Goal: Transaction & Acquisition: Purchase product/service

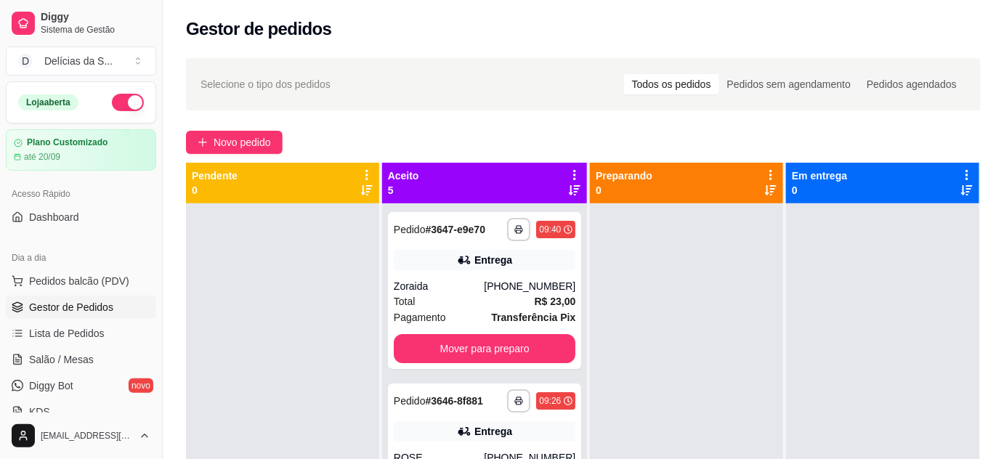
click at [236, 145] on span "Novo pedido" at bounding box center [242, 142] width 57 height 16
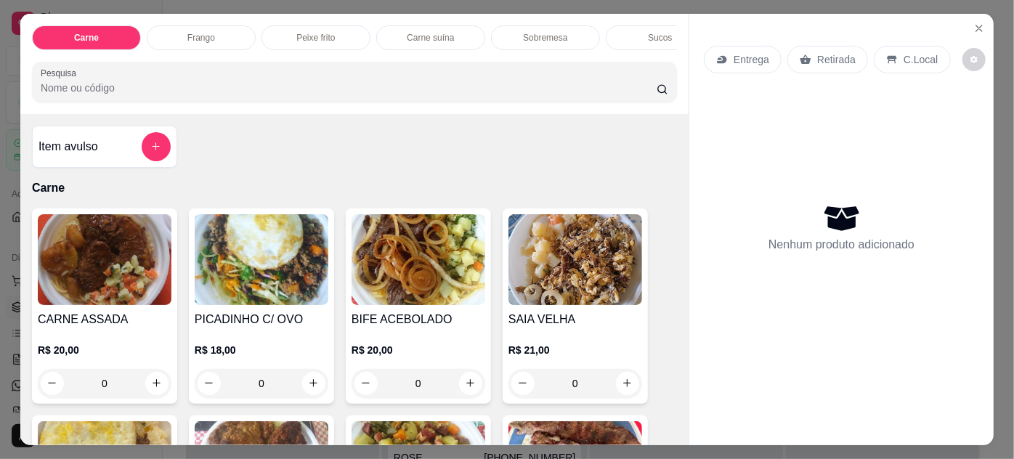
click at [556, 253] on img at bounding box center [576, 259] width 134 height 91
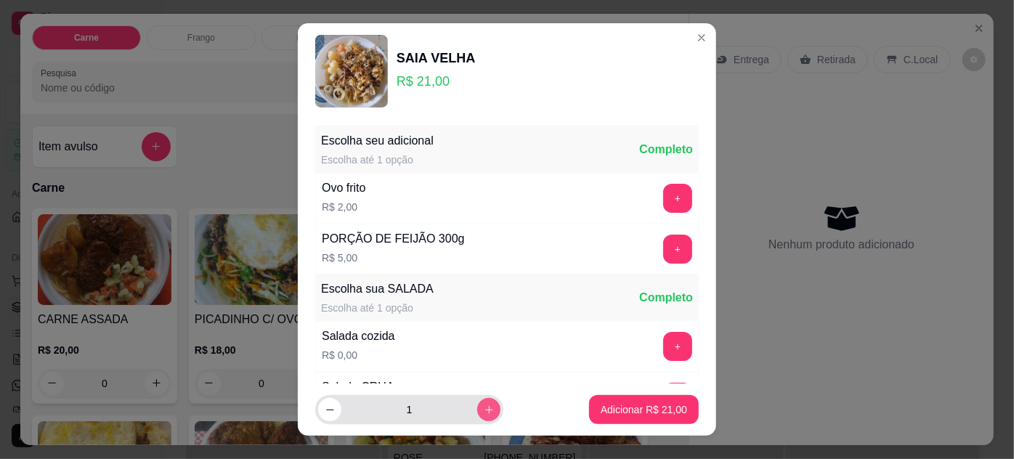
click at [485, 410] on icon "increase-product-quantity" at bounding box center [489, 410] width 8 height 8
type input "3"
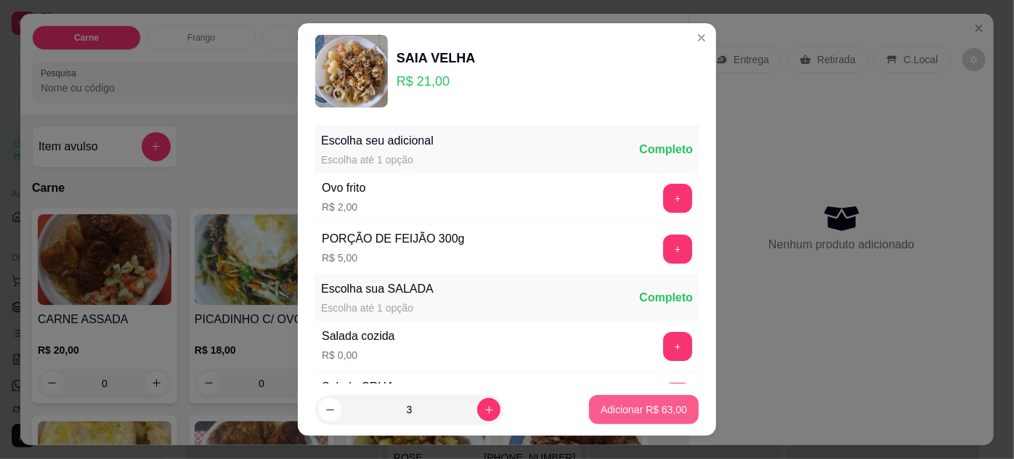
click at [623, 413] on p "Adicionar R$ 63,00" at bounding box center [644, 410] width 86 height 15
type input "3"
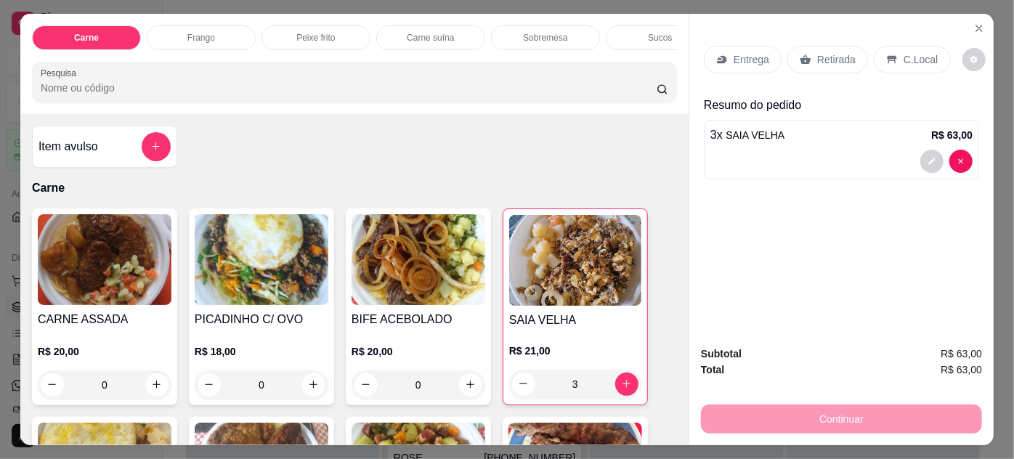
click at [97, 276] on img at bounding box center [105, 259] width 134 height 91
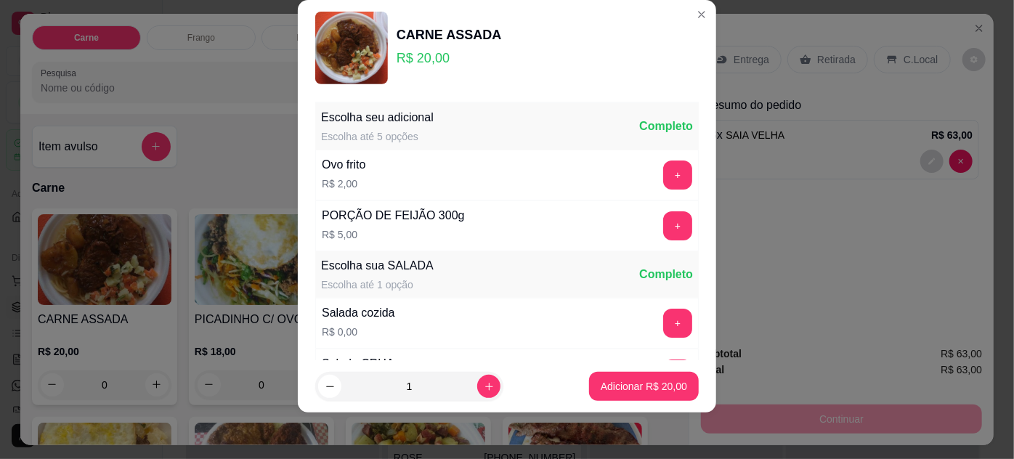
scroll to position [145, 0]
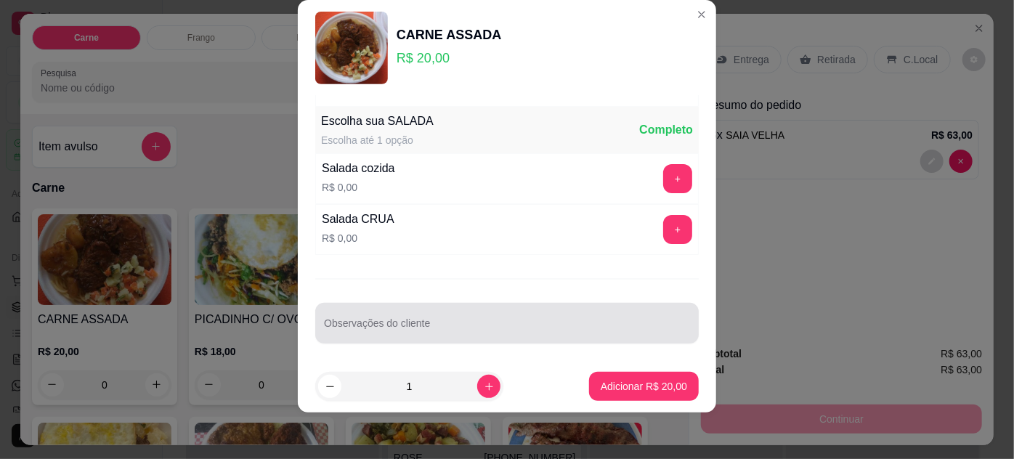
click at [548, 326] on input "Observações do cliente" at bounding box center [507, 329] width 366 height 15
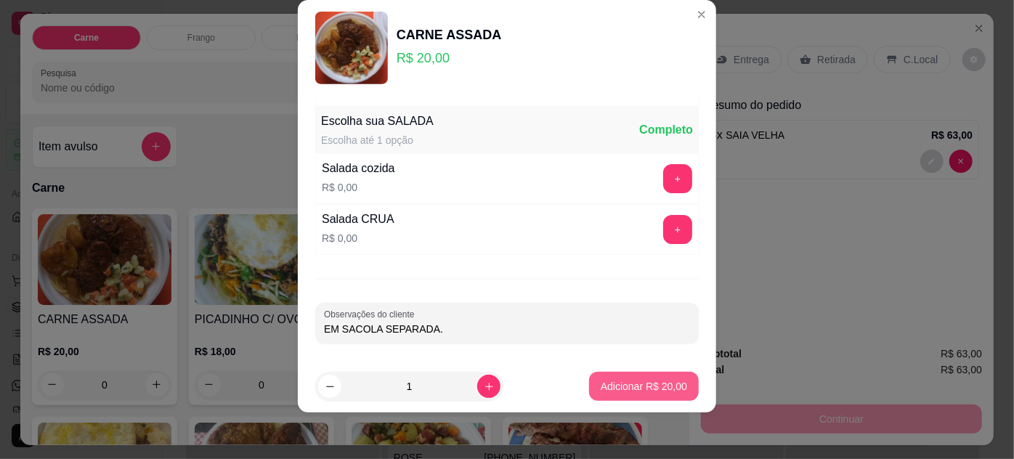
type input "EM SACOLA SEPARADA."
click at [628, 392] on p "Adicionar R$ 20,00" at bounding box center [644, 386] width 86 height 15
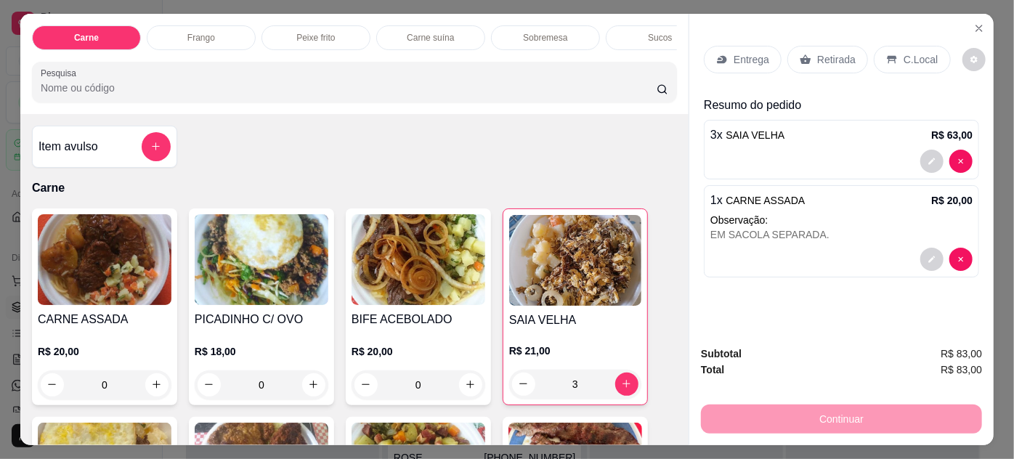
click at [734, 54] on p "Entrega" at bounding box center [752, 59] width 36 height 15
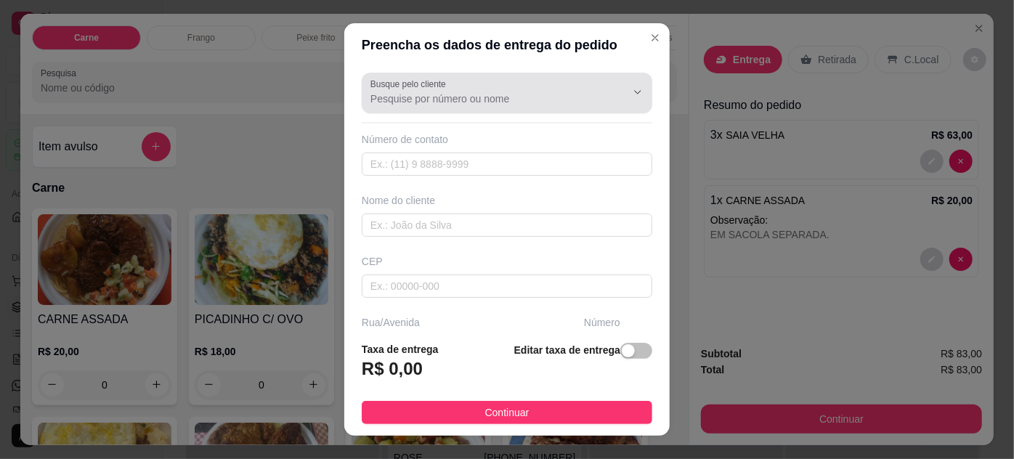
click at [570, 105] on input "Busque pelo cliente" at bounding box center [487, 99] width 233 height 15
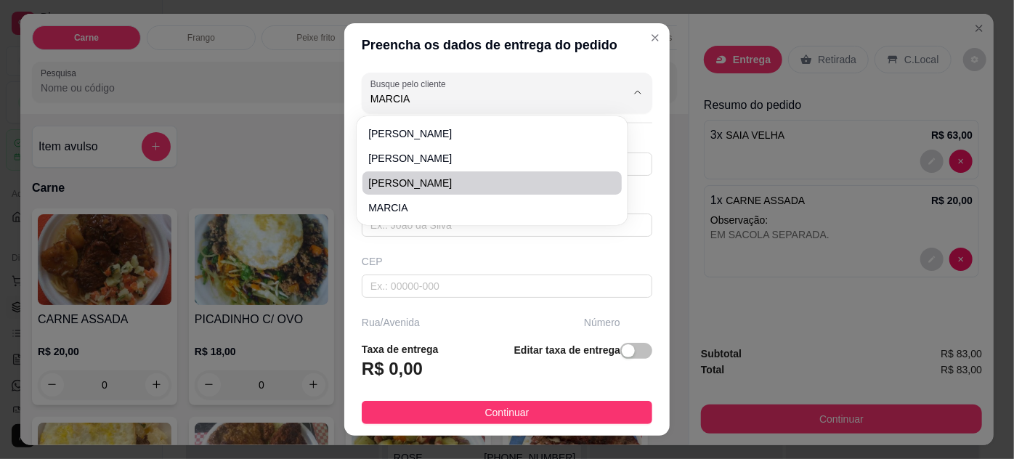
click at [415, 187] on span "[PERSON_NAME]" at bounding box center [484, 183] width 233 height 15
type input "[PERSON_NAME]"
type input "91988075643"
type input "[PERSON_NAME]"
type input "av [PERSON_NAME]"
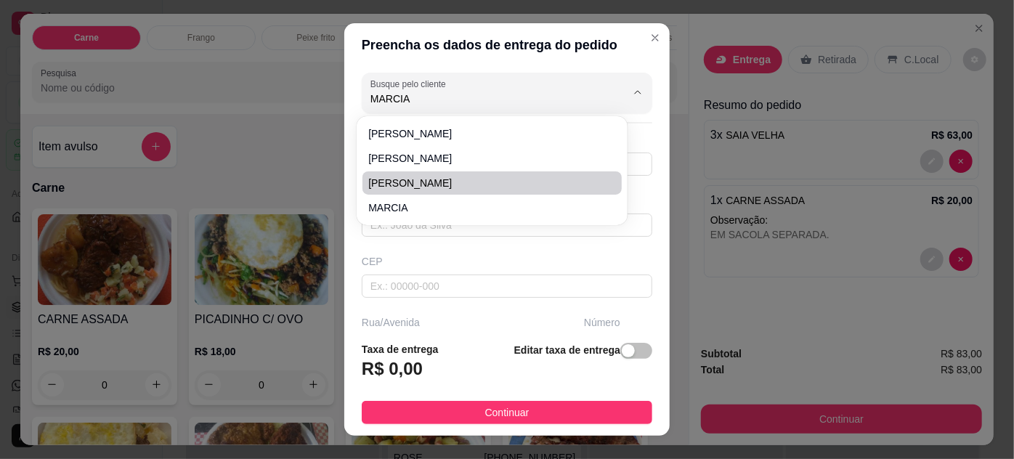
type input "1012"
type input "pedreira"
type input "belem"
type input "BANCO DO BRASIL"
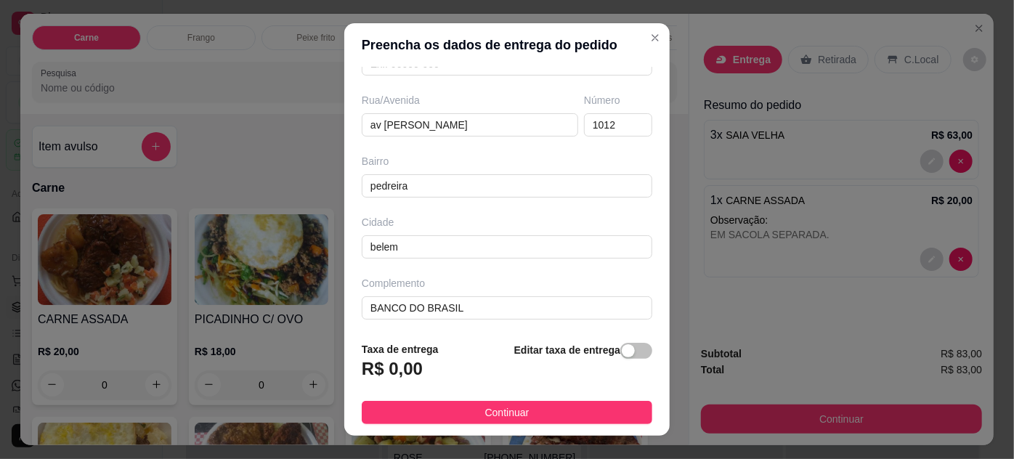
scroll to position [0, 0]
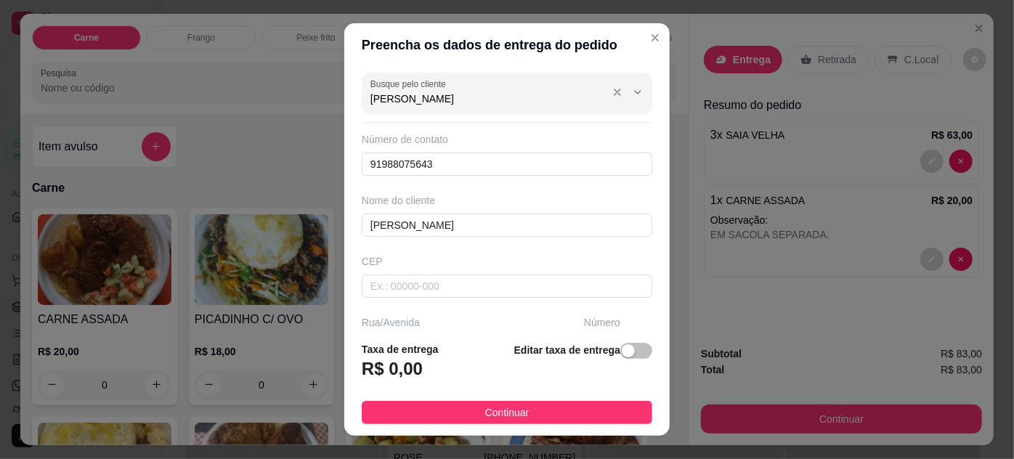
click at [545, 95] on input "[PERSON_NAME]" at bounding box center [487, 99] width 233 height 15
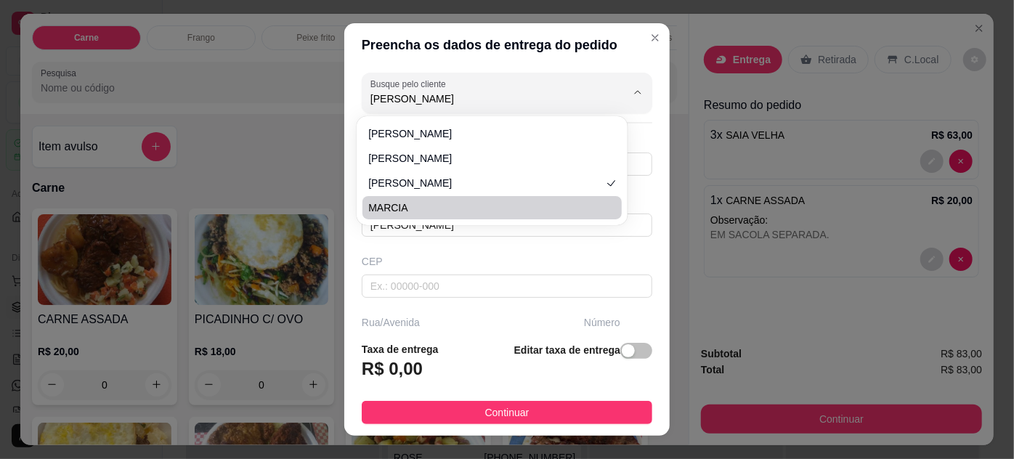
click at [414, 214] on span "MARCIA" at bounding box center [484, 208] width 233 height 15
type input "MARCIA"
type input "91981654190"
type input "MARCIA"
type input "66085-316"
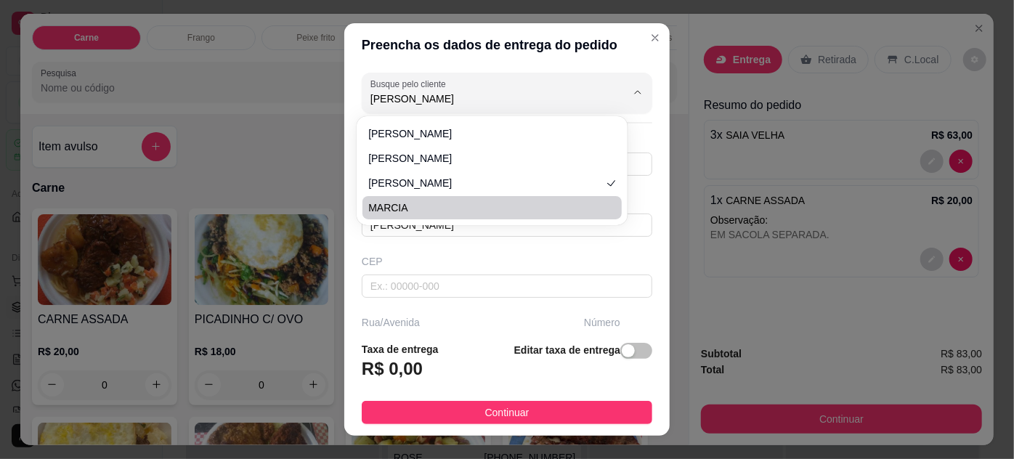
type input "[GEOGRAPHIC_DATA]"
type input "1612"
type input "Pedreira"
type input "[GEOGRAPHIC_DATA]"
type input "edf rio figueira ap 2902"
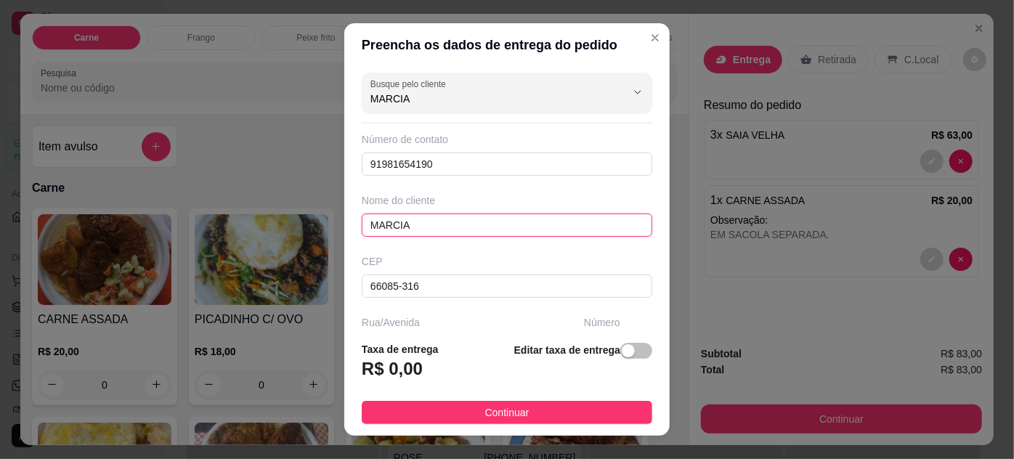
click at [451, 232] on input "MARCIA" at bounding box center [507, 225] width 291 height 23
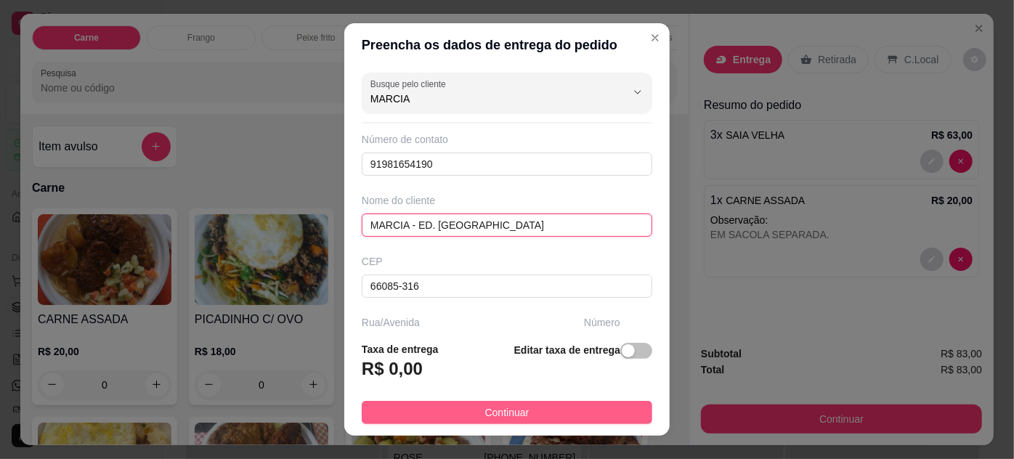
type input "MARCIA - ED. [GEOGRAPHIC_DATA]"
click at [562, 413] on button "Continuar" at bounding box center [507, 412] width 291 height 23
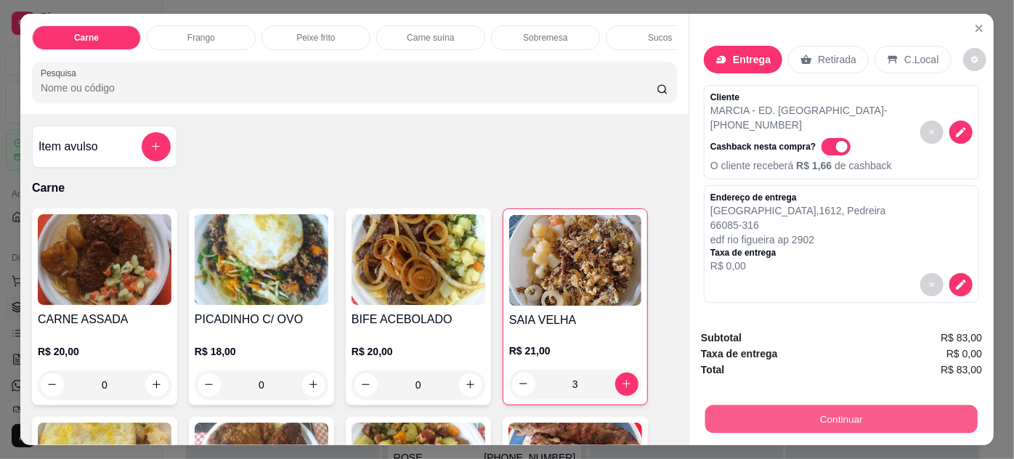
click at [748, 416] on button "Continuar" at bounding box center [842, 419] width 272 height 28
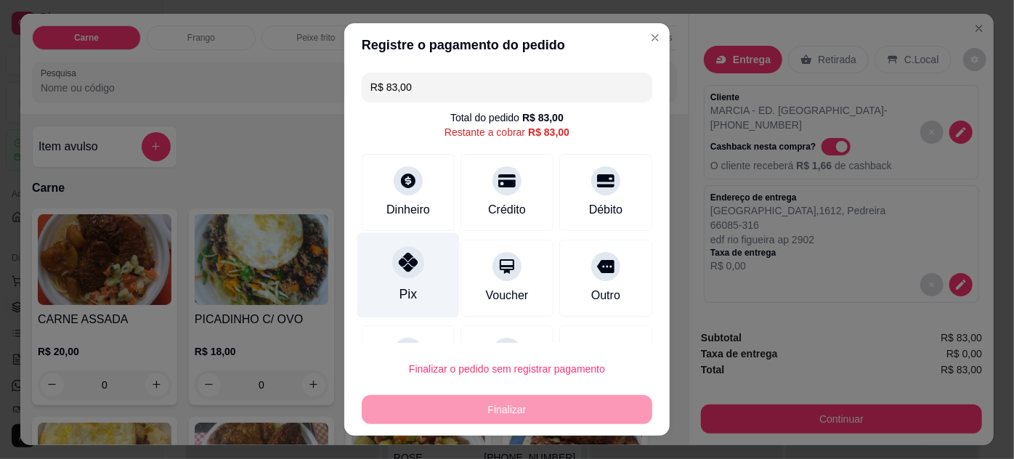
click at [405, 280] on div "Pix" at bounding box center [409, 275] width 102 height 85
type input "R$ 0,00"
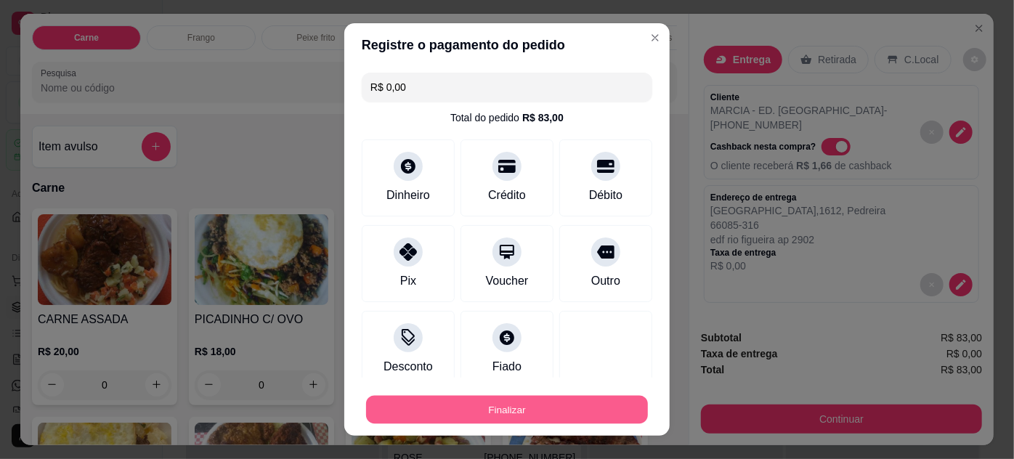
click at [550, 409] on button "Finalizar" at bounding box center [507, 410] width 282 height 28
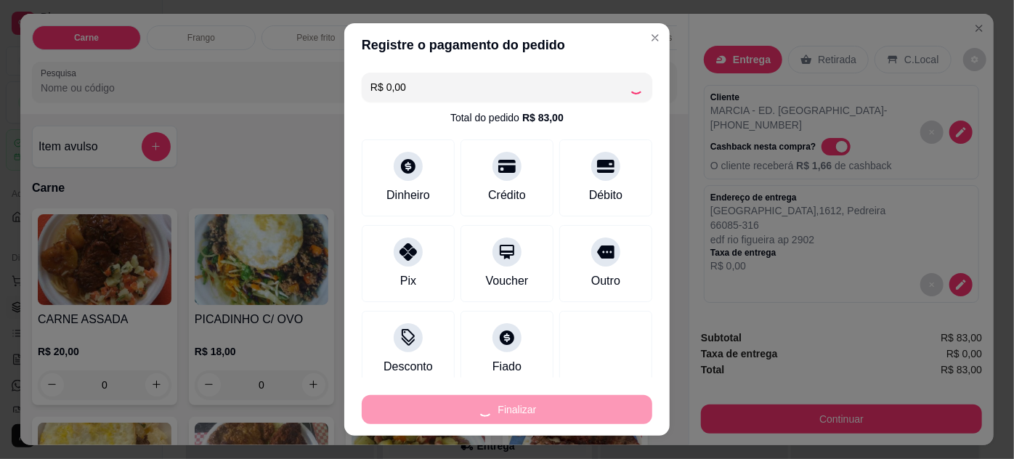
type input "0"
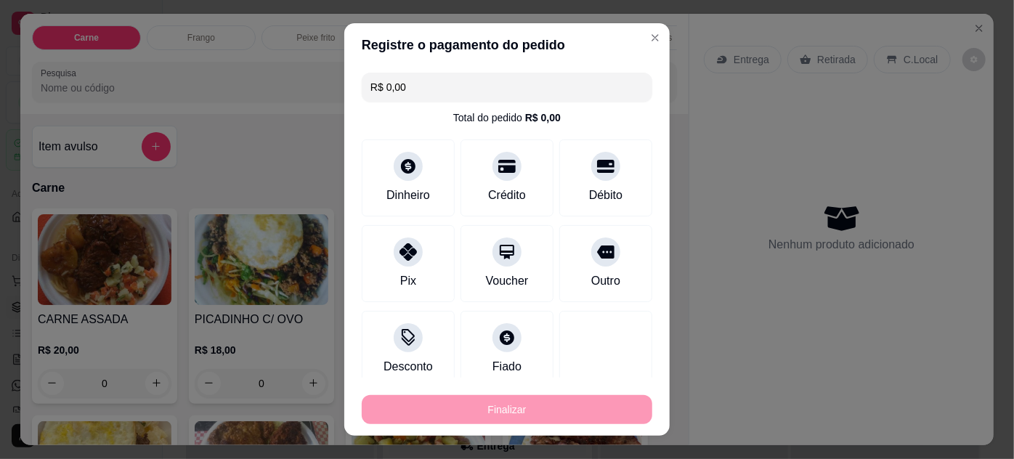
type input "-R$ 83,00"
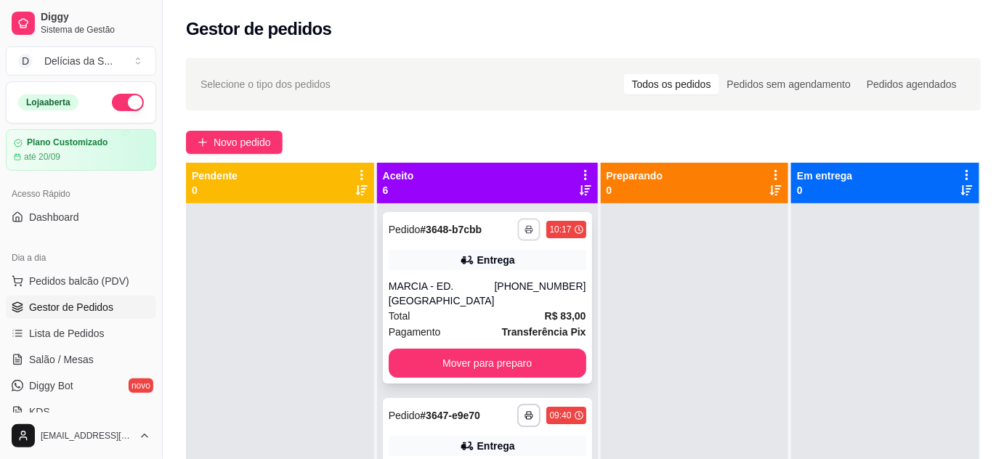
click at [518, 239] on button "button" at bounding box center [529, 229] width 23 height 23
click at [300, 294] on div at bounding box center [280, 432] width 188 height 459
click at [227, 144] on span "Novo pedido" at bounding box center [242, 142] width 57 height 16
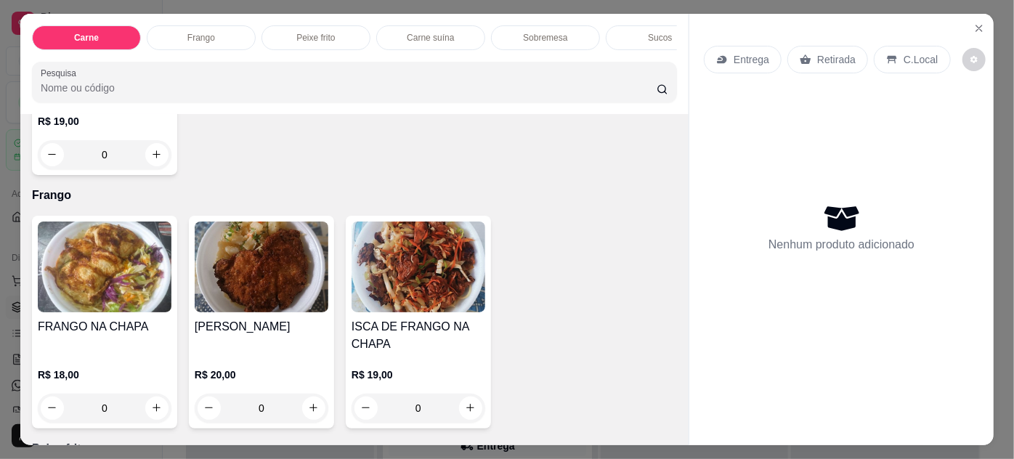
scroll to position [924, 0]
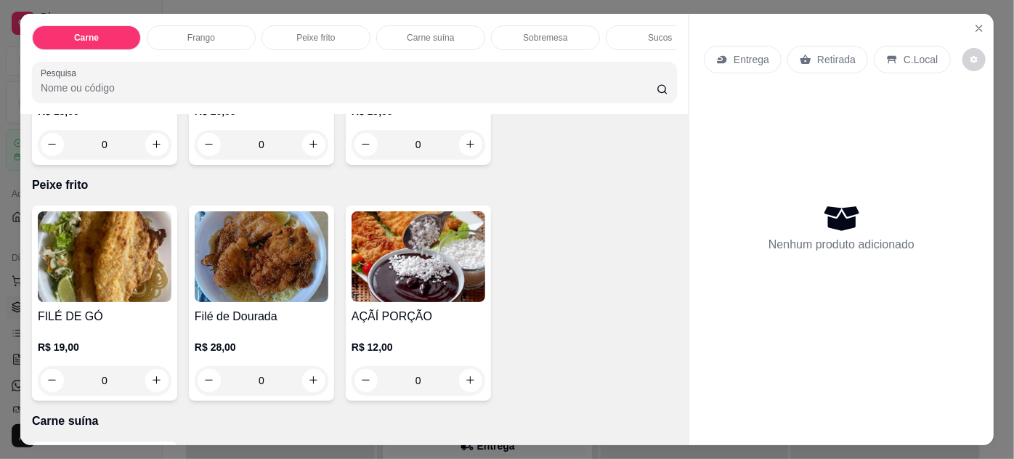
click at [126, 289] on img at bounding box center [105, 256] width 134 height 91
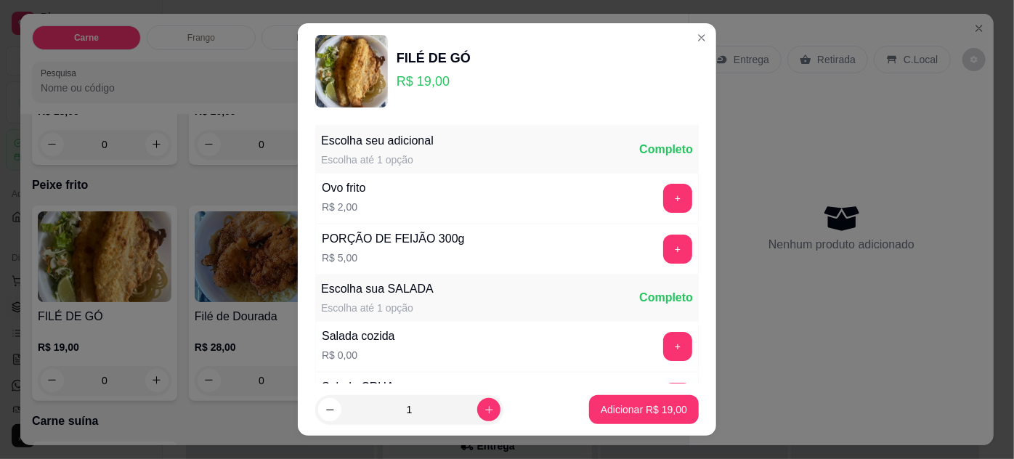
scroll to position [145, 0]
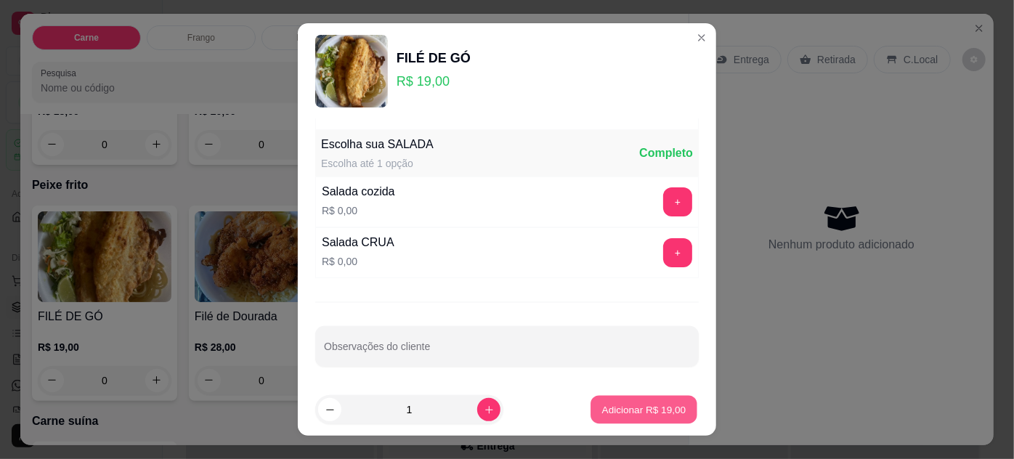
click at [613, 405] on p "Adicionar R$ 19,00" at bounding box center [644, 410] width 84 height 14
type input "1"
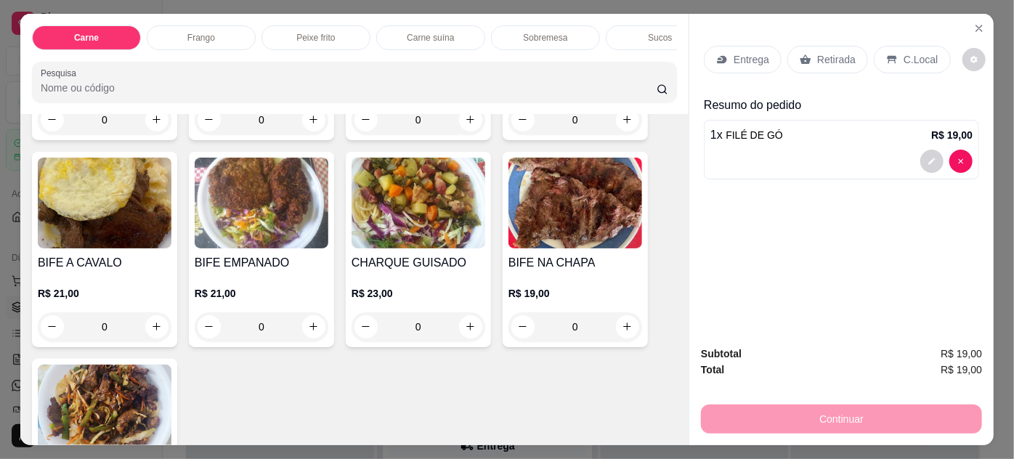
scroll to position [132, 0]
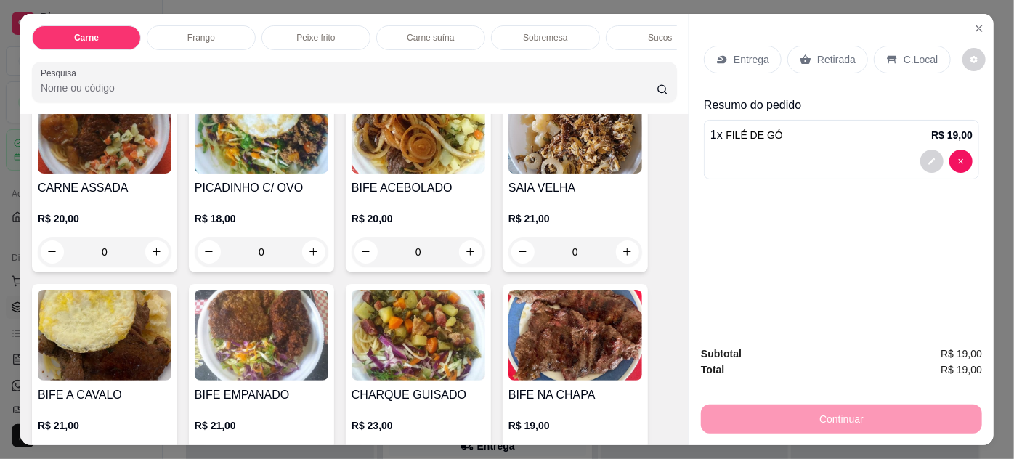
click at [551, 333] on img at bounding box center [576, 335] width 134 height 91
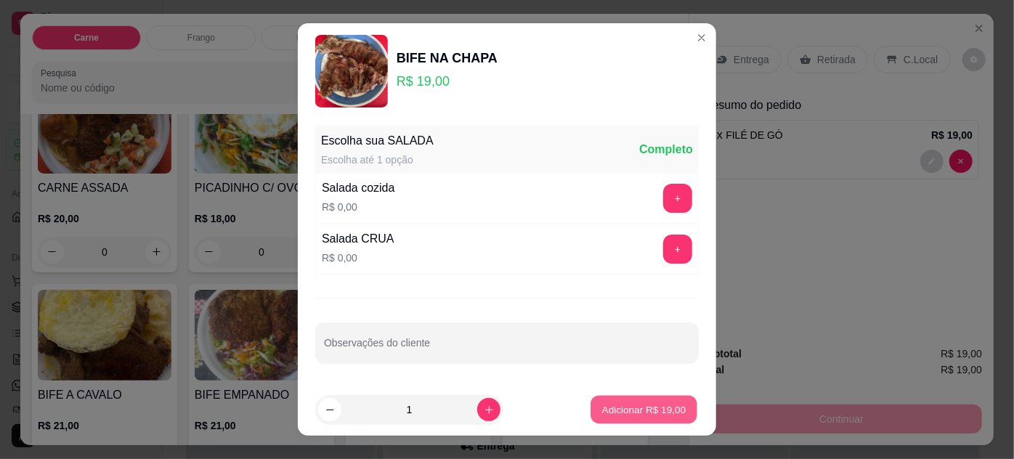
click at [629, 411] on p "Adicionar R$ 19,00" at bounding box center [644, 410] width 84 height 14
type input "1"
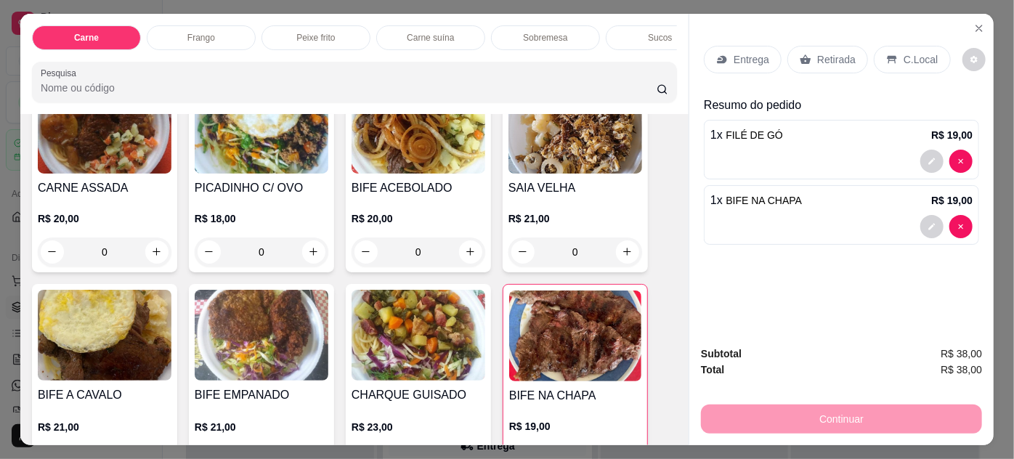
click at [746, 52] on p "Entrega" at bounding box center [752, 59] width 36 height 15
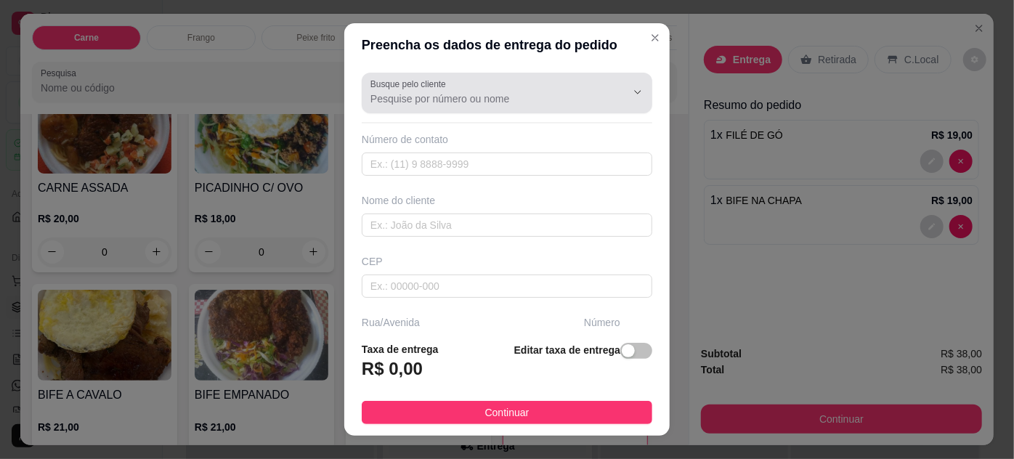
click at [428, 96] on input "Busque pelo cliente" at bounding box center [487, 99] width 233 height 15
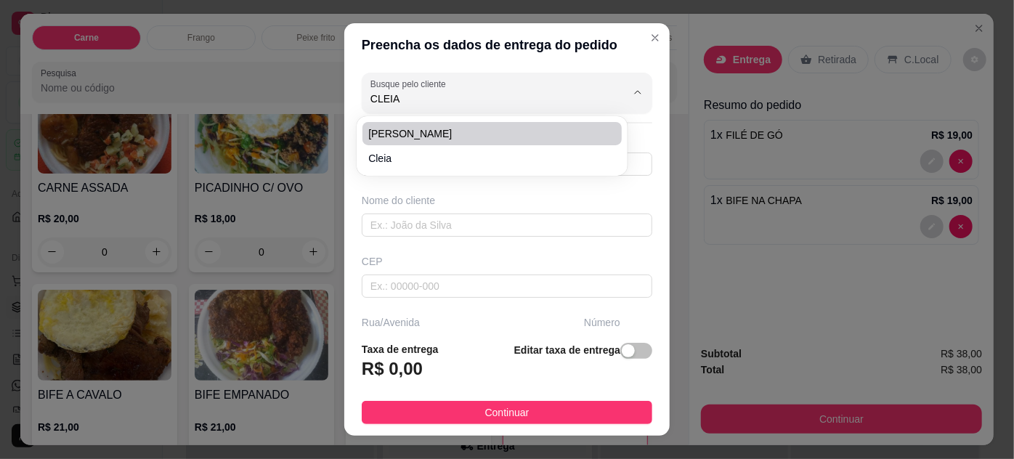
click at [416, 134] on span "[PERSON_NAME]" at bounding box center [484, 133] width 233 height 15
type input "[PERSON_NAME]"
type input "91985281838"
type input "[PERSON_NAME]"
type input "66085021"
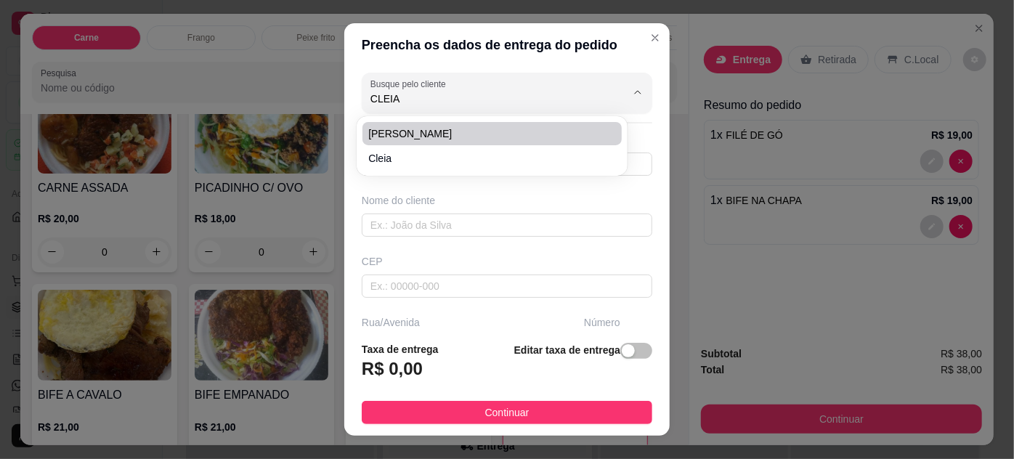
type input "[GEOGRAPHIC_DATA][PERSON_NAME]"
type input "729"
type input "Pedreira"
type input "[GEOGRAPHIC_DATA]"
type input "[PERSON_NAME] n:729 casa:07"
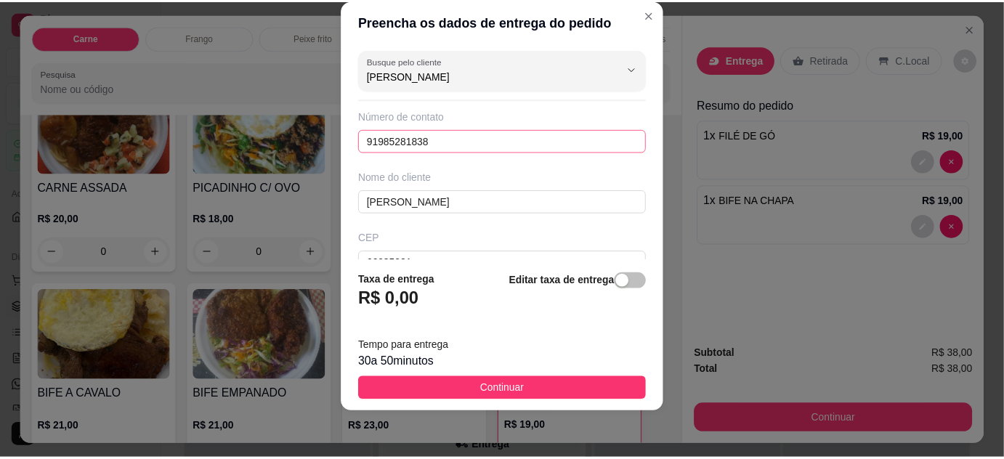
scroll to position [269, 0]
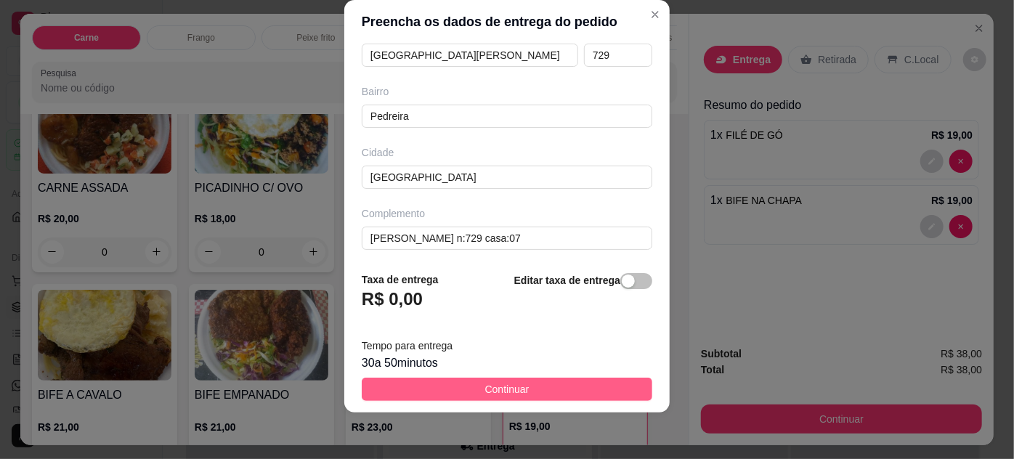
type input "[PERSON_NAME]"
click at [602, 388] on button "Continuar" at bounding box center [507, 389] width 291 height 23
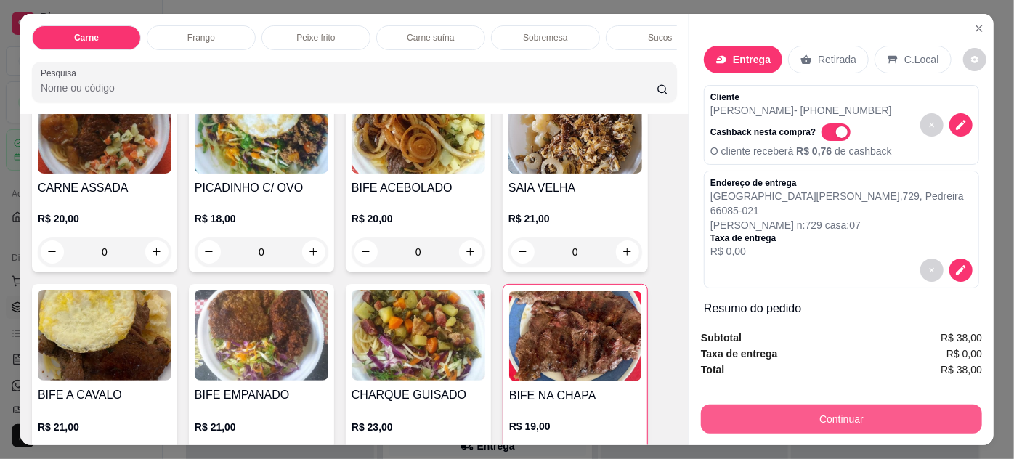
click at [722, 413] on button "Continuar" at bounding box center [841, 419] width 281 height 29
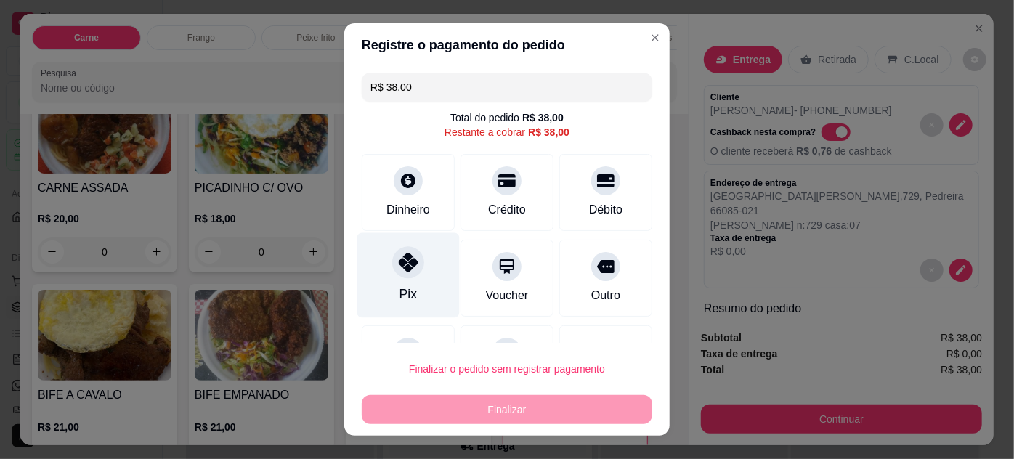
click at [396, 275] on div at bounding box center [408, 262] width 32 height 32
type input "R$ 0,00"
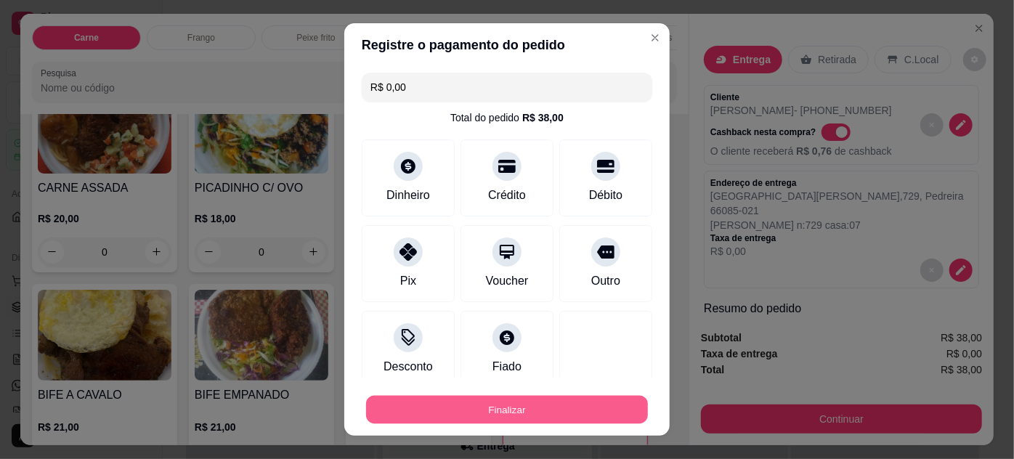
click at [514, 406] on button "Finalizar" at bounding box center [507, 410] width 282 height 28
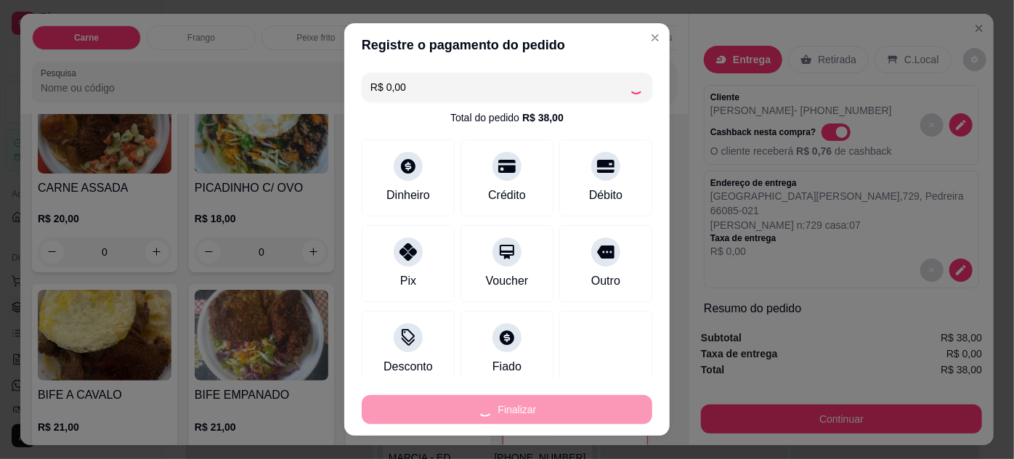
type input "0"
type input "-R$ 38,00"
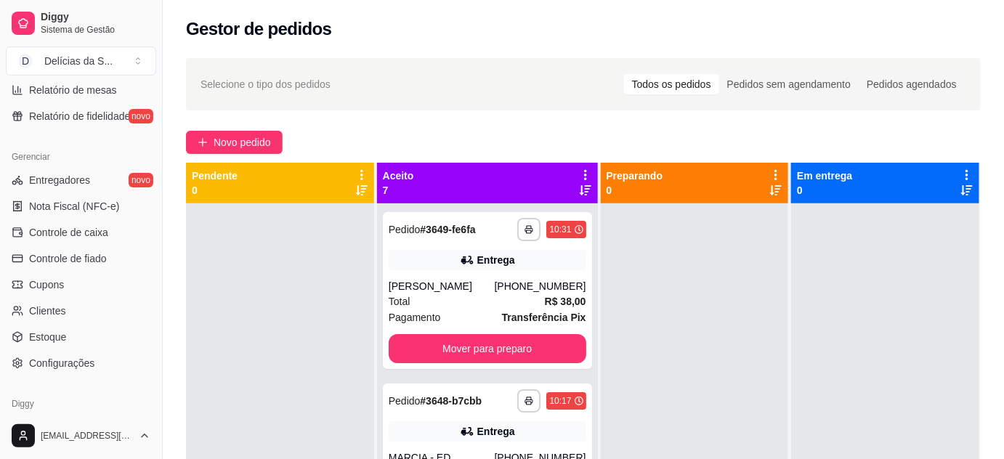
scroll to position [585, 0]
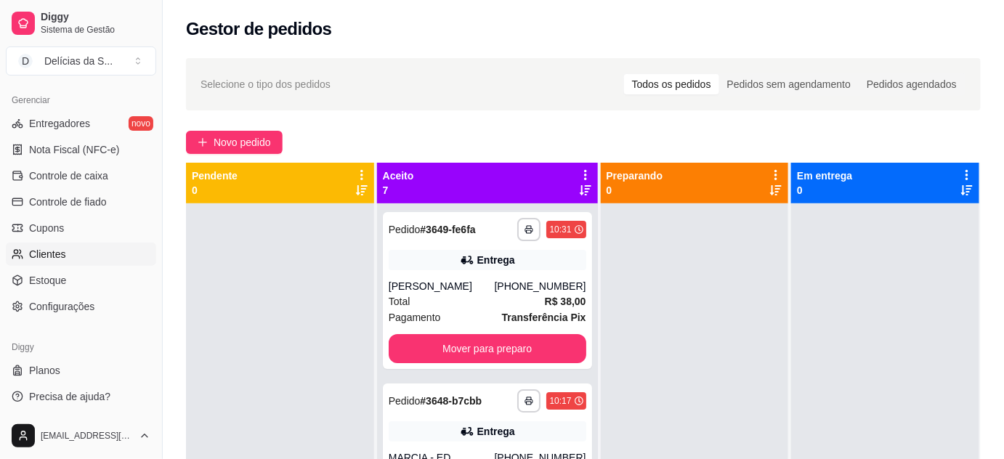
click at [62, 252] on span "Clientes" at bounding box center [47, 254] width 37 height 15
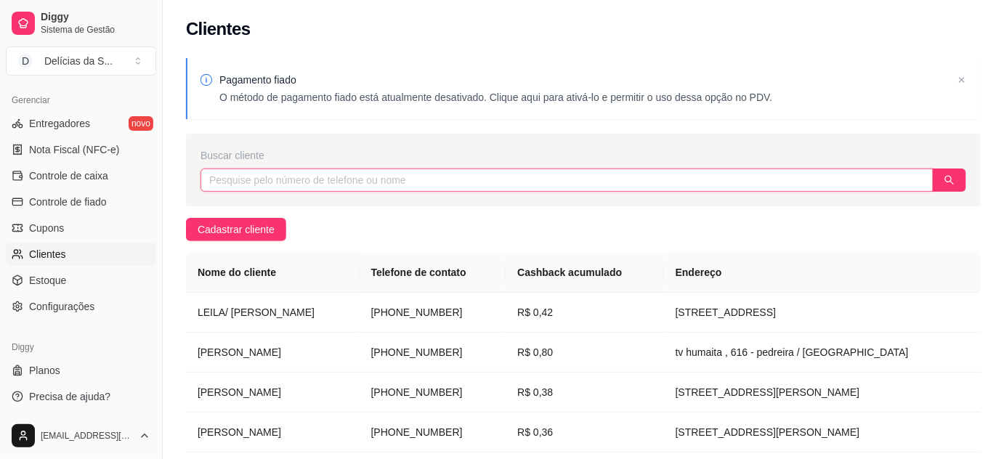
click at [384, 180] on input "text" at bounding box center [567, 180] width 733 height 23
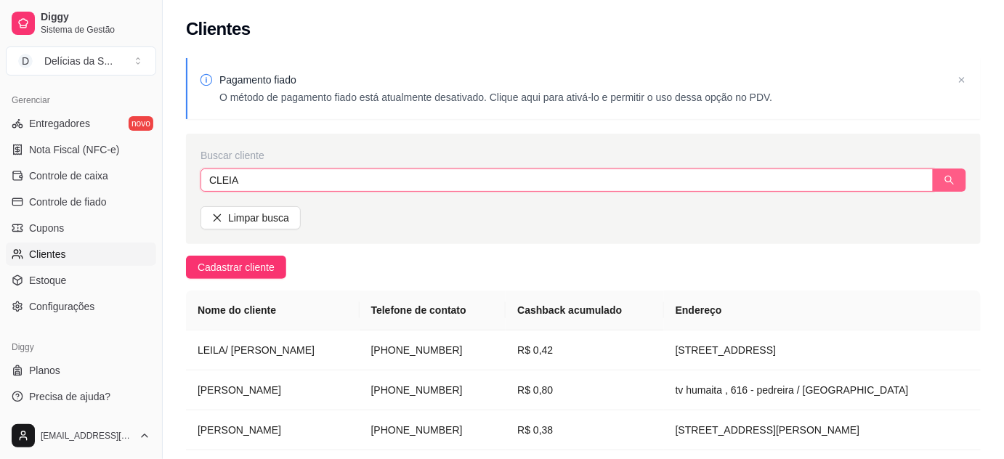
click at [950, 179] on icon "search" at bounding box center [950, 180] width 10 height 10
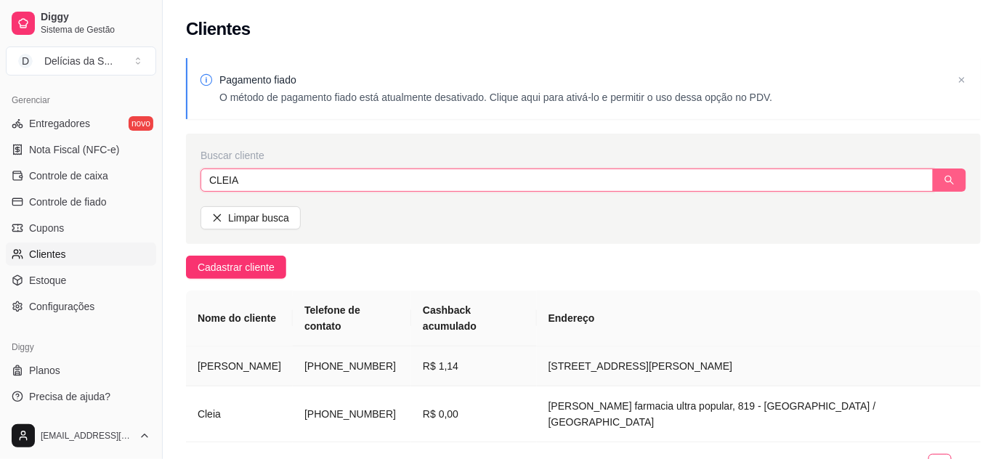
type input "CLEIA"
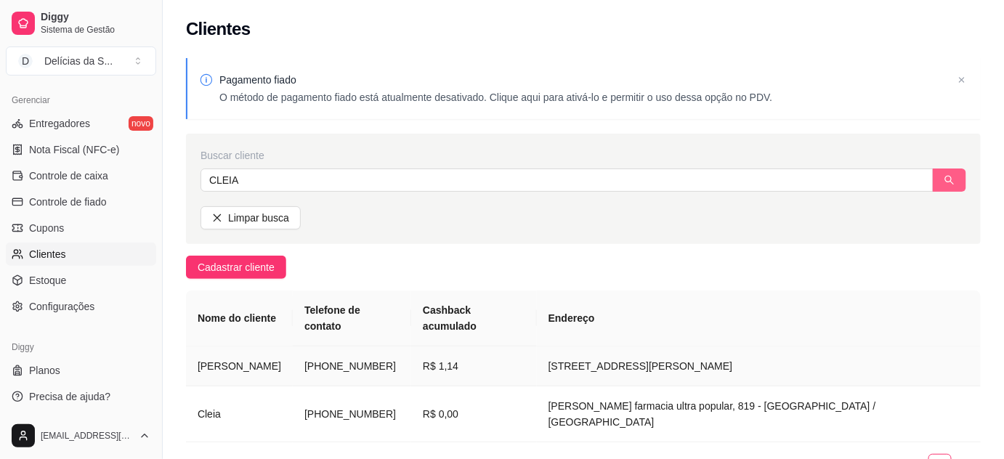
click at [378, 350] on td "[PHONE_NUMBER]" at bounding box center [352, 367] width 118 height 40
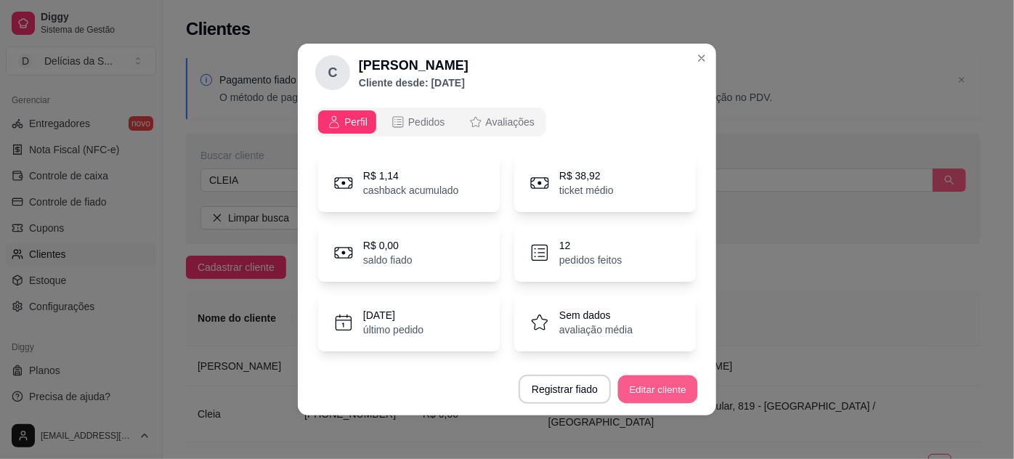
click at [639, 388] on button "Editar cliente" at bounding box center [658, 390] width 80 height 28
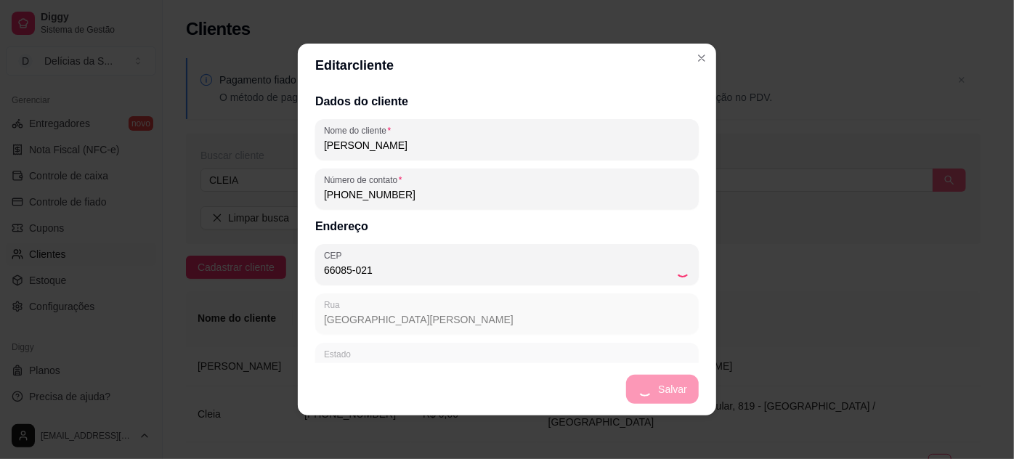
type input "[GEOGRAPHIC_DATA][PERSON_NAME] - de 486/487 a 778/779"
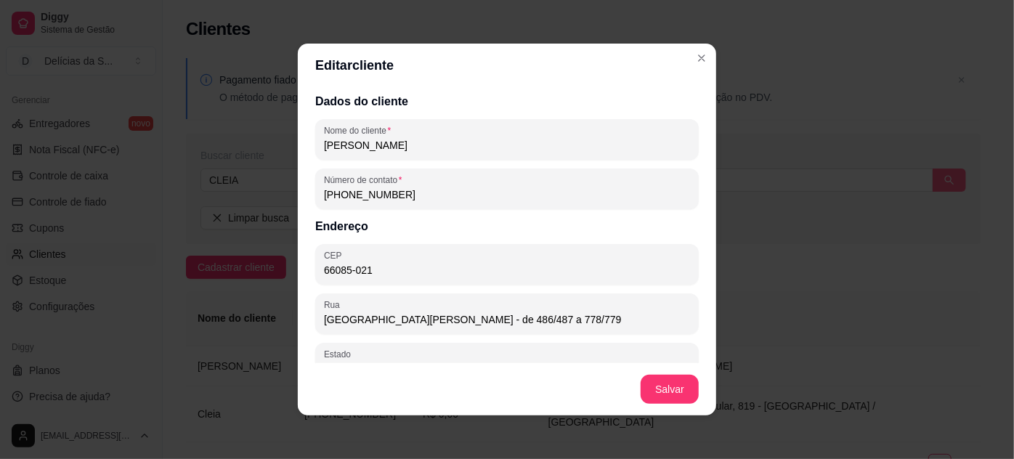
click at [435, 197] on input "[PHONE_NUMBER]" at bounding box center [507, 194] width 366 height 15
type input "[PHONE_NUMBER]"
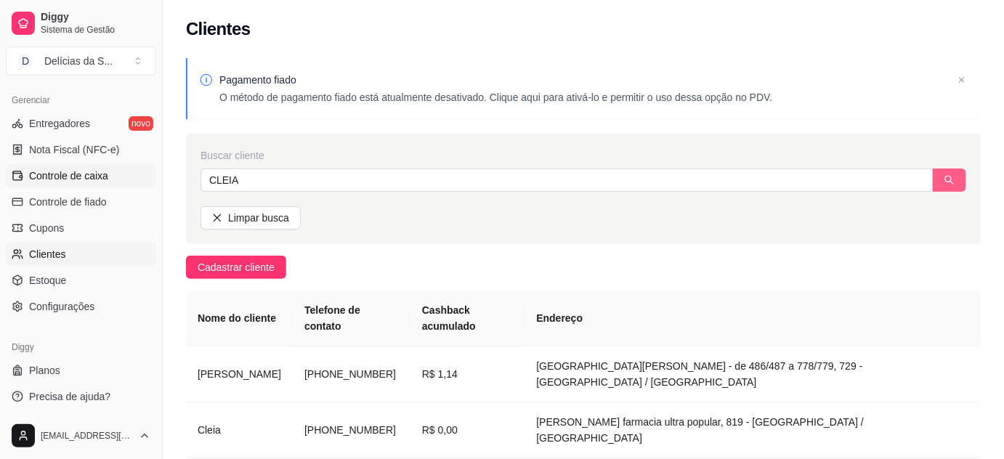
click at [105, 175] on span "Controle de caixa" at bounding box center [68, 176] width 79 height 15
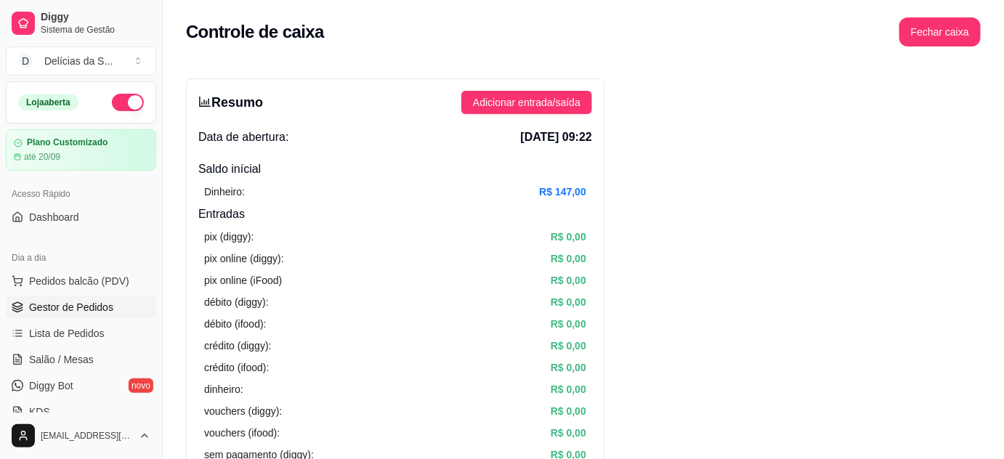
click at [98, 304] on span "Gestor de Pedidos" at bounding box center [71, 307] width 84 height 15
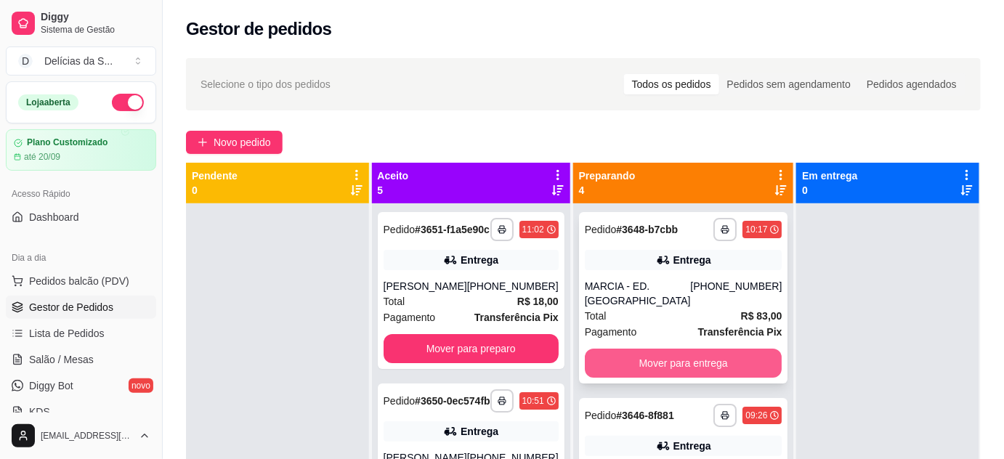
click at [714, 370] on button "Mover para entrega" at bounding box center [684, 363] width 198 height 29
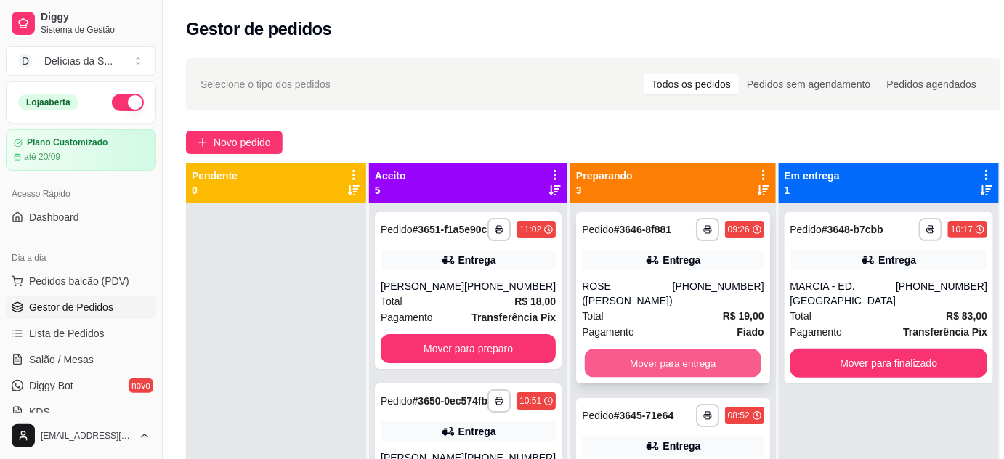
click at [692, 350] on button "Mover para entrega" at bounding box center [673, 364] width 177 height 28
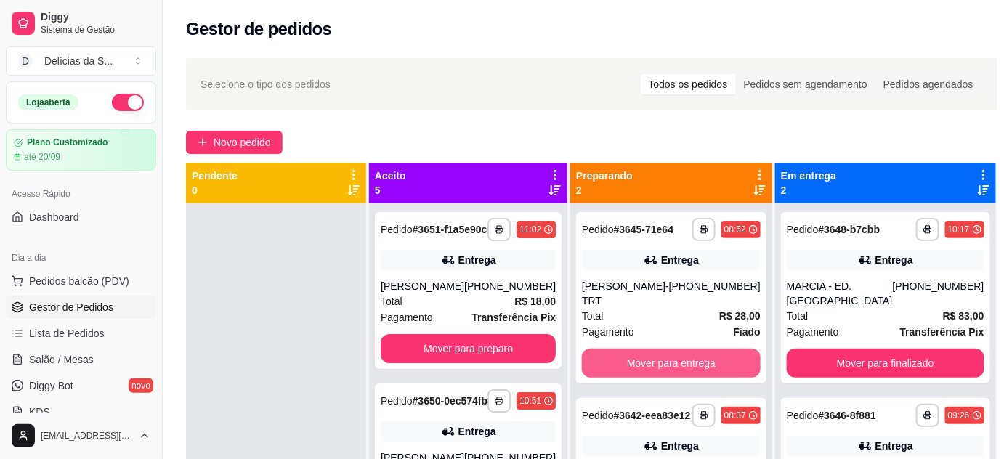
click at [692, 349] on button "Mover para entrega" at bounding box center [671, 363] width 179 height 29
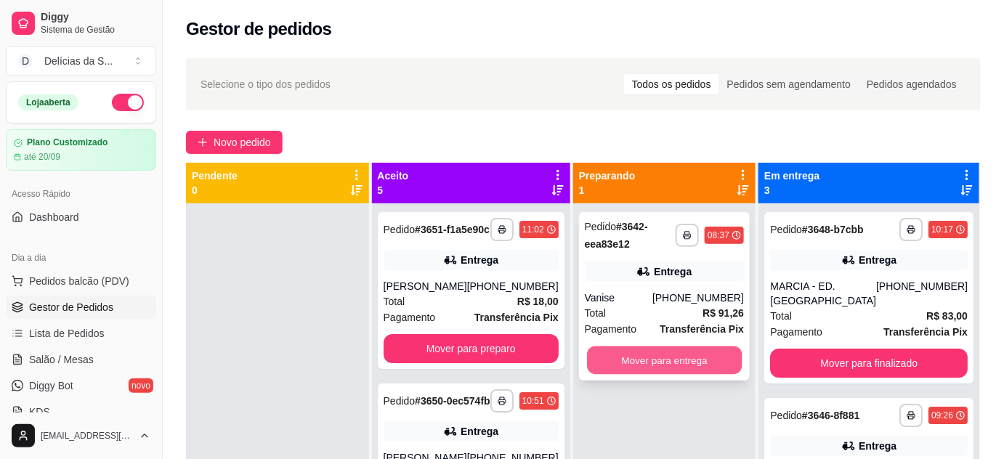
click at [705, 365] on button "Mover para entrega" at bounding box center [664, 361] width 155 height 28
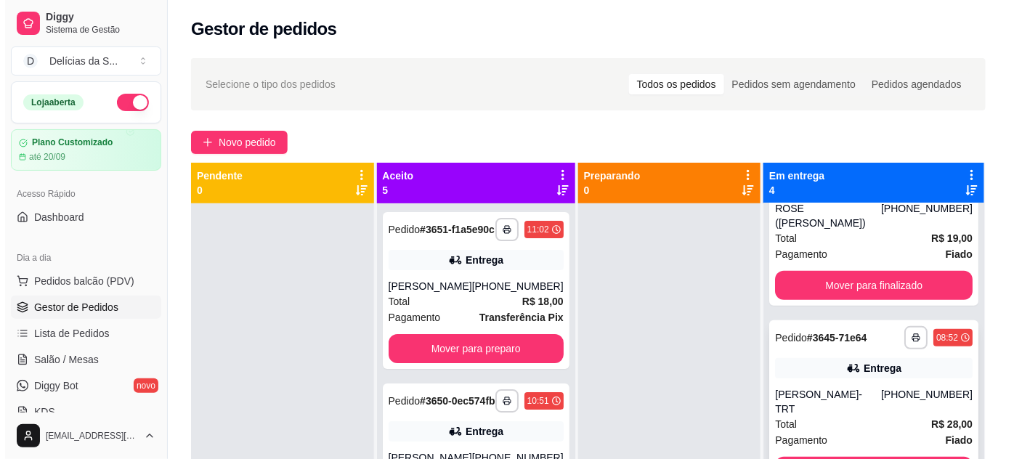
scroll to position [279, 0]
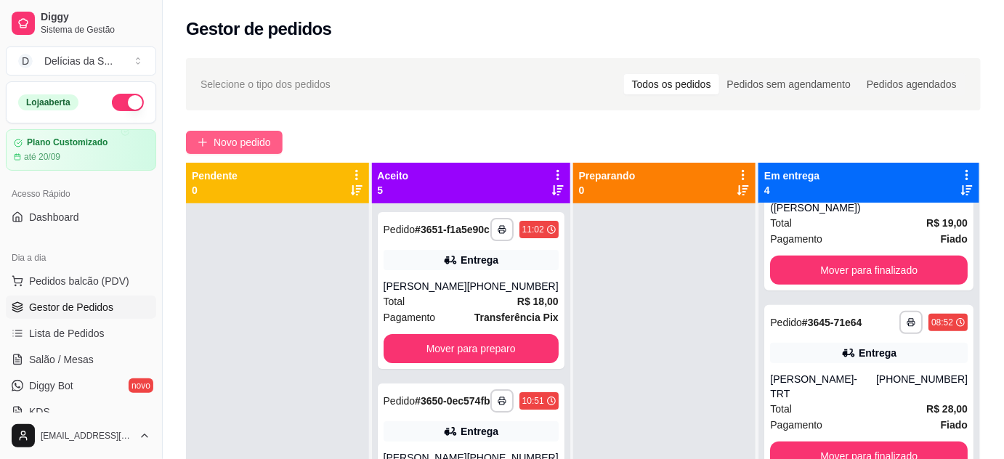
click at [265, 135] on span "Novo pedido" at bounding box center [242, 142] width 57 height 16
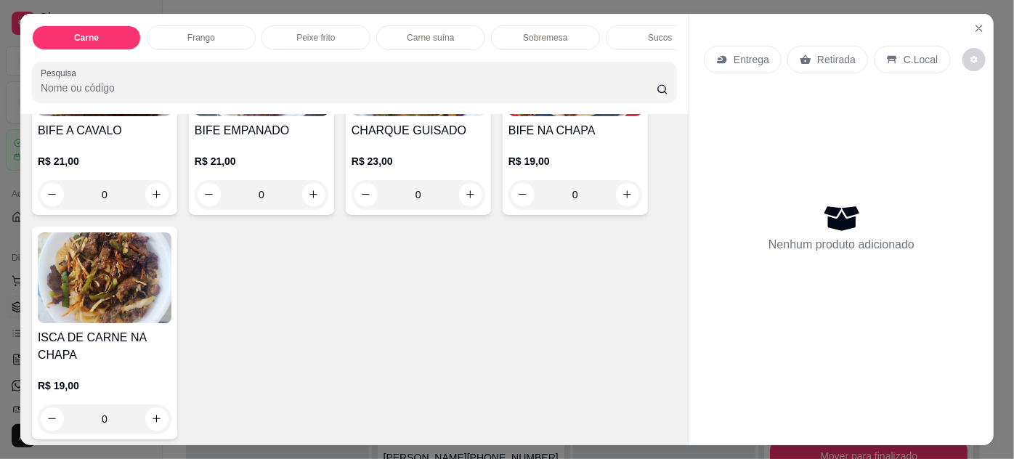
scroll to position [528, 0]
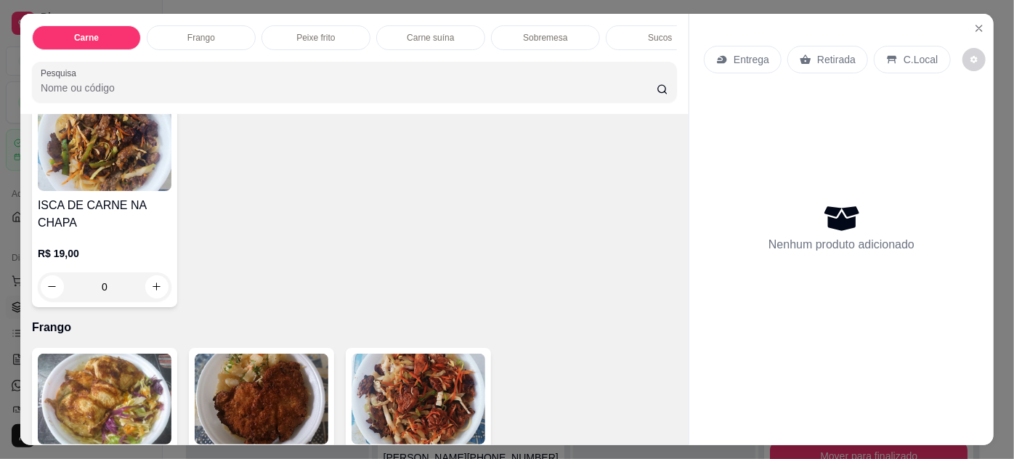
click at [262, 423] on img at bounding box center [262, 399] width 134 height 91
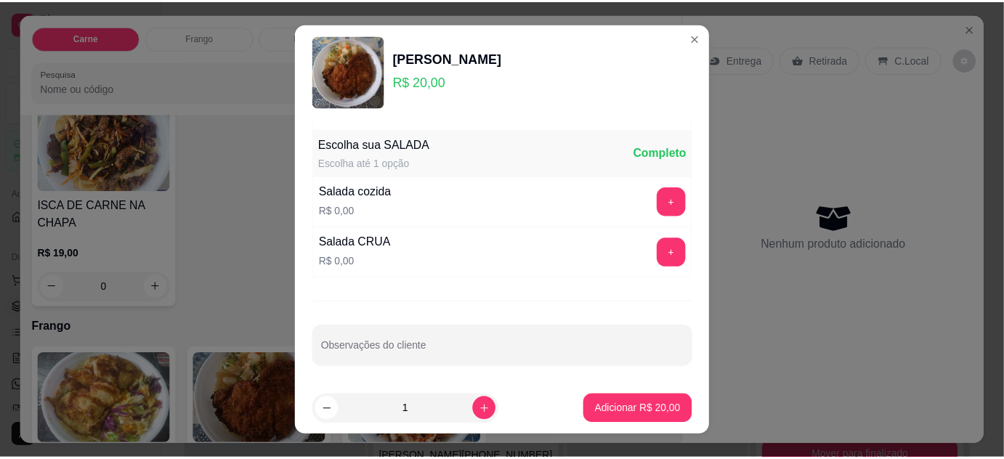
scroll to position [23, 0]
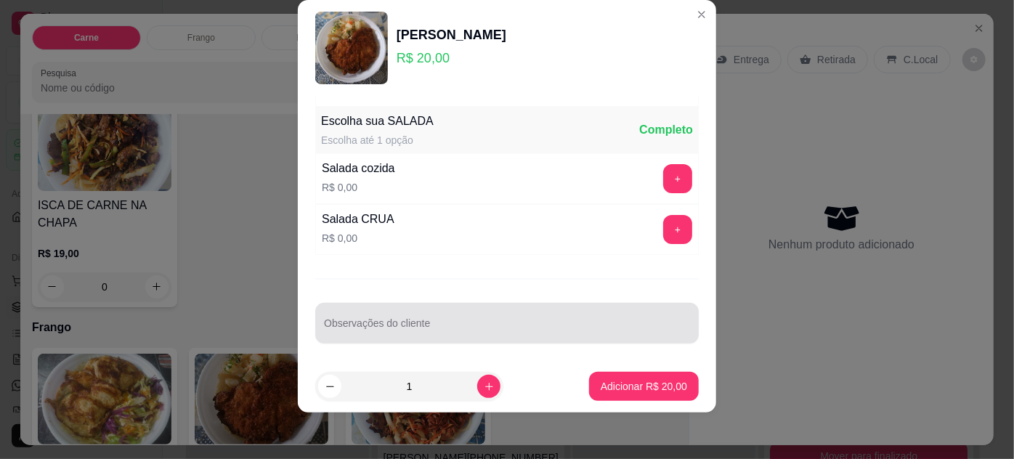
click at [489, 324] on input "Observações do cliente" at bounding box center [507, 329] width 366 height 15
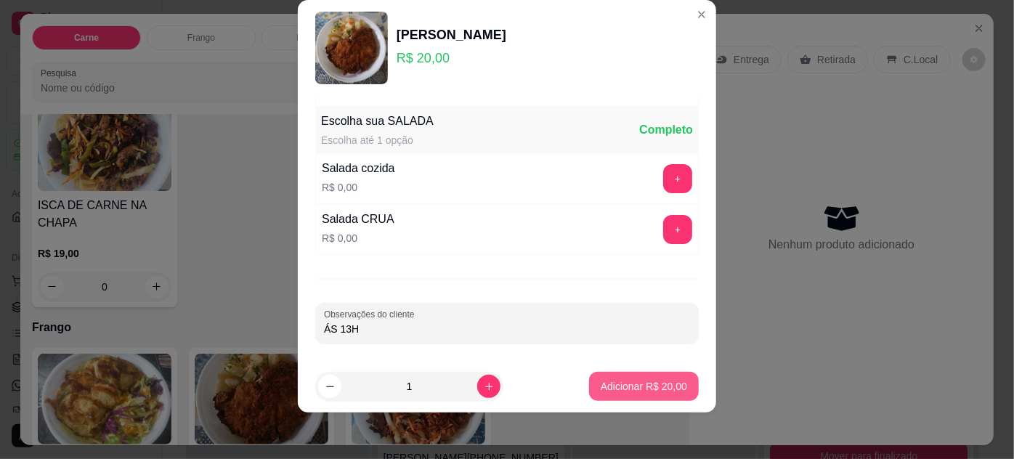
type input "ÁS 13H"
click at [651, 381] on p "Adicionar R$ 20,00" at bounding box center [644, 386] width 86 height 15
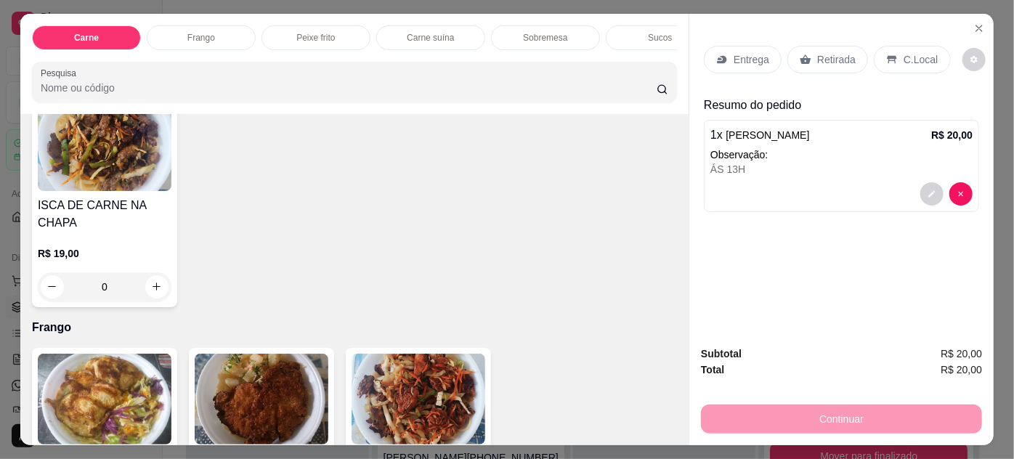
click at [817, 52] on p "Retirada" at bounding box center [836, 59] width 39 height 15
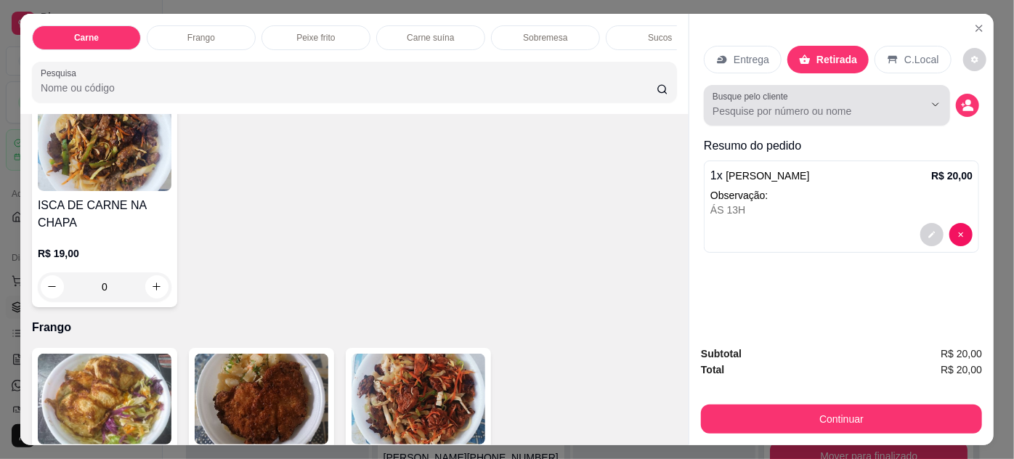
click at [877, 106] on input "Busque pelo cliente" at bounding box center [807, 111] width 188 height 15
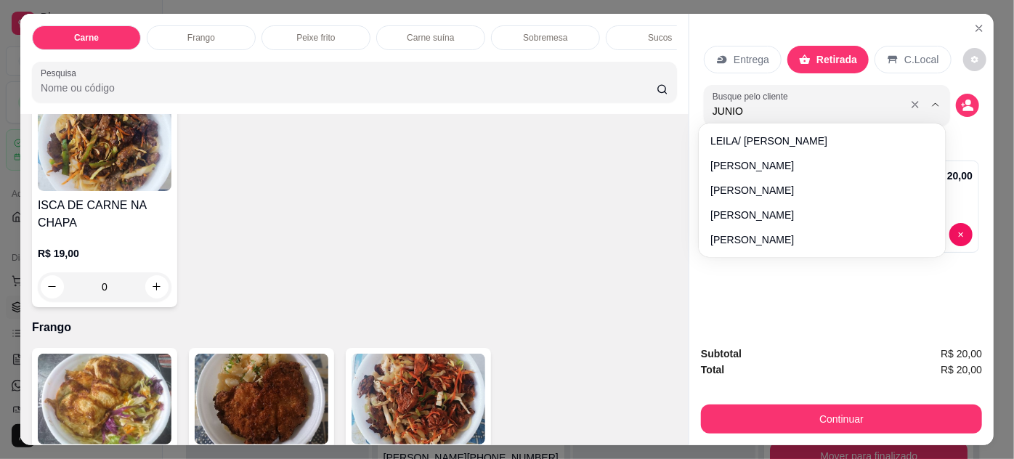
type input "JUNIOR"
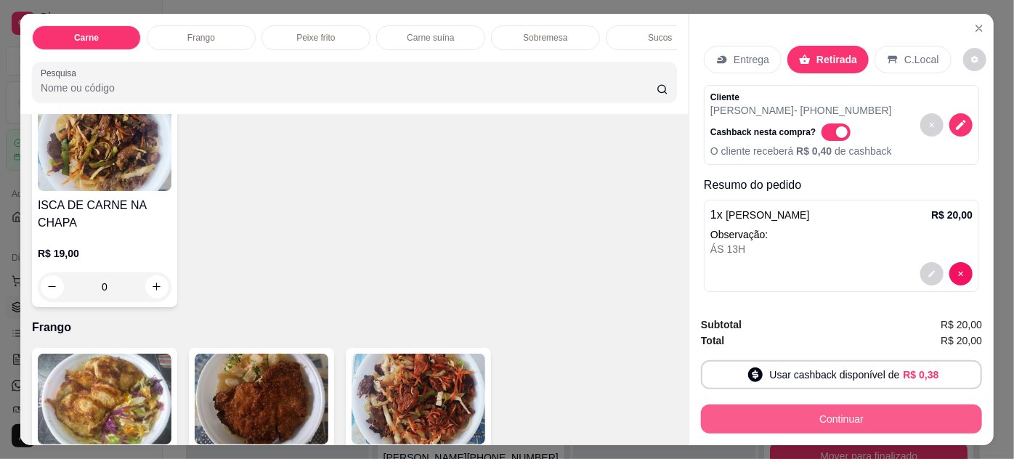
click at [850, 409] on button "Continuar" at bounding box center [841, 419] width 281 height 29
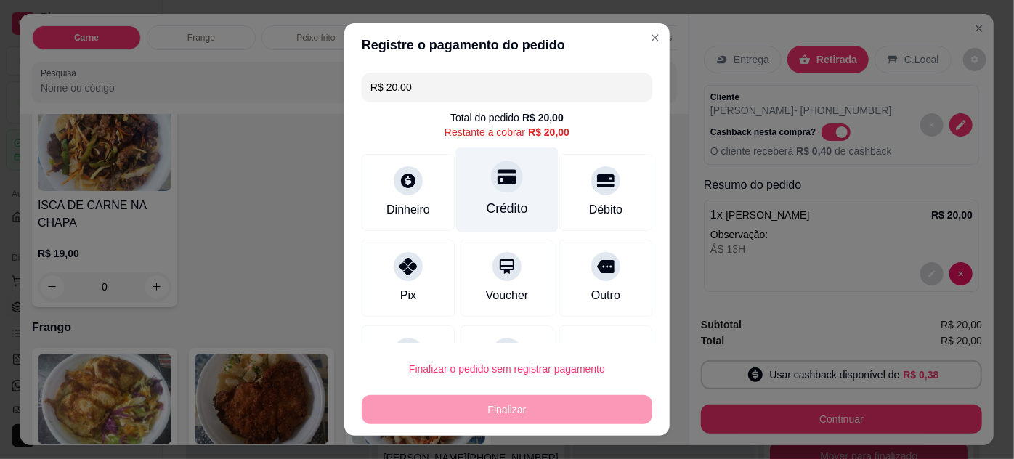
click at [496, 203] on div "Crédito" at bounding box center [507, 208] width 41 height 19
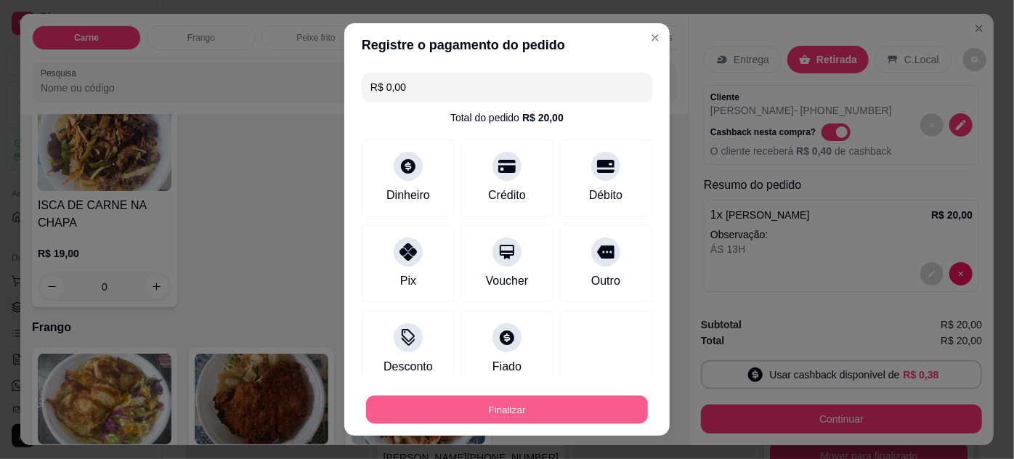
click at [513, 412] on button "Finalizar" at bounding box center [507, 410] width 282 height 28
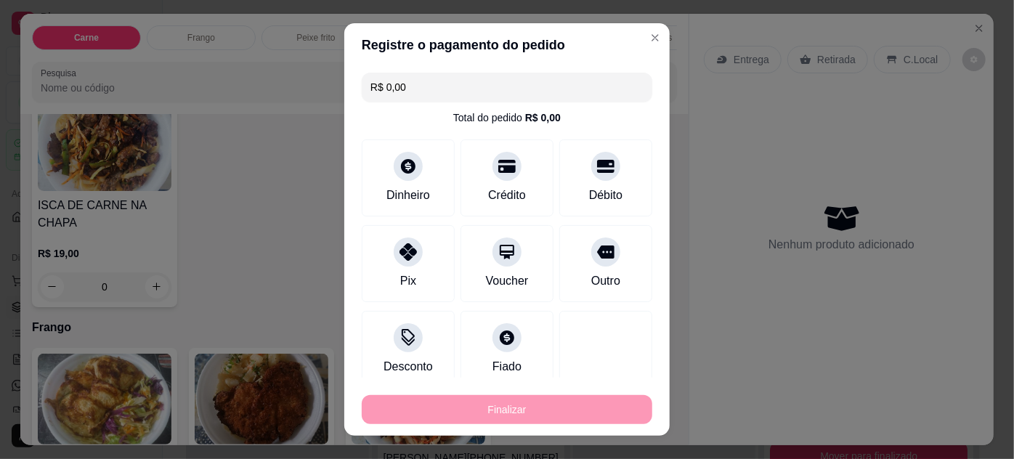
type input "-R$ 20,00"
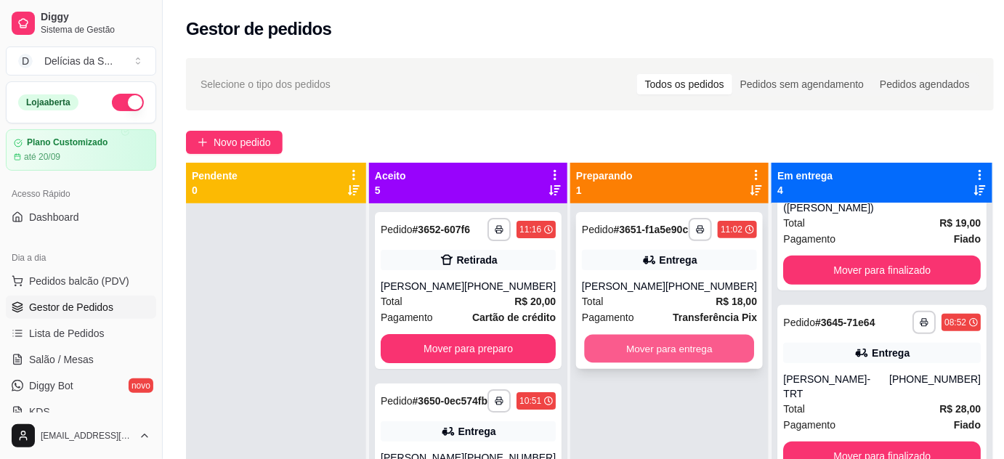
click at [728, 356] on button "Mover para entrega" at bounding box center [670, 349] width 170 height 28
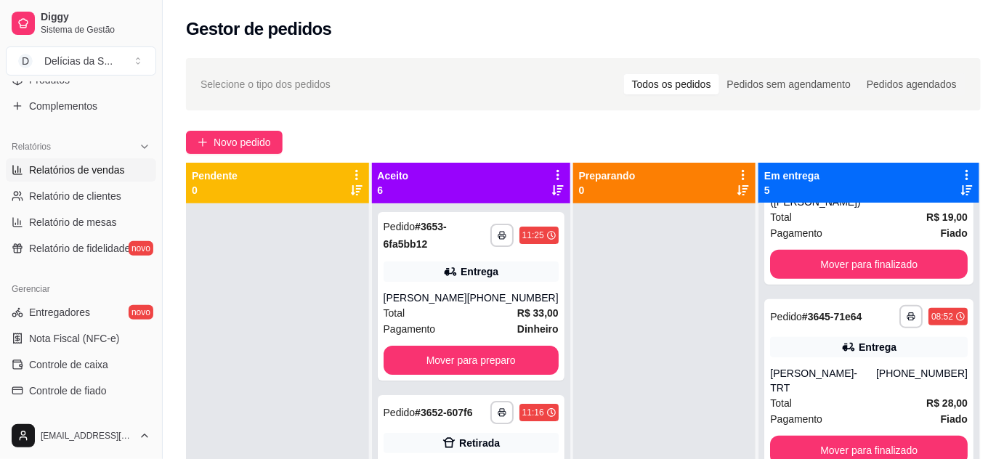
scroll to position [264, 0]
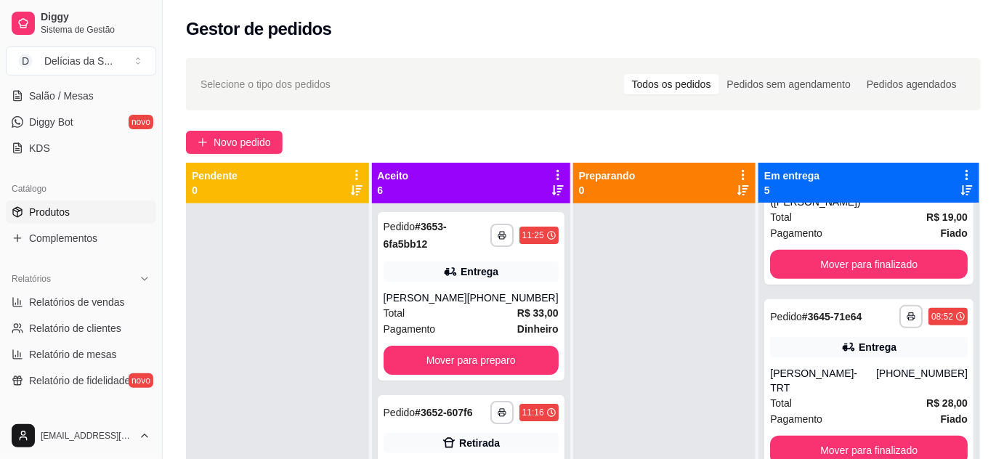
click at [79, 217] on link "Produtos" at bounding box center [81, 212] width 150 height 23
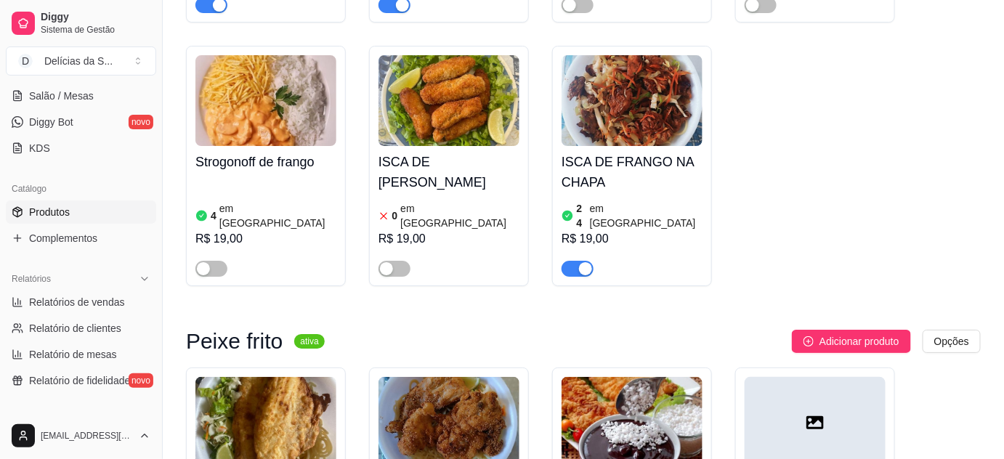
scroll to position [1849, 0]
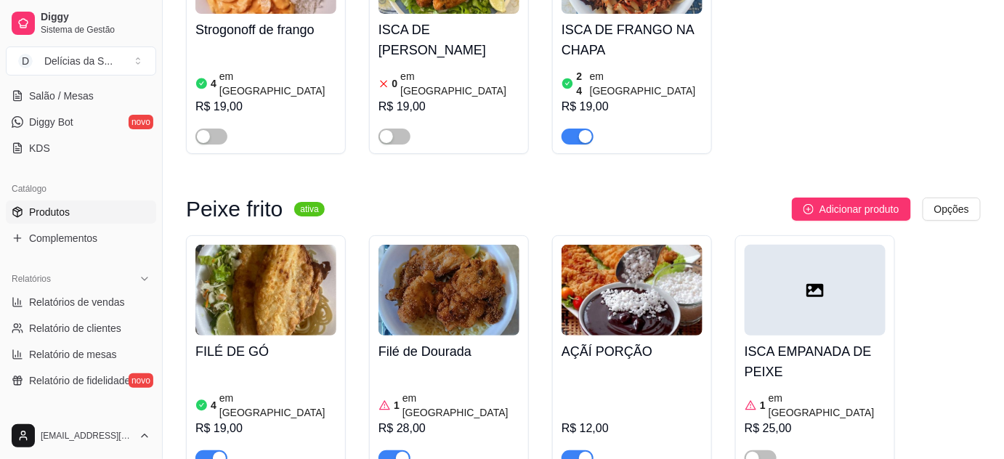
click at [395, 451] on span "button" at bounding box center [395, 459] width 32 height 16
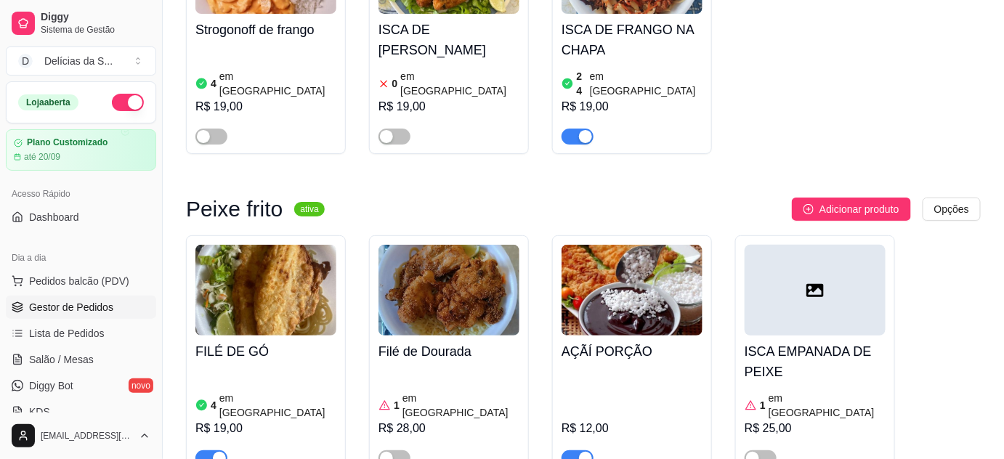
click at [79, 313] on span "Gestor de Pedidos" at bounding box center [71, 307] width 84 height 15
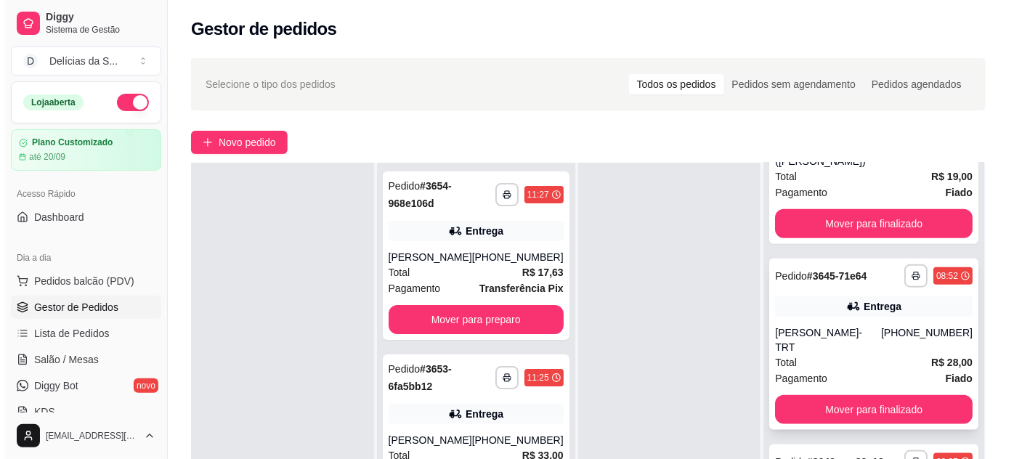
scroll to position [221, 0]
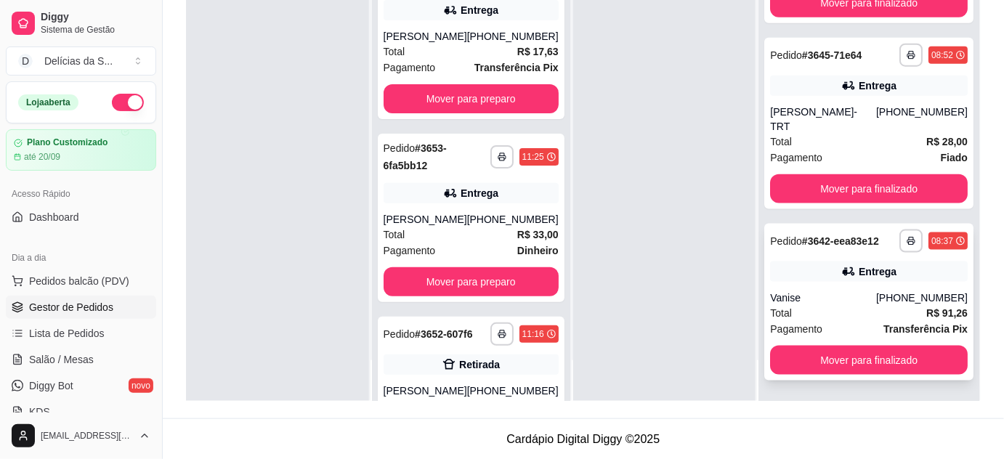
click at [823, 304] on div "Vanise" at bounding box center [823, 298] width 106 height 15
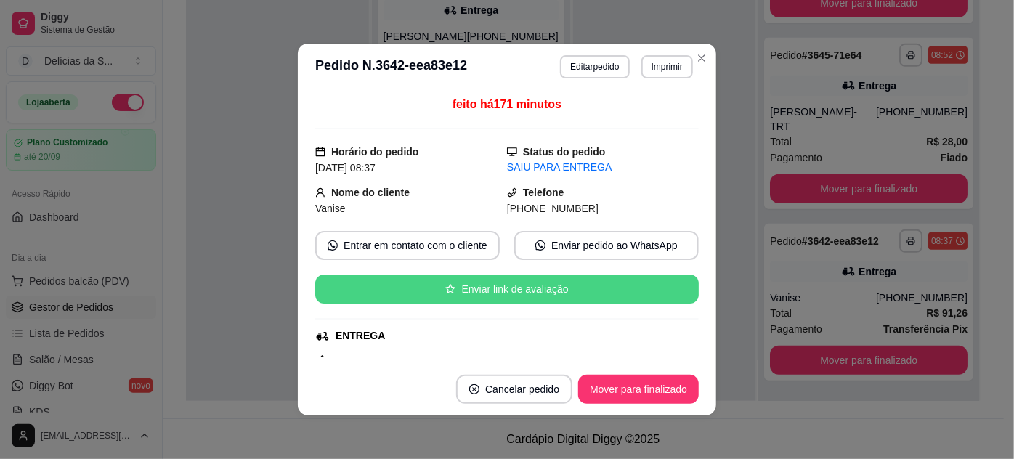
scroll to position [132, 0]
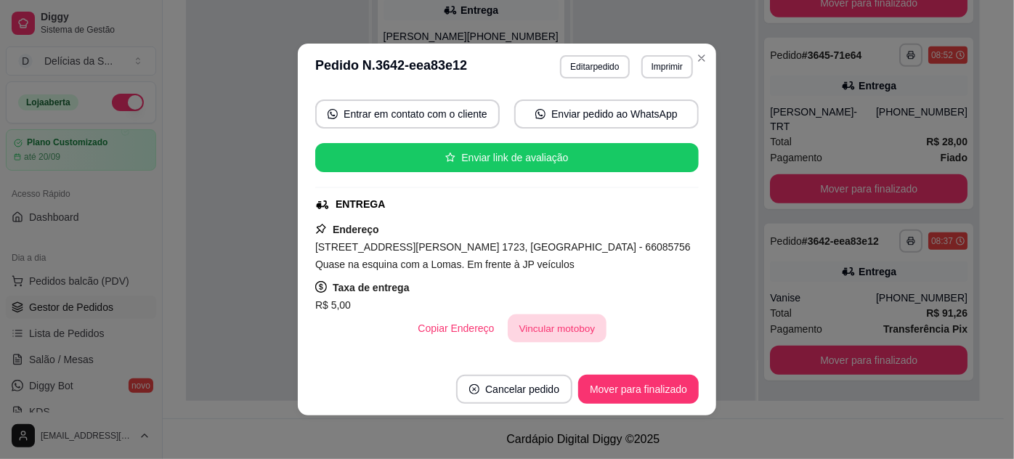
click at [561, 321] on button "Vincular motoboy" at bounding box center [557, 329] width 99 height 28
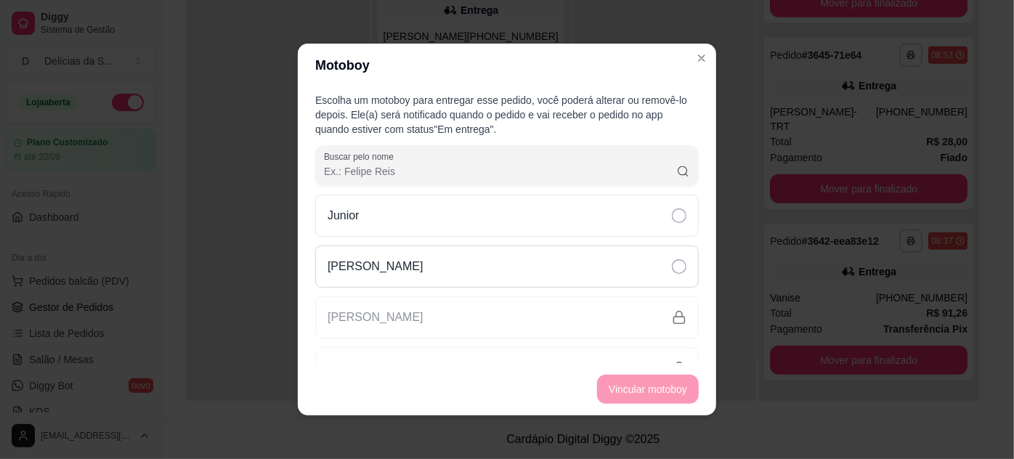
click at [612, 253] on div "[PERSON_NAME]" at bounding box center [507, 267] width 384 height 42
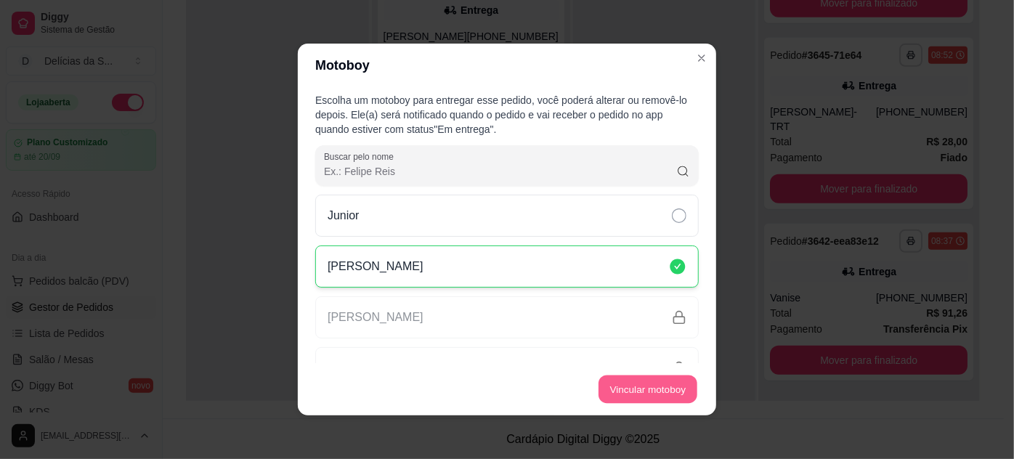
click at [682, 387] on button "Vincular motoboy" at bounding box center [648, 390] width 99 height 28
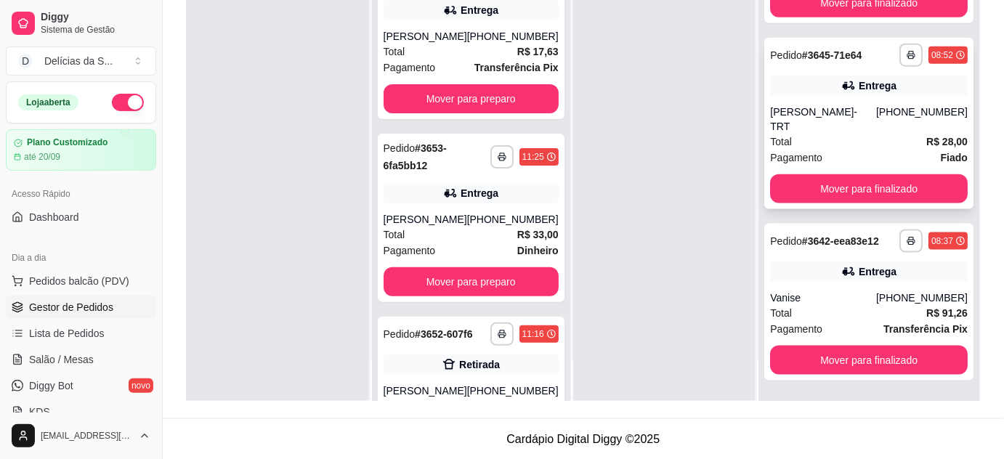
click at [821, 134] on div "Total R$ 28,00" at bounding box center [869, 142] width 198 height 16
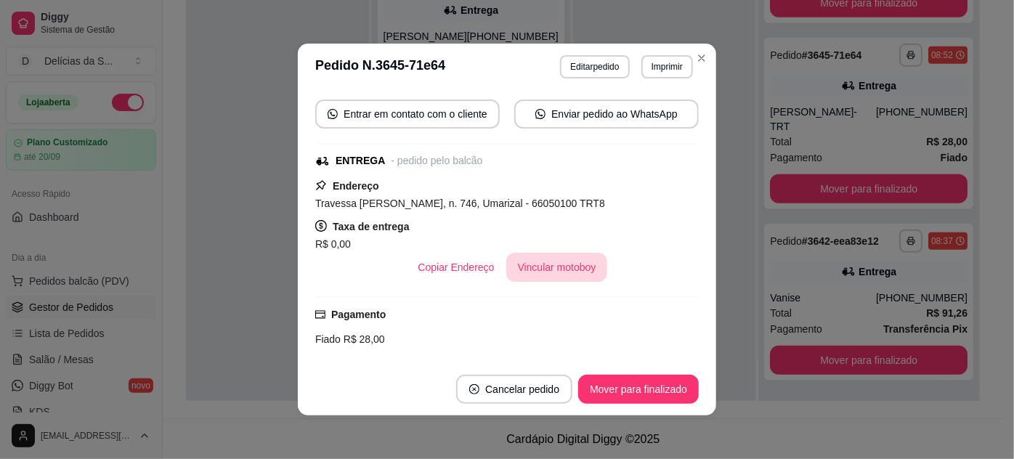
click at [558, 268] on button "Vincular motoboy" at bounding box center [557, 267] width 102 height 29
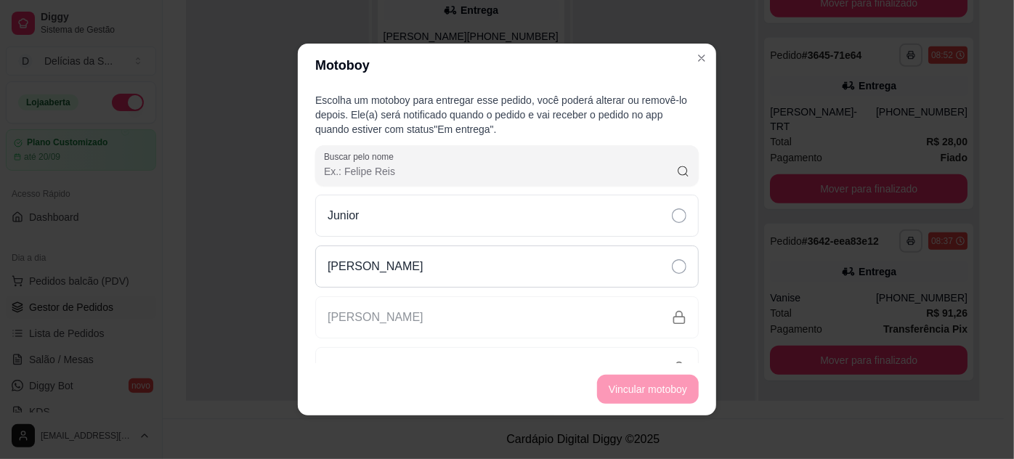
click at [586, 262] on div "[PERSON_NAME]" at bounding box center [507, 267] width 384 height 42
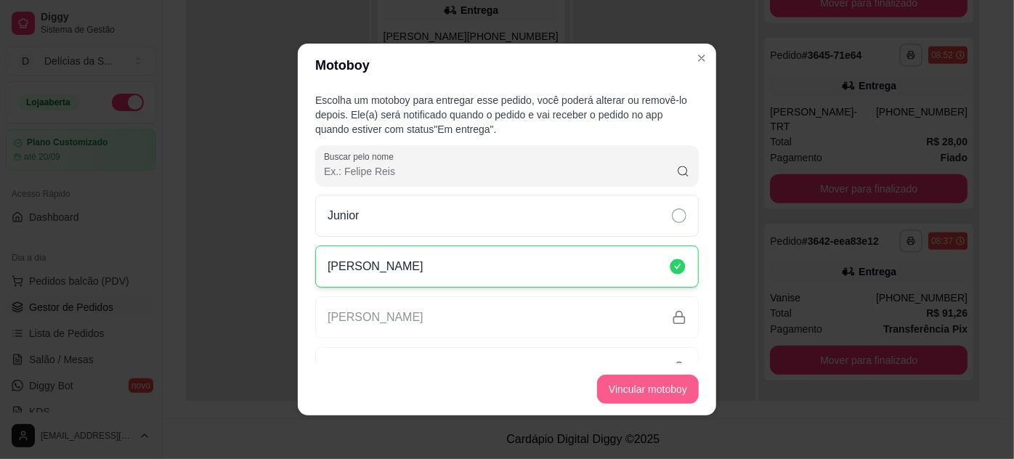
click at [682, 389] on button "Vincular motoboy" at bounding box center [648, 389] width 102 height 29
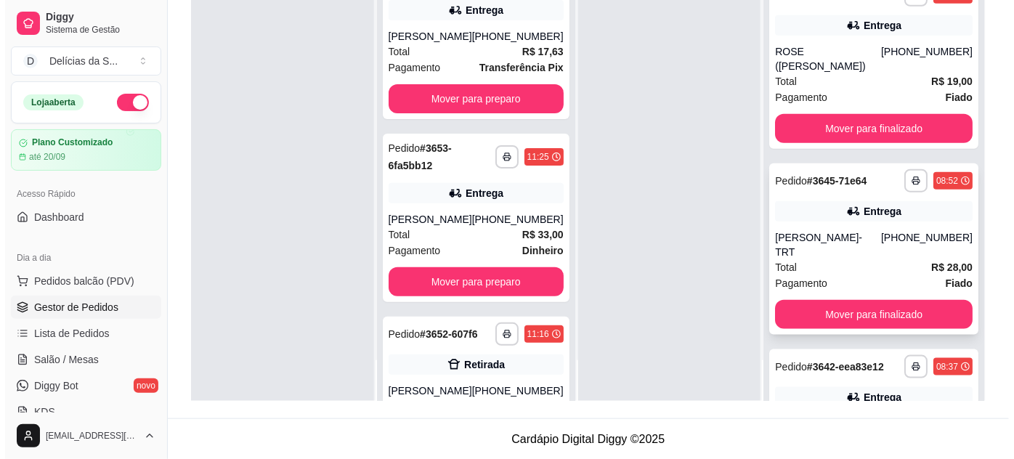
scroll to position [198, 0]
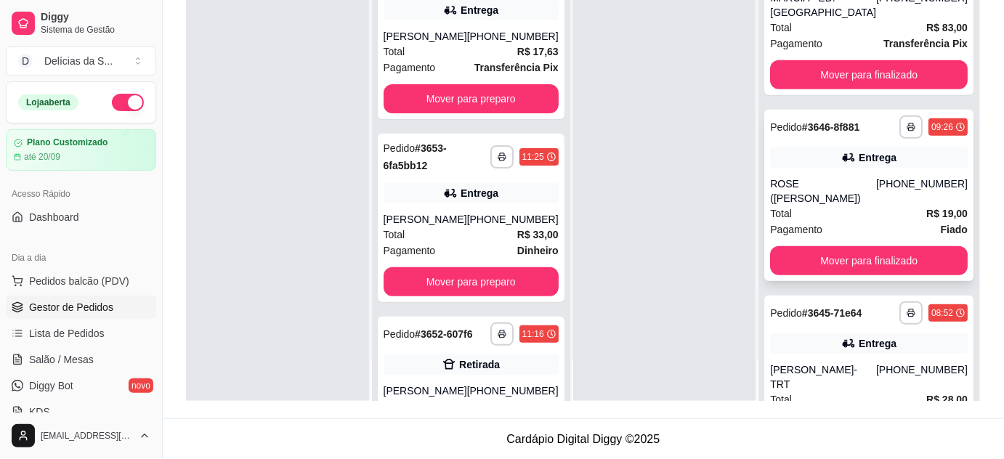
click at [828, 206] on div "ROSE ([PERSON_NAME])" at bounding box center [823, 191] width 106 height 29
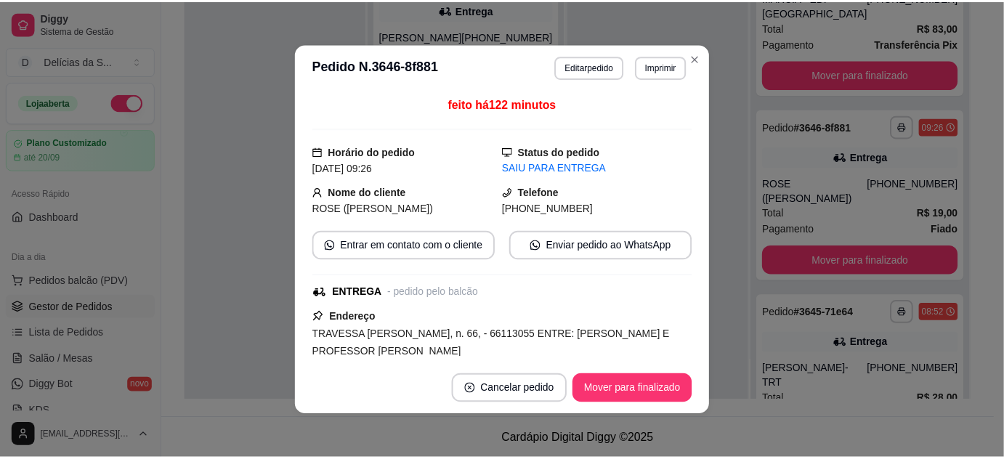
scroll to position [132, 0]
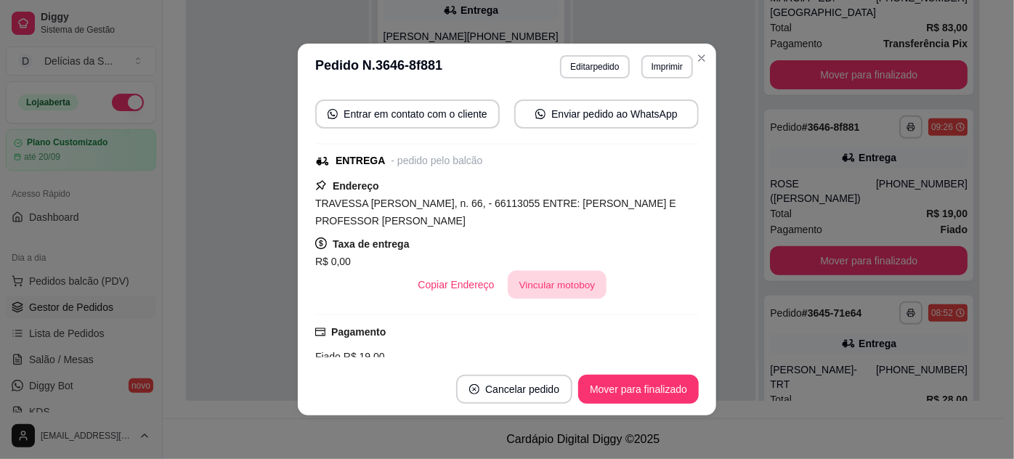
click at [557, 288] on button "Vincular motoboy" at bounding box center [557, 285] width 99 height 28
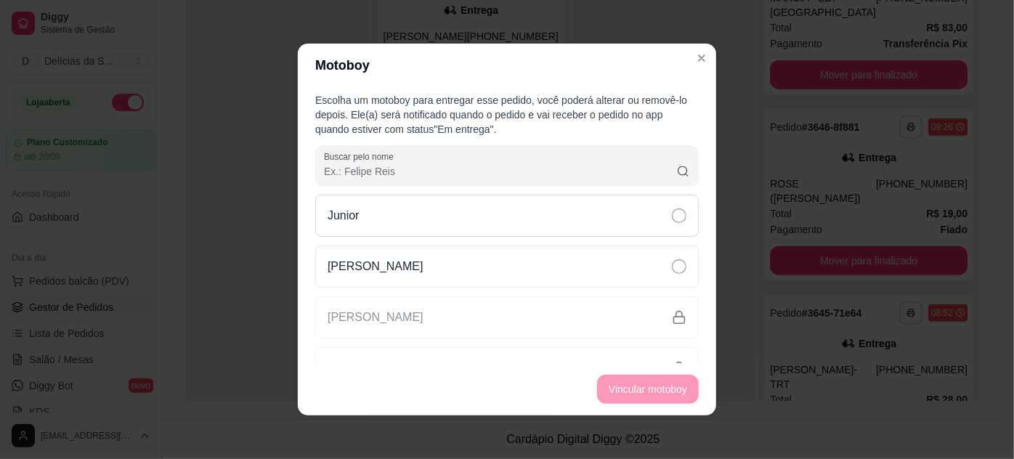
click at [521, 211] on div "Junior" at bounding box center [507, 216] width 384 height 42
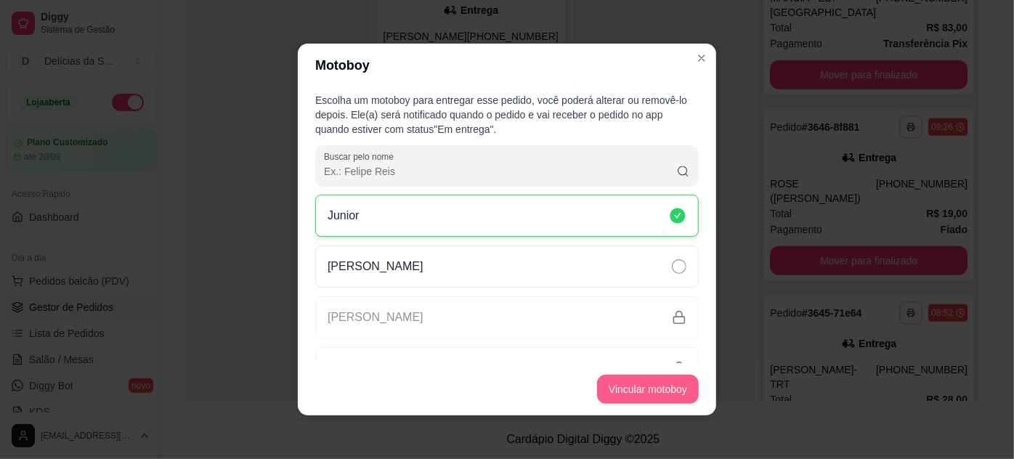
click at [669, 384] on button "Vincular motoboy" at bounding box center [648, 389] width 102 height 29
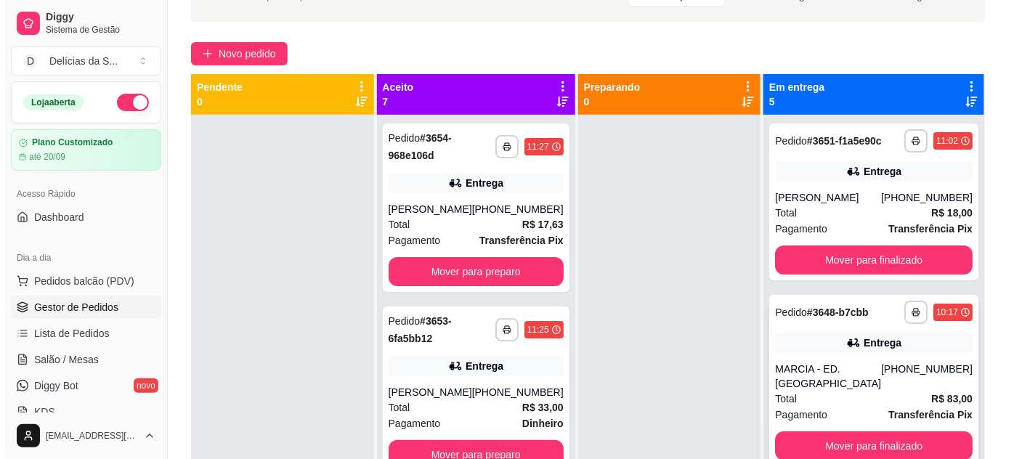
scroll to position [0, 0]
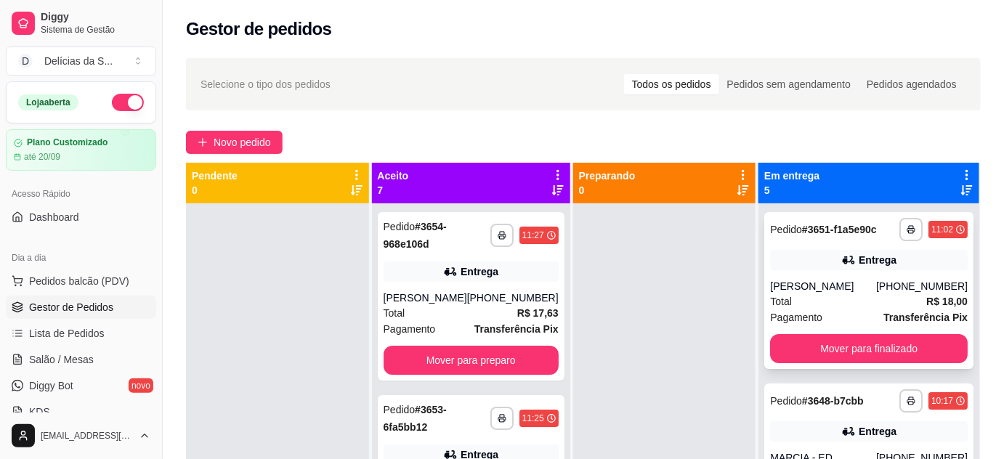
click at [855, 267] on icon at bounding box center [848, 260] width 15 height 15
click at [863, 294] on div "[PERSON_NAME]" at bounding box center [823, 286] width 106 height 15
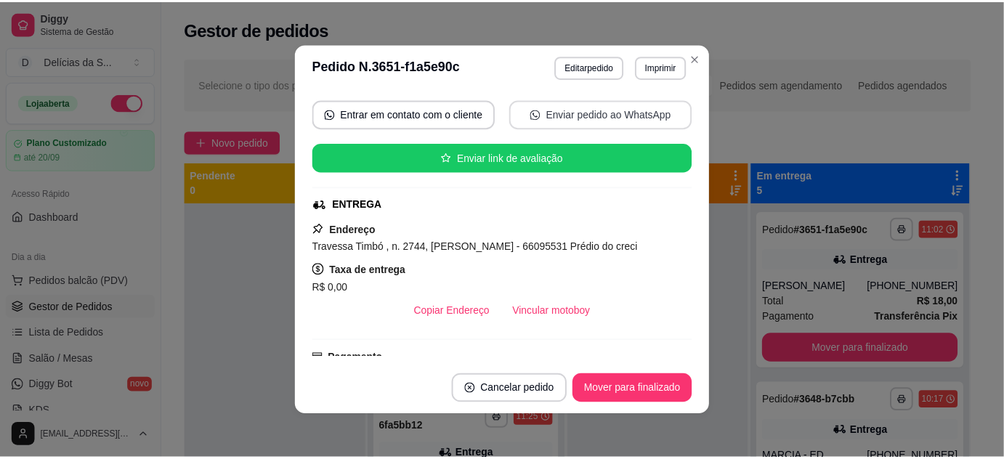
scroll to position [264, 0]
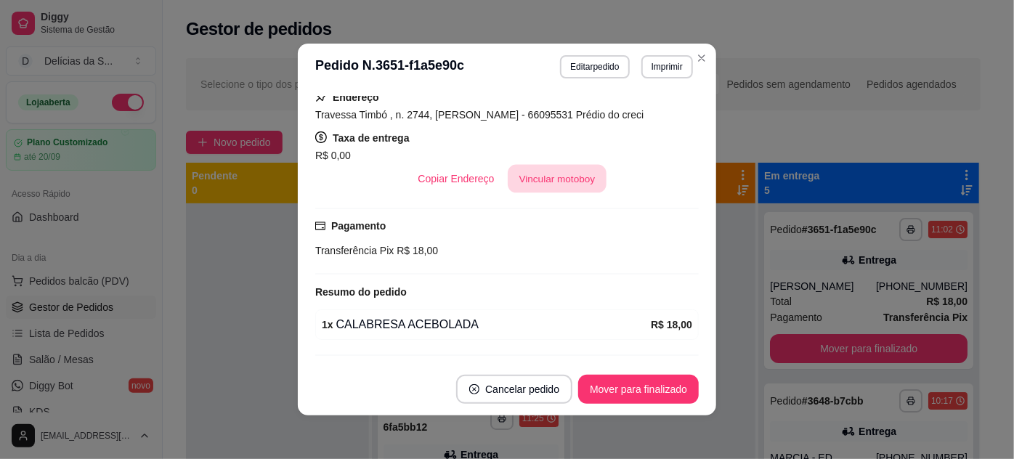
click at [562, 170] on button "Vincular motoboy" at bounding box center [557, 179] width 99 height 28
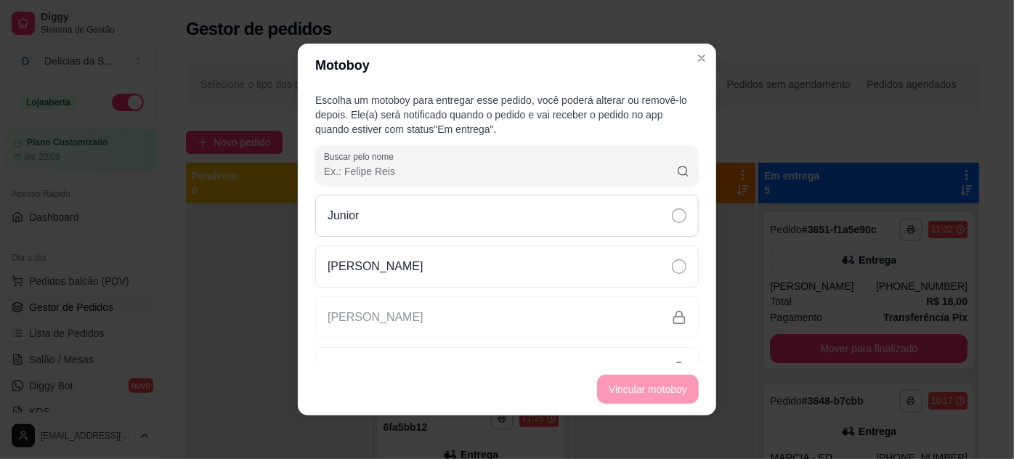
click at [586, 218] on div "Junior" at bounding box center [507, 216] width 384 height 42
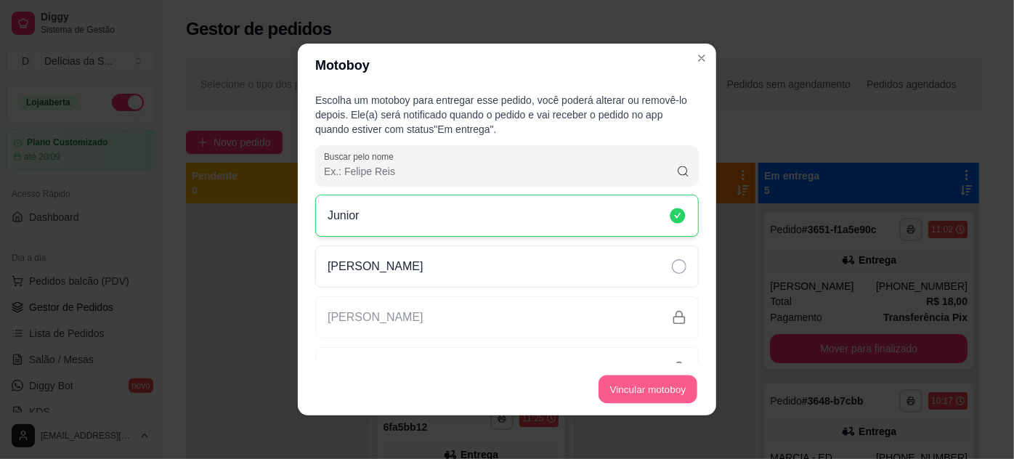
click at [668, 391] on button "Vincular motoboy" at bounding box center [648, 390] width 99 height 28
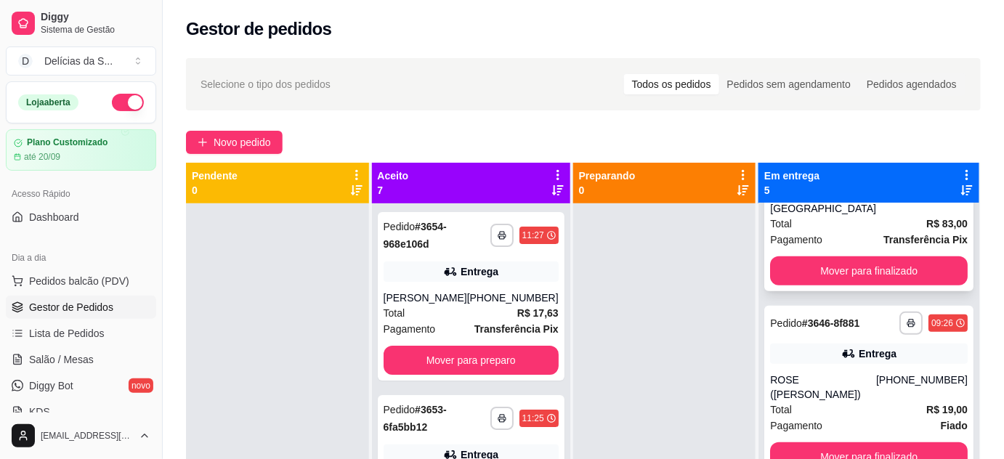
click at [856, 232] on div "Total R$ 83,00" at bounding box center [869, 224] width 198 height 16
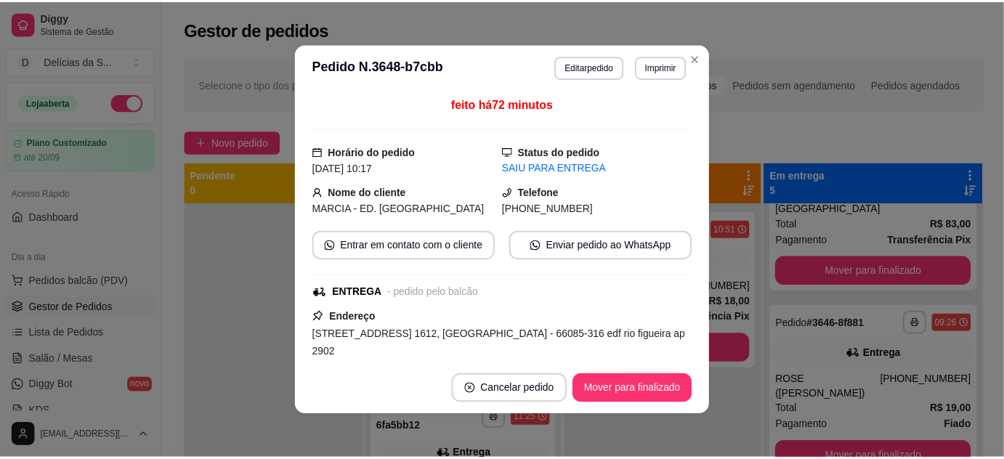
scroll to position [132, 0]
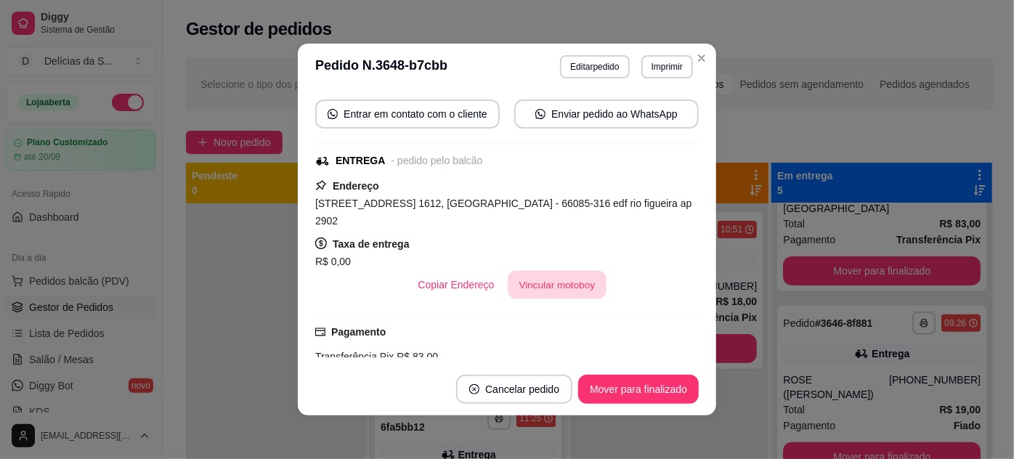
click at [577, 271] on button "Vincular motoboy" at bounding box center [557, 285] width 99 height 28
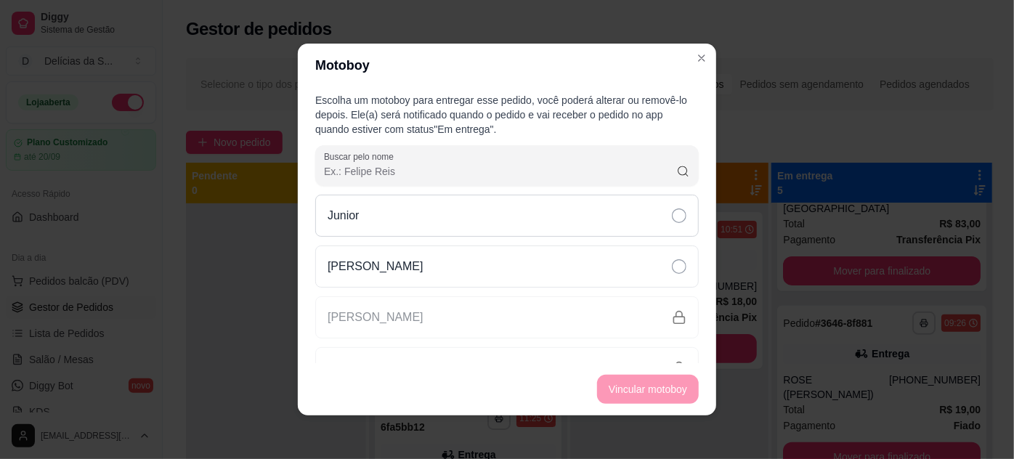
click at [629, 199] on div "Junior" at bounding box center [507, 216] width 384 height 42
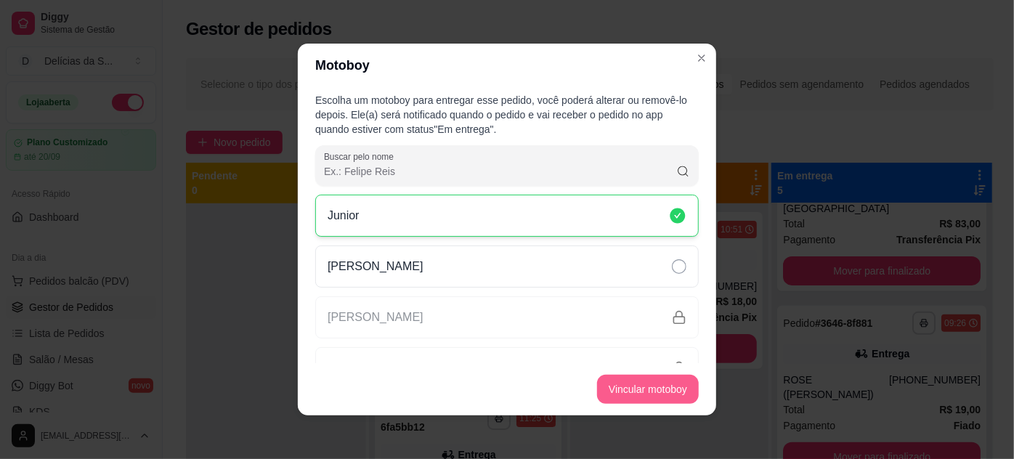
click at [658, 387] on button "Vincular motoboy" at bounding box center [648, 389] width 102 height 29
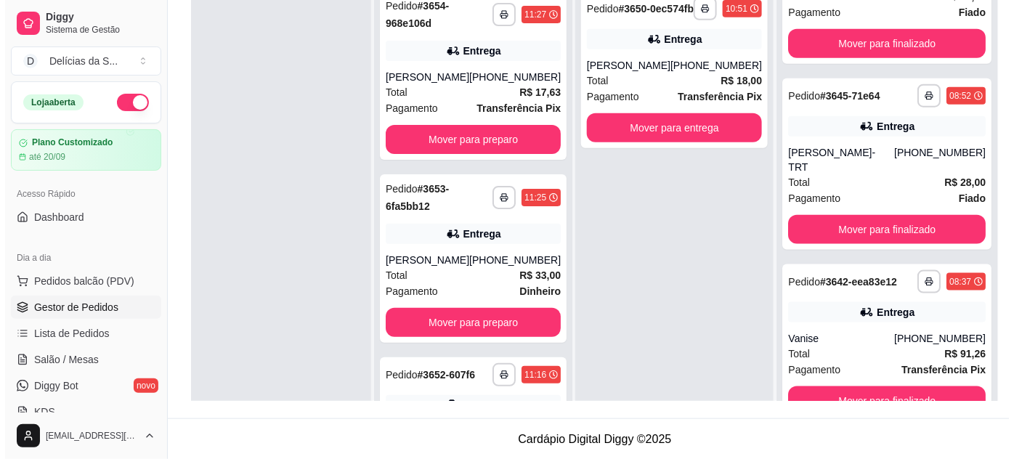
scroll to position [0, 0]
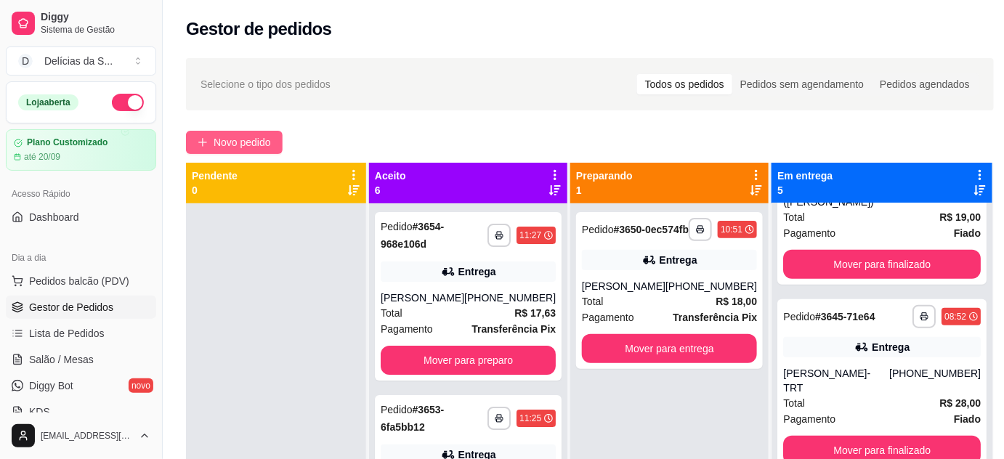
click at [258, 142] on span "Novo pedido" at bounding box center [242, 142] width 57 height 16
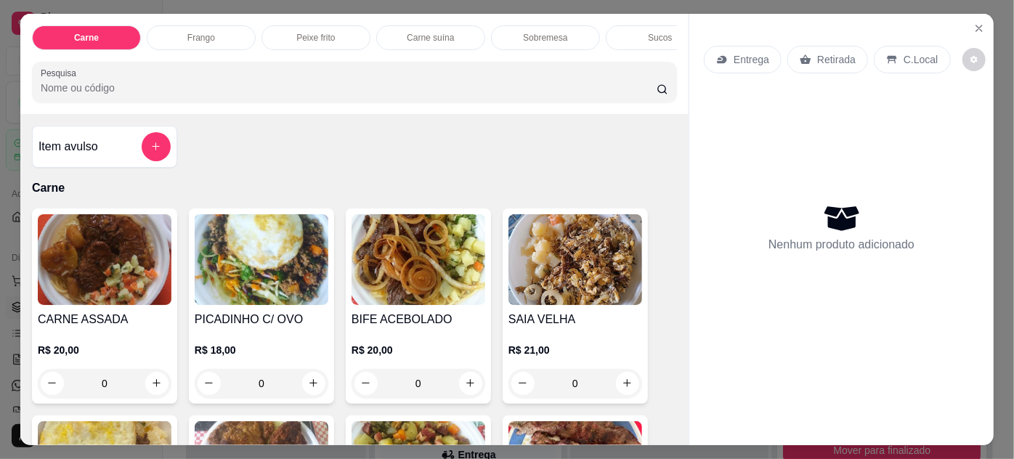
scroll to position [132, 0]
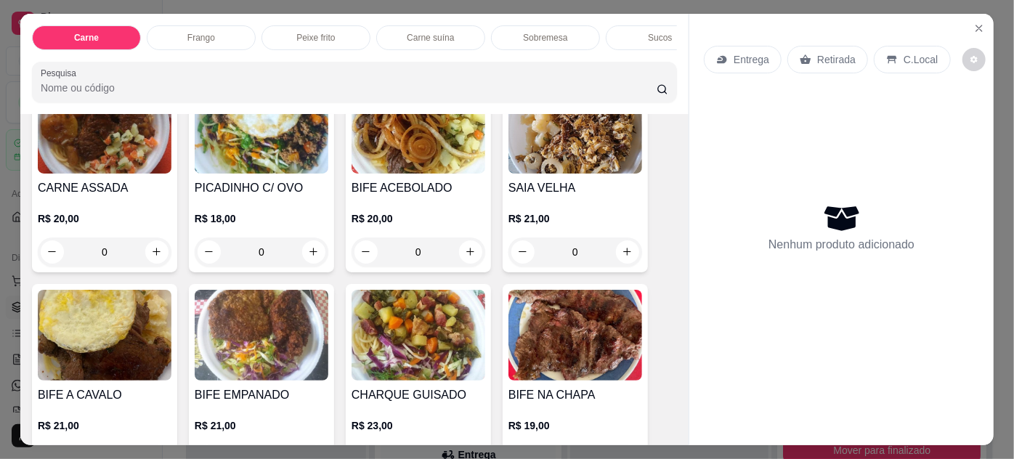
click at [278, 319] on img at bounding box center [262, 335] width 134 height 91
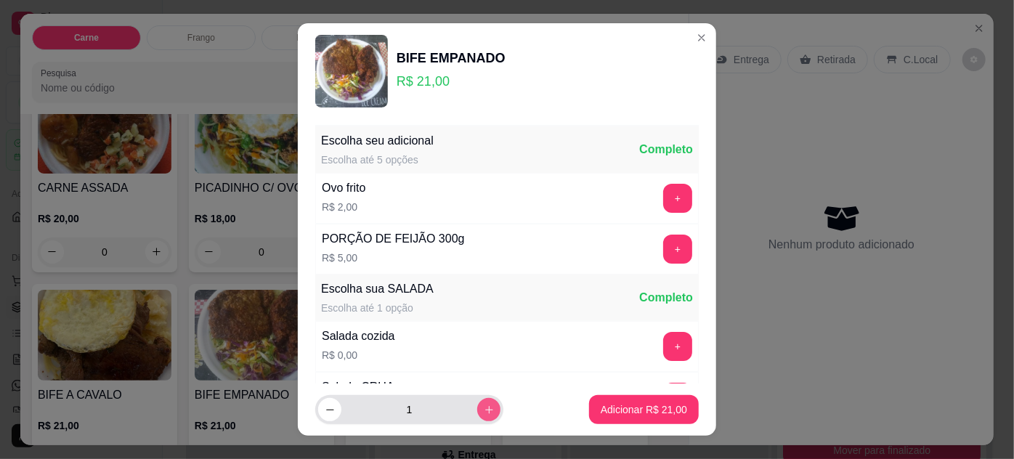
click at [484, 411] on icon "increase-product-quantity" at bounding box center [489, 410] width 11 height 11
type input "2"
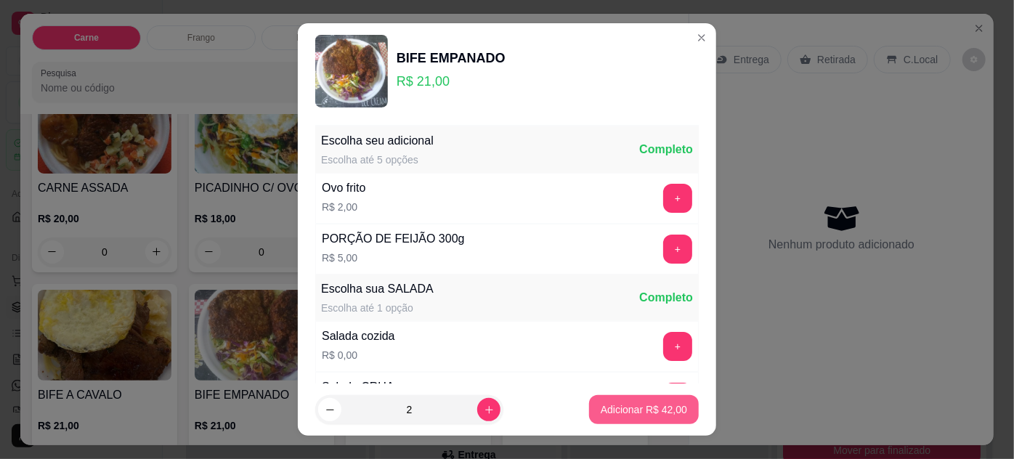
click at [630, 404] on p "Adicionar R$ 42,00" at bounding box center [644, 410] width 86 height 15
type input "2"
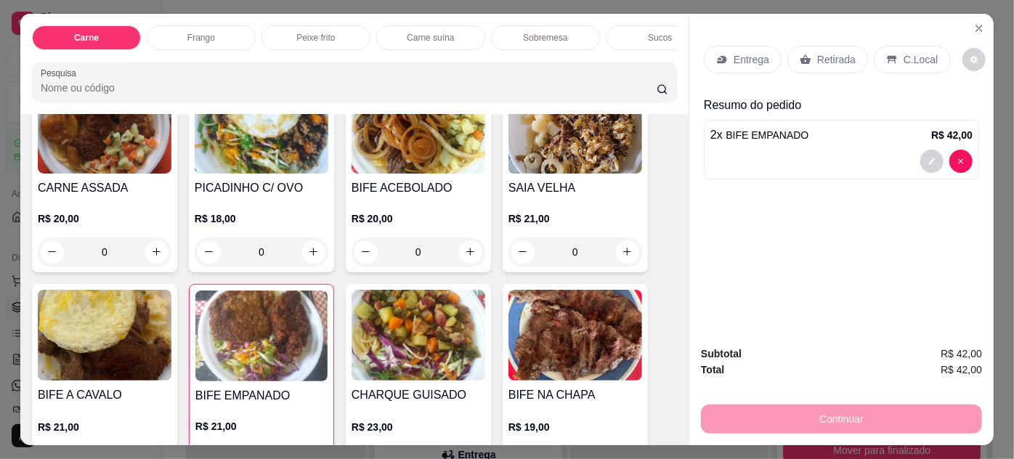
click at [734, 56] on p "Entrega" at bounding box center [752, 59] width 36 height 15
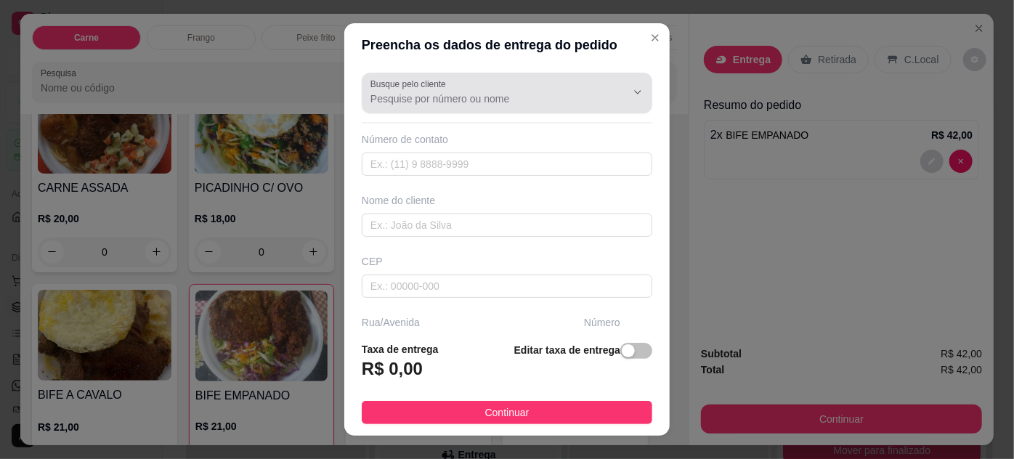
click at [538, 102] on input "Busque pelo cliente" at bounding box center [487, 99] width 233 height 15
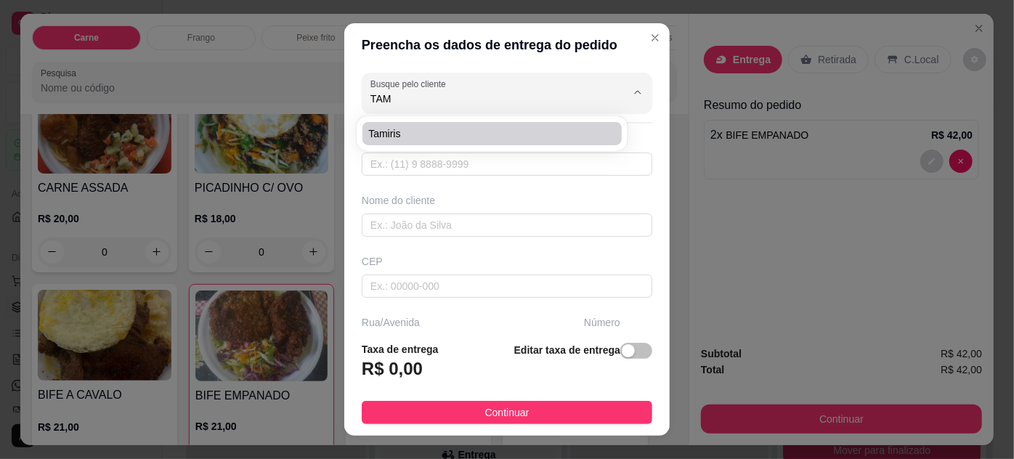
click at [545, 138] on span "Tamiris" at bounding box center [484, 133] width 233 height 15
type input "Tamiris"
type input "91980490091"
type input "Tamiris"
type input "66093542"
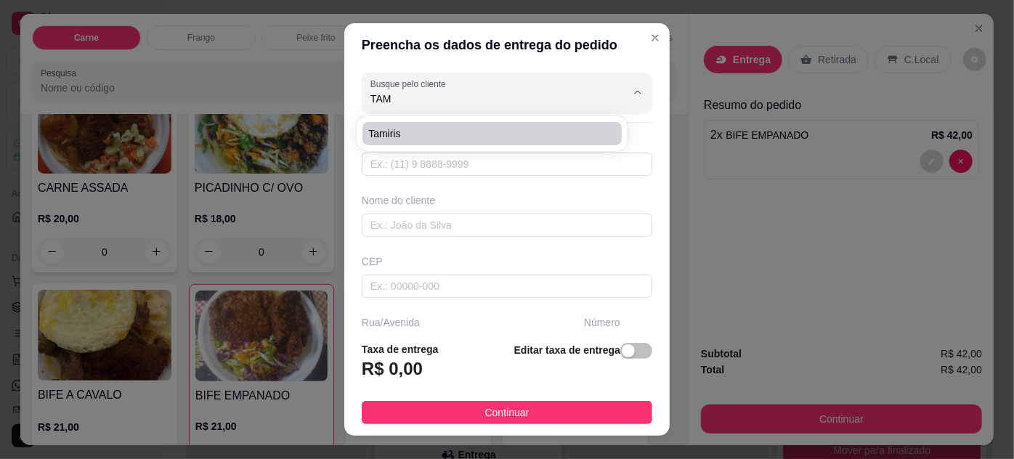
type input "[GEOGRAPHIC_DATA]"
type input "606"
type input "[PERSON_NAME]"
type input "[GEOGRAPHIC_DATA]"
type input "Fica no lado da loja flor de já no [GEOGRAPHIC_DATA]"
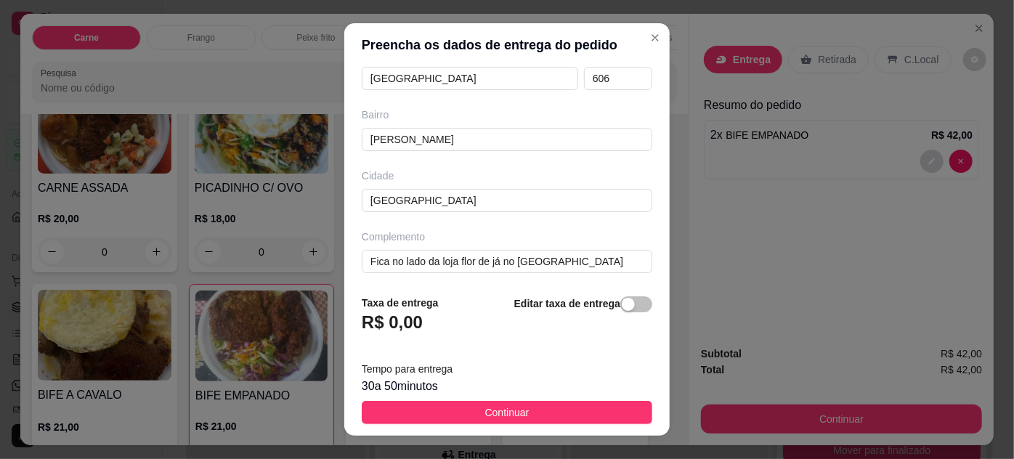
scroll to position [0, 0]
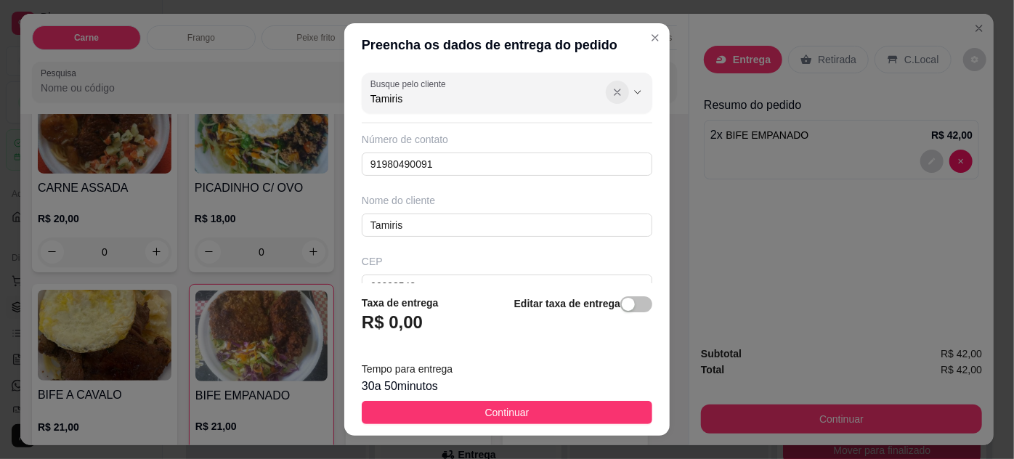
type input "Tamiris"
click at [615, 93] on icon "Show suggestions" at bounding box center [618, 92] width 6 height 6
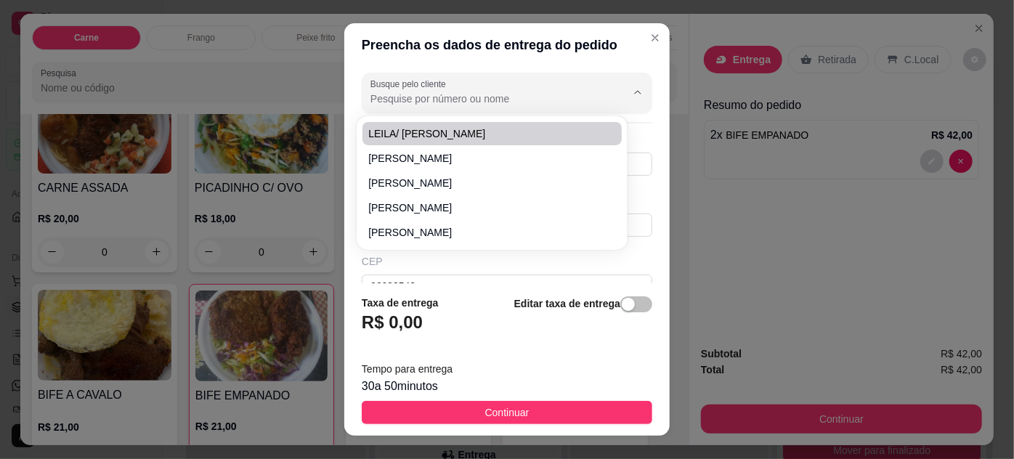
click at [346, 73] on div "Busque pelo cliente Número de contato 91980490091 Nome do cliente Tamiris CEP 6…" at bounding box center [507, 175] width 326 height 217
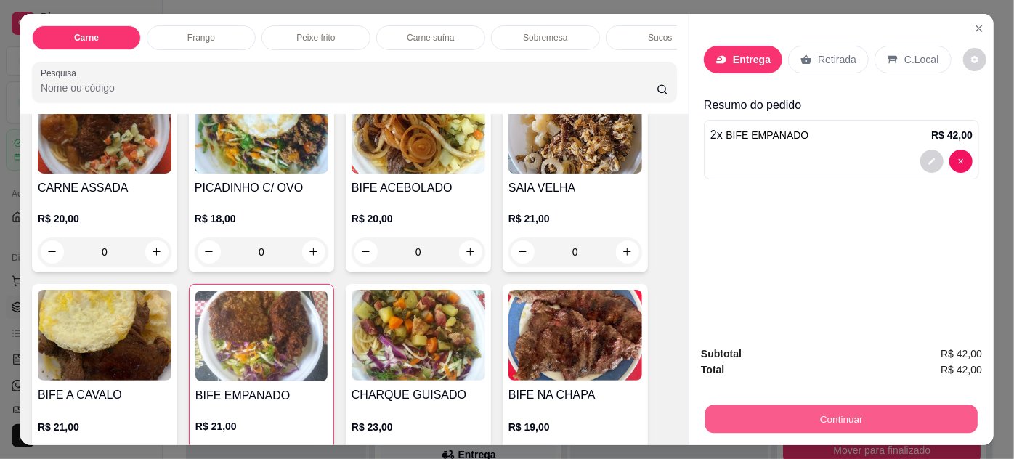
click at [800, 412] on button "Continuar" at bounding box center [842, 419] width 272 height 28
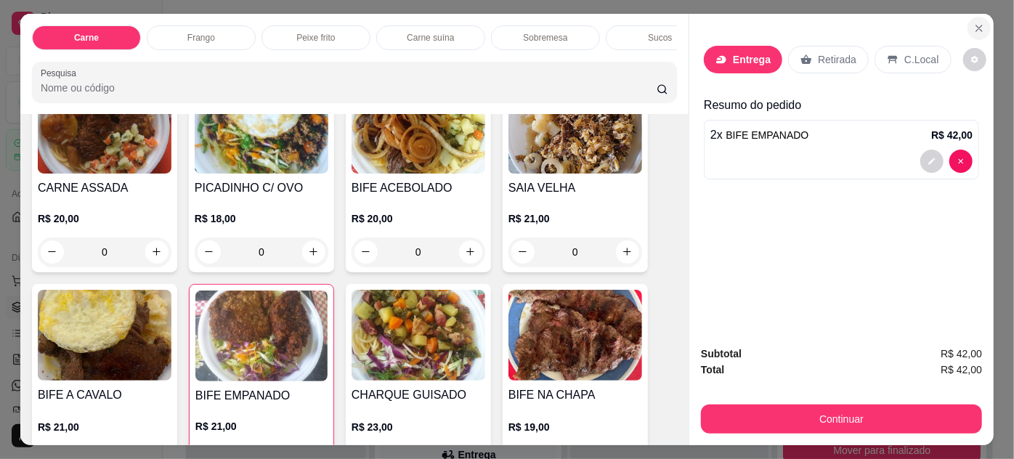
click at [977, 25] on icon "Close" at bounding box center [980, 28] width 6 height 6
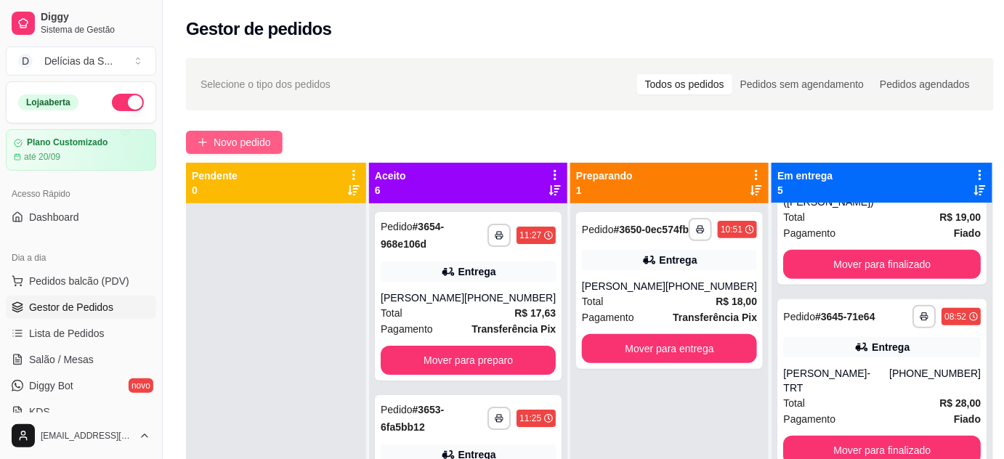
click at [241, 136] on span "Novo pedido" at bounding box center [242, 142] width 57 height 16
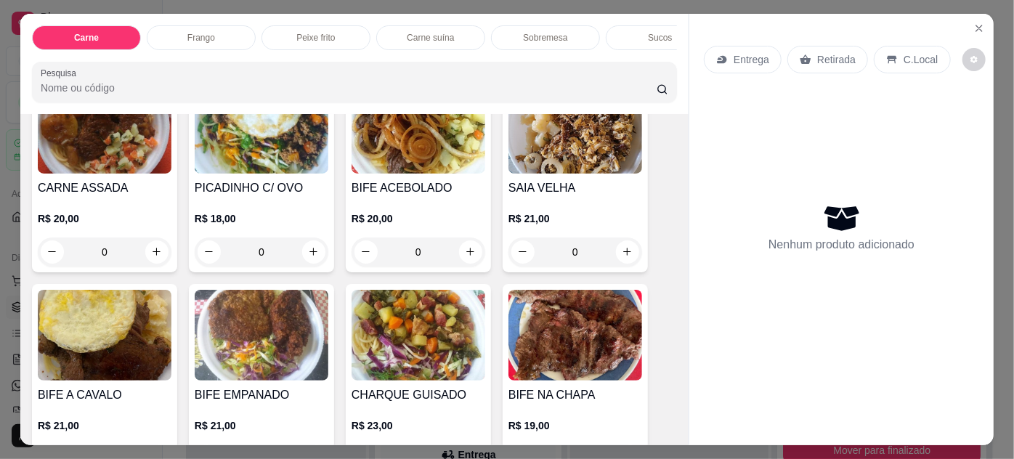
scroll to position [264, 0]
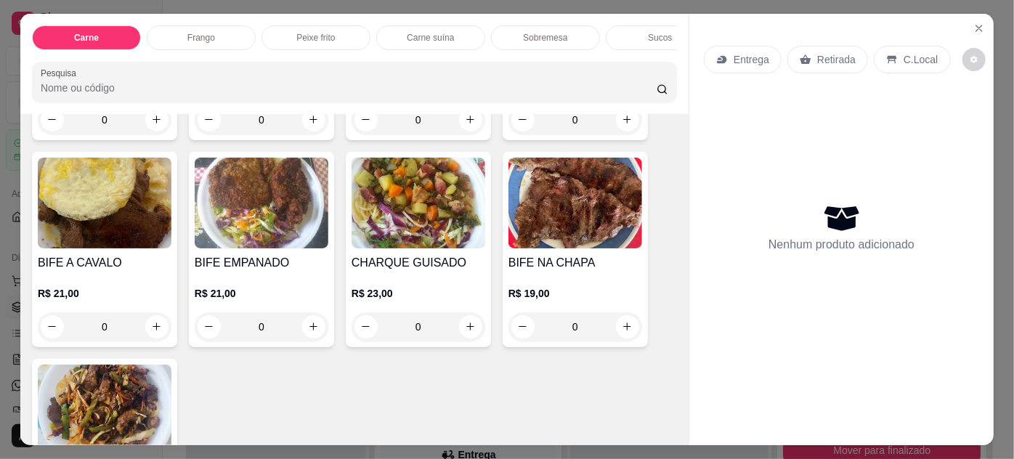
click at [240, 217] on img at bounding box center [262, 203] width 134 height 91
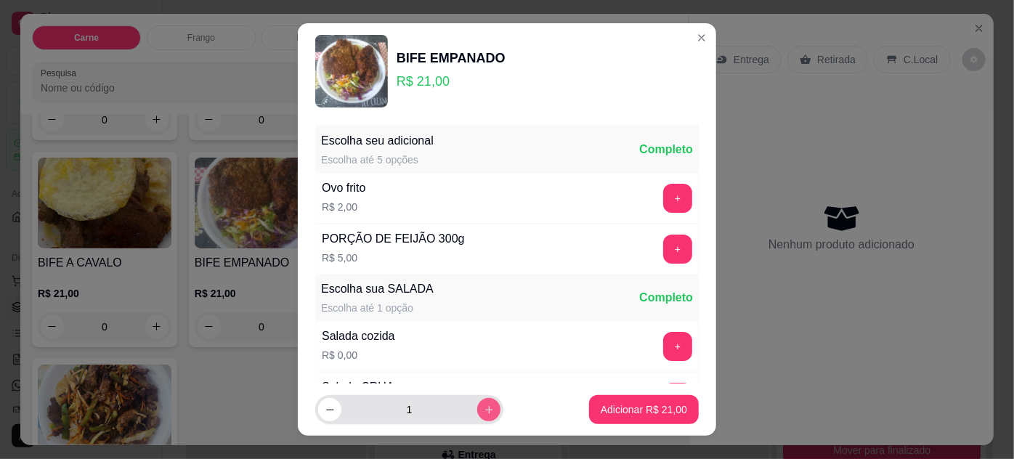
click at [484, 413] on icon "increase-product-quantity" at bounding box center [489, 410] width 11 height 11
type input "2"
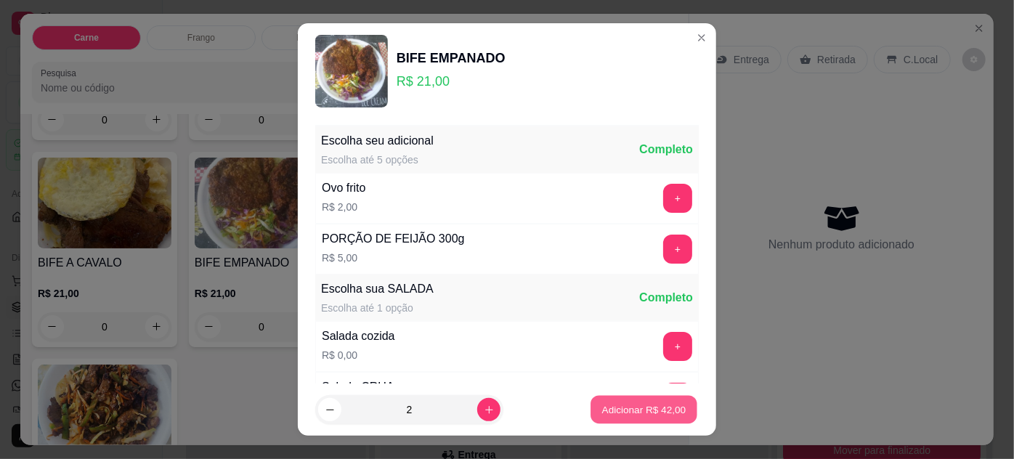
click at [657, 411] on p "Adicionar R$ 42,00" at bounding box center [644, 410] width 84 height 14
type input "2"
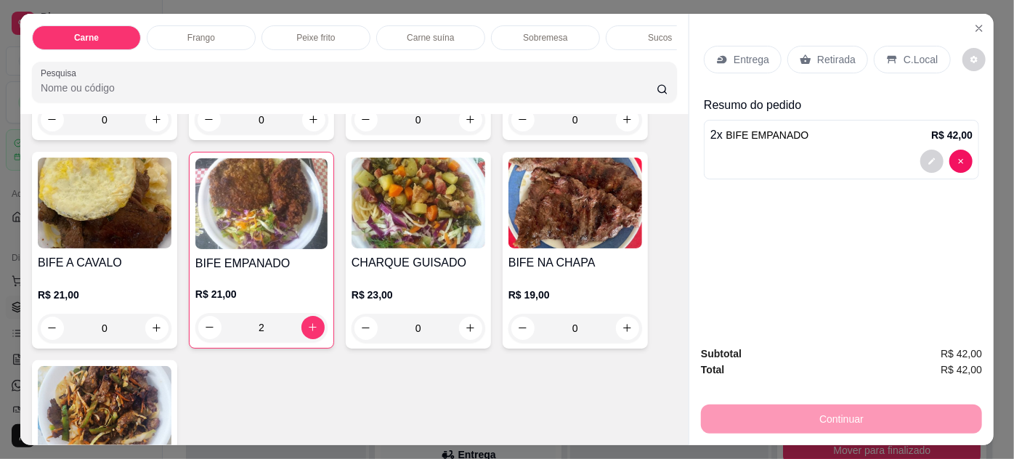
click at [750, 60] on p "Entrega" at bounding box center [752, 59] width 36 height 15
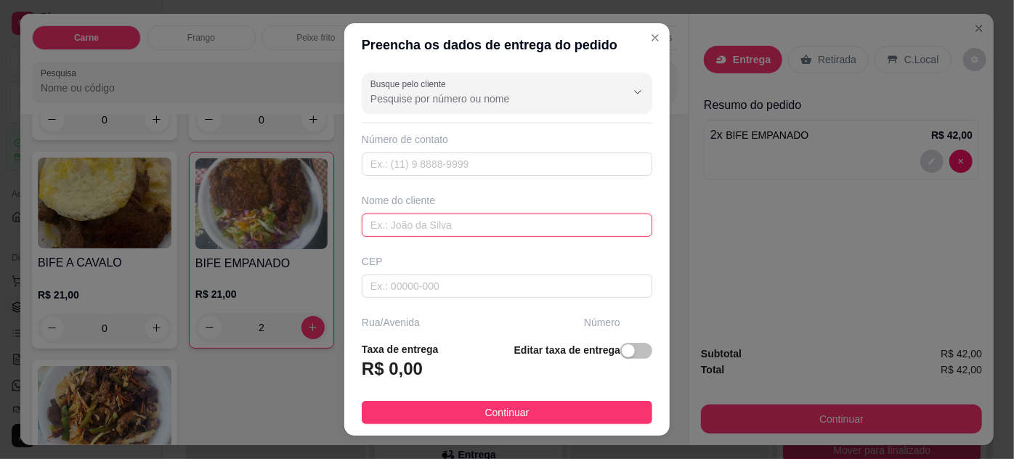
click at [460, 225] on input "text" at bounding box center [507, 225] width 291 height 23
click at [471, 222] on input "THAMIRES / FARMACIAULTRAPOPULAR" at bounding box center [507, 225] width 291 height 23
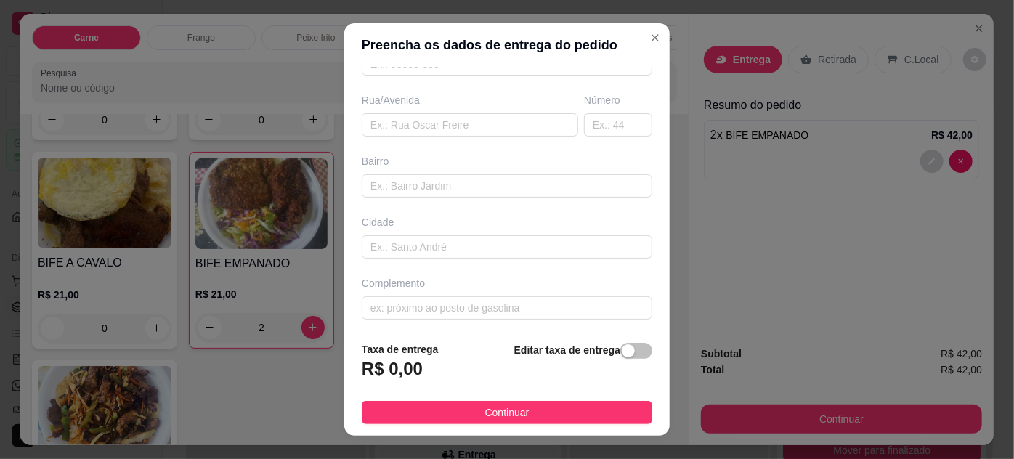
scroll to position [23, 0]
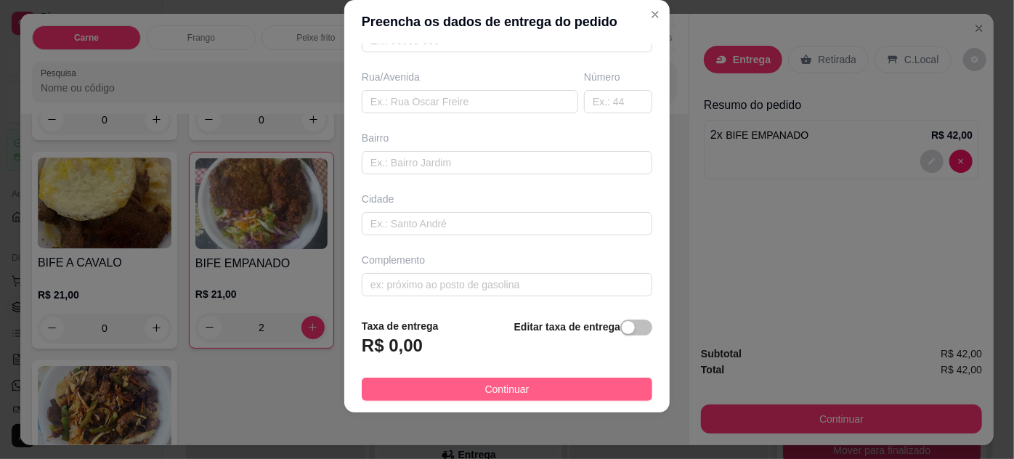
type input "THAMIRES / FARMACIA ULTRAPOPULAR"
click at [546, 384] on button "Continuar" at bounding box center [507, 389] width 291 height 23
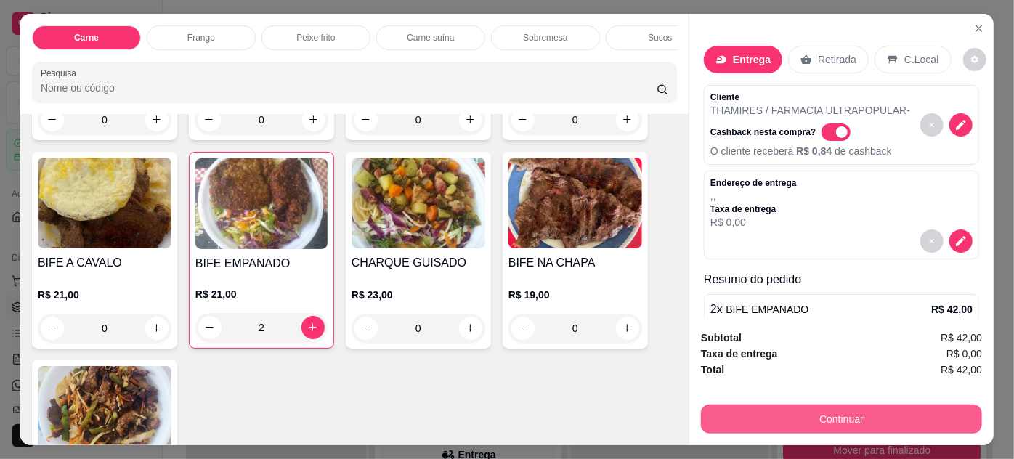
click at [743, 412] on button "Continuar" at bounding box center [841, 419] width 281 height 29
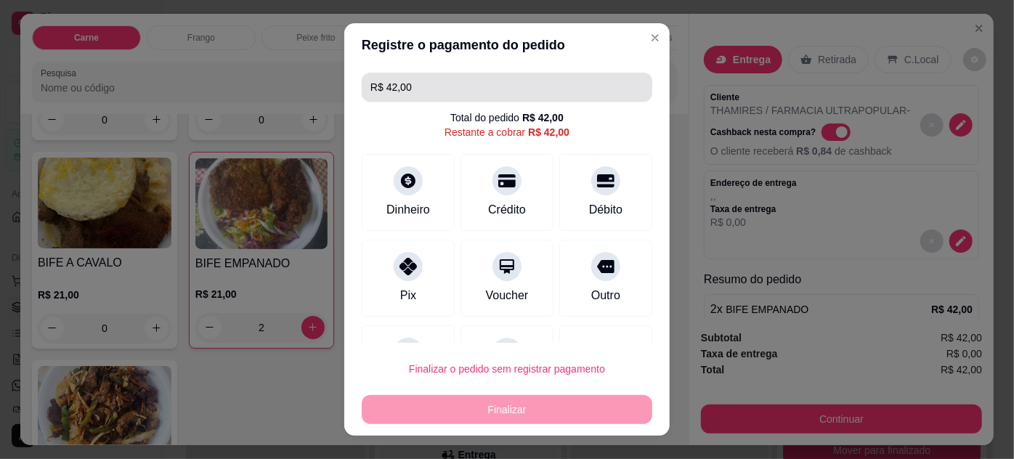
click at [453, 83] on input "R$ 42,00" at bounding box center [507, 87] width 273 height 29
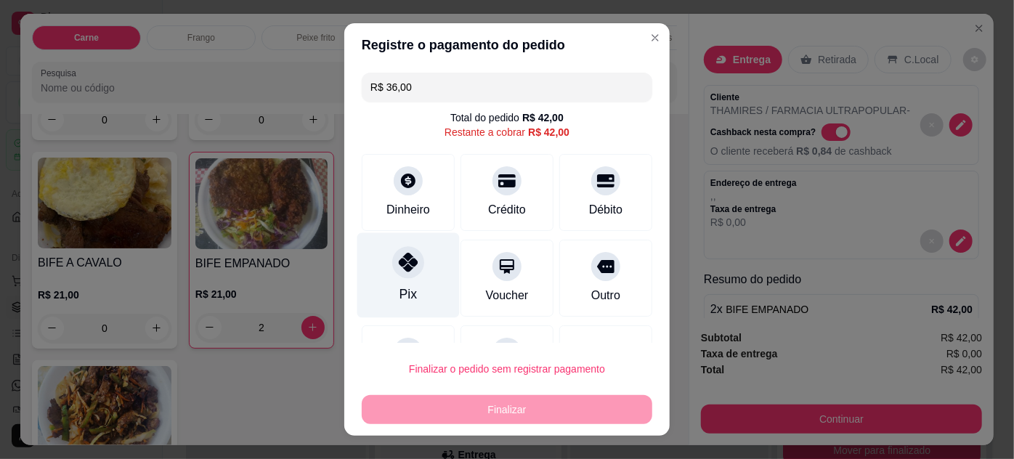
click at [411, 282] on div "Pix" at bounding box center [409, 275] width 102 height 85
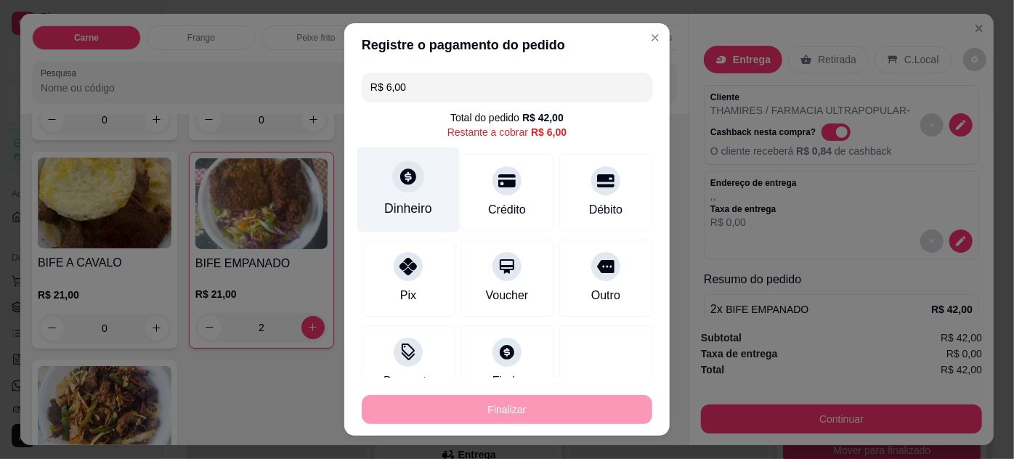
click at [419, 209] on div "Dinheiro" at bounding box center [408, 208] width 48 height 19
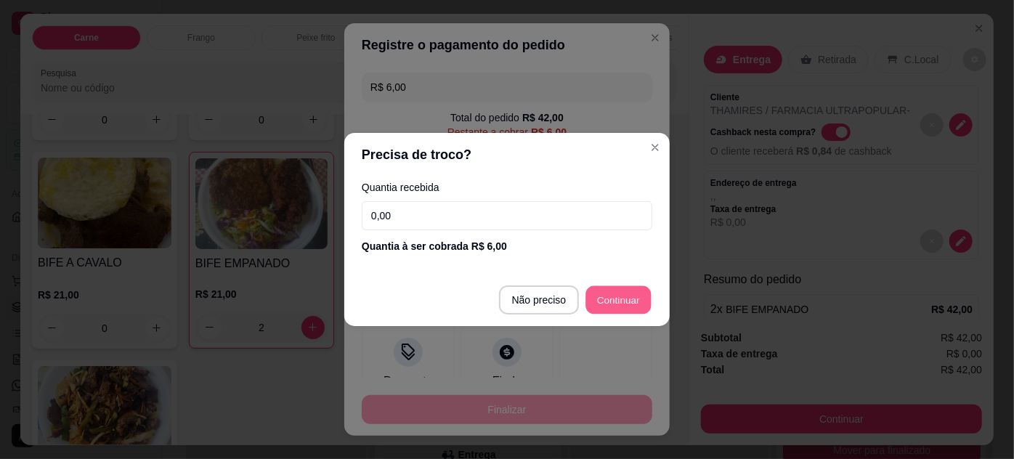
type input "R$ 0,00"
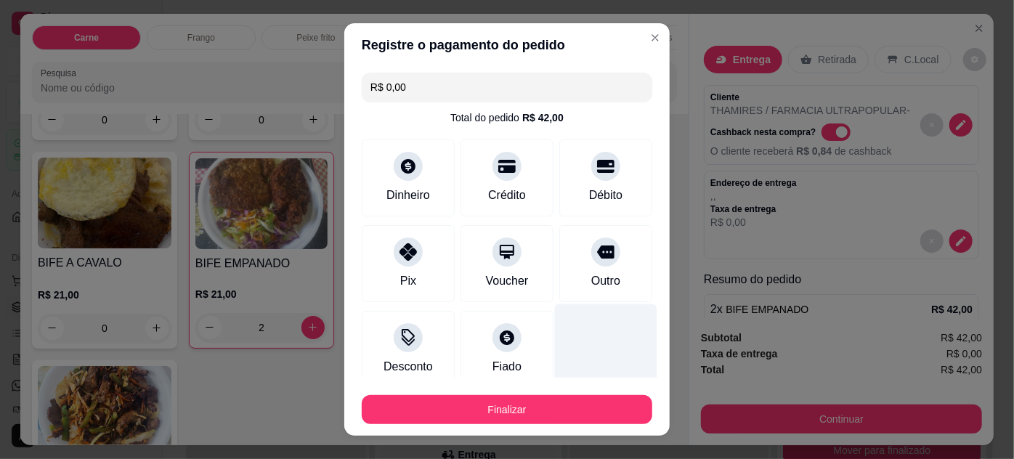
scroll to position [145, 0]
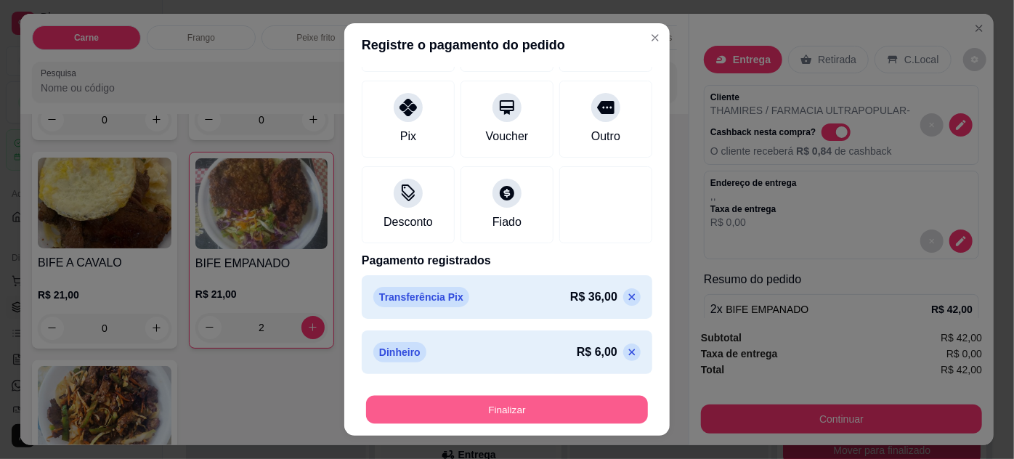
click at [548, 413] on button "Finalizar" at bounding box center [507, 410] width 282 height 28
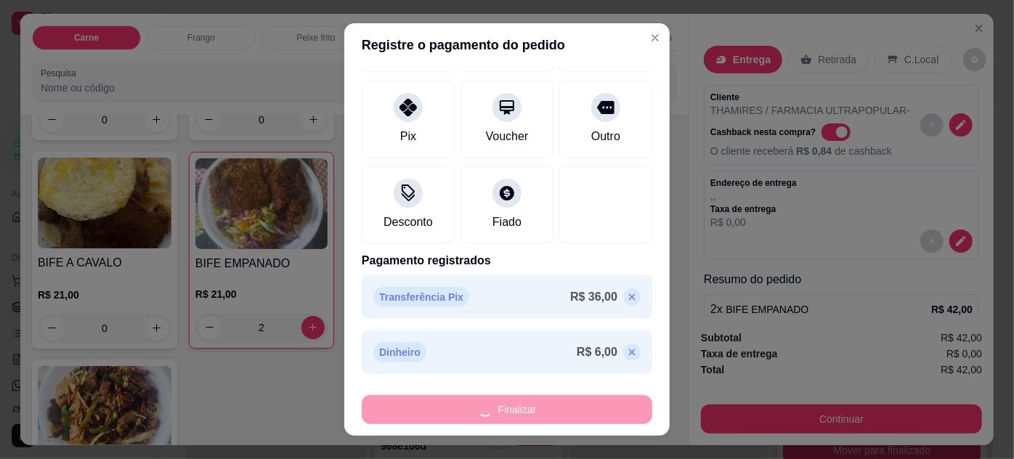
type input "0"
type input "-R$ 42,00"
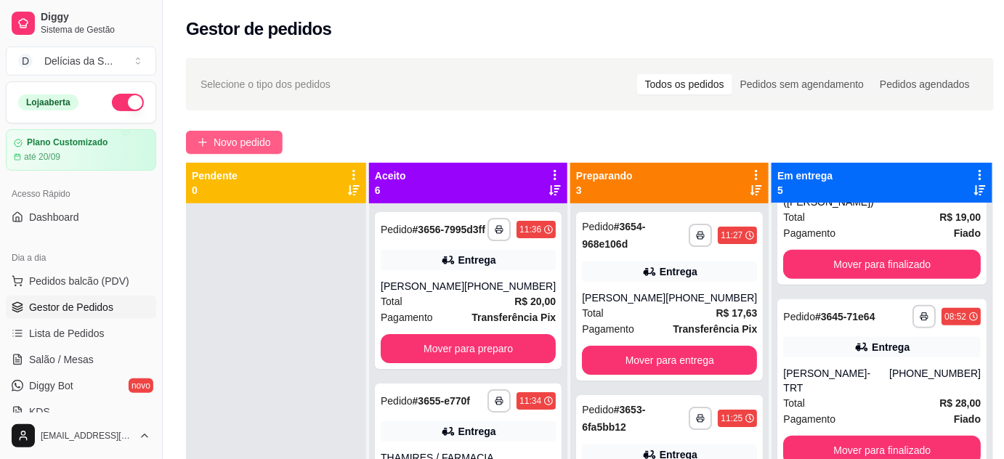
click at [233, 136] on span "Novo pedido" at bounding box center [242, 142] width 57 height 16
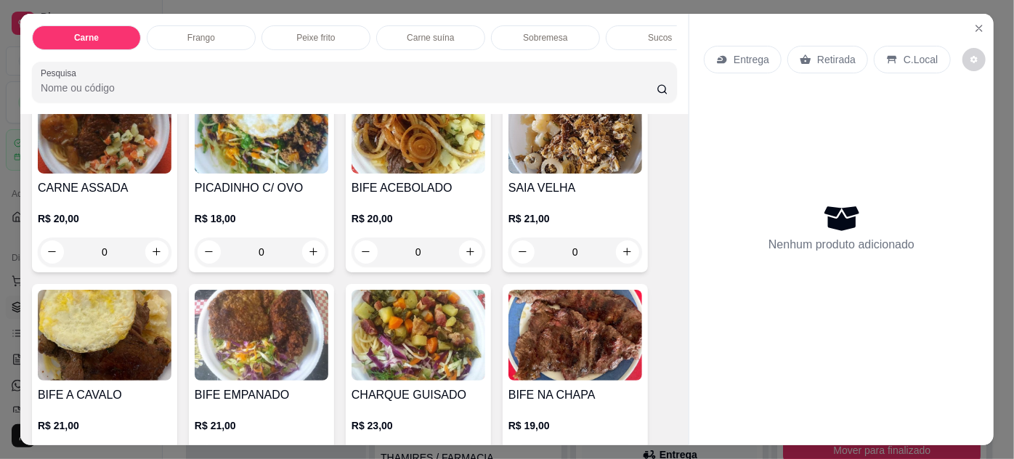
scroll to position [264, 0]
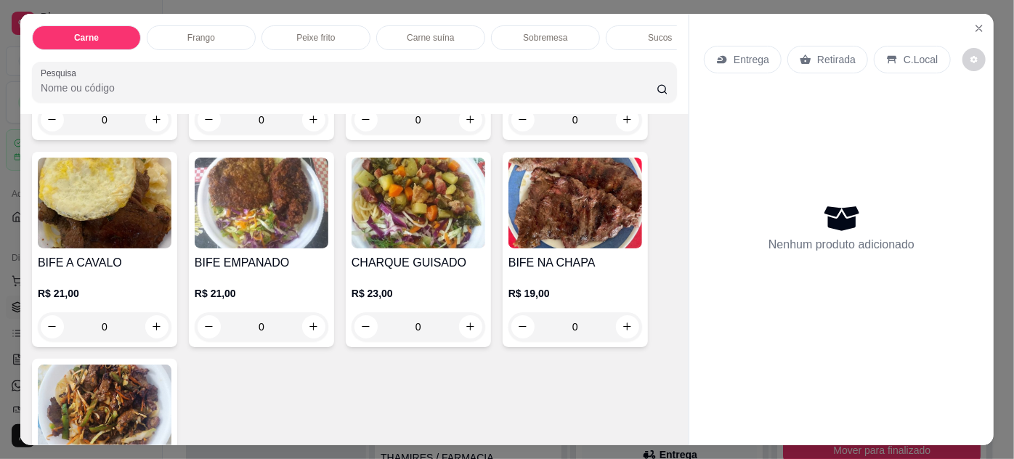
click at [469, 334] on div "0" at bounding box center [419, 326] width 134 height 29
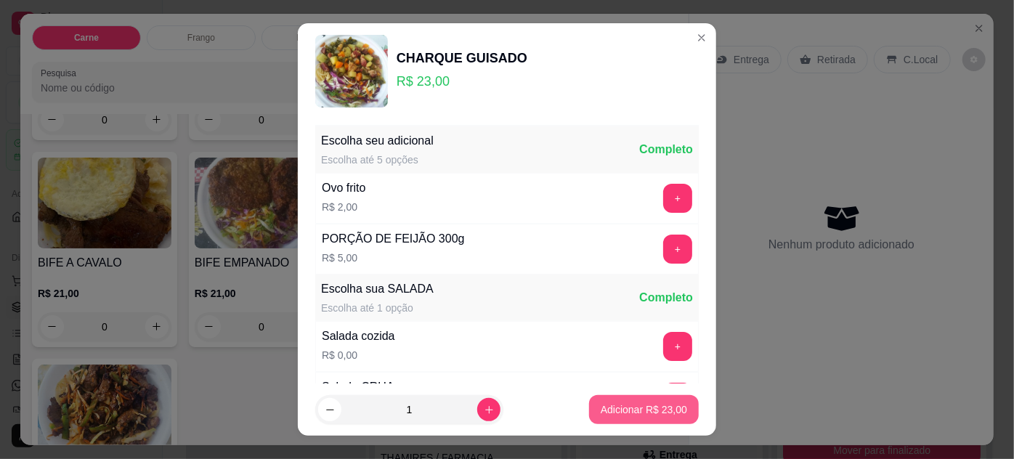
click at [655, 403] on p "Adicionar R$ 23,00" at bounding box center [644, 410] width 86 height 15
type input "1"
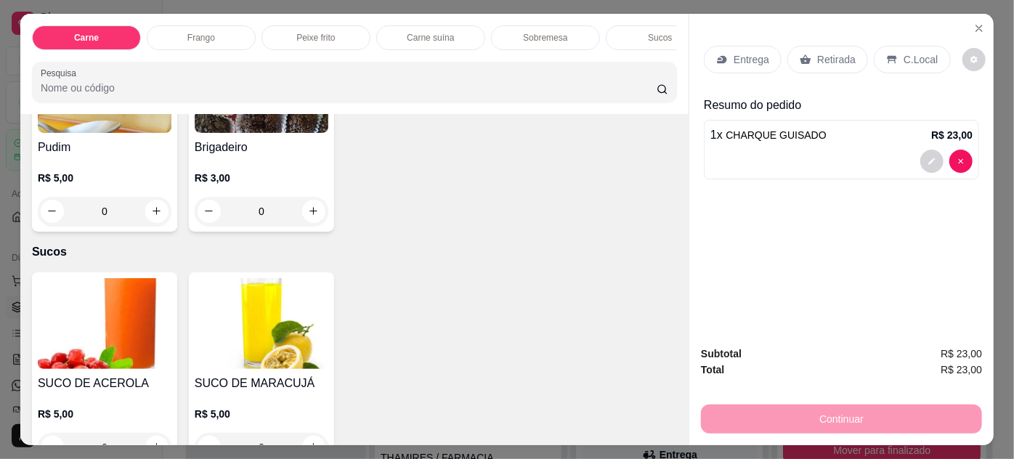
scroll to position [1849, 0]
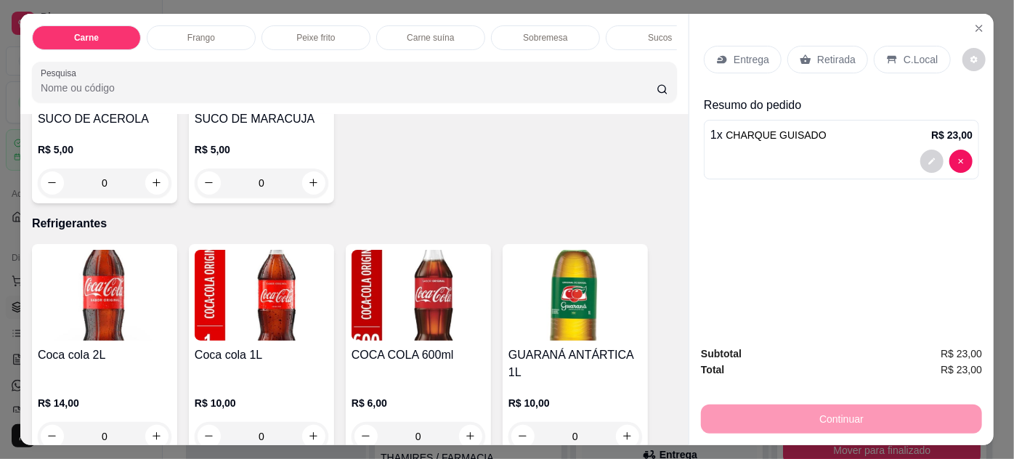
click at [161, 171] on div "0" at bounding box center [105, 183] width 134 height 29
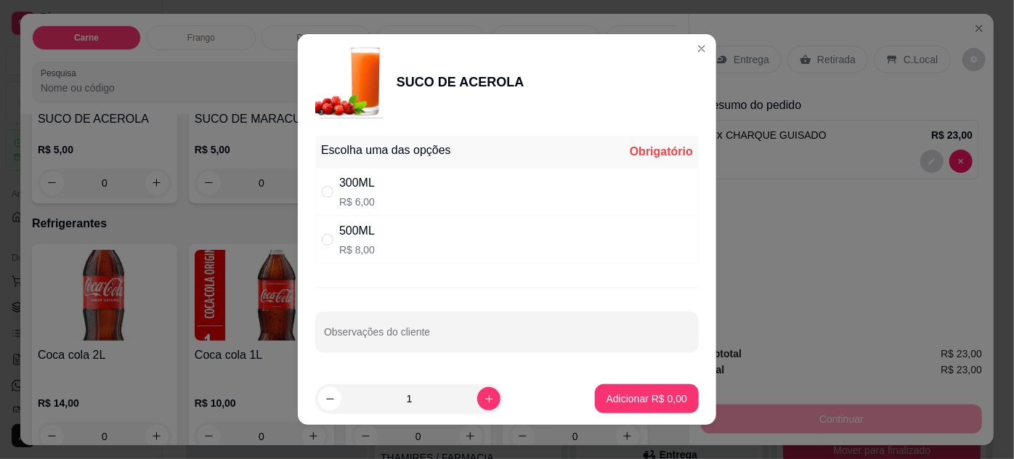
click at [459, 198] on div "300ML R$ 6,00" at bounding box center [507, 192] width 384 height 48
radio input "true"
click at [652, 403] on p "Adicionar R$ 6,00" at bounding box center [647, 399] width 81 height 15
type input "1"
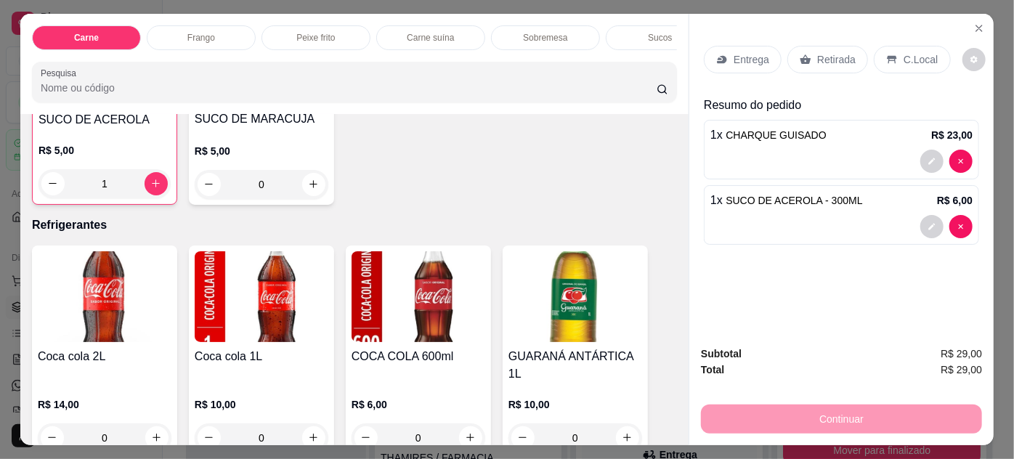
scroll to position [1850, 0]
click at [735, 57] on p "Entrega" at bounding box center [752, 59] width 36 height 15
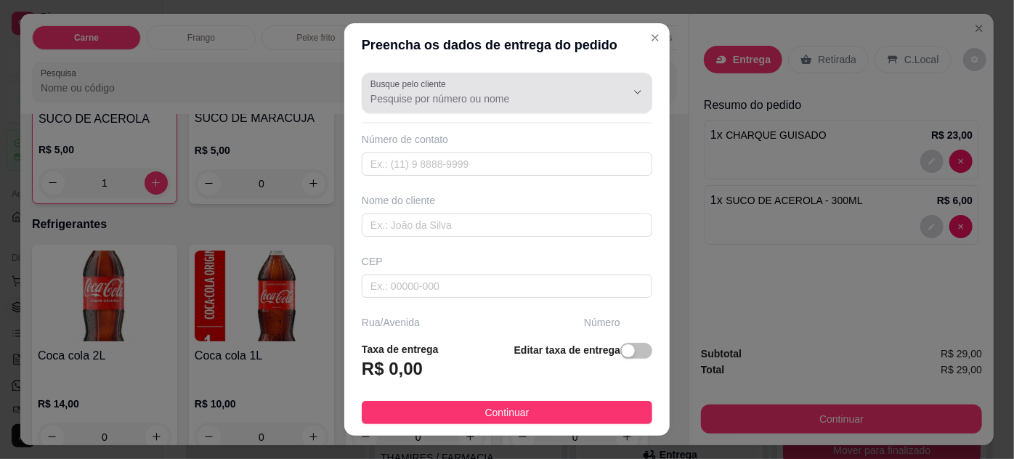
click at [539, 85] on div at bounding box center [507, 92] width 273 height 29
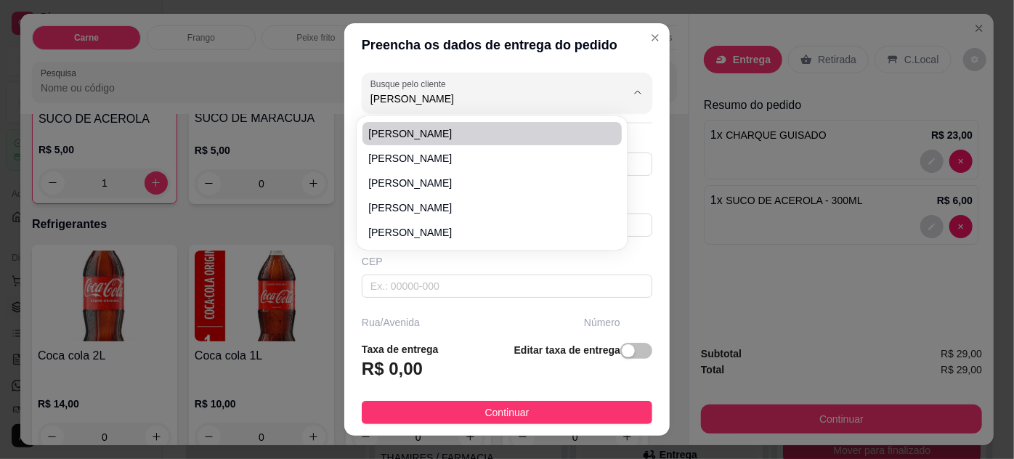
type input "[PERSON_NAME]"
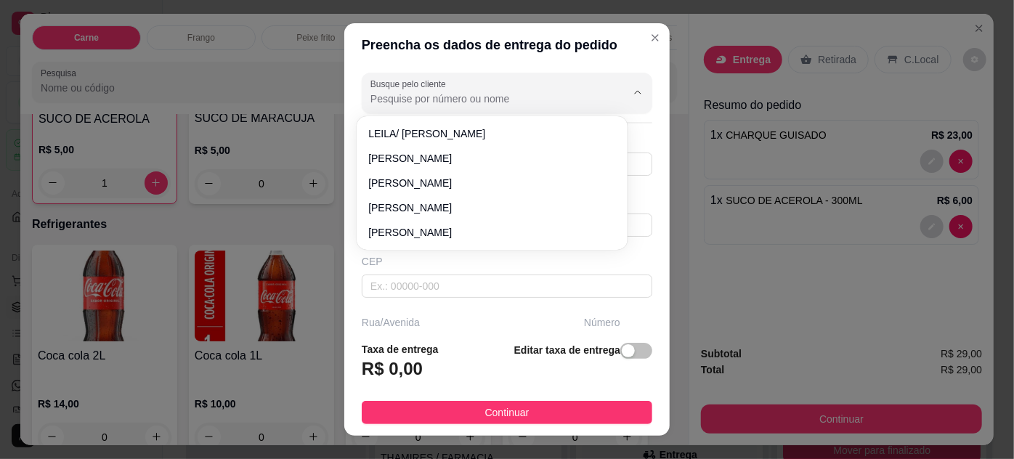
click at [403, 98] on input "Busque pelo cliente" at bounding box center [487, 99] width 233 height 15
type input "[PERSON_NAME]/CRECI"
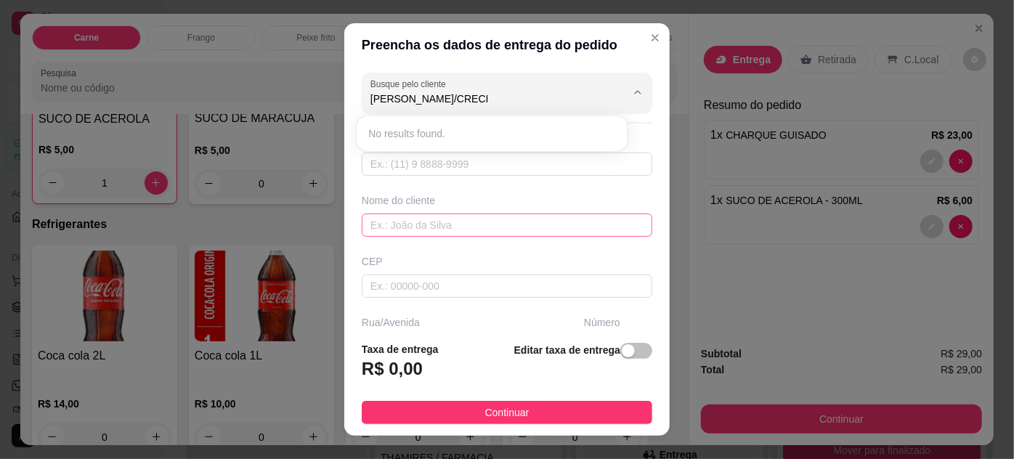
click at [449, 230] on input "text" at bounding box center [507, 225] width 291 height 23
type input "SA"
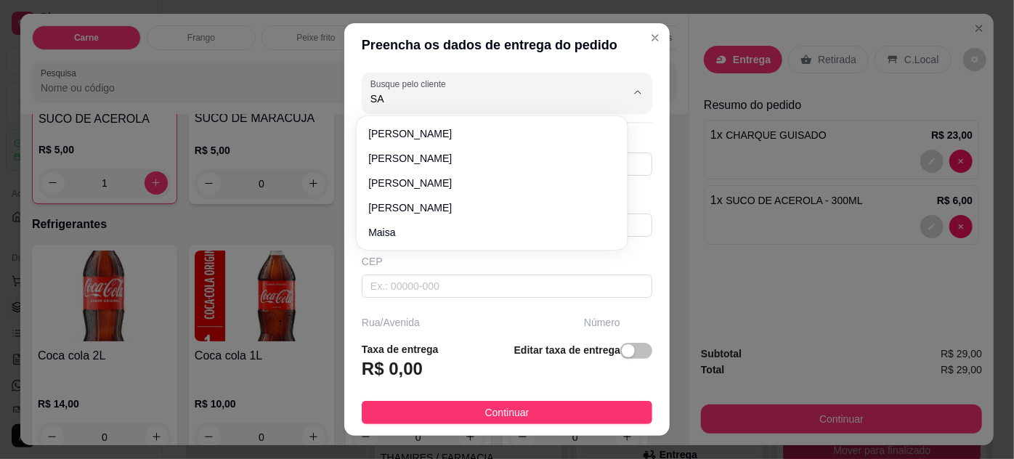
click at [478, 263] on div "CEP" at bounding box center [507, 261] width 291 height 15
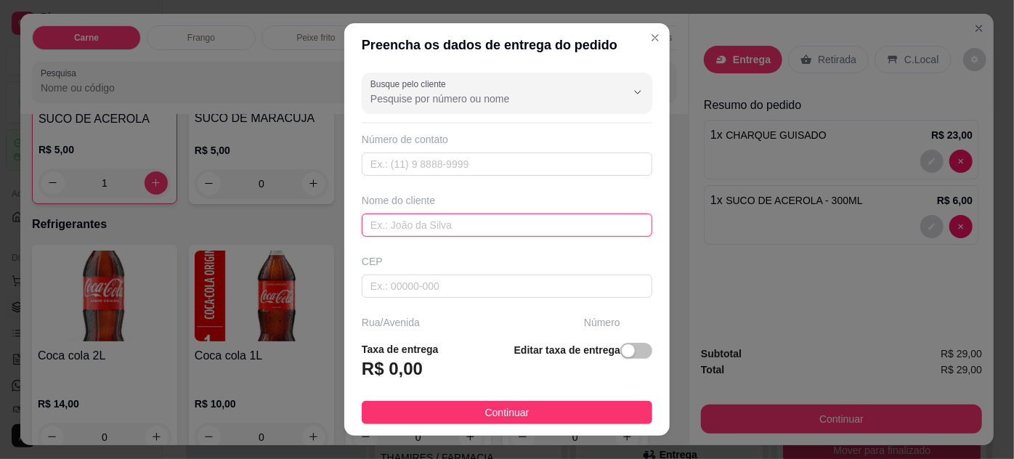
click at [477, 222] on input "text" at bounding box center [507, 225] width 291 height 23
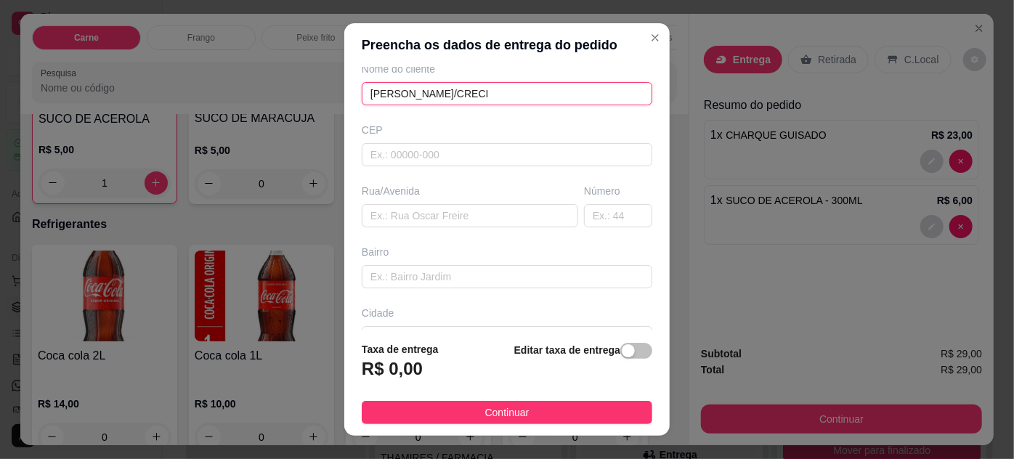
scroll to position [222, 0]
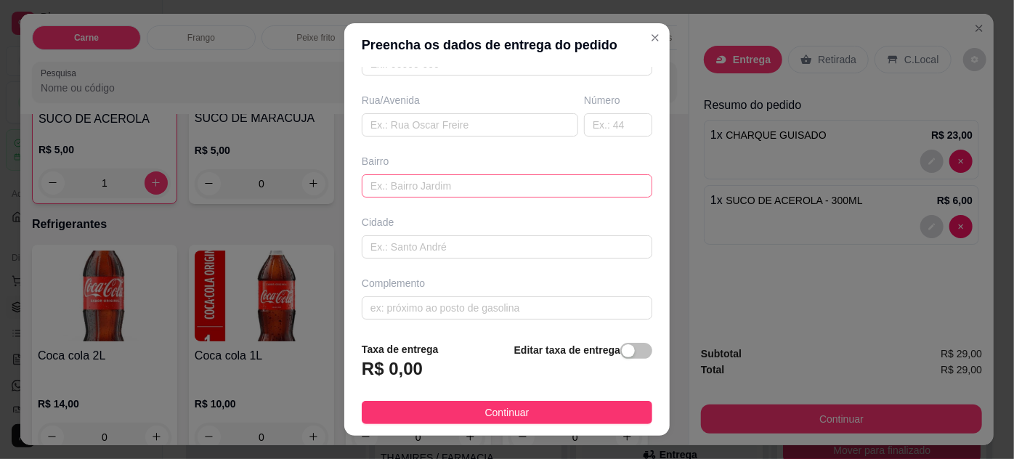
type input "[PERSON_NAME]/CRECI"
click at [436, 182] on input "text" at bounding box center [507, 185] width 291 height 23
type input "CRECI"
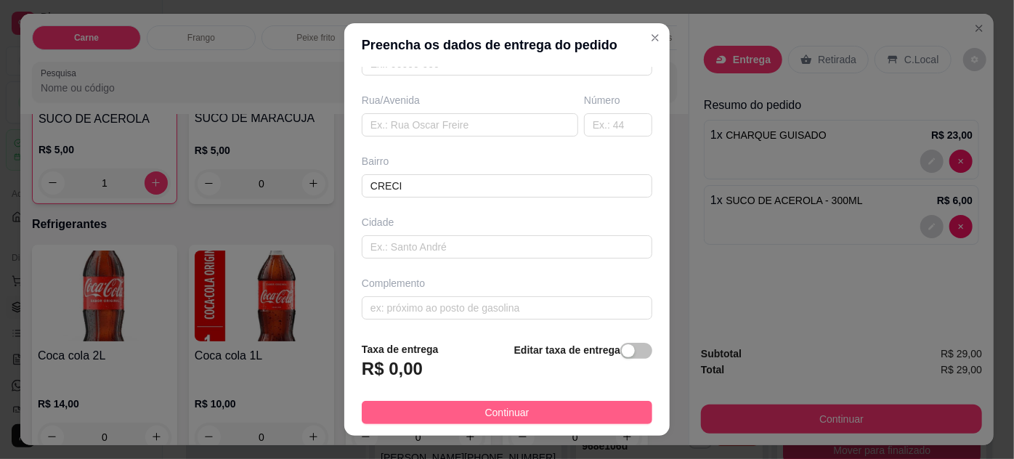
click at [525, 412] on button "Continuar" at bounding box center [507, 412] width 291 height 23
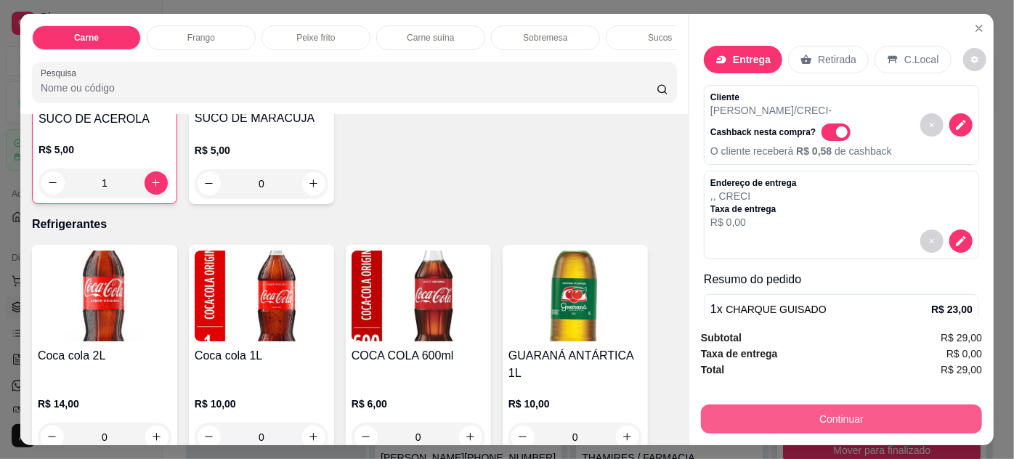
click at [746, 419] on button "Continuar" at bounding box center [841, 419] width 281 height 29
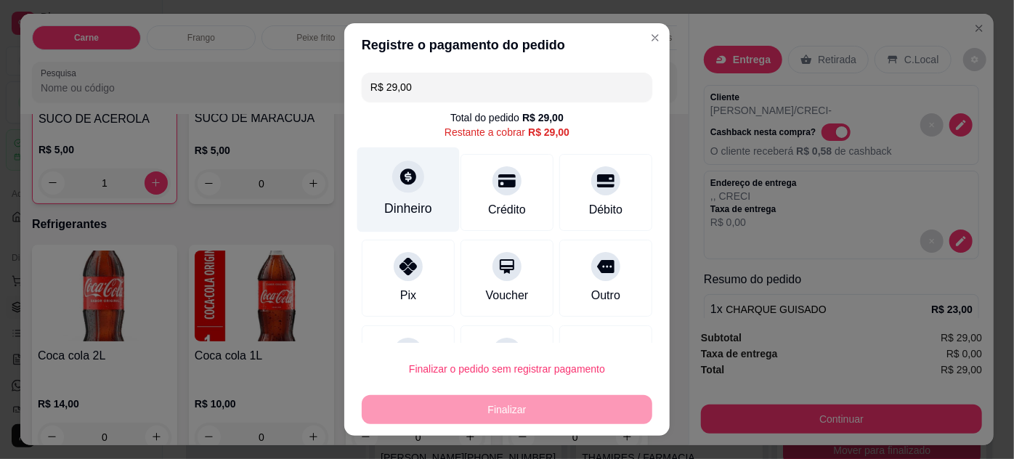
click at [406, 199] on div "Dinheiro" at bounding box center [409, 189] width 102 height 85
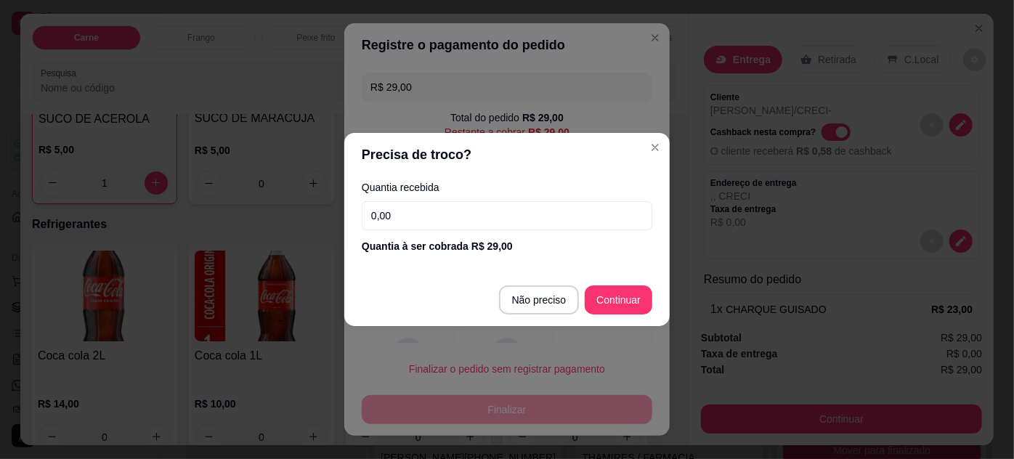
click at [490, 211] on input "0,00" at bounding box center [507, 215] width 291 height 29
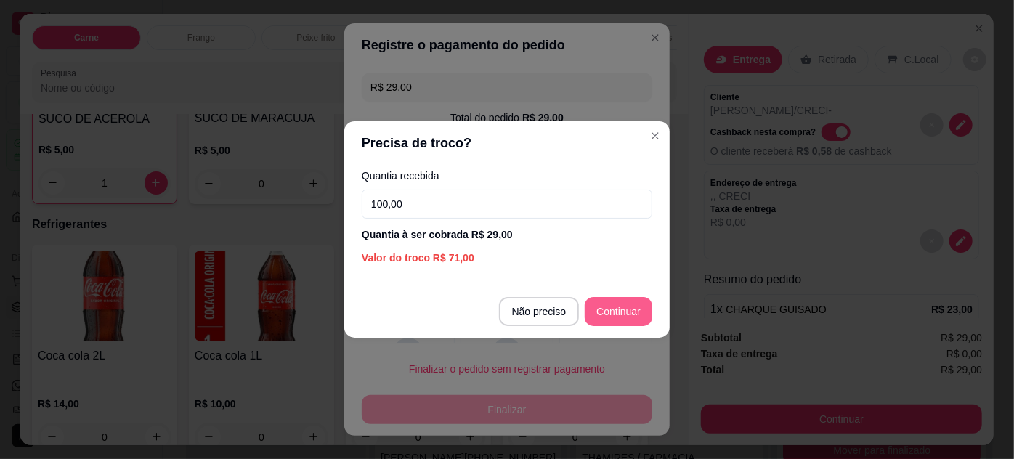
type input "100,00"
type input "R$ 0,00"
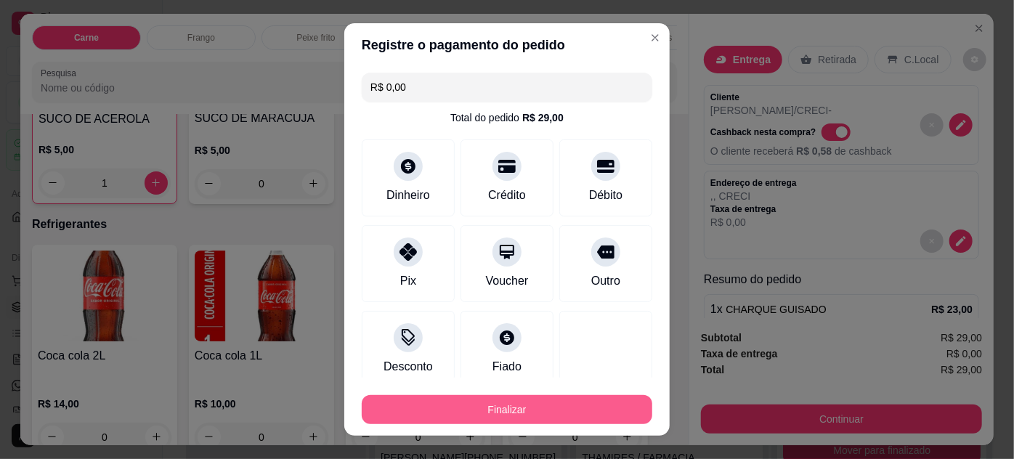
click at [561, 406] on button "Finalizar" at bounding box center [507, 409] width 291 height 29
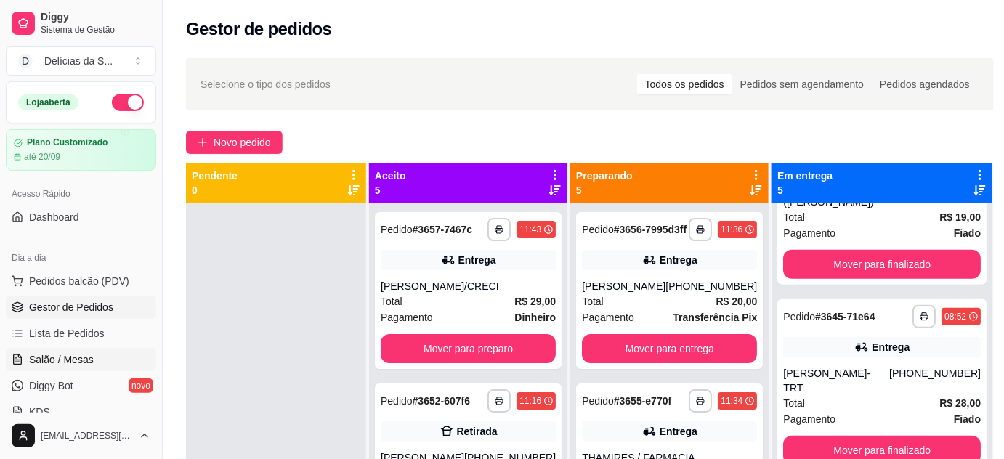
click at [57, 363] on span "Salão / Mesas" at bounding box center [61, 359] width 65 height 15
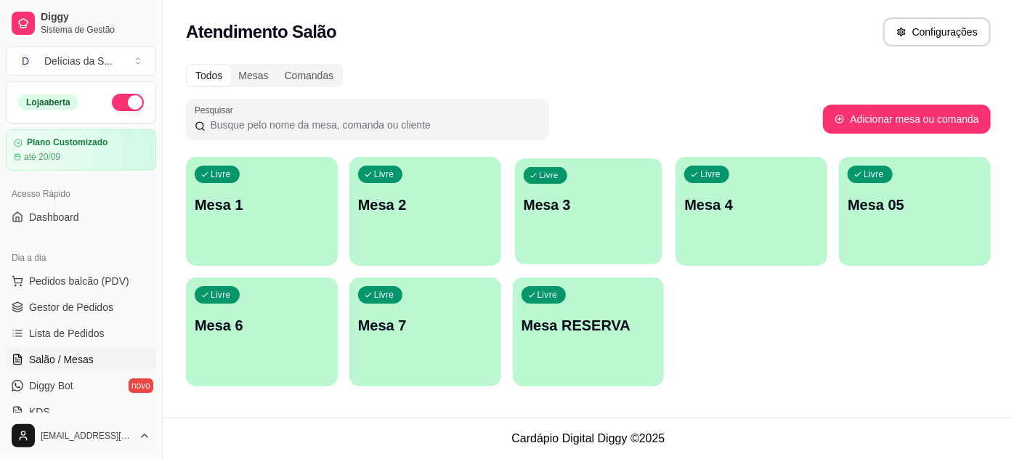
click at [577, 207] on p "Mesa 3" at bounding box center [588, 205] width 130 height 20
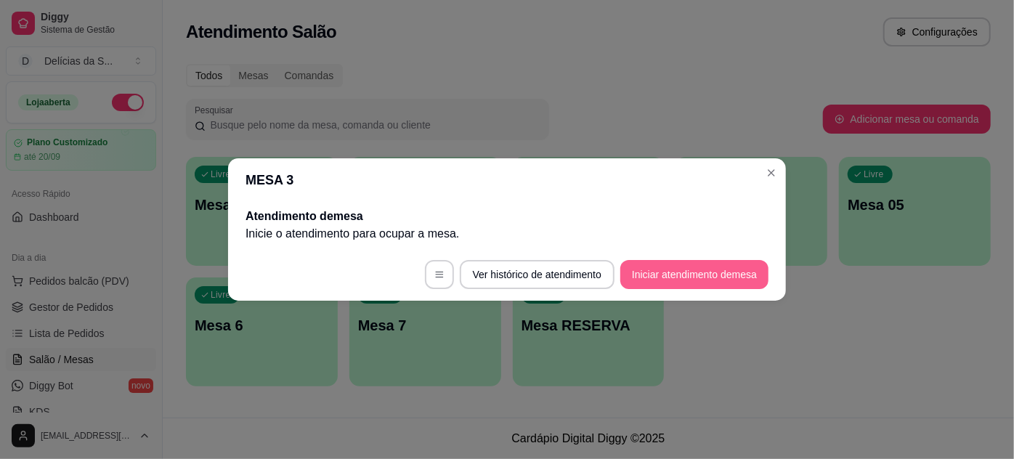
click at [675, 280] on button "Iniciar atendimento de mesa" at bounding box center [695, 274] width 148 height 29
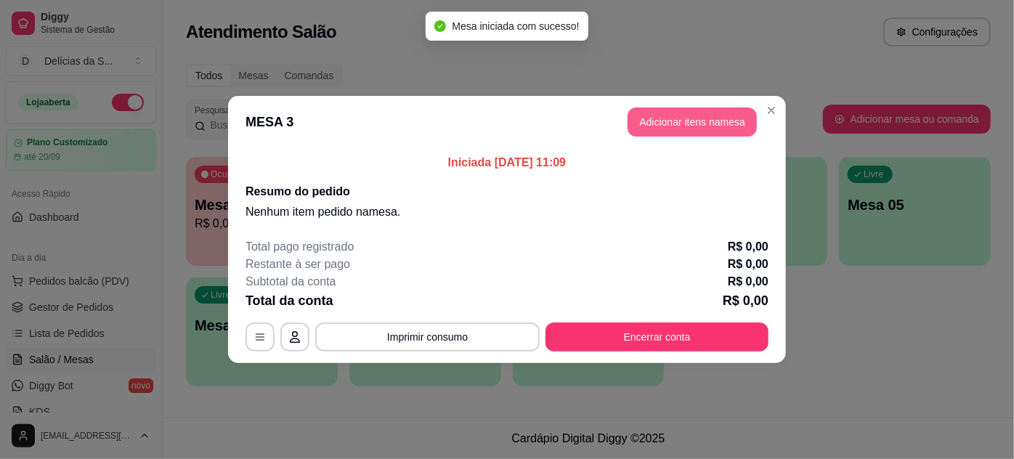
click at [700, 132] on button "Adicionar itens na mesa" at bounding box center [692, 122] width 129 height 29
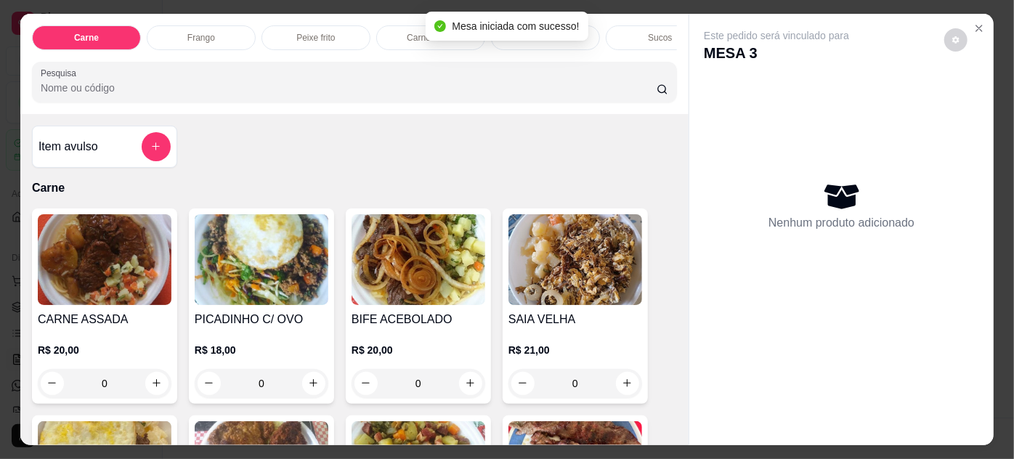
click at [126, 273] on img at bounding box center [105, 259] width 134 height 91
click at [631, 404] on p "Adicionar R$ 20,00" at bounding box center [644, 410] width 86 height 15
type input "1"
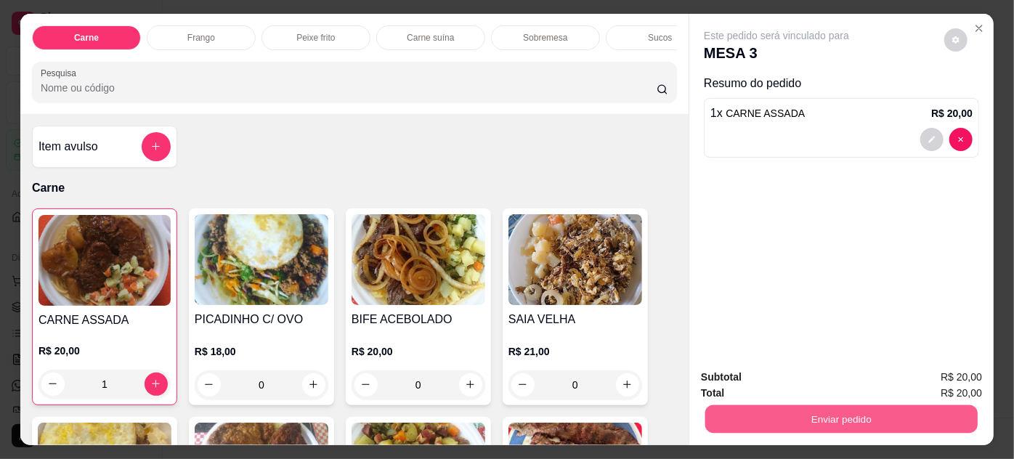
click at [714, 424] on button "Enviar pedido" at bounding box center [842, 419] width 272 height 28
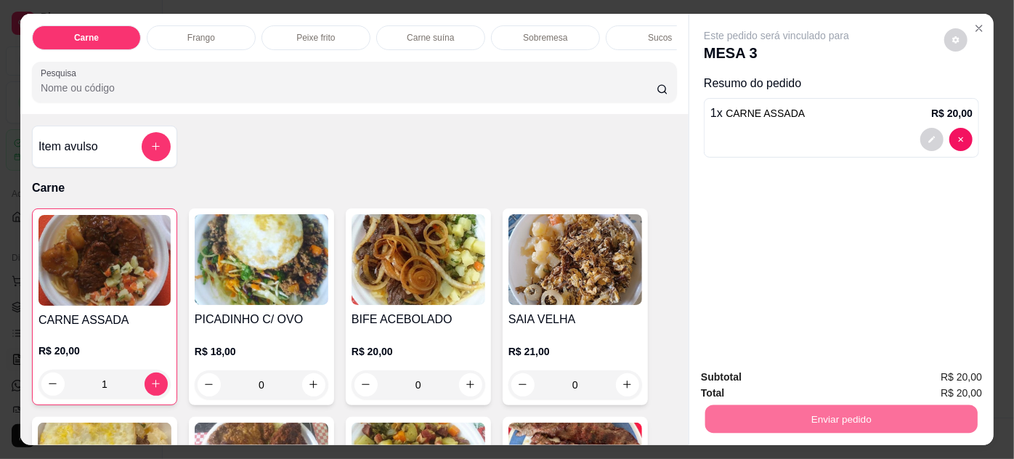
click at [756, 373] on button "Não registrar e enviar pedido" at bounding box center [794, 379] width 151 height 28
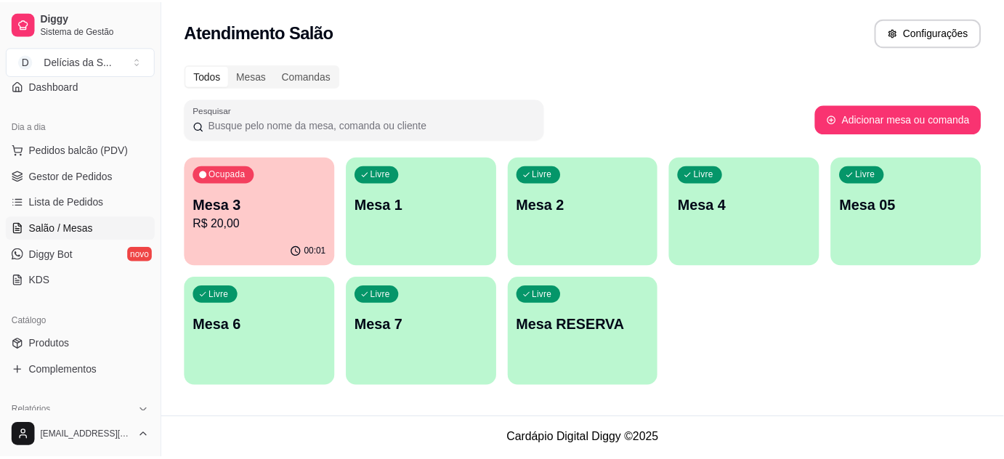
scroll to position [264, 0]
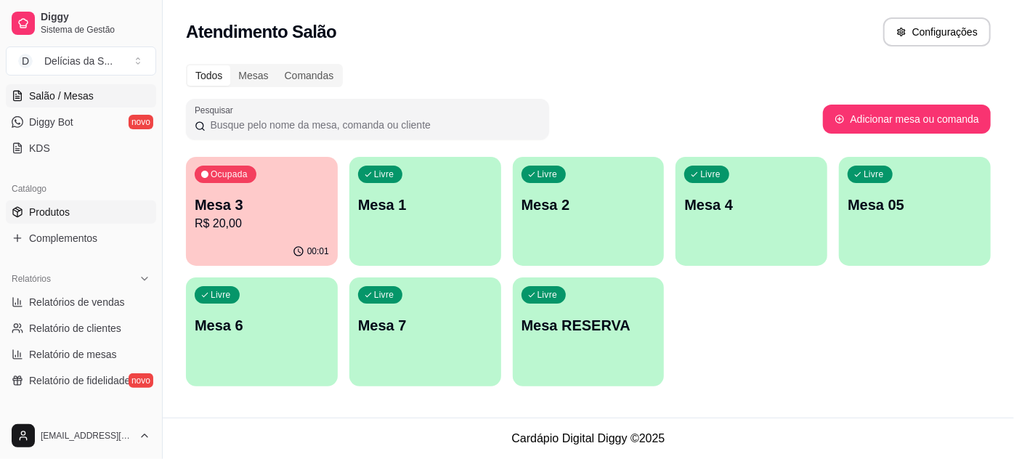
click at [62, 212] on span "Produtos" at bounding box center [49, 212] width 41 height 15
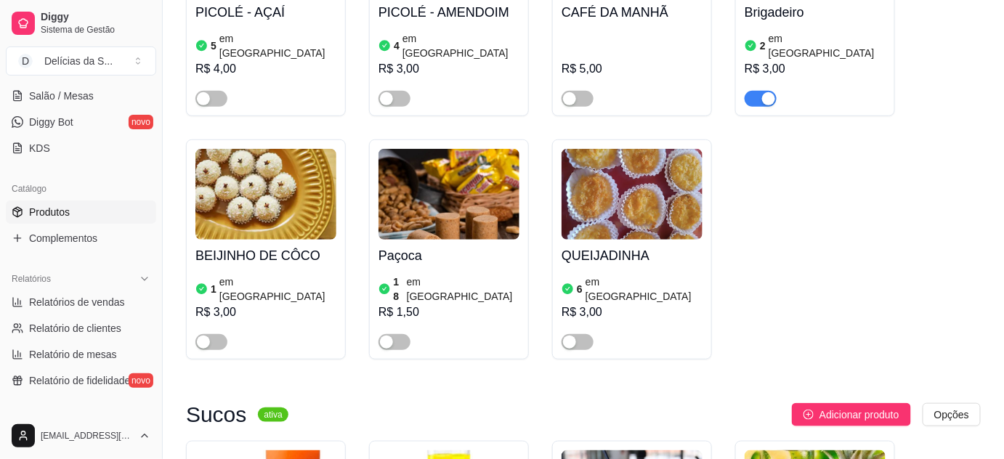
scroll to position [4095, 0]
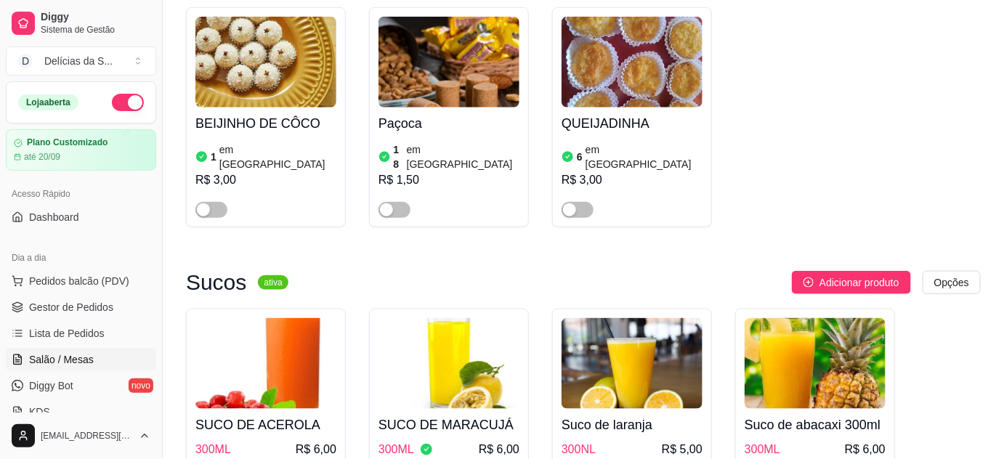
click at [82, 352] on span "Salão / Mesas" at bounding box center [61, 359] width 65 height 15
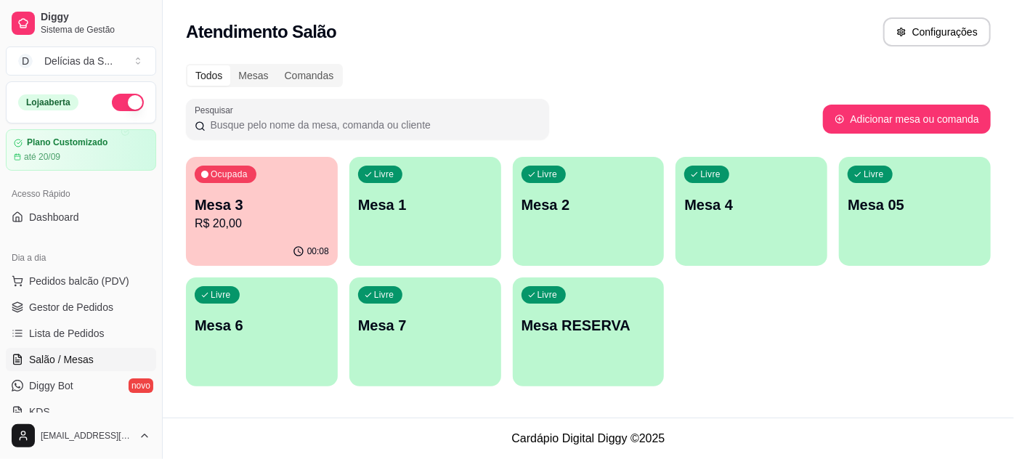
click at [230, 229] on p "R$ 20,00" at bounding box center [262, 223] width 134 height 17
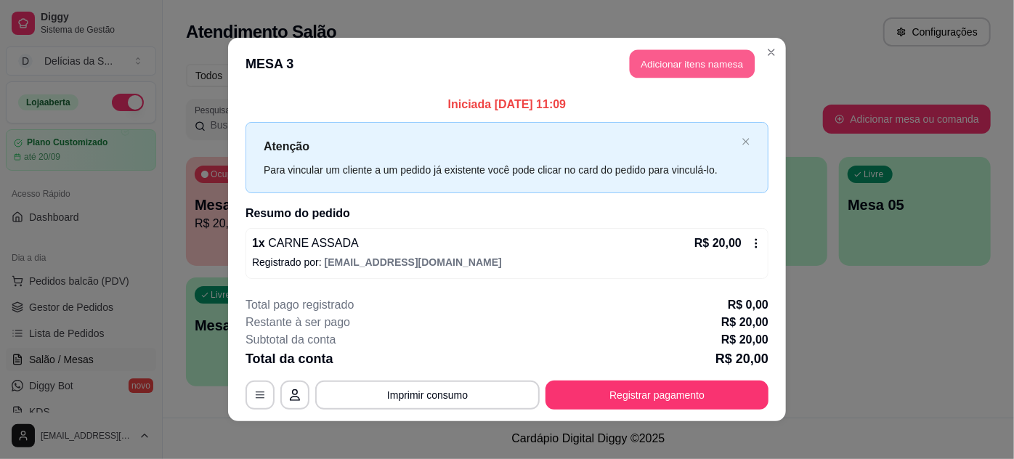
click at [663, 60] on button "Adicionar itens na mesa" at bounding box center [692, 64] width 125 height 28
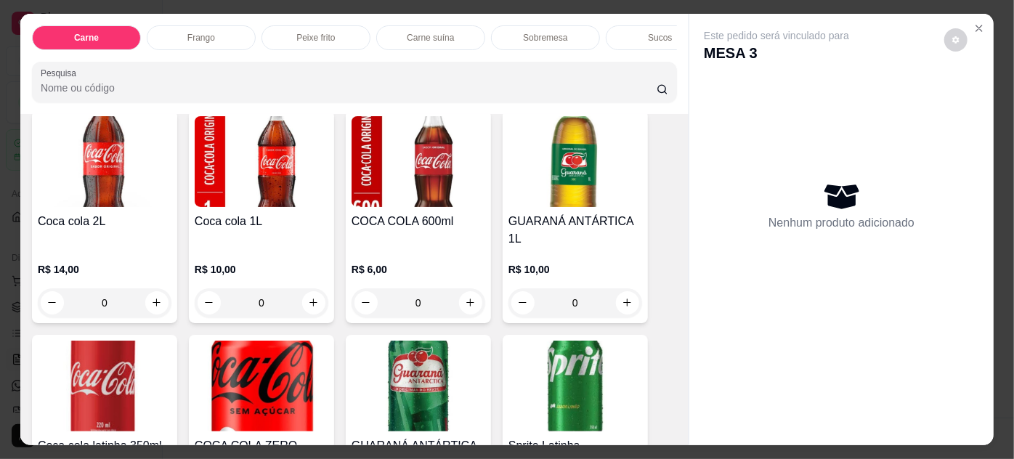
scroll to position [2245, 0]
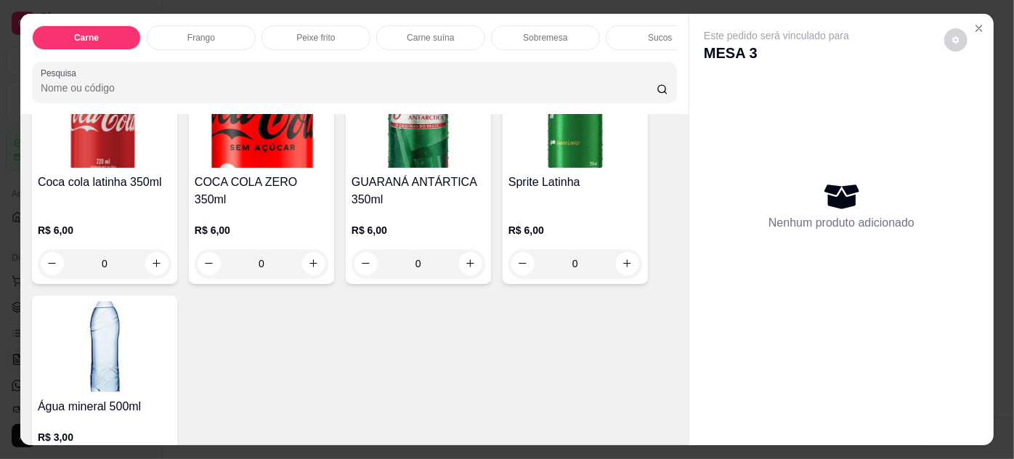
click at [121, 416] on div "R$ 3,00 0" at bounding box center [105, 451] width 134 height 70
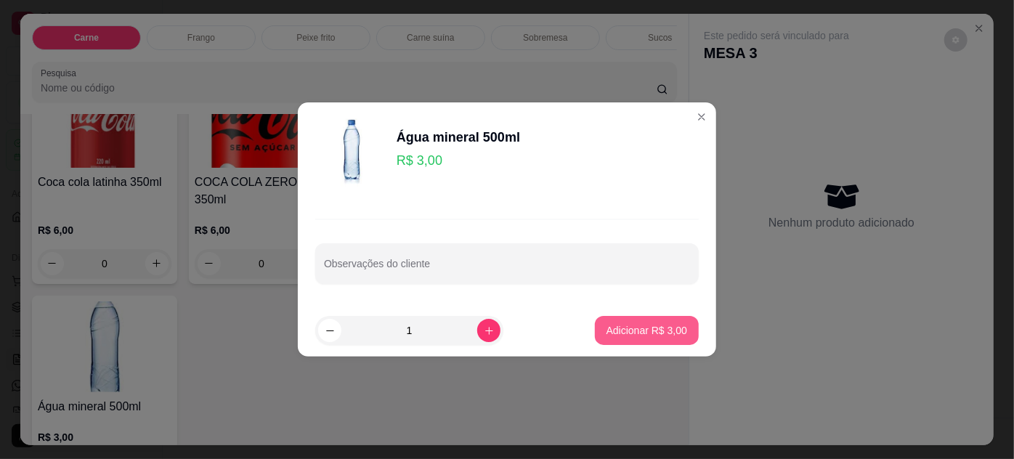
click at [654, 331] on p "Adicionar R$ 3,00" at bounding box center [647, 330] width 81 height 15
type input "1"
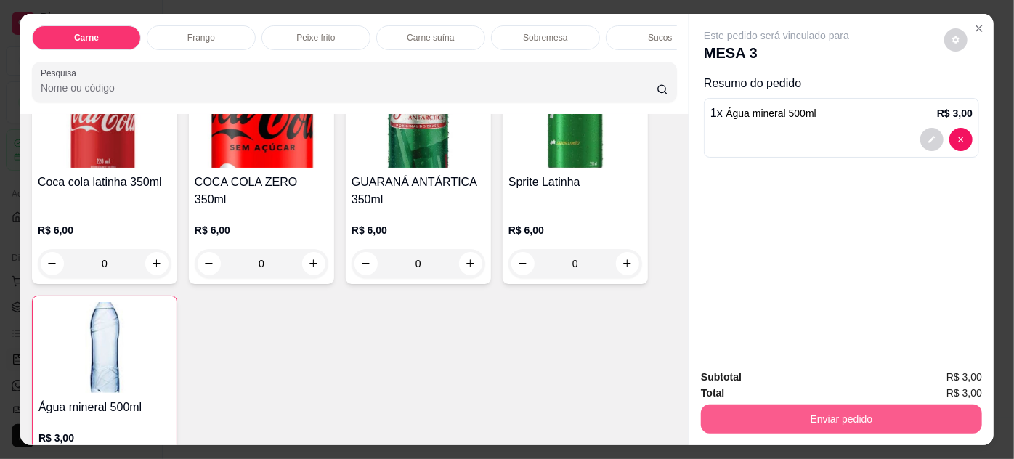
click at [758, 405] on button "Enviar pedido" at bounding box center [841, 419] width 281 height 29
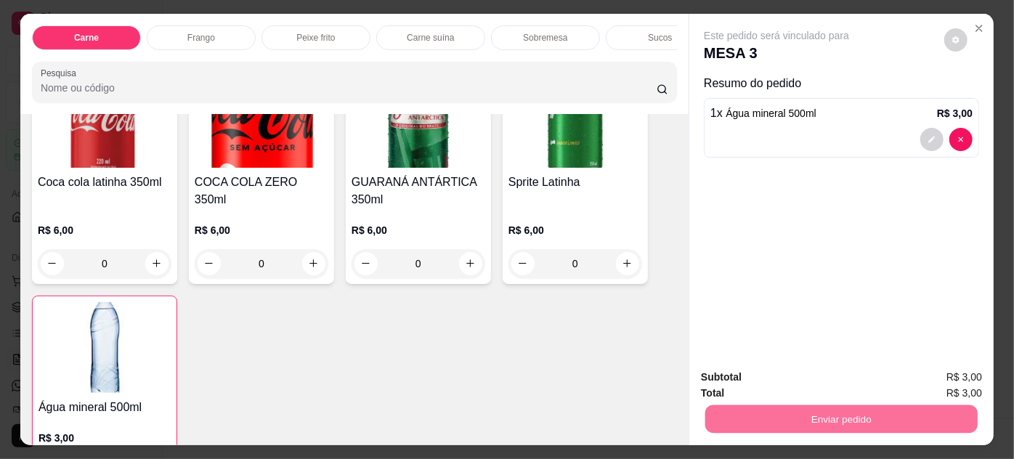
click at [759, 381] on button "Não registrar e enviar pedido" at bounding box center [794, 379] width 151 height 28
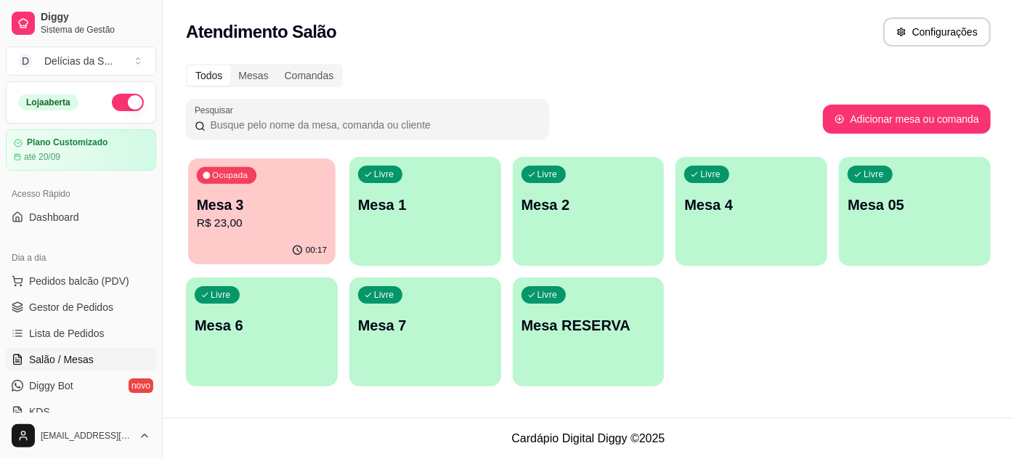
click at [254, 213] on p "Mesa 3" at bounding box center [262, 205] width 130 height 20
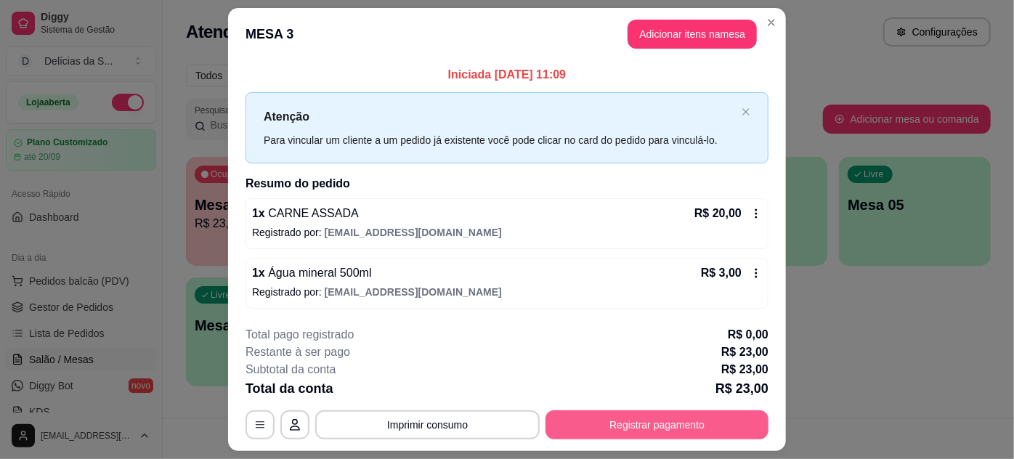
click at [651, 421] on button "Registrar pagamento" at bounding box center [657, 425] width 223 height 29
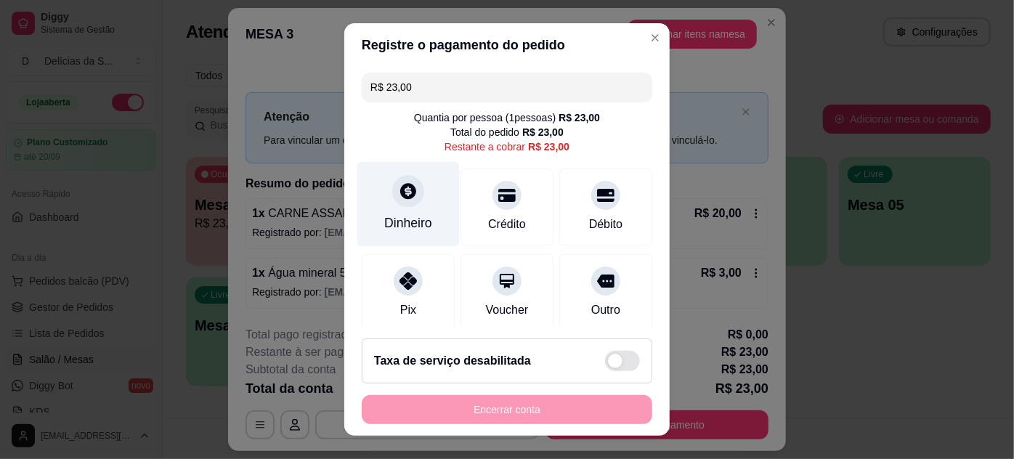
click at [405, 227] on div "Dinheiro" at bounding box center [408, 223] width 48 height 19
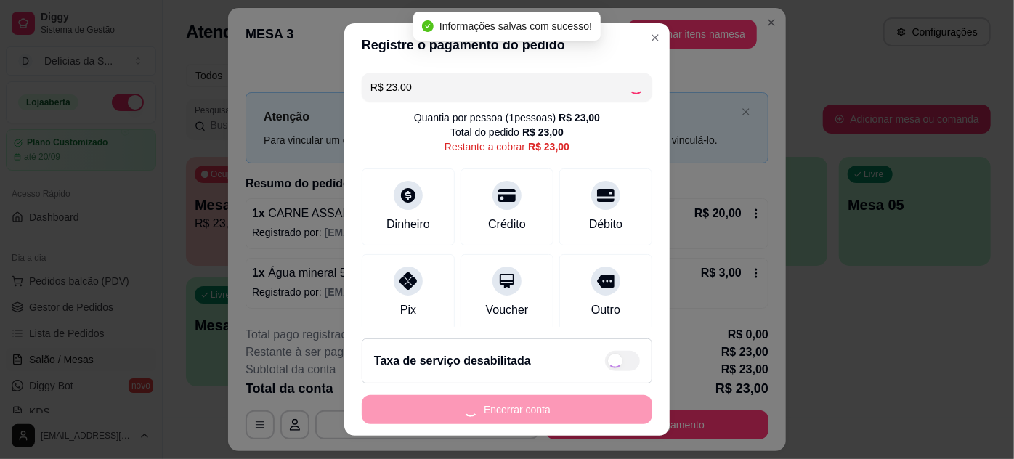
type input "R$ 0,00"
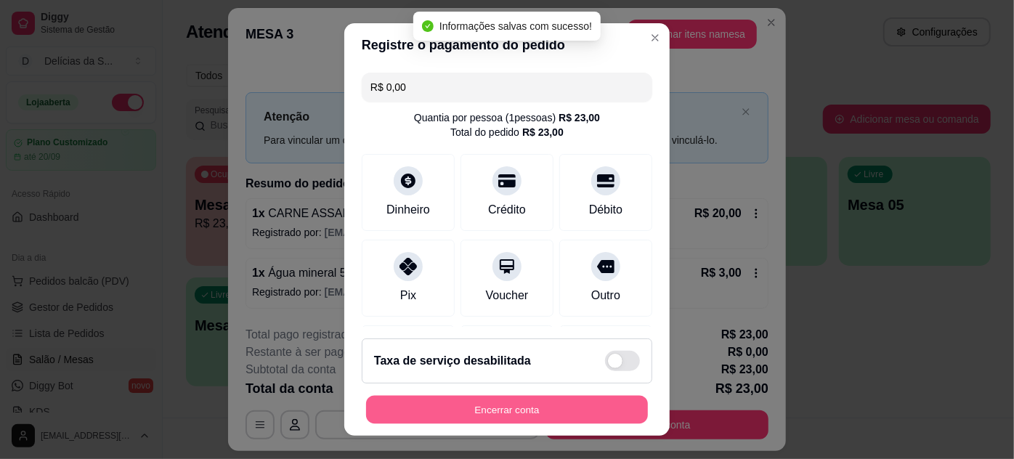
click at [597, 410] on button "Encerrar conta" at bounding box center [507, 410] width 282 height 28
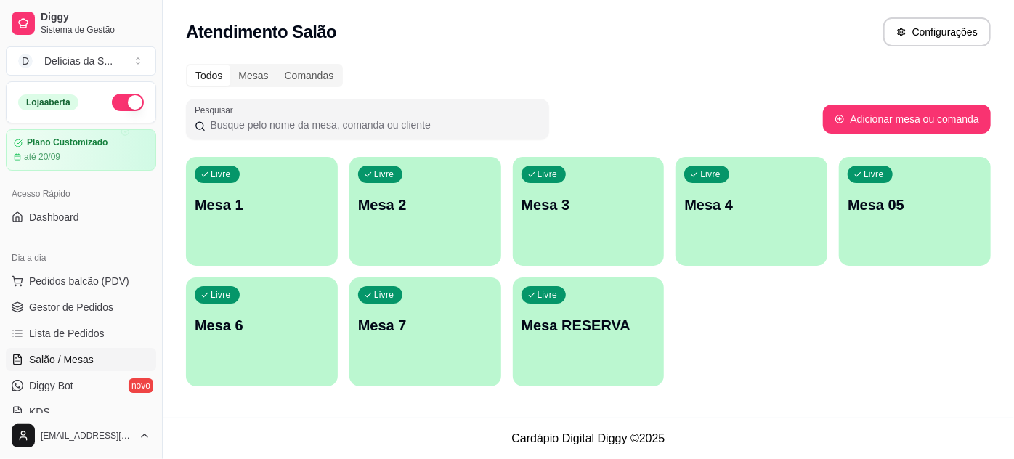
click at [259, 220] on div "Livre Mesa 1" at bounding box center [262, 203] width 152 height 92
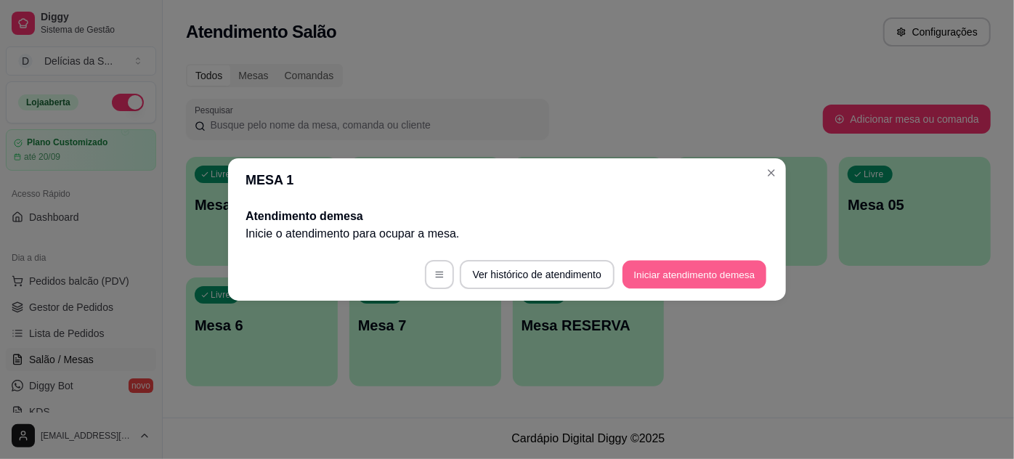
click at [658, 268] on button "Iniciar atendimento de mesa" at bounding box center [695, 275] width 144 height 28
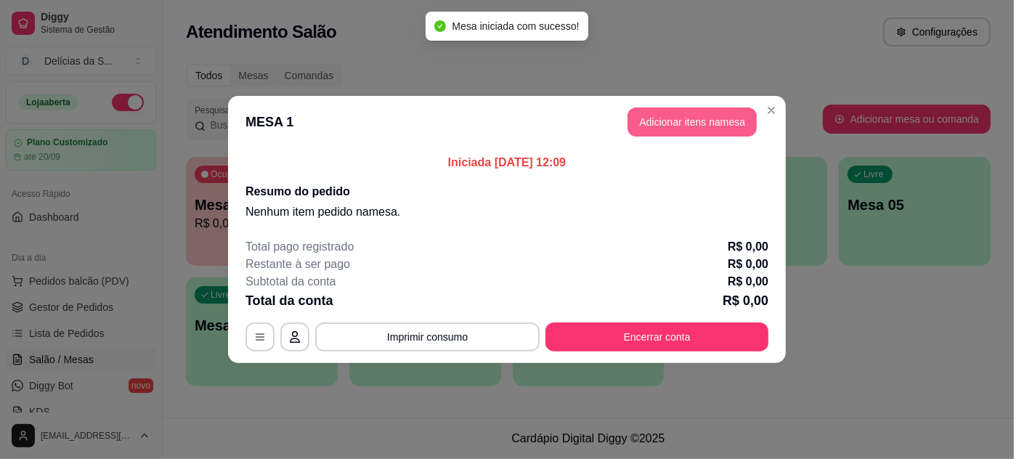
click at [674, 118] on button "Adicionar itens na mesa" at bounding box center [692, 122] width 129 height 29
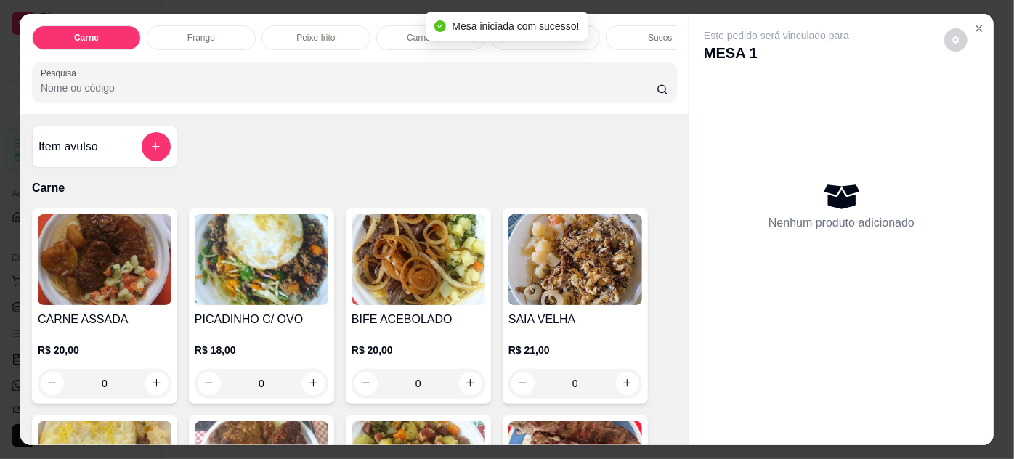
click at [262, 263] on img at bounding box center [262, 259] width 134 height 91
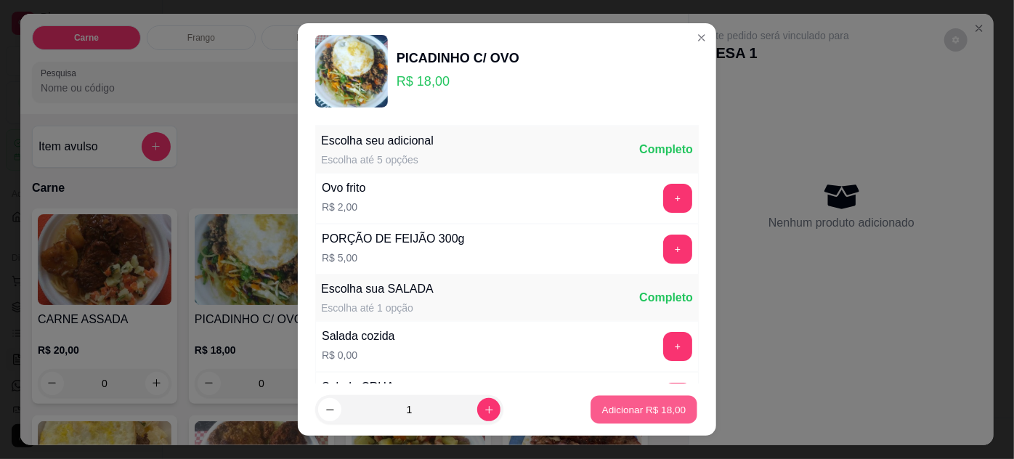
click at [629, 410] on p "Adicionar R$ 18,00" at bounding box center [644, 410] width 84 height 14
type input "1"
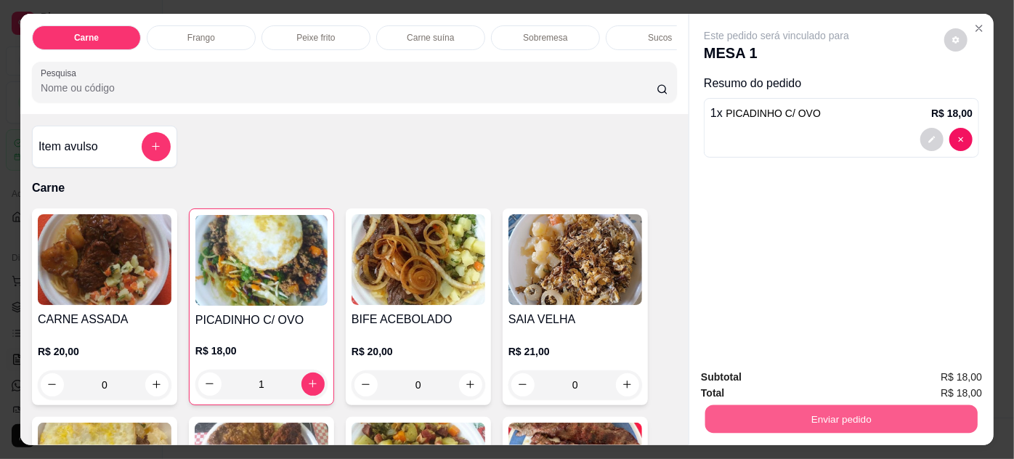
click at [720, 422] on button "Enviar pedido" at bounding box center [842, 419] width 272 height 28
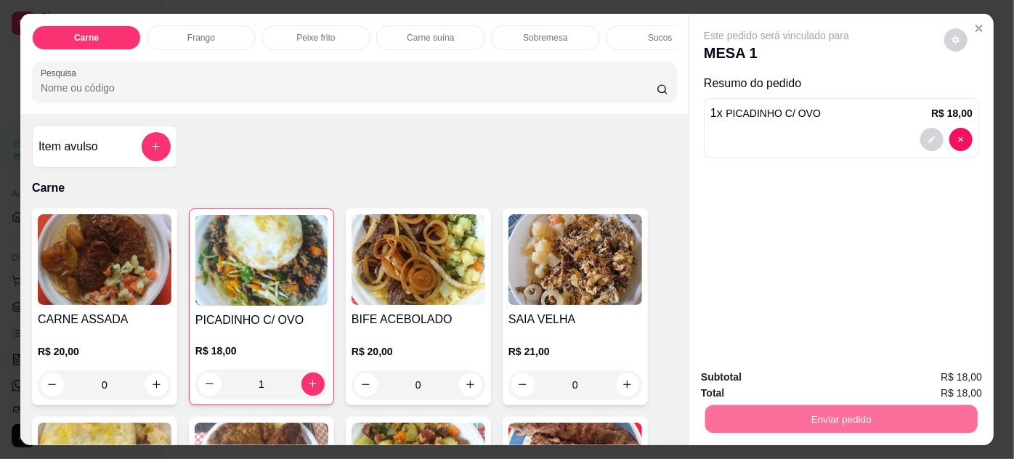
click at [734, 376] on button "Não registrar e enviar pedido" at bounding box center [794, 379] width 151 height 28
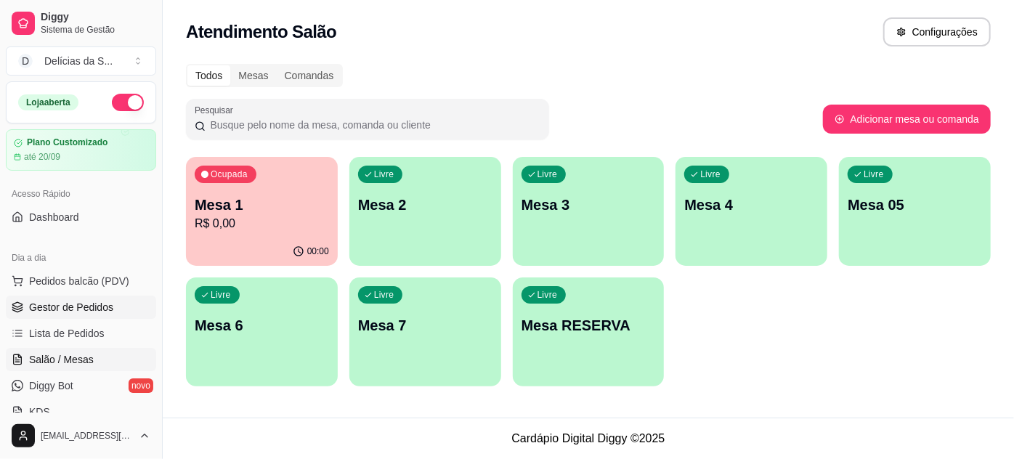
click at [77, 305] on span "Gestor de Pedidos" at bounding box center [71, 307] width 84 height 15
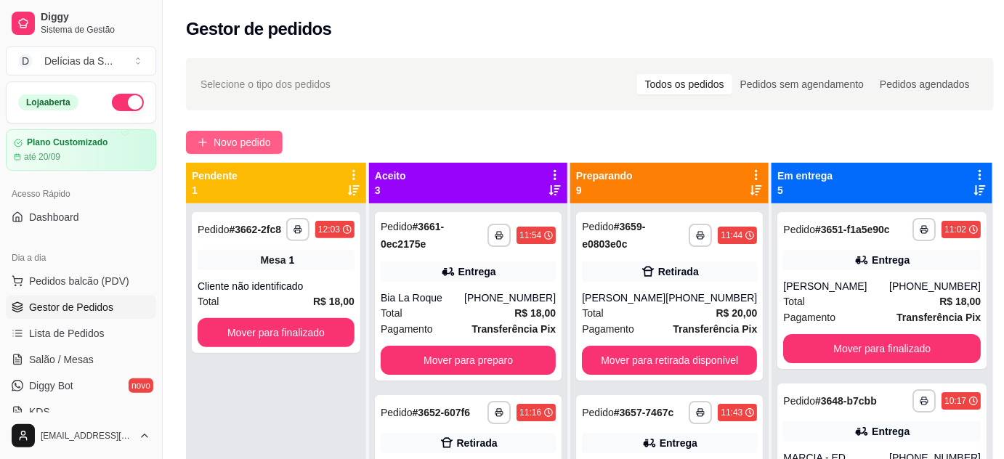
click at [253, 141] on span "Novo pedido" at bounding box center [242, 142] width 57 height 16
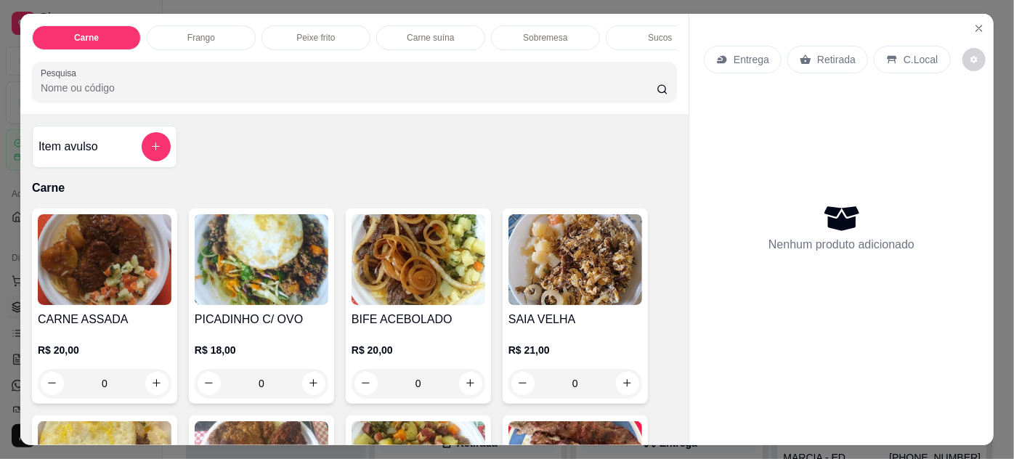
scroll to position [132, 0]
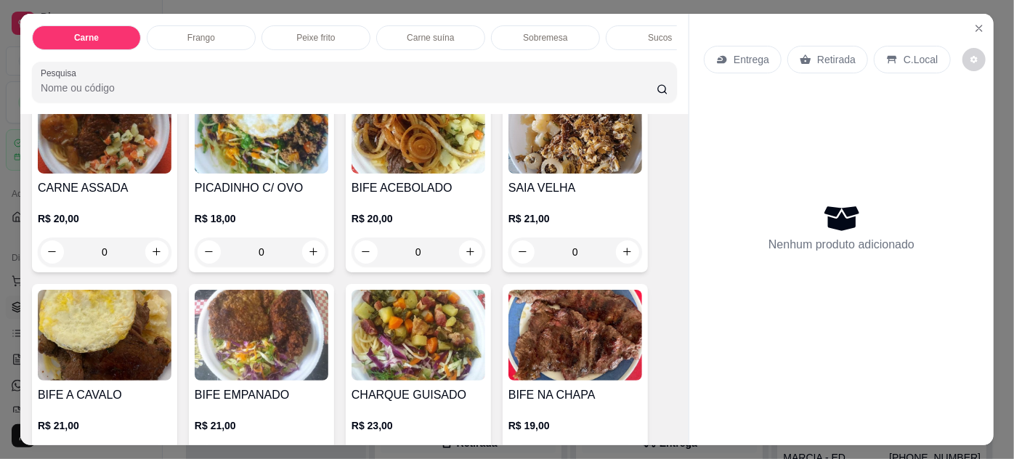
click at [383, 334] on img at bounding box center [419, 335] width 134 height 91
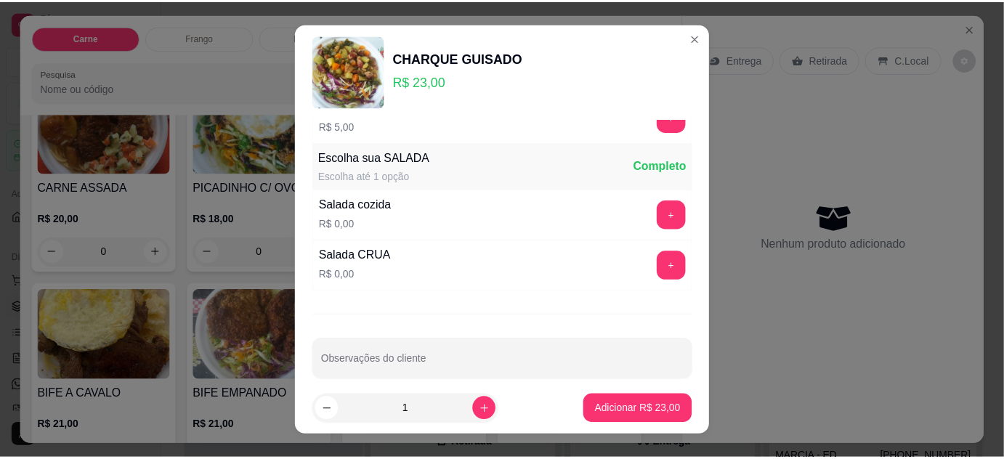
scroll to position [145, 0]
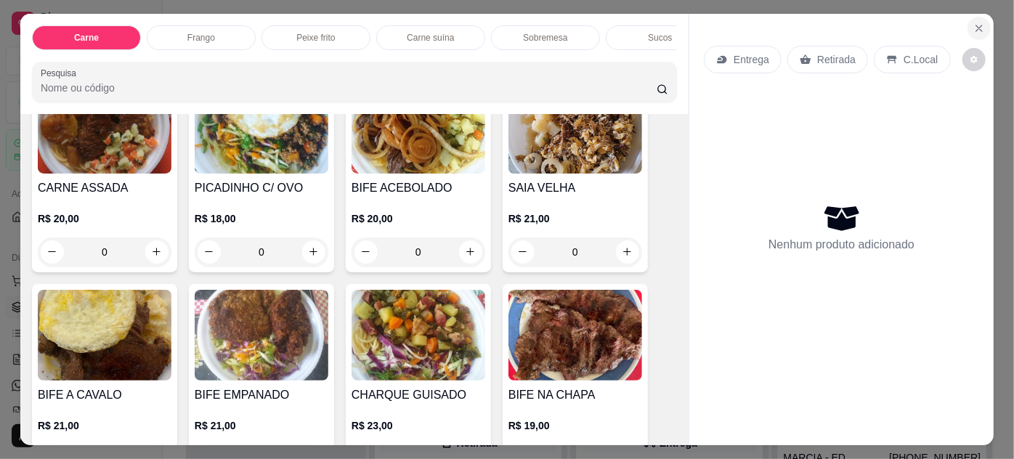
click at [974, 28] on button "Close" at bounding box center [979, 28] width 23 height 23
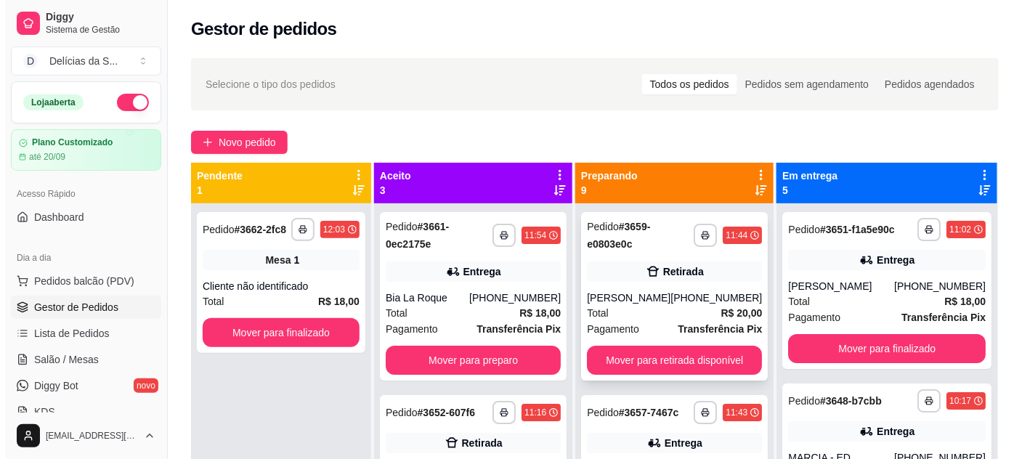
scroll to position [132, 0]
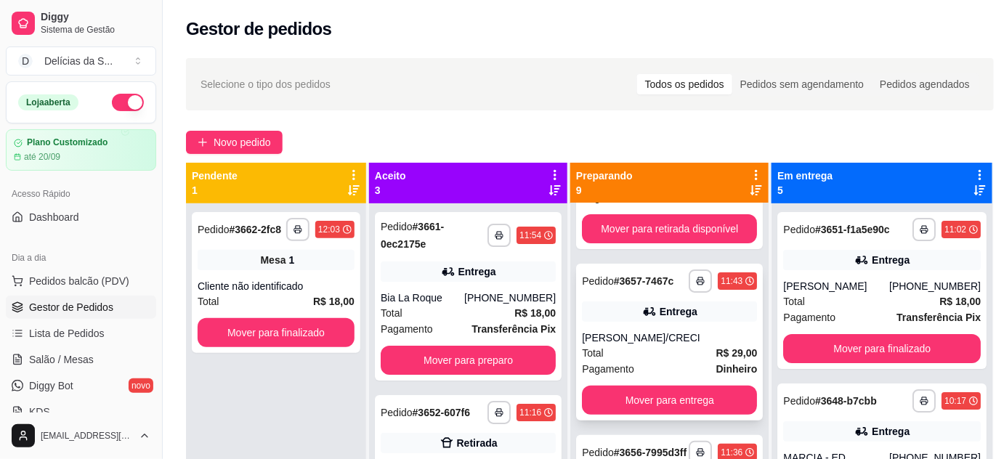
click at [700, 331] on div "[PERSON_NAME]/CRECI" at bounding box center [669, 338] width 175 height 15
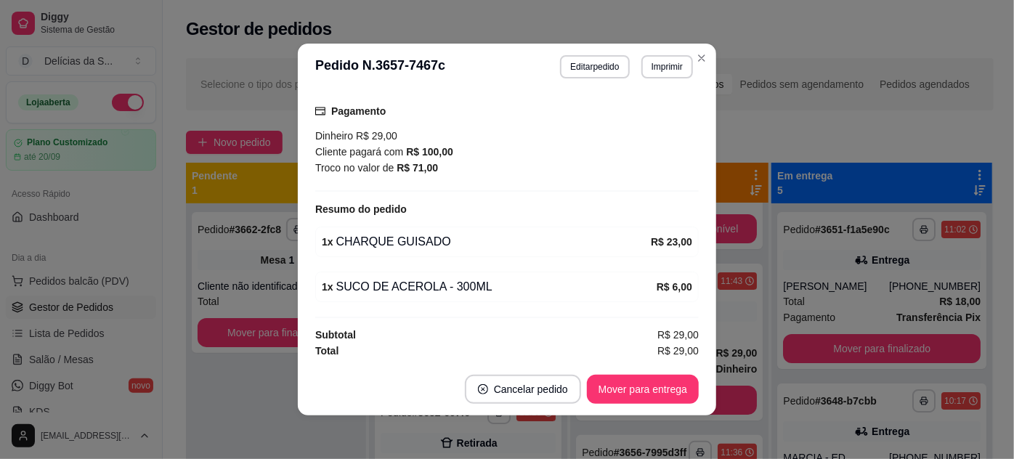
scroll to position [3, 0]
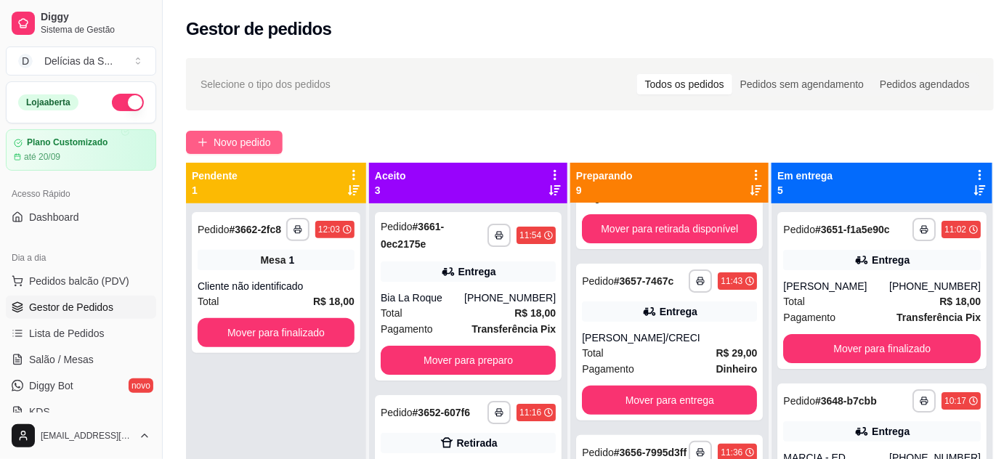
click at [249, 137] on span "Novo pedido" at bounding box center [242, 142] width 57 height 16
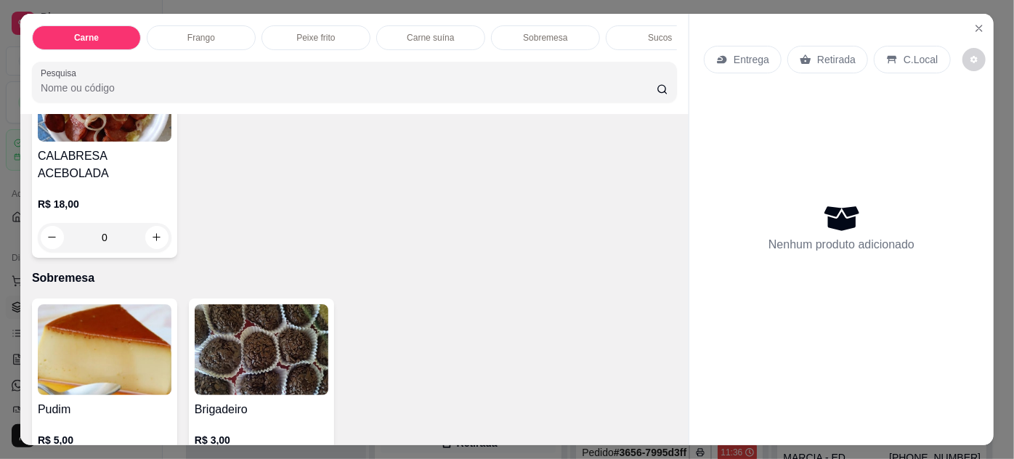
scroll to position [1453, 0]
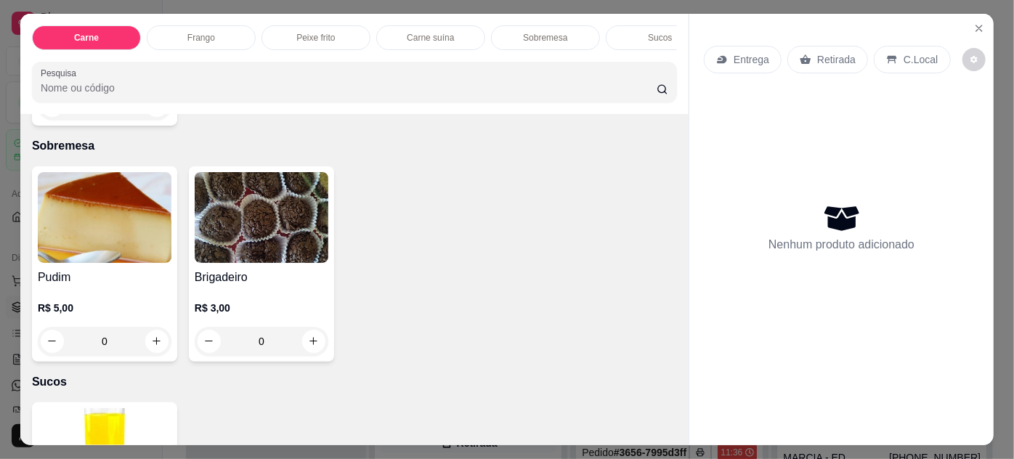
click at [135, 222] on img at bounding box center [105, 217] width 134 height 91
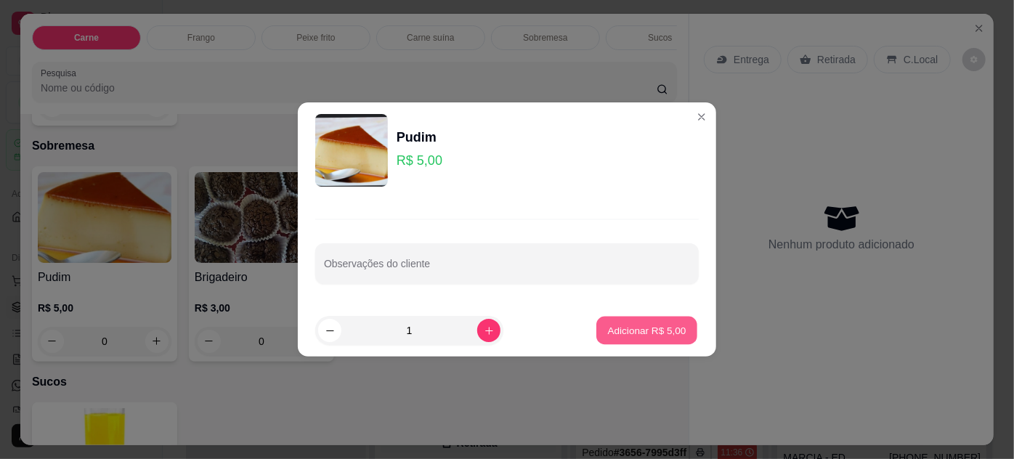
click at [661, 331] on p "Adicionar R$ 5,00" at bounding box center [646, 330] width 78 height 14
type input "1"
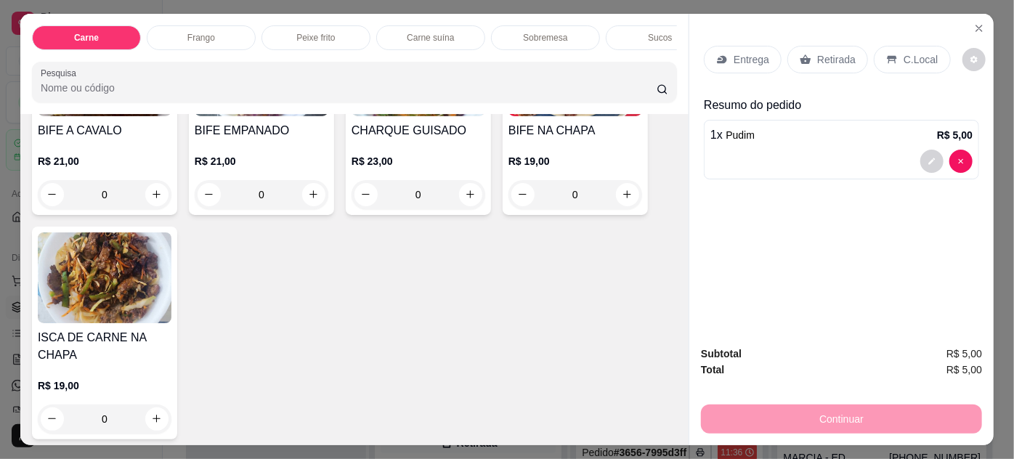
scroll to position [264, 0]
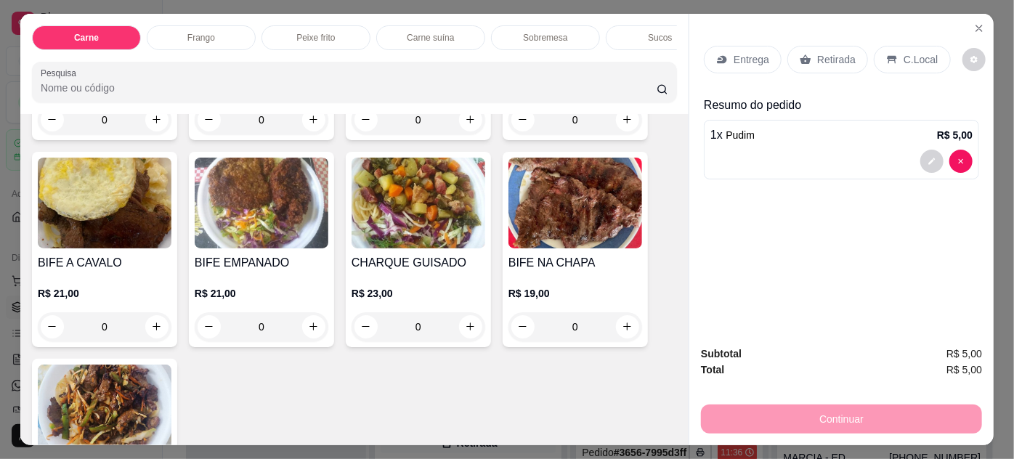
click at [438, 214] on img at bounding box center [419, 203] width 134 height 91
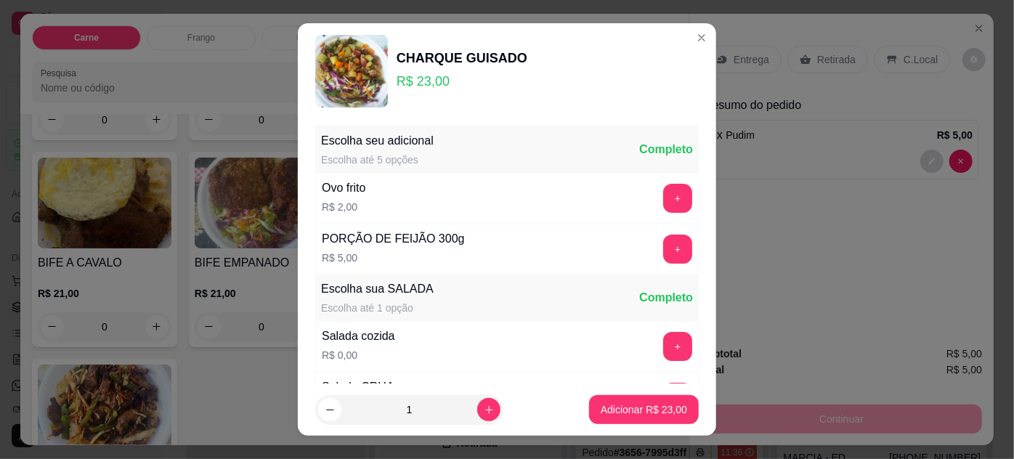
scroll to position [145, 0]
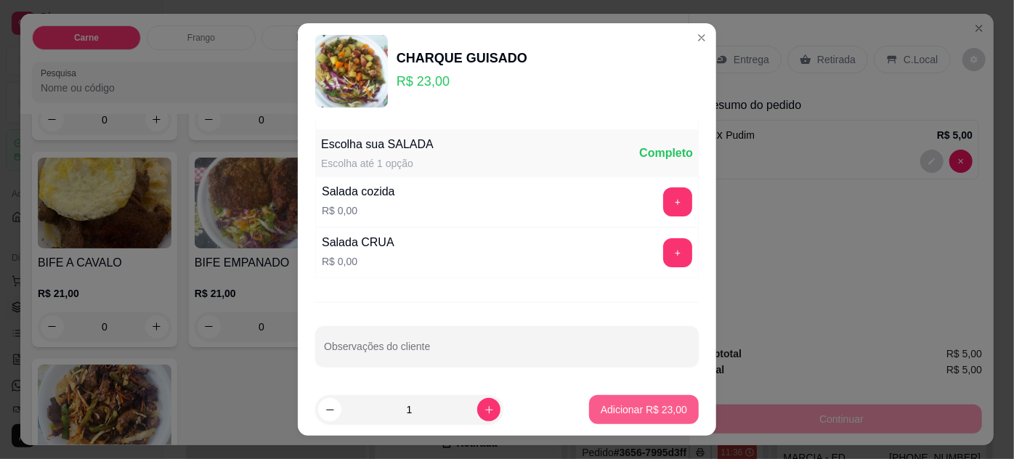
click at [642, 399] on button "Adicionar R$ 23,00" at bounding box center [644, 409] width 110 height 29
type input "1"
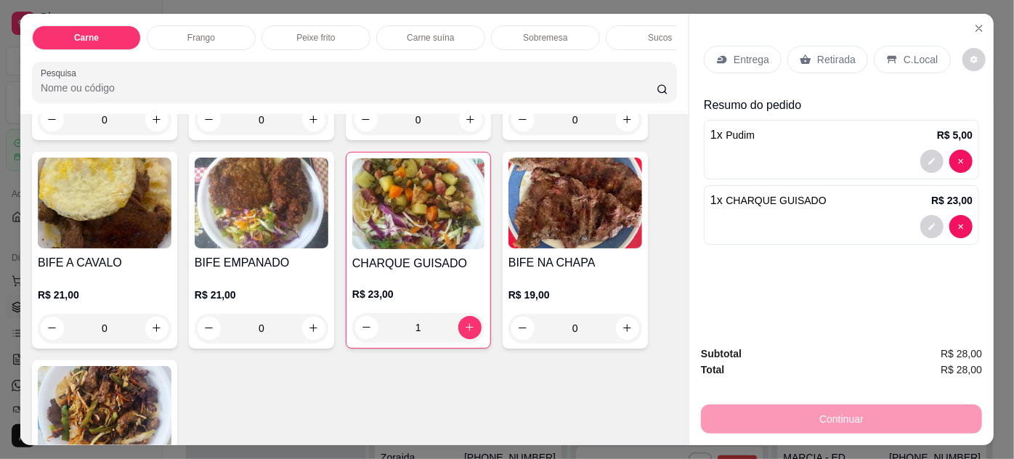
scroll to position [315, 0]
click at [740, 59] on p "Entrega" at bounding box center [752, 59] width 36 height 15
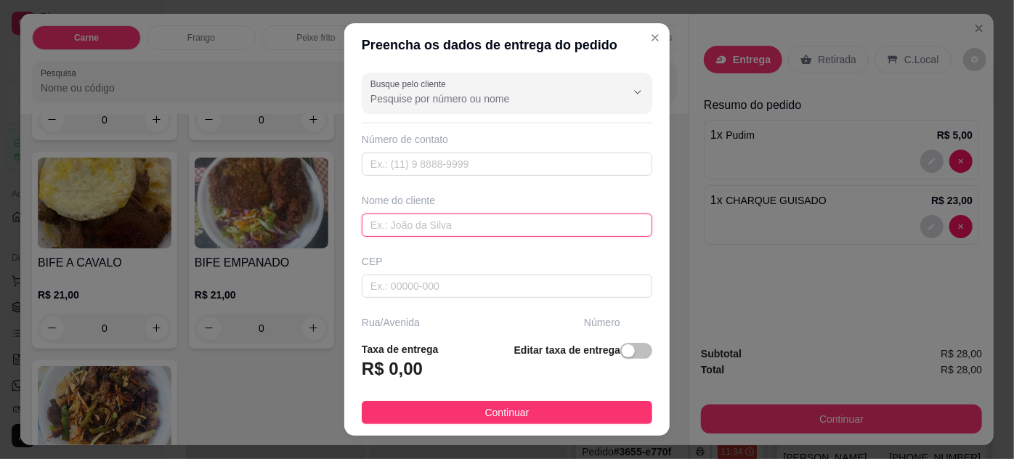
click at [529, 225] on input "text" at bounding box center [507, 225] width 291 height 23
type input "c"
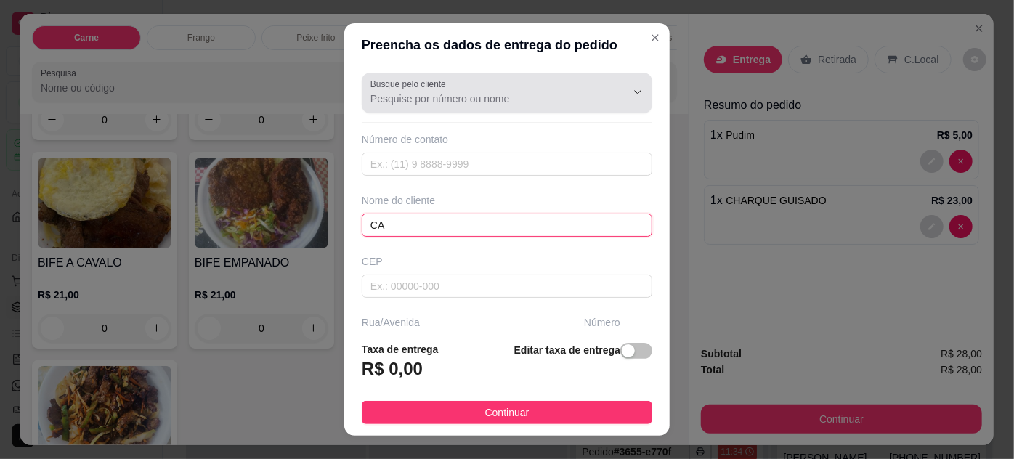
type input "C"
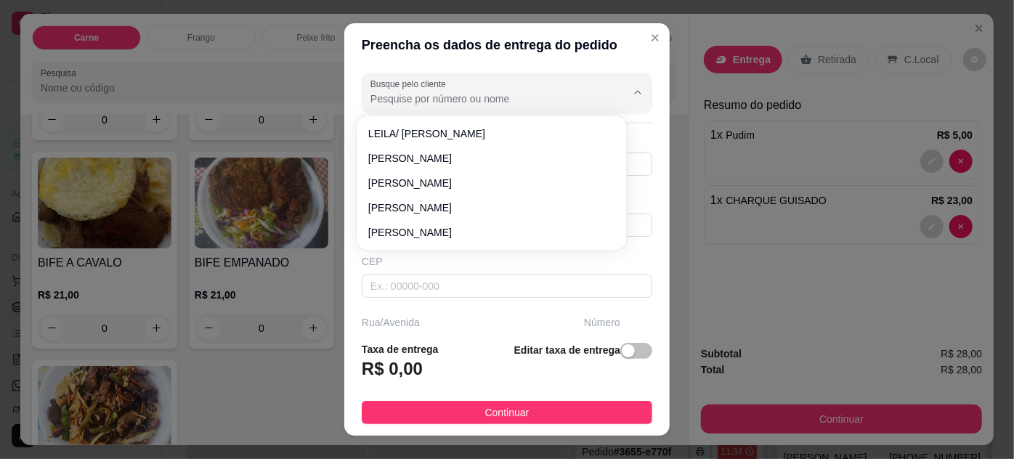
click at [519, 100] on input "Busque pelo cliente" at bounding box center [487, 99] width 233 height 15
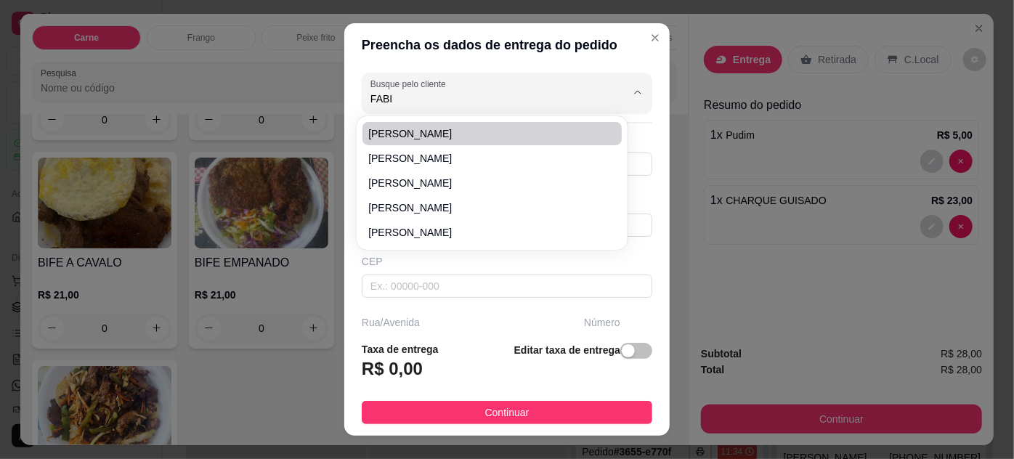
click at [504, 132] on span "[PERSON_NAME]" at bounding box center [484, 133] width 233 height 15
type input "[PERSON_NAME]"
type input "9181806681"
type input "[PERSON_NAME]"
type input "66613710"
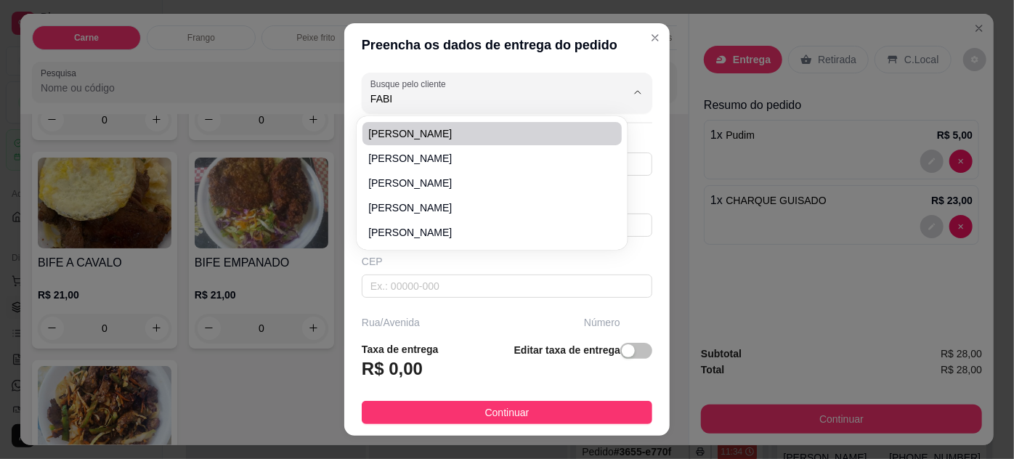
type input "[GEOGRAPHIC_DATA][PERSON_NAME]"
type input "3109"
type input "[PERSON_NAME]"
type input "[GEOGRAPHIC_DATA]"
type input "COLEGIO CORDEIRO DE FARIAS"
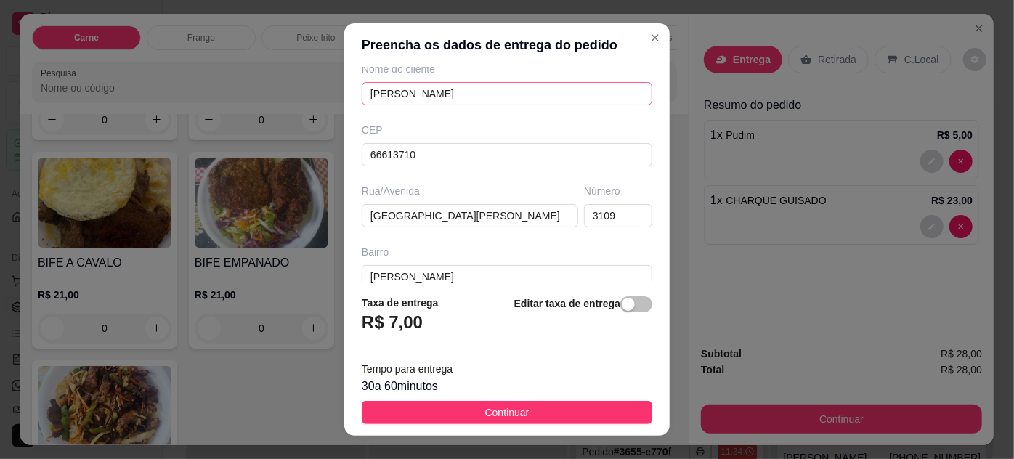
scroll to position [0, 0]
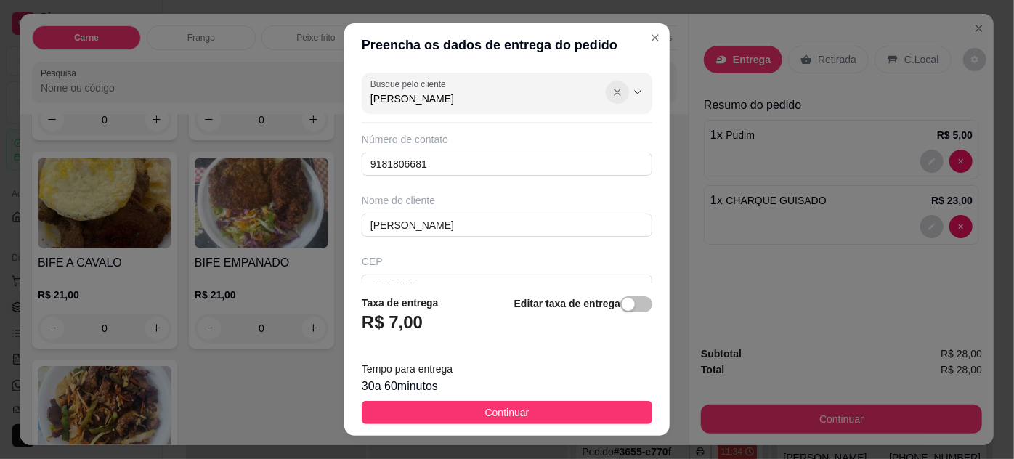
type input "[PERSON_NAME]"
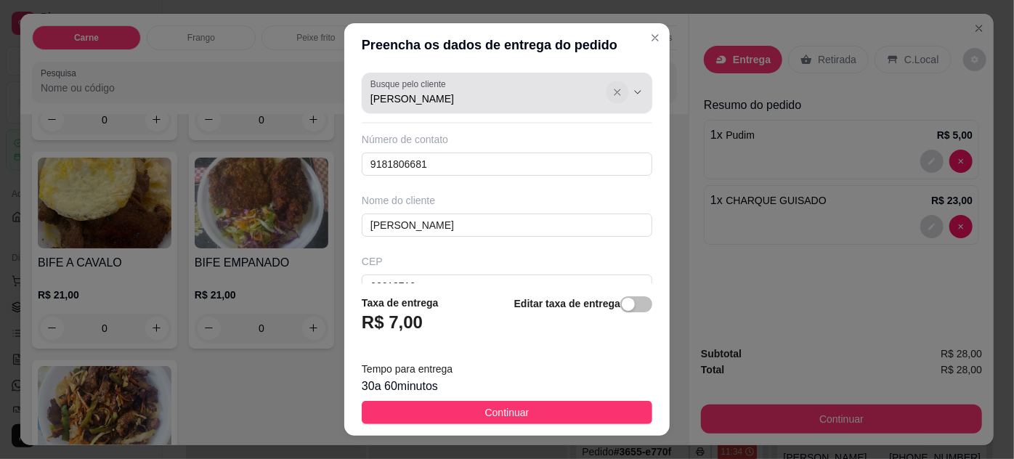
click at [612, 88] on icon "Show suggestions" at bounding box center [618, 92] width 12 height 12
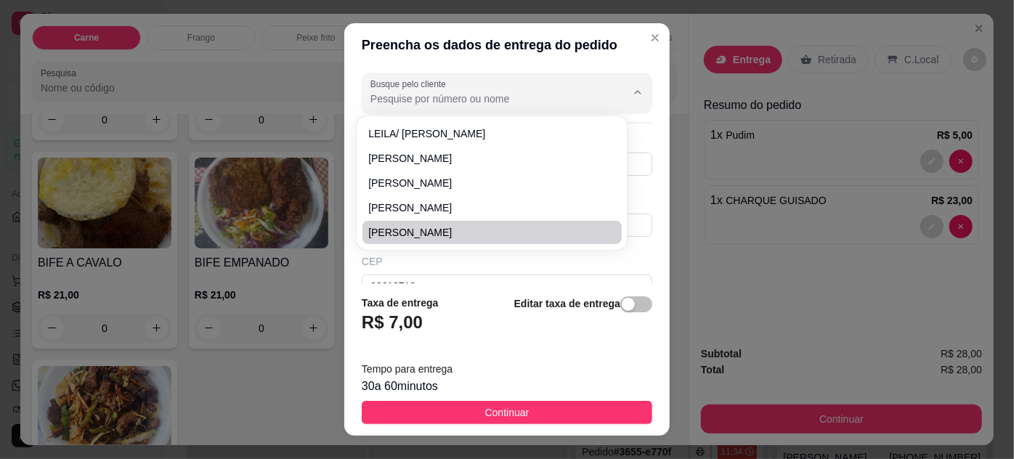
click at [451, 272] on div "CEP 66613710" at bounding box center [507, 276] width 299 height 44
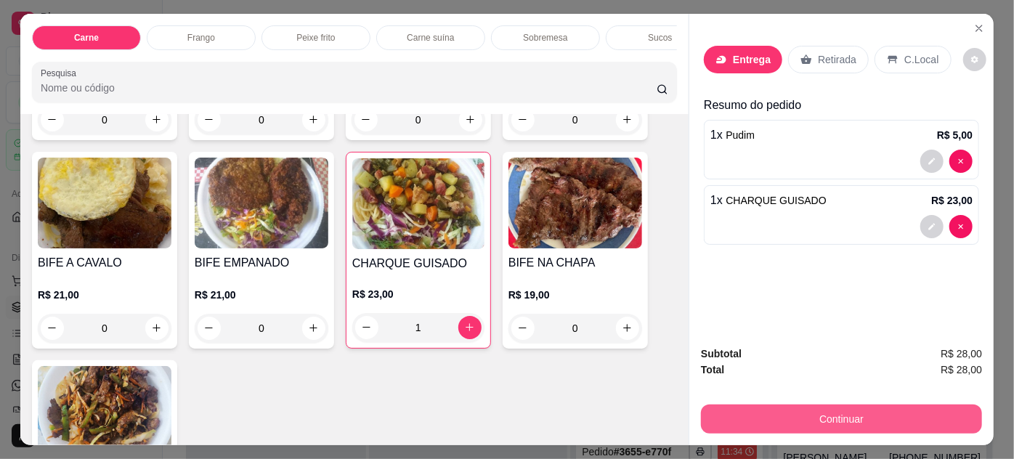
click at [848, 408] on button "Continuar" at bounding box center [841, 419] width 281 height 29
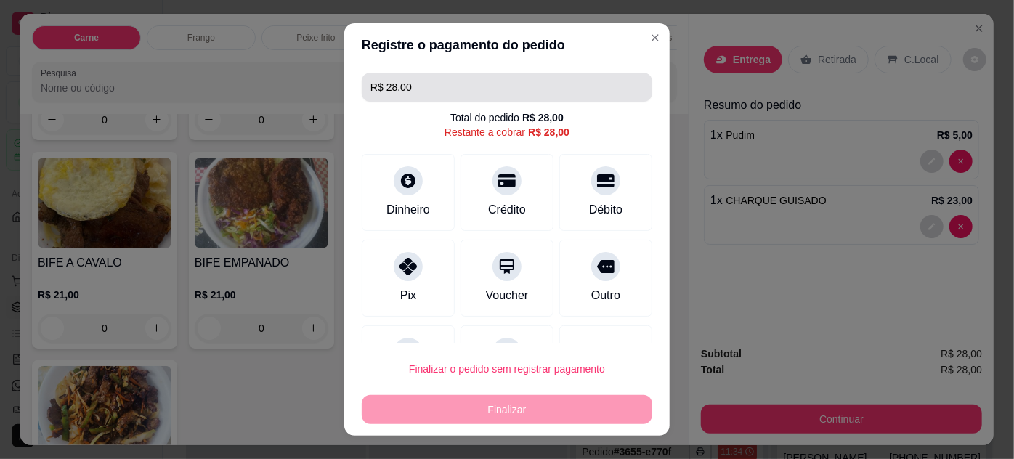
click at [490, 86] on input "R$ 28,00" at bounding box center [507, 87] width 273 height 29
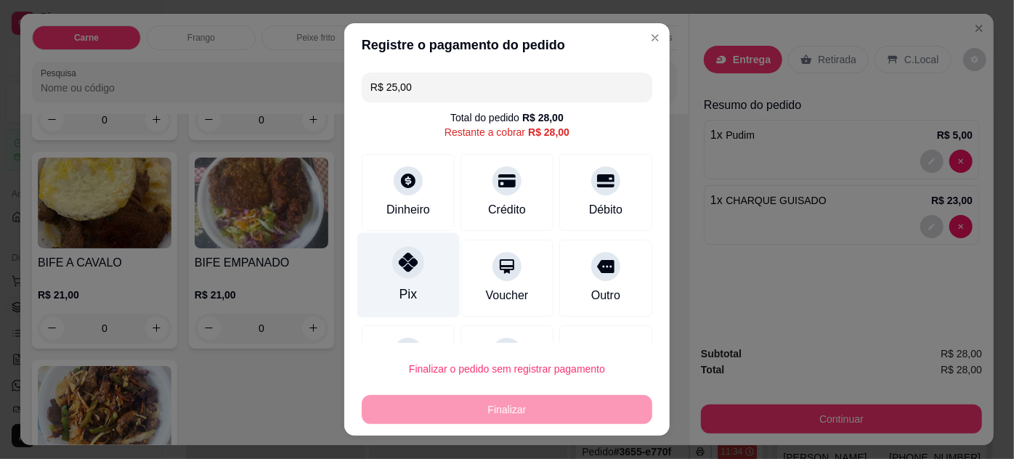
click at [405, 291] on div "Pix" at bounding box center [408, 294] width 17 height 19
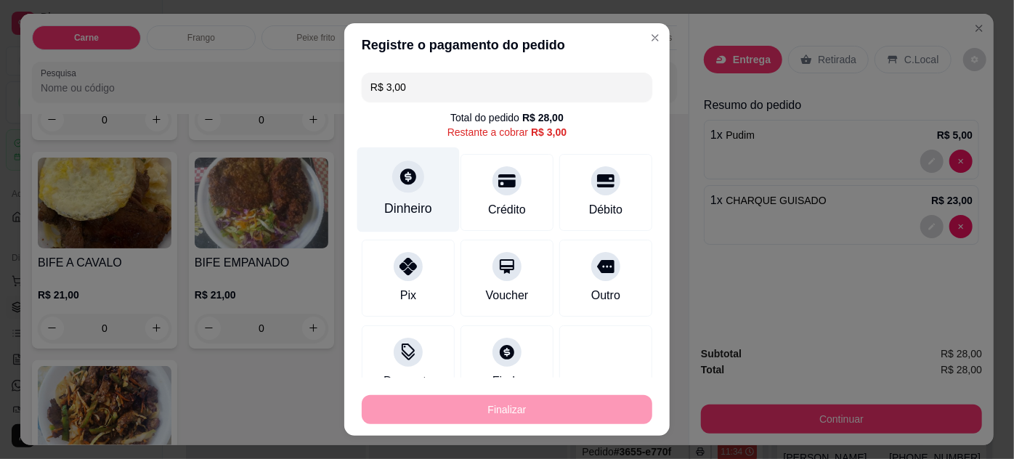
click at [414, 201] on div "Dinheiro" at bounding box center [408, 208] width 48 height 19
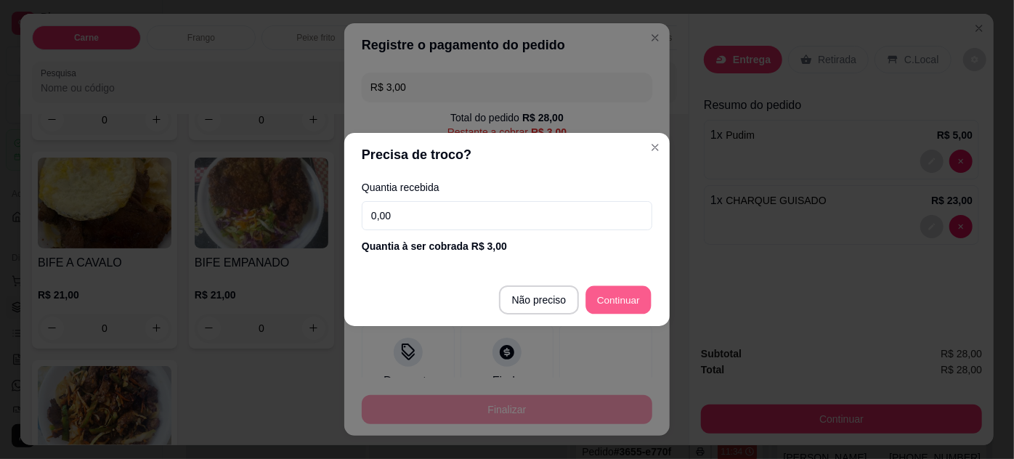
type input "R$ 0,00"
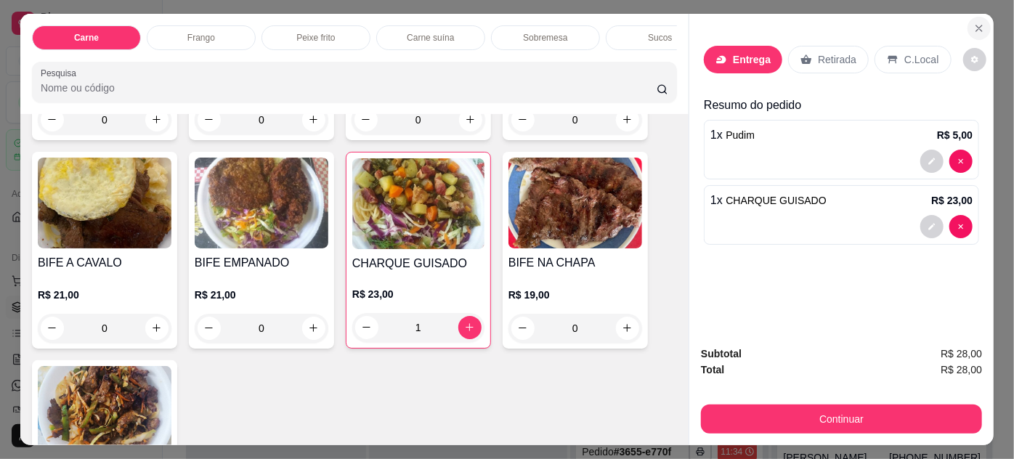
click at [974, 23] on icon "Close" at bounding box center [980, 29] width 12 height 12
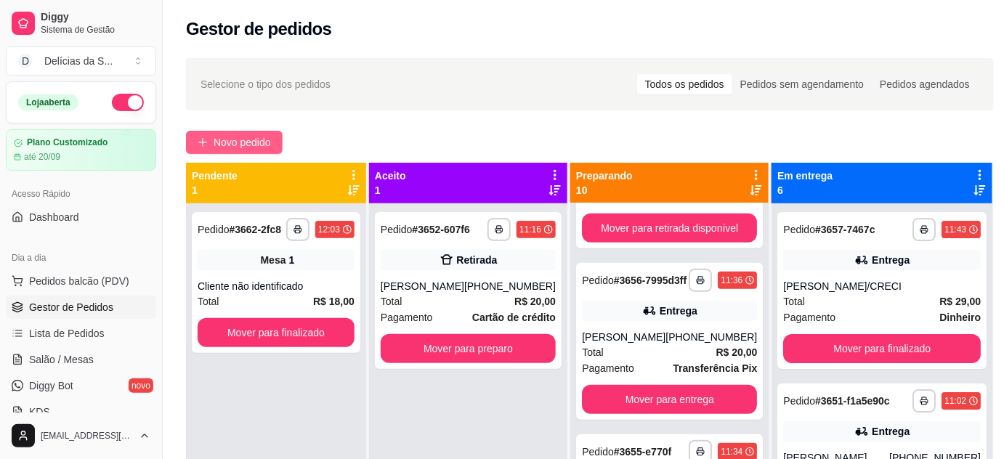
click at [246, 146] on span "Novo pedido" at bounding box center [242, 142] width 57 height 16
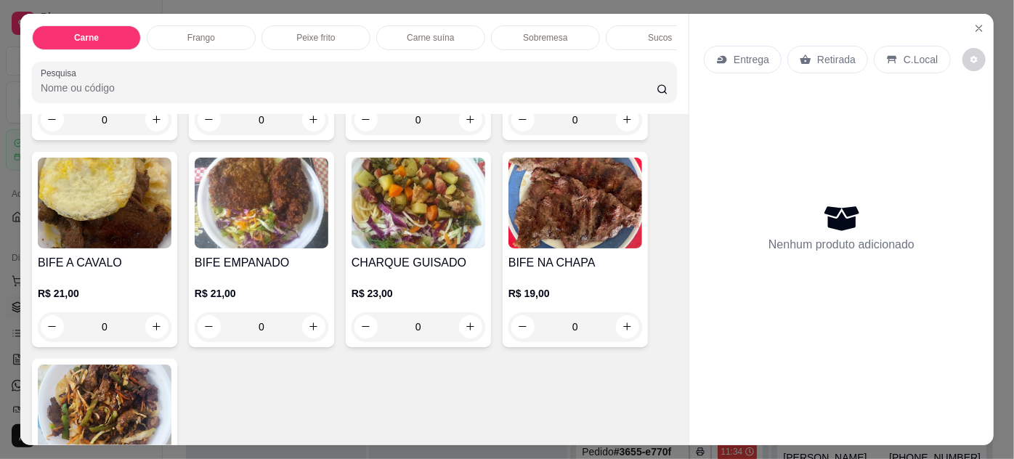
scroll to position [396, 0]
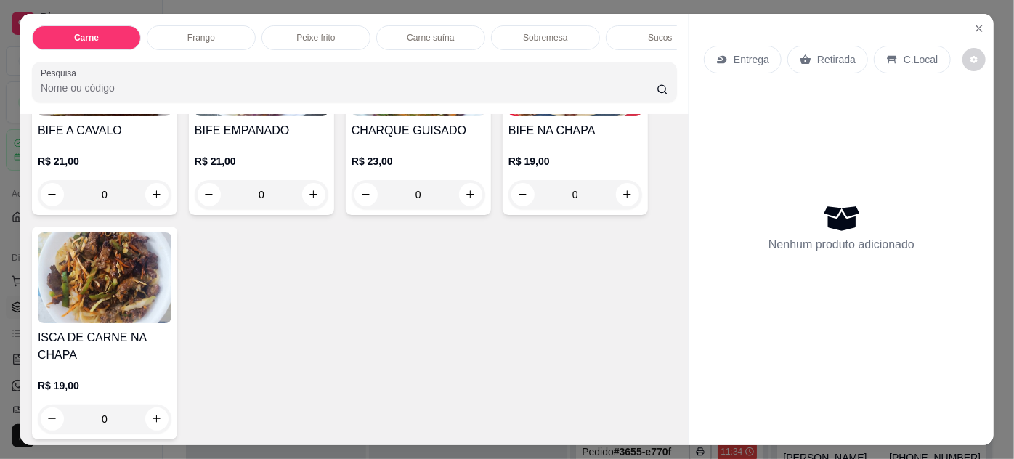
click at [378, 158] on p "R$ 23,00" at bounding box center [419, 161] width 134 height 15
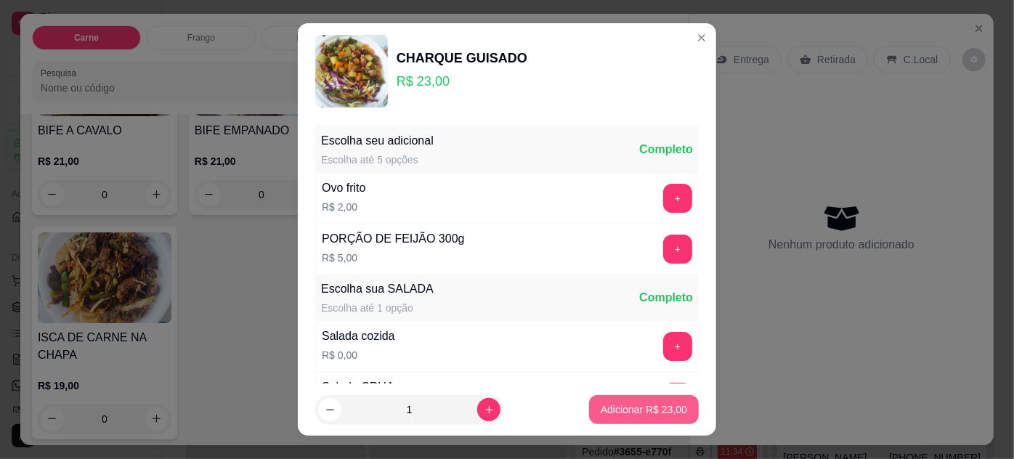
click at [618, 403] on p "Adicionar R$ 23,00" at bounding box center [644, 410] width 86 height 15
type input "1"
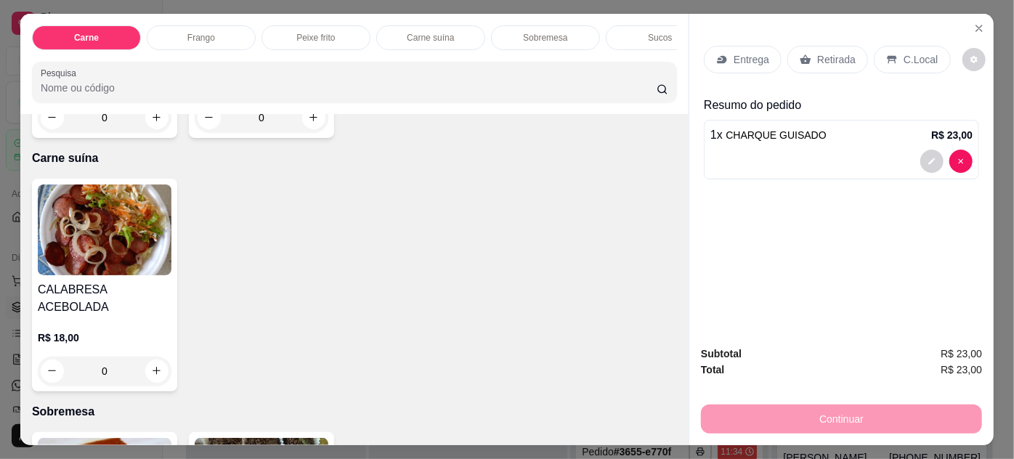
scroll to position [1321, 0]
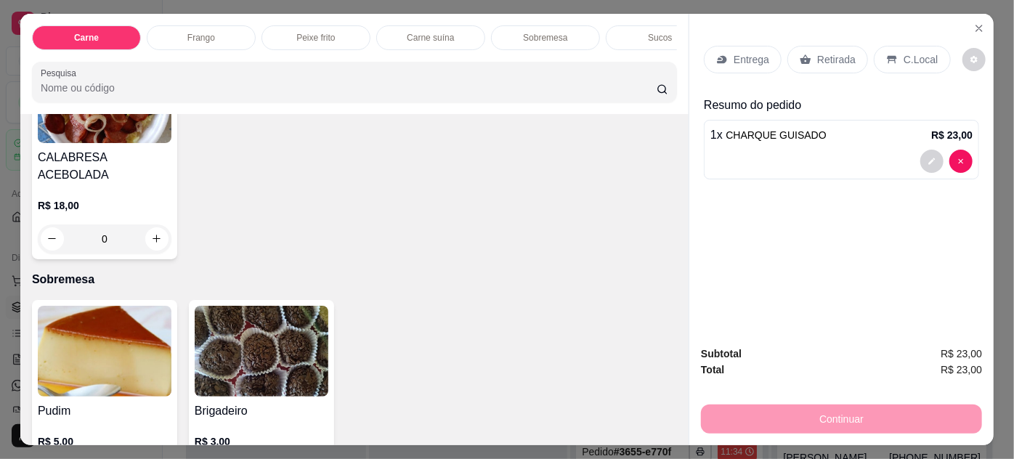
click at [172, 353] on div "Pudim R$ 5,00 0 Brigadeiro R$ 3,00 0" at bounding box center [354, 397] width 645 height 195
click at [154, 346] on img at bounding box center [105, 351] width 134 height 91
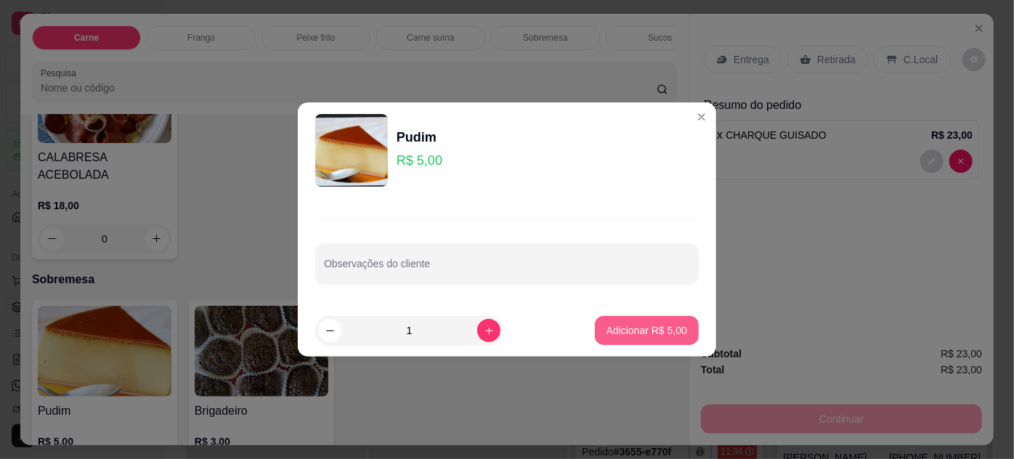
click at [631, 328] on p "Adicionar R$ 5,00" at bounding box center [647, 330] width 81 height 15
type input "1"
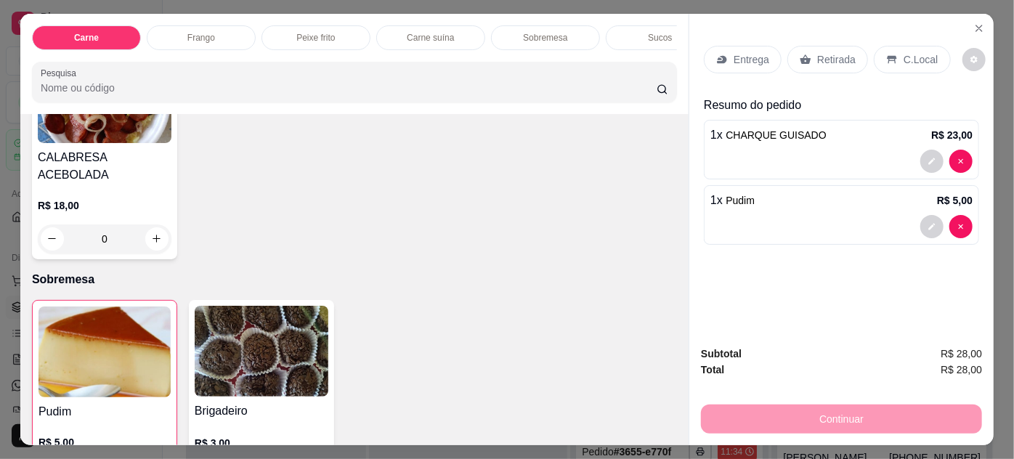
click at [728, 57] on div "Entrega" at bounding box center [743, 60] width 78 height 28
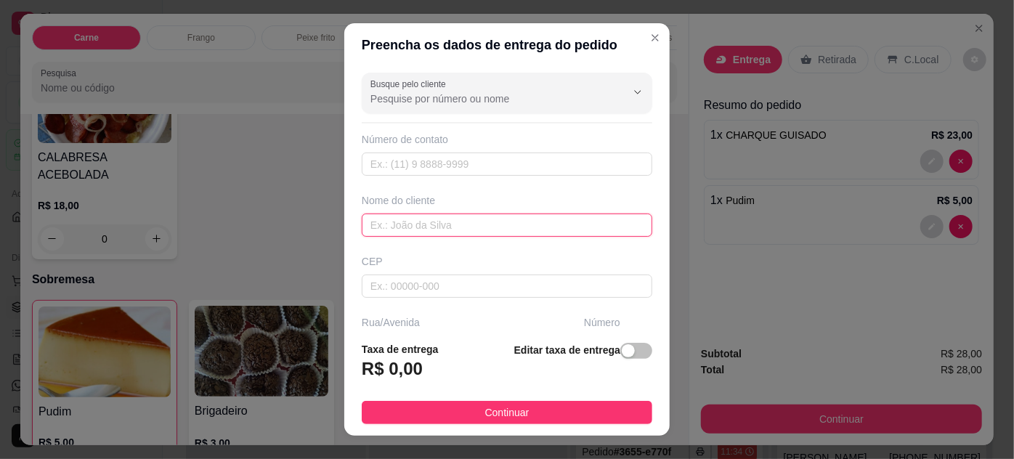
click at [505, 225] on input "text" at bounding box center [507, 225] width 291 height 23
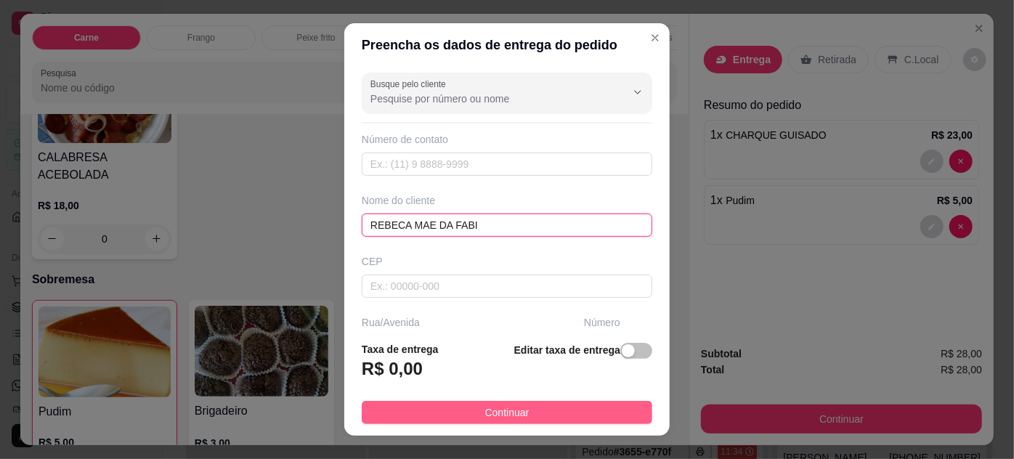
type input "REBECA MAE DA FABI"
click at [623, 409] on button "Continuar" at bounding box center [507, 412] width 291 height 23
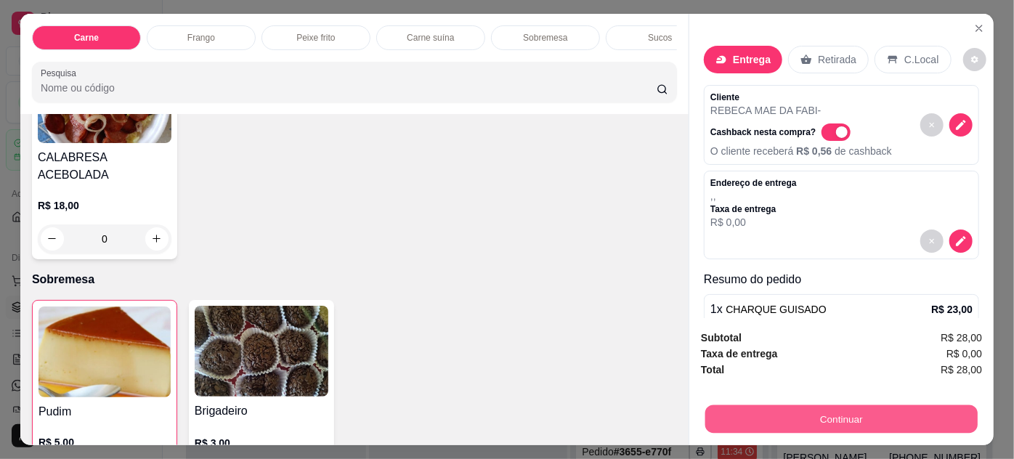
click at [781, 415] on button "Continuar" at bounding box center [842, 419] width 272 height 28
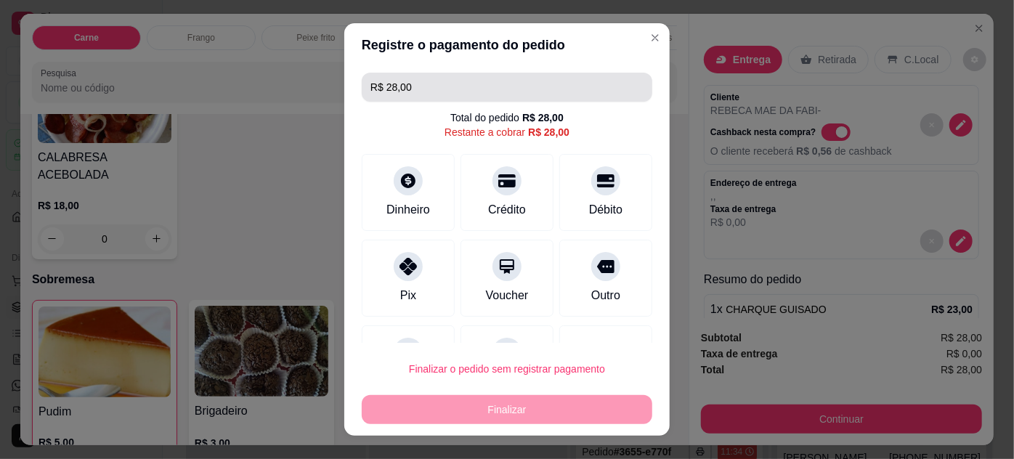
click at [459, 91] on input "R$ 28,00" at bounding box center [507, 87] width 273 height 29
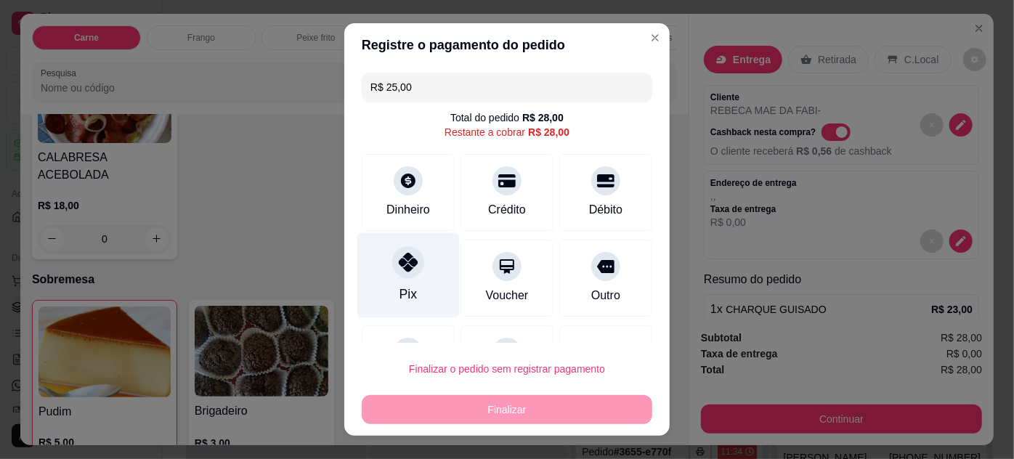
click at [399, 257] on icon at bounding box center [408, 262] width 19 height 19
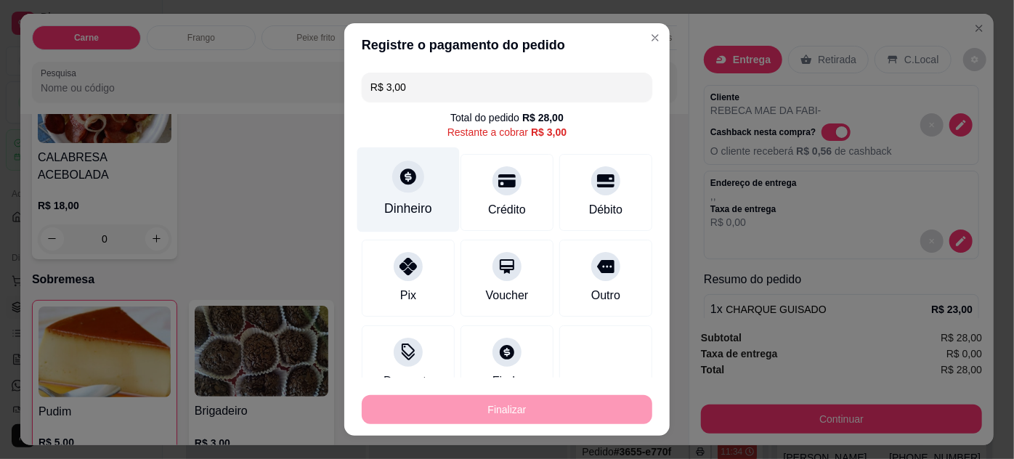
click at [411, 199] on div "Dinheiro" at bounding box center [408, 208] width 48 height 19
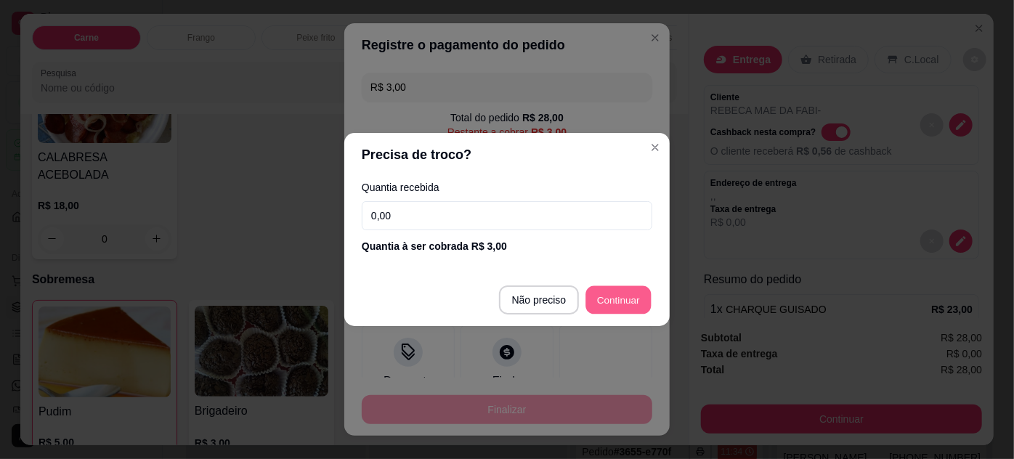
type input "R$ 0,00"
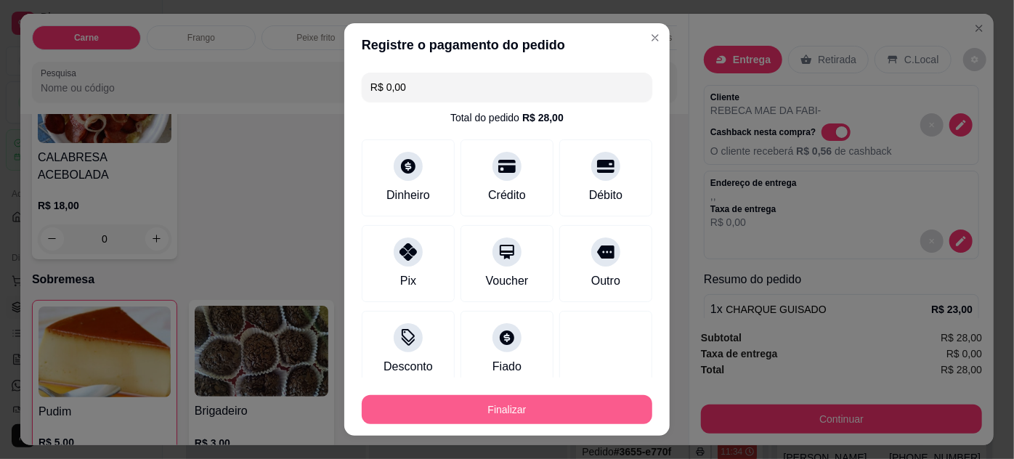
click at [544, 406] on button "Finalizar" at bounding box center [507, 409] width 291 height 29
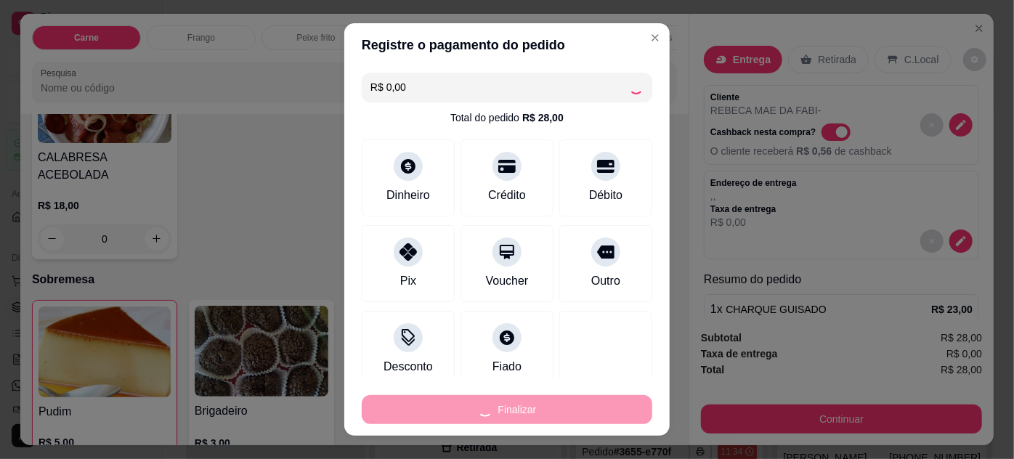
type input "0"
type input "-R$ 28,00"
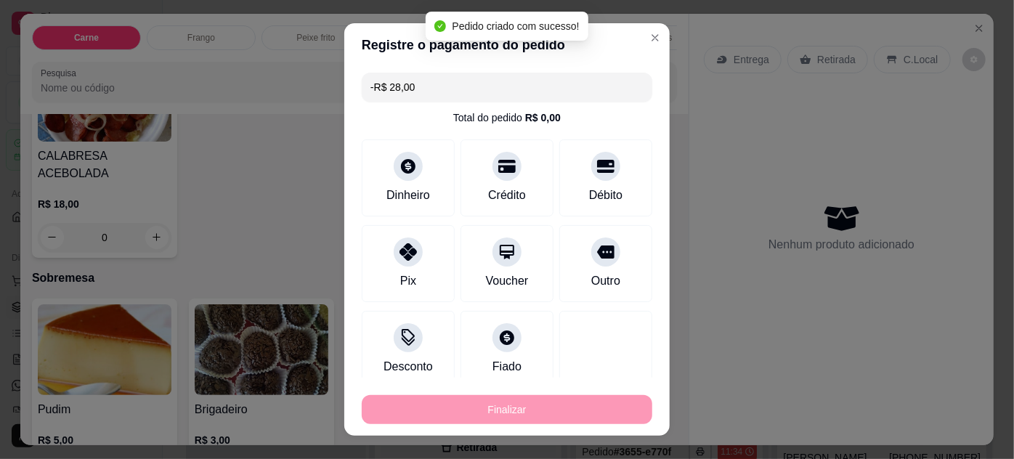
scroll to position [1320, 0]
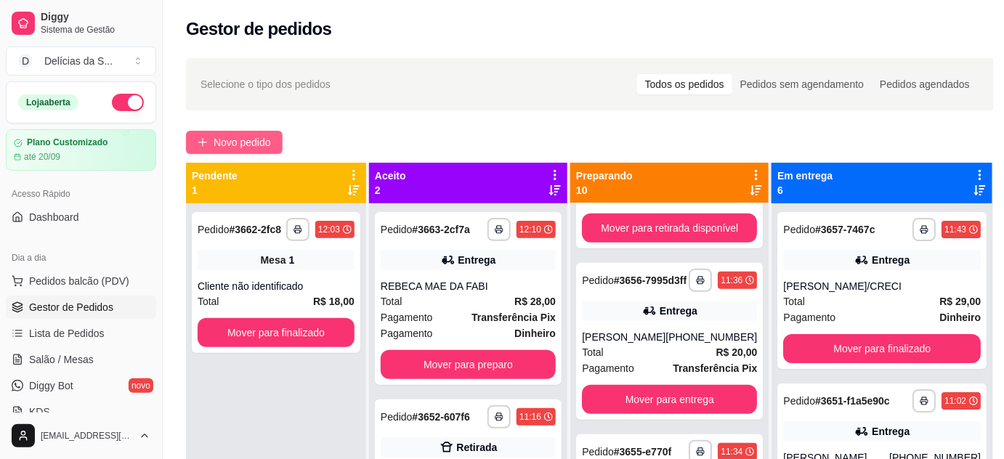
click at [270, 140] on span "Novo pedido" at bounding box center [242, 142] width 57 height 16
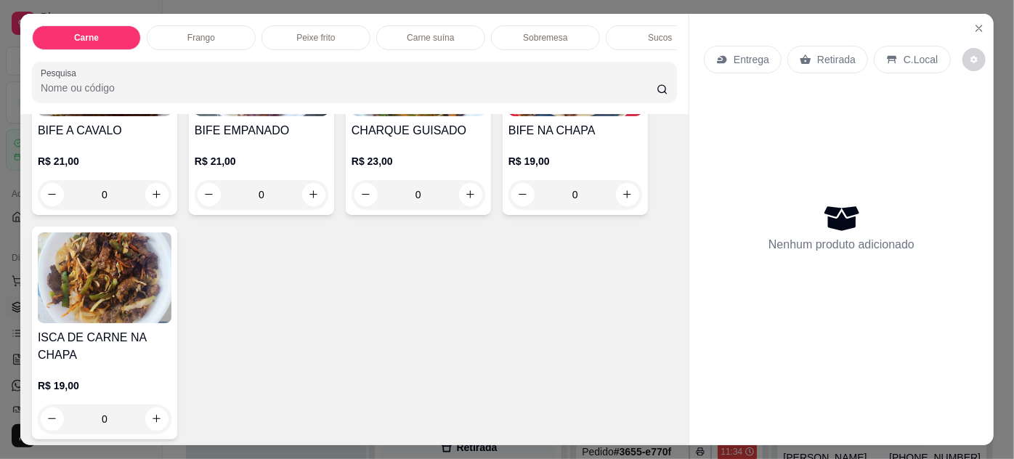
scroll to position [264, 0]
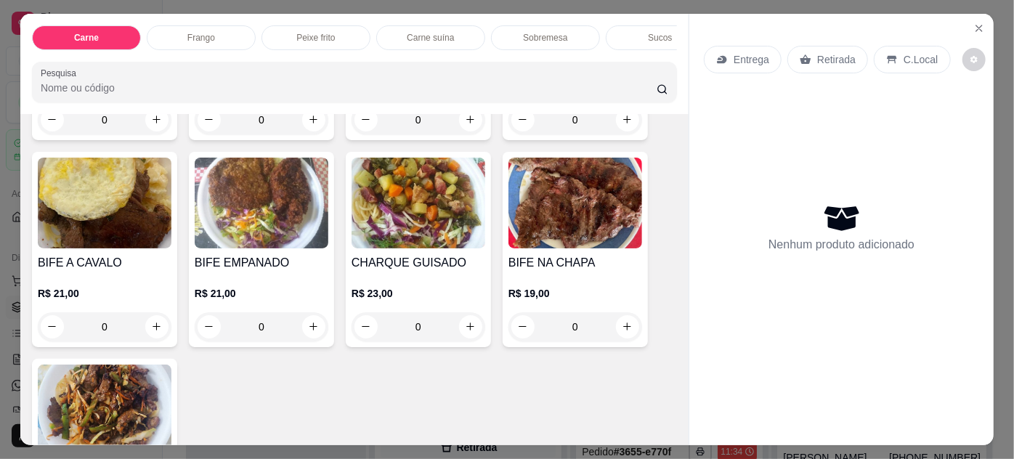
click at [374, 243] on img at bounding box center [419, 203] width 134 height 91
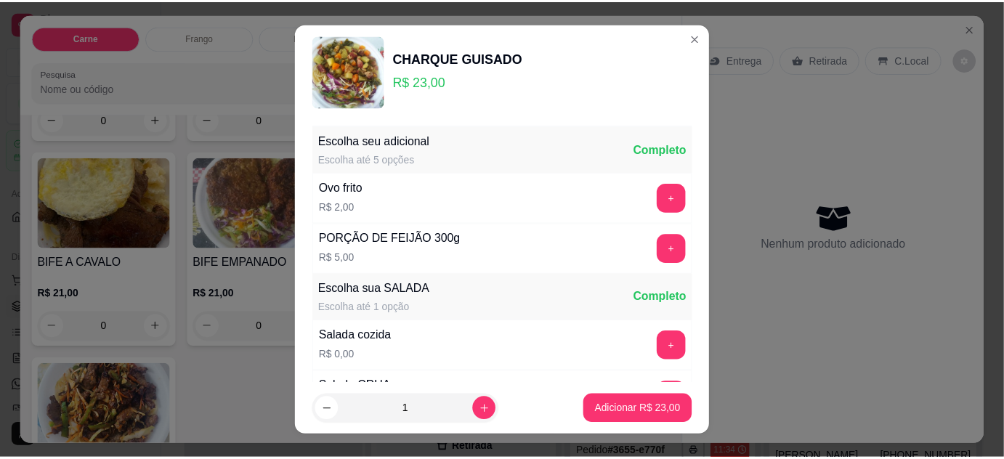
scroll to position [145, 0]
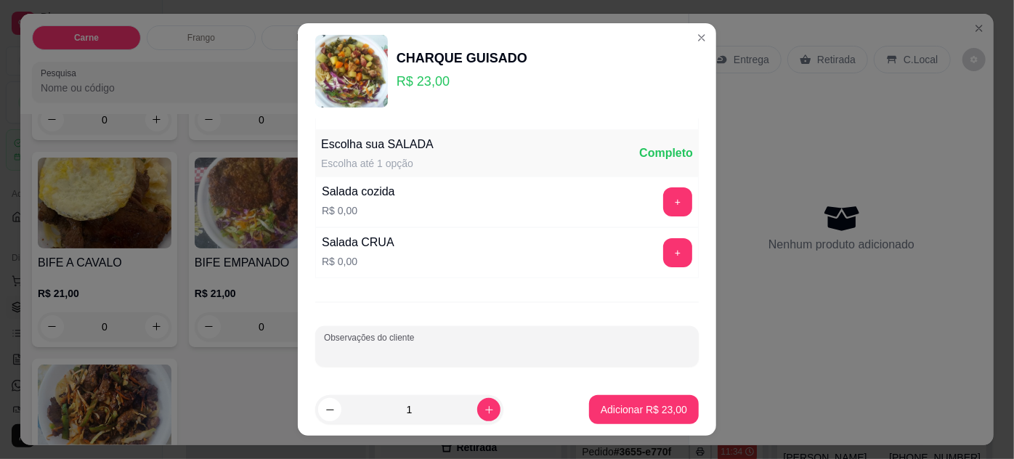
click at [443, 345] on input "Observações do cliente" at bounding box center [507, 352] width 366 height 15
type input "SEM ARROZ"
click at [607, 408] on p "Adicionar R$ 23,00" at bounding box center [644, 410] width 86 height 15
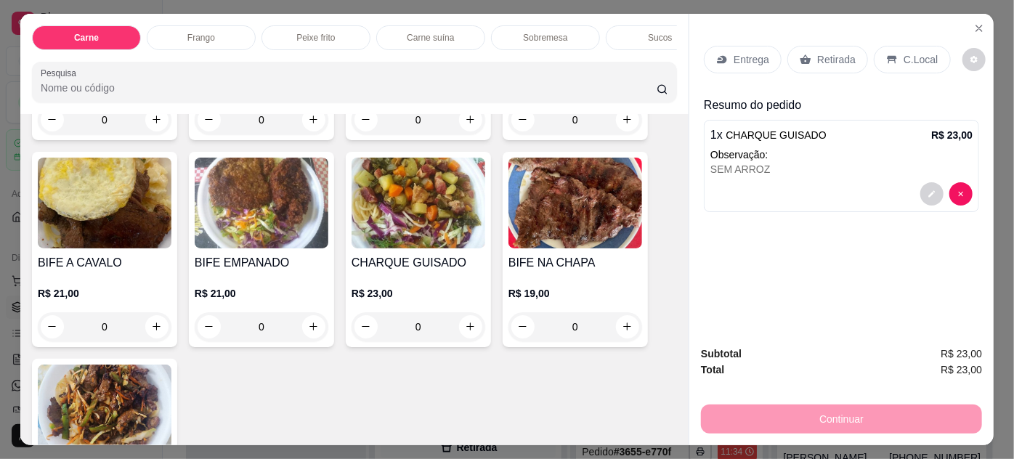
click at [718, 57] on icon at bounding box center [720, 58] width 4 height 3
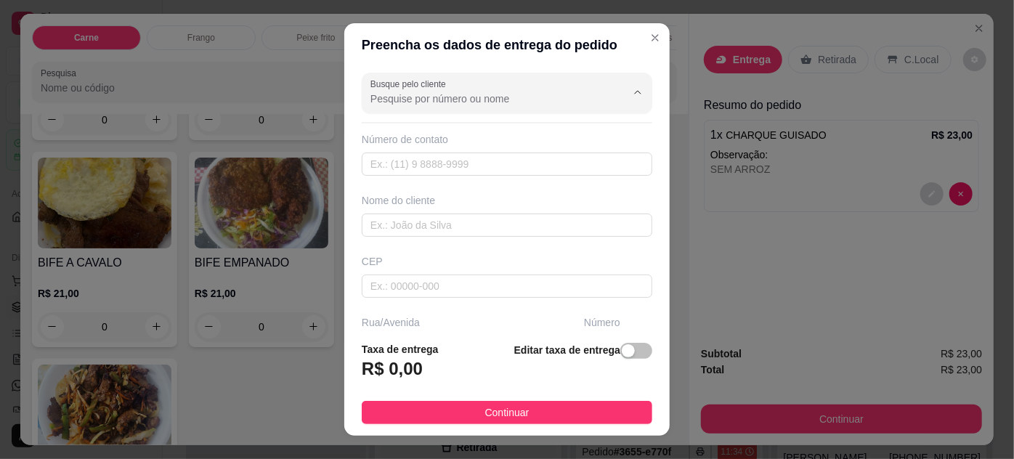
click at [431, 100] on input "Busque pelo cliente" at bounding box center [487, 99] width 233 height 15
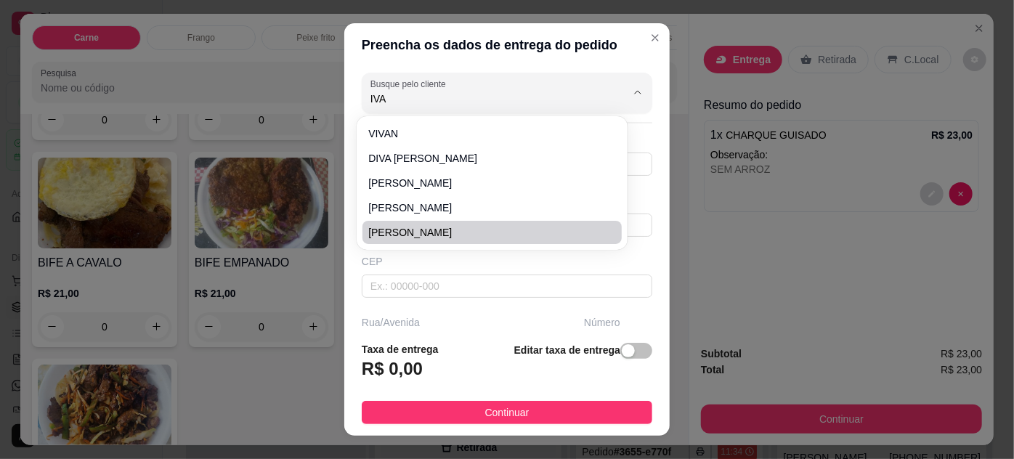
click at [466, 229] on span "[PERSON_NAME]" at bounding box center [484, 232] width 233 height 15
type input "[PERSON_NAME]"
type input "91984855912"
type input "[PERSON_NAME]"
type input "CRESCI-[GEOGRAPHIC_DATA]"
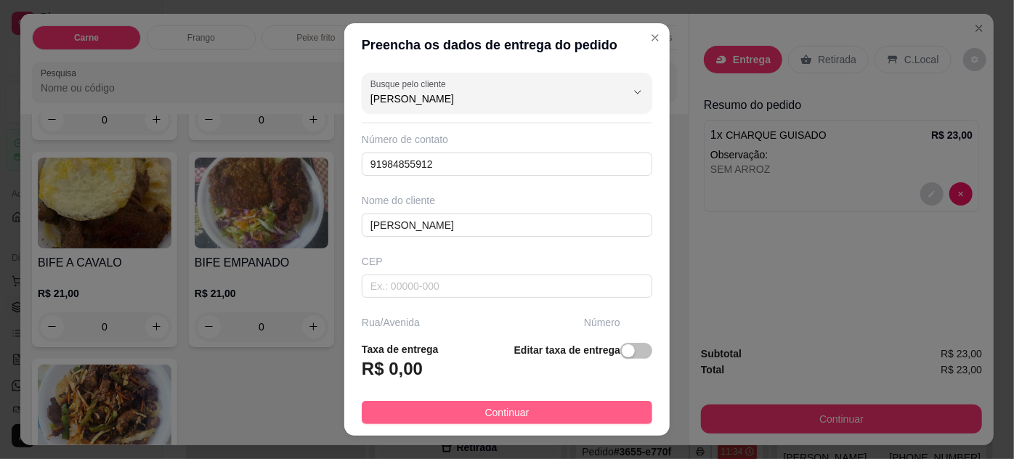
type input "[PERSON_NAME]"
click at [538, 410] on button "Continuar" at bounding box center [507, 412] width 291 height 23
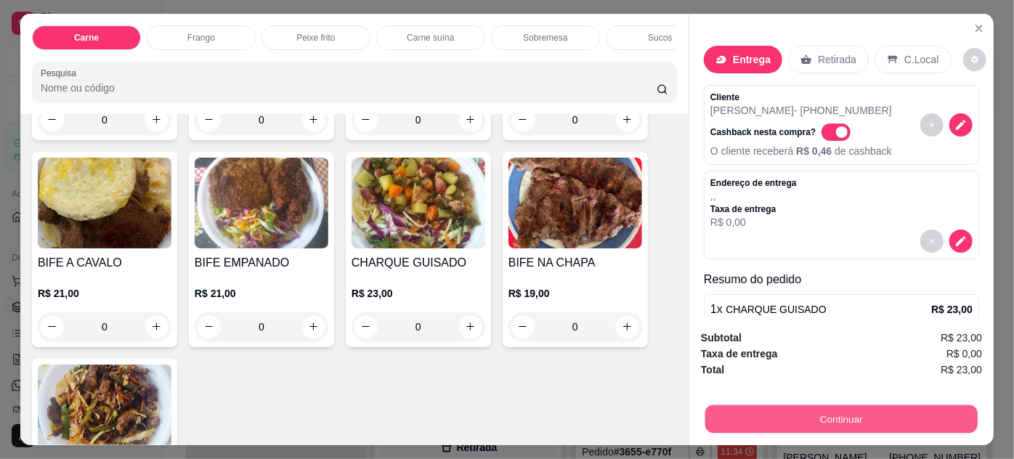
click at [772, 415] on button "Continuar" at bounding box center [842, 419] width 272 height 28
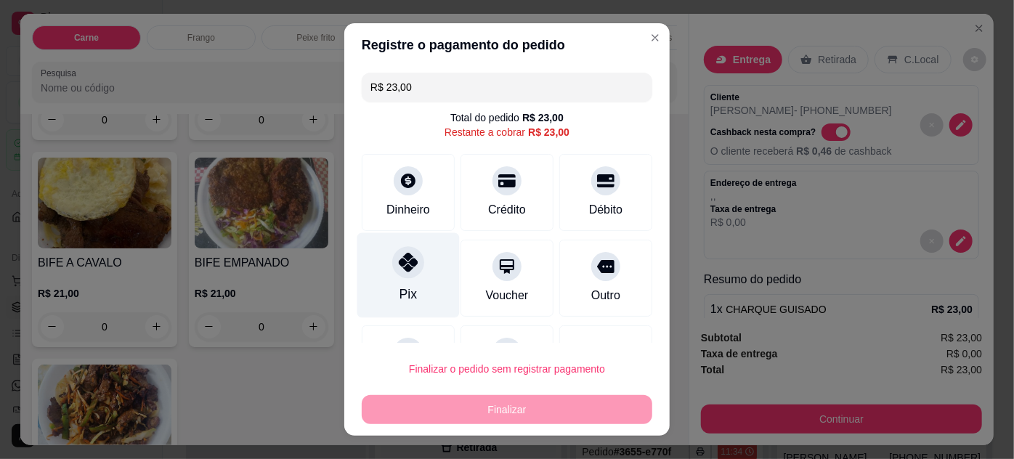
click at [416, 286] on div "Pix" at bounding box center [409, 275] width 102 height 85
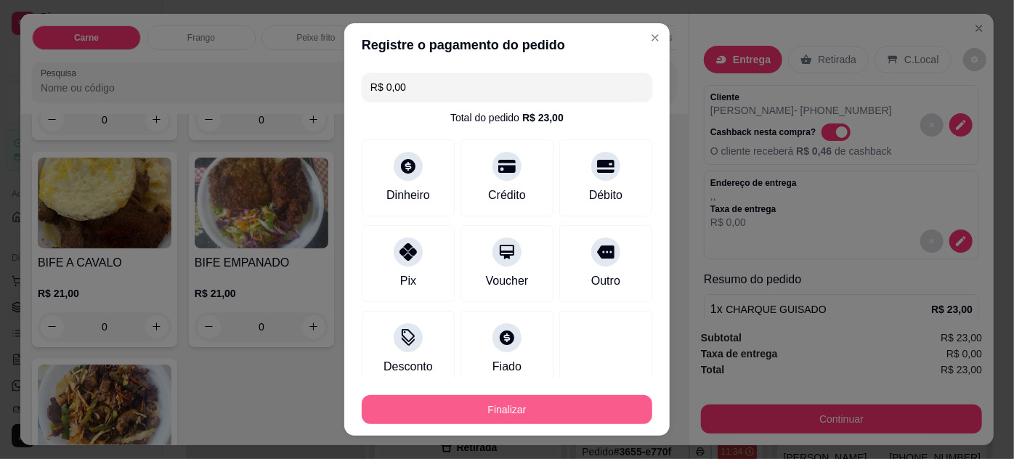
click at [526, 406] on button "Finalizar" at bounding box center [507, 409] width 291 height 29
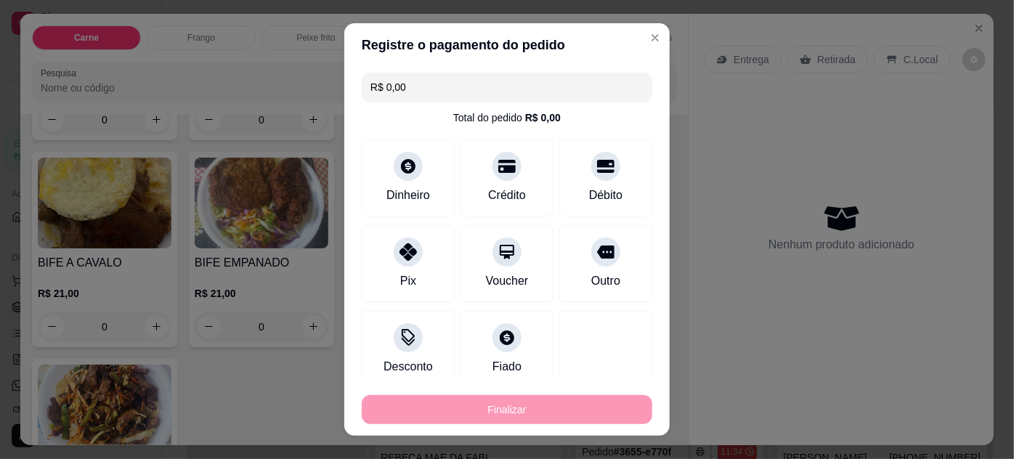
type input "-R$ 23,00"
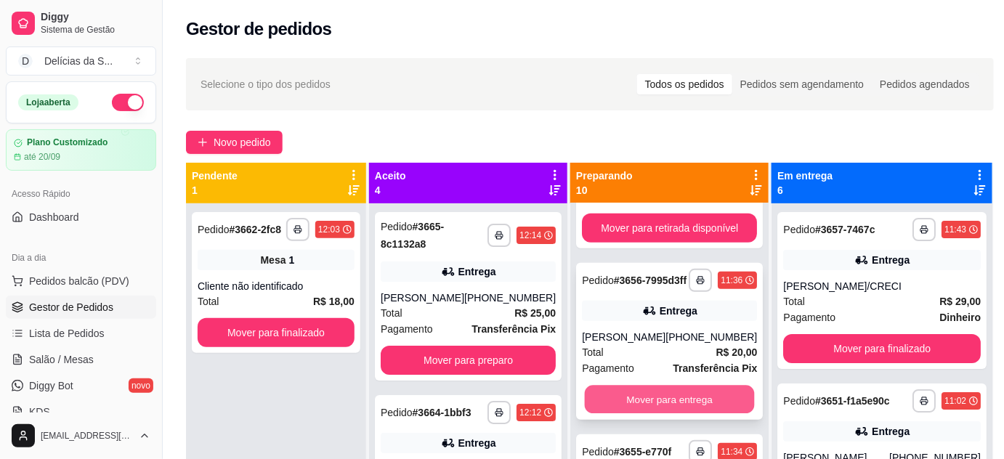
click at [666, 408] on button "Mover para entrega" at bounding box center [670, 400] width 170 height 28
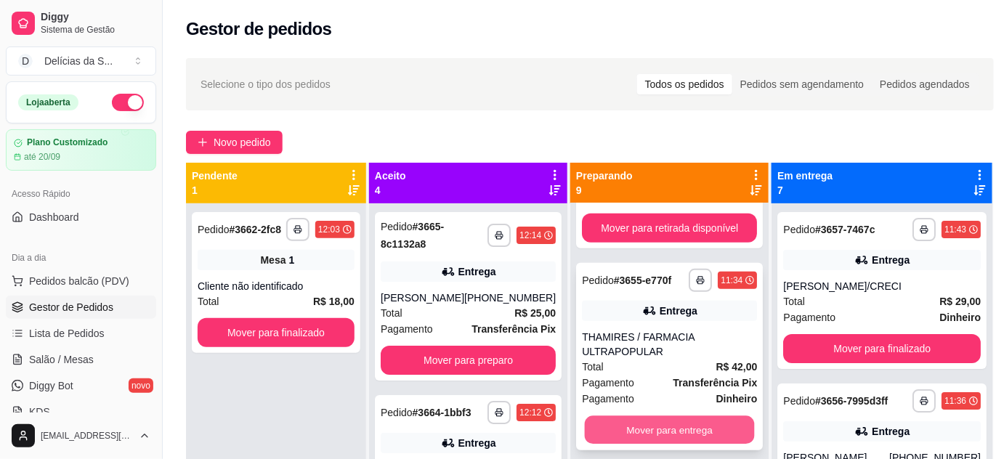
click at [688, 428] on button "Mover para entrega" at bounding box center [670, 430] width 170 height 28
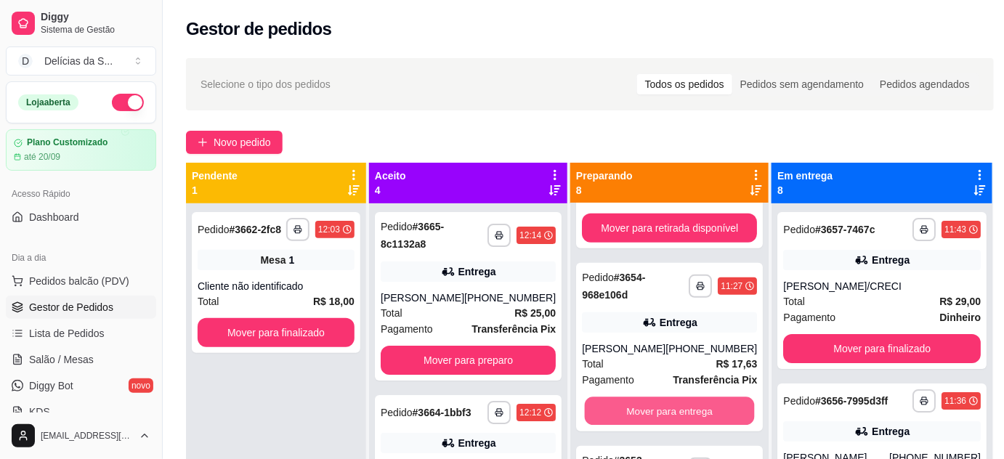
click at [688, 426] on button "Mover para entrega" at bounding box center [670, 411] width 170 height 28
click at [686, 419] on button "Mover para entrega" at bounding box center [670, 411] width 170 height 28
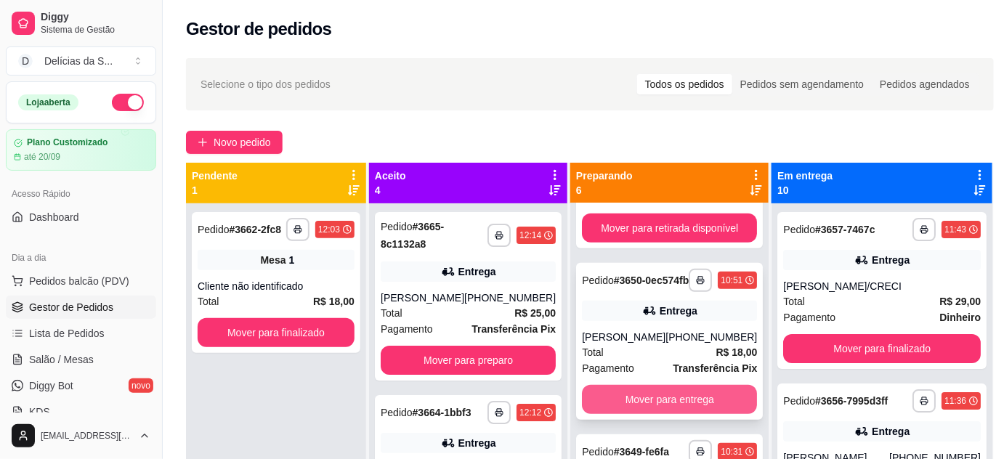
click at [684, 414] on button "Mover para entrega" at bounding box center [669, 399] width 175 height 29
click at [686, 400] on button "Mover para entrega" at bounding box center [669, 399] width 175 height 29
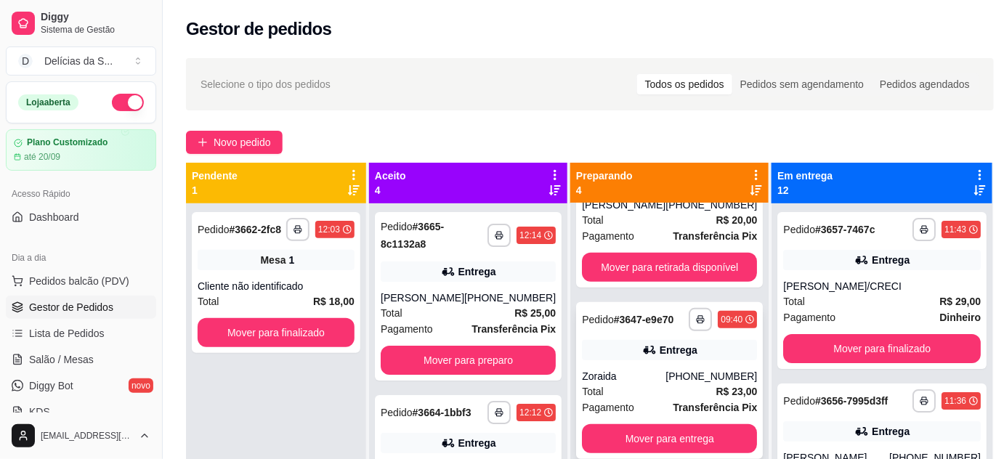
scroll to position [145, 0]
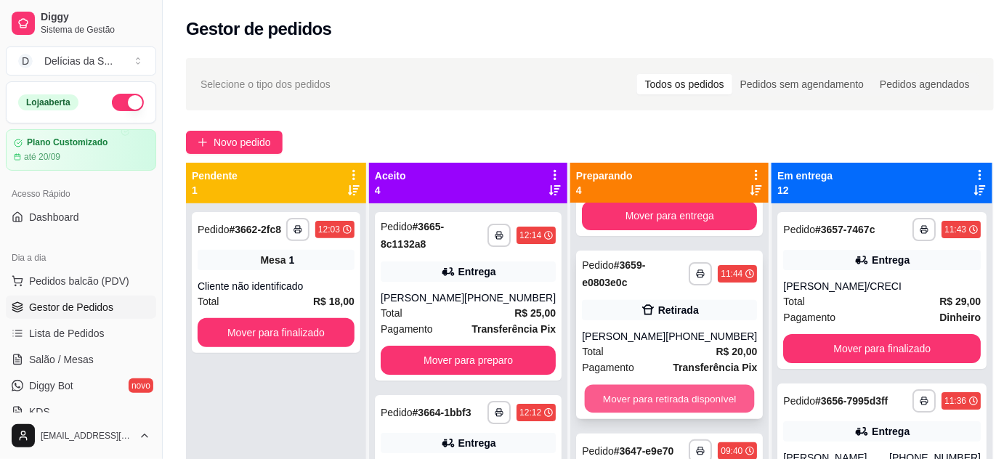
click at [695, 400] on button "Mover para retirada disponível" at bounding box center [670, 399] width 170 height 28
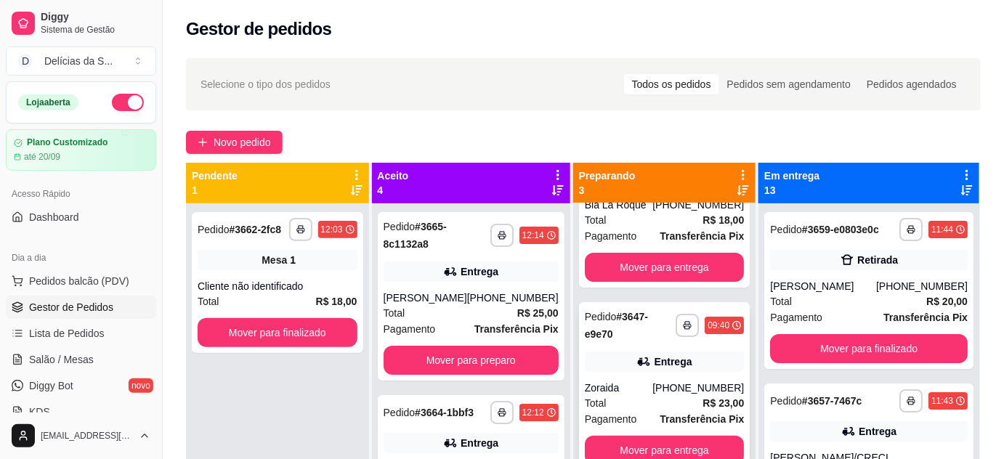
scroll to position [0, 0]
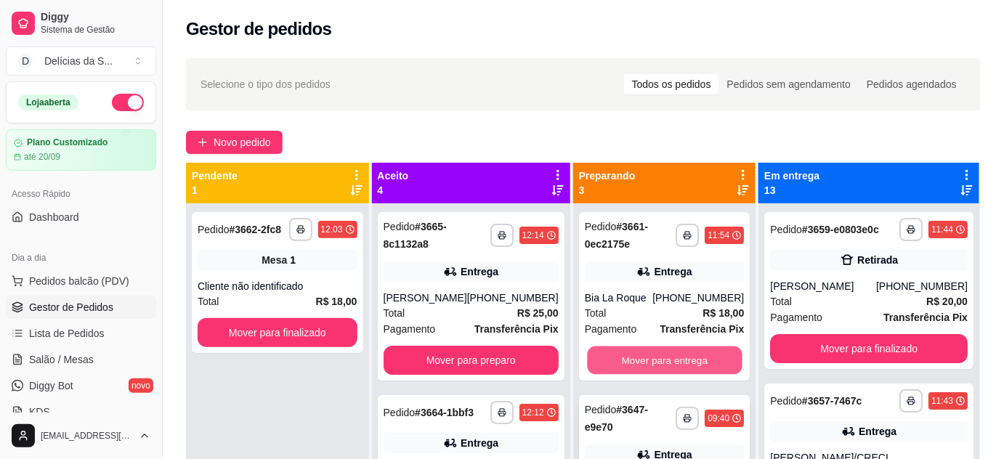
click at [673, 365] on button "Mover para entrega" at bounding box center [664, 361] width 155 height 28
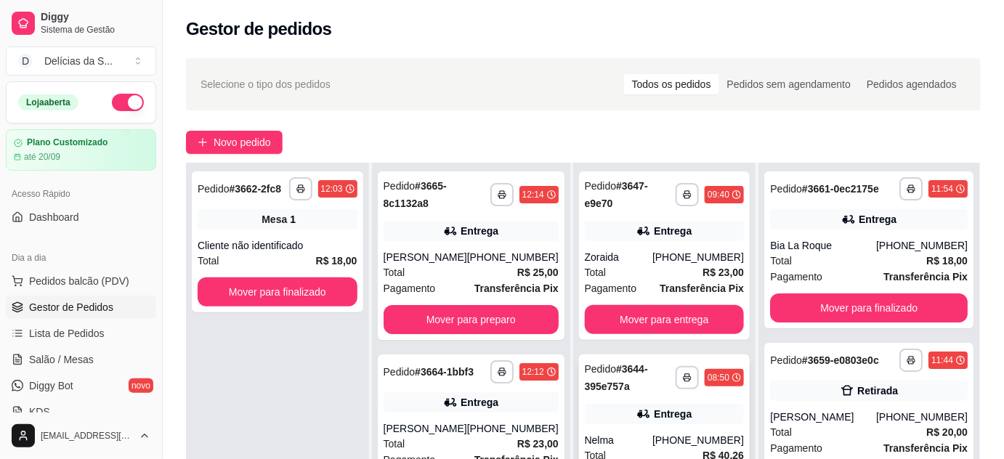
scroll to position [132, 0]
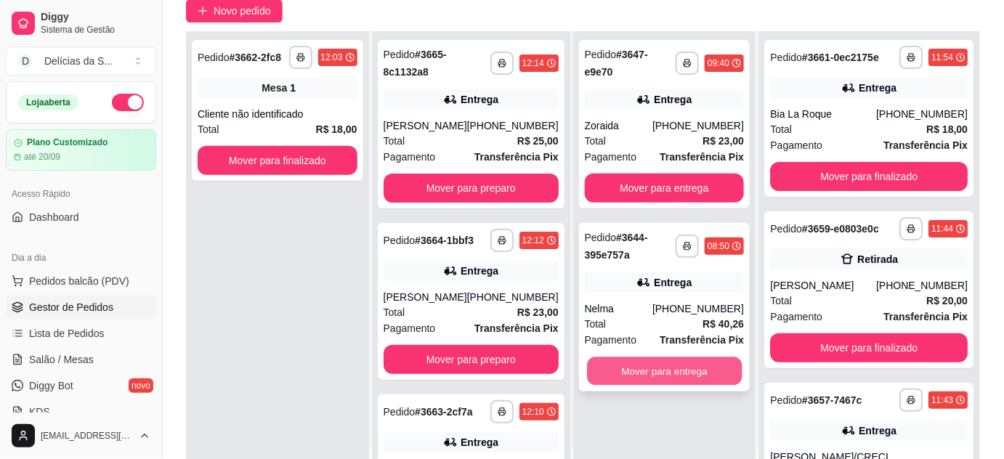
click at [716, 358] on button "Mover para entrega" at bounding box center [664, 372] width 155 height 28
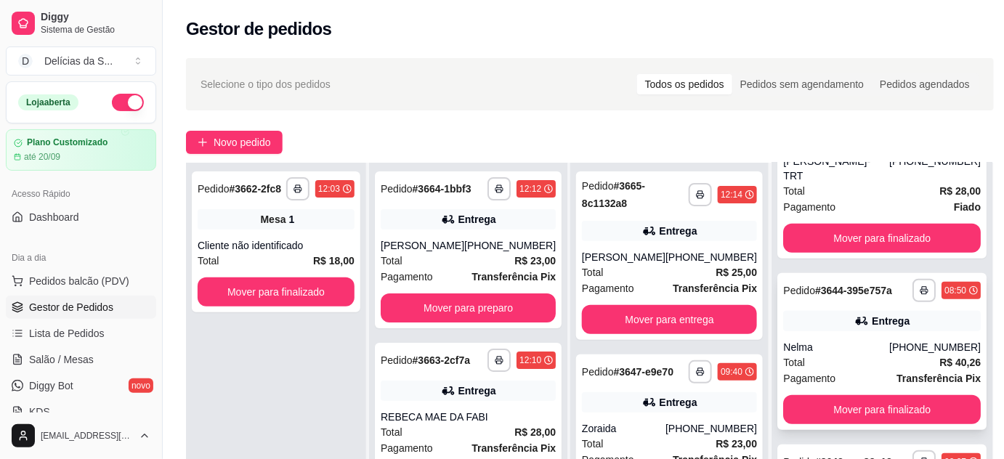
scroll to position [221, 0]
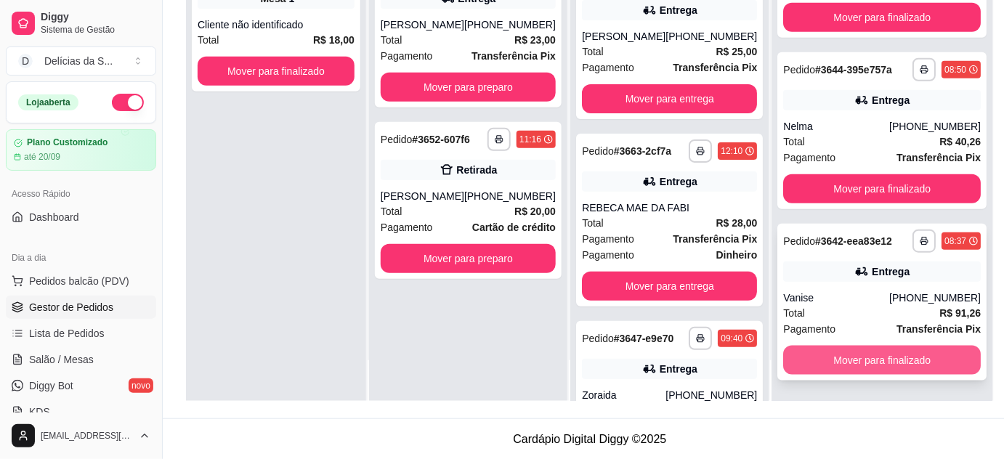
click at [863, 363] on button "Mover para finalizado" at bounding box center [882, 360] width 198 height 29
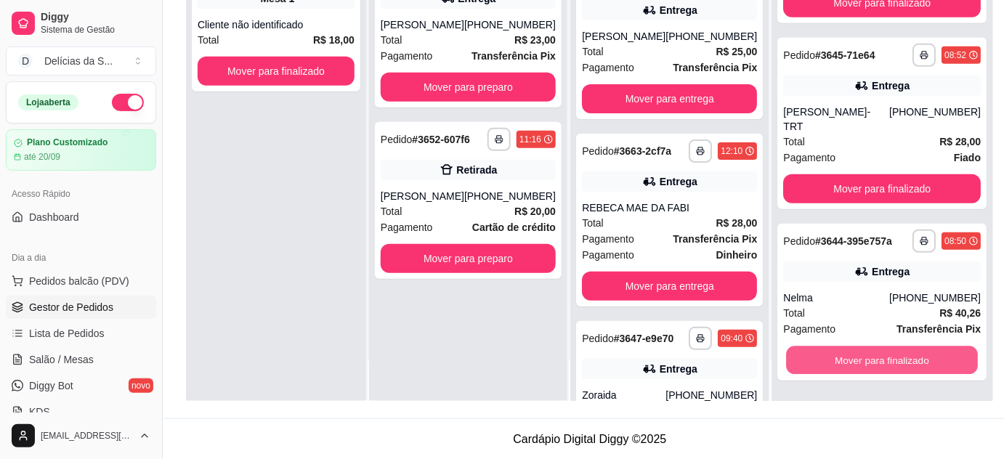
click at [871, 371] on button "Mover para finalizado" at bounding box center [882, 361] width 192 height 28
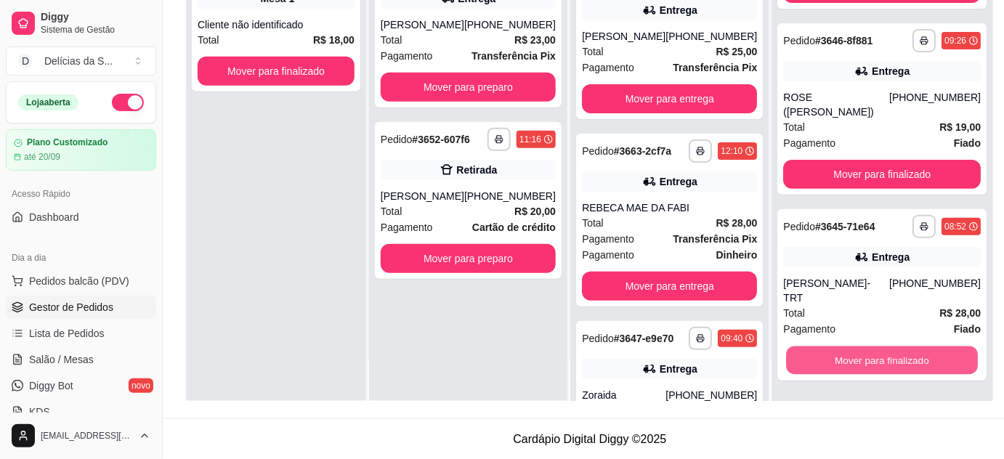
click at [871, 371] on button "Mover para finalizado" at bounding box center [882, 361] width 192 height 28
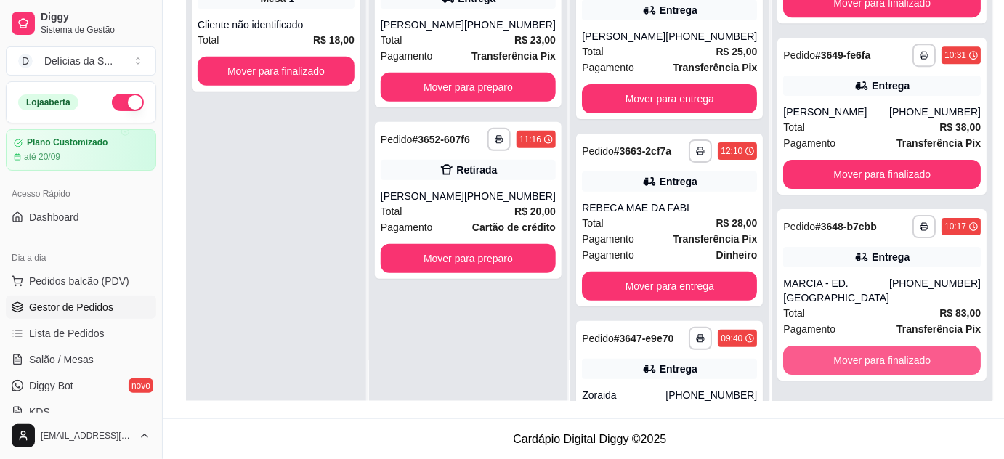
scroll to position [1596, 0]
click at [871, 371] on button "Mover para finalizado" at bounding box center [882, 361] width 192 height 28
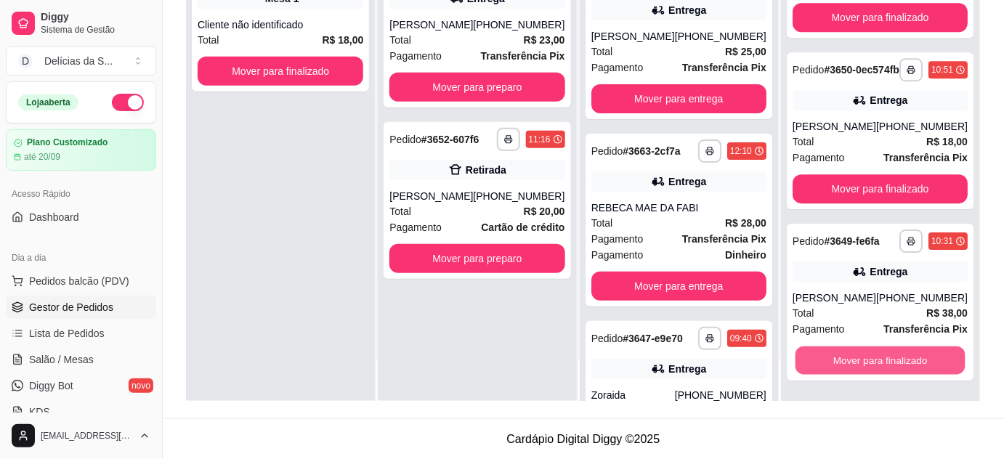
click at [871, 371] on button "Mover para finalizado" at bounding box center [880, 361] width 170 height 28
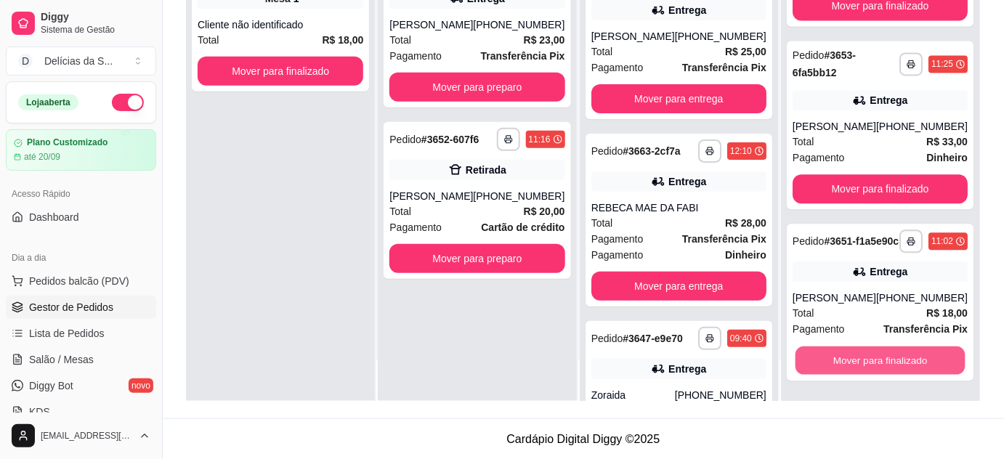
click at [871, 371] on button "Mover para finalizado" at bounding box center [880, 361] width 170 height 28
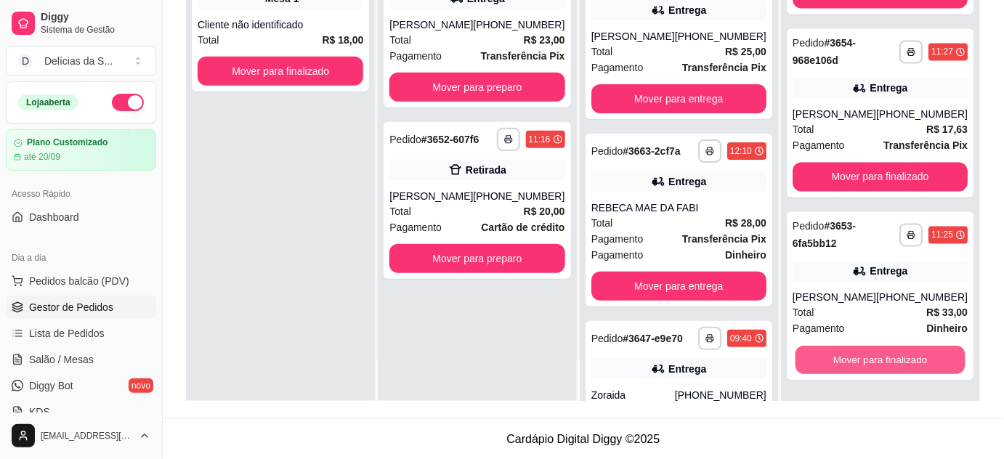
click at [871, 371] on button "Mover para finalizado" at bounding box center [880, 361] width 170 height 28
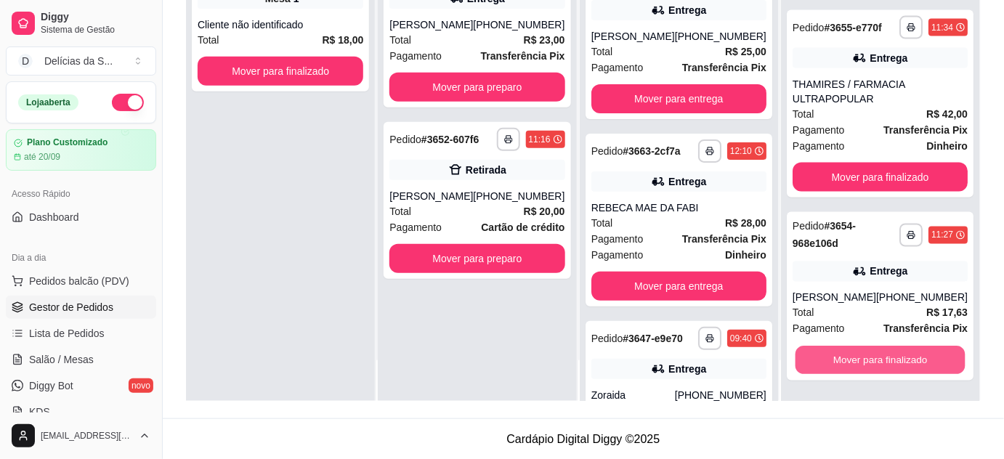
click at [871, 371] on button "Mover para finalizado" at bounding box center [880, 361] width 170 height 28
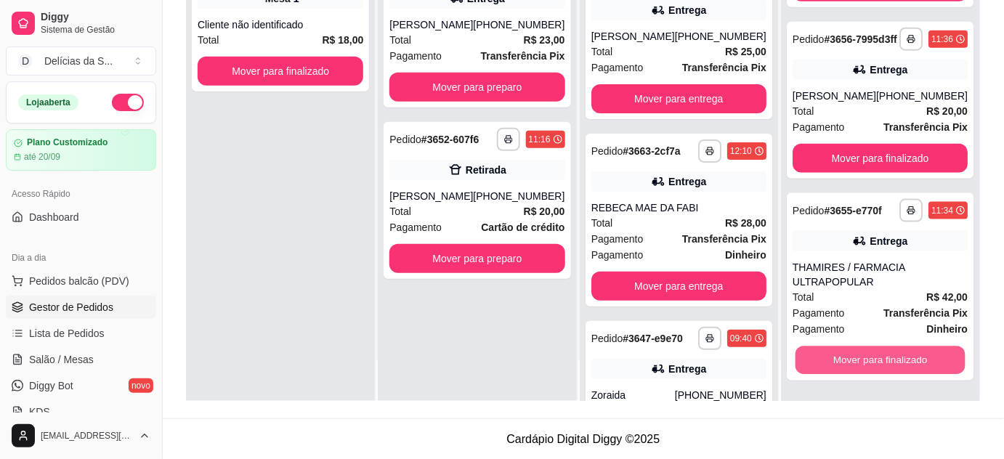
click at [871, 371] on button "Mover para finalizado" at bounding box center [880, 361] width 170 height 28
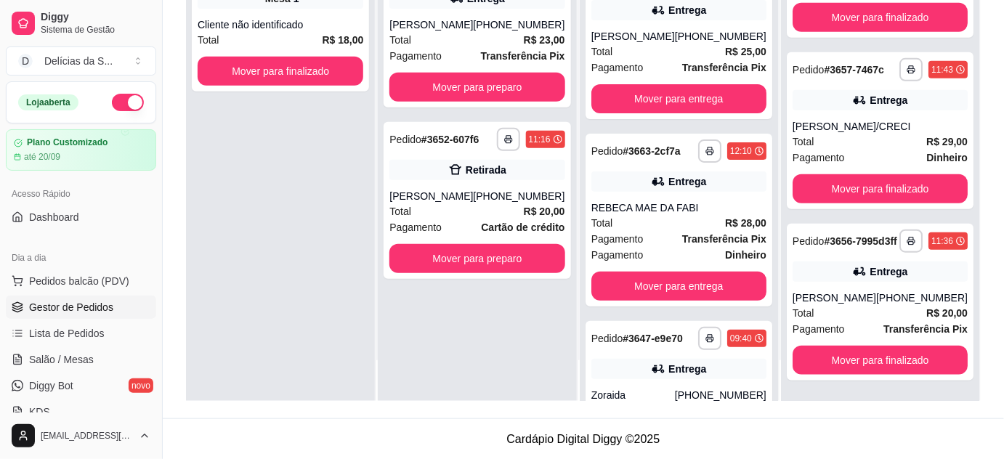
scroll to position [277, 0]
click at [871, 371] on button "Mover para finalizado" at bounding box center [880, 361] width 170 height 28
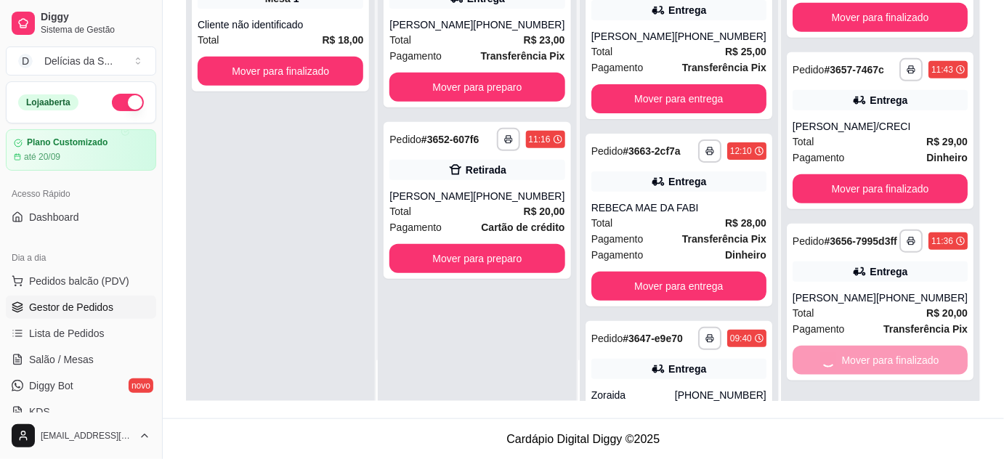
scroll to position [93, 0]
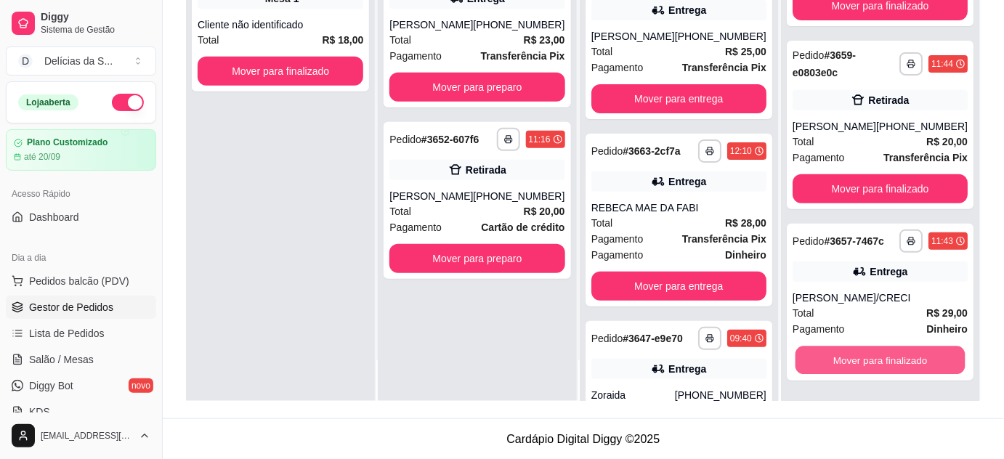
click at [871, 371] on button "Mover para finalizado" at bounding box center [880, 361] width 170 height 28
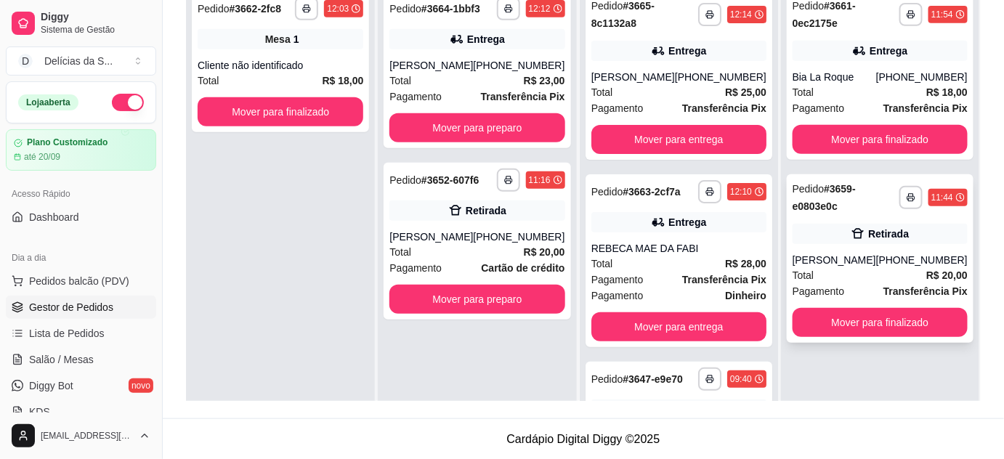
scroll to position [89, 0]
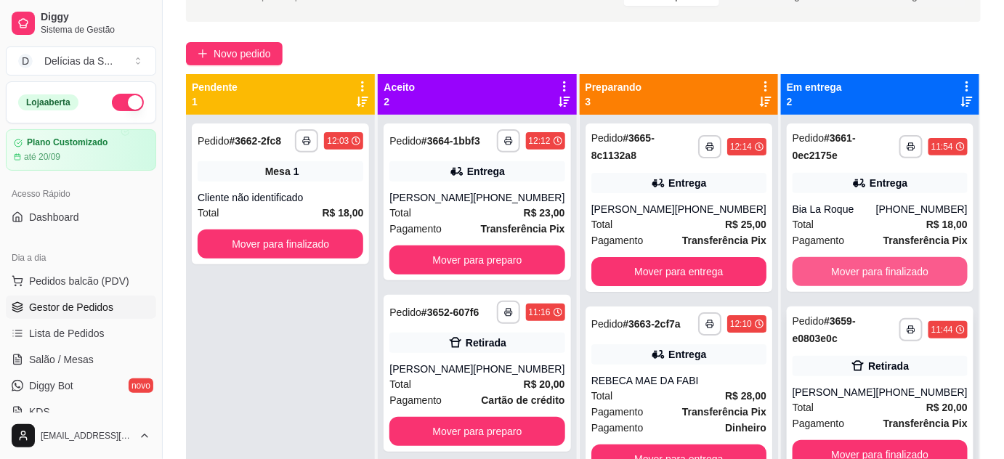
click at [820, 279] on button "Mover para finalizado" at bounding box center [880, 271] width 175 height 29
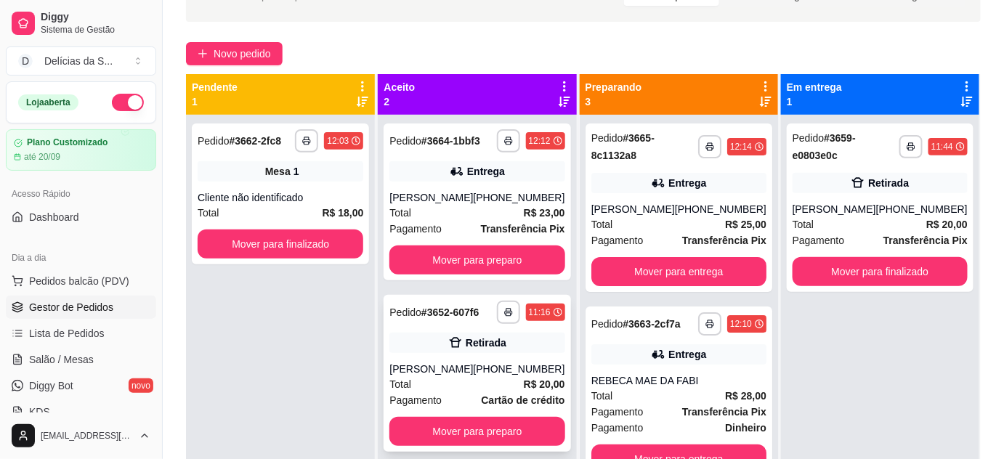
scroll to position [41, 0]
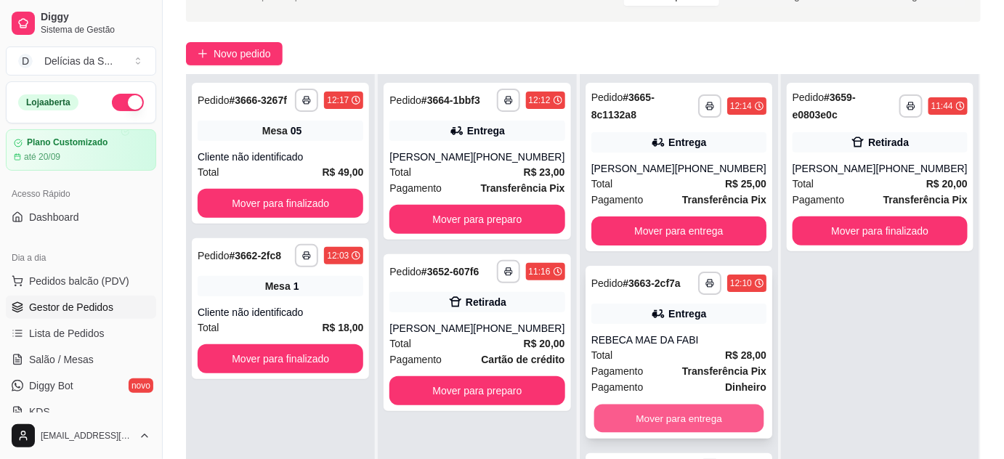
click at [674, 419] on button "Mover para entrega" at bounding box center [679, 419] width 170 height 28
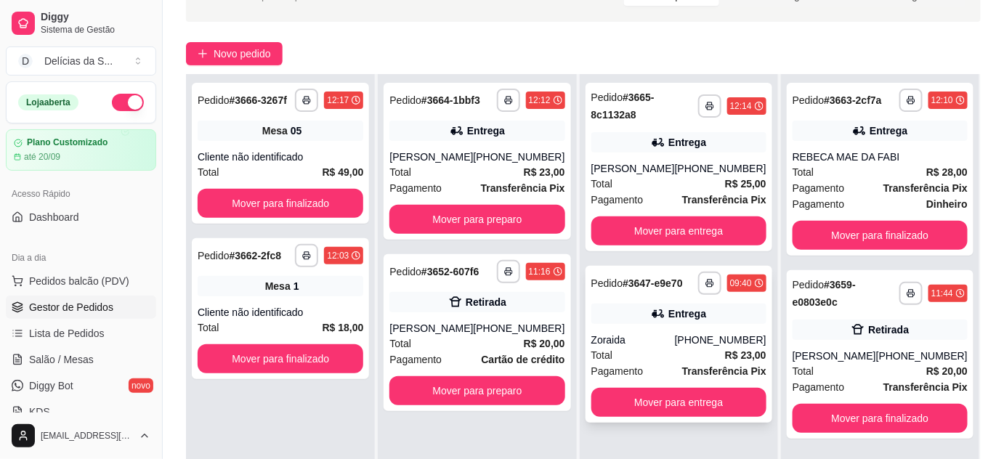
click at [669, 344] on div "Zoraida" at bounding box center [633, 340] width 84 height 15
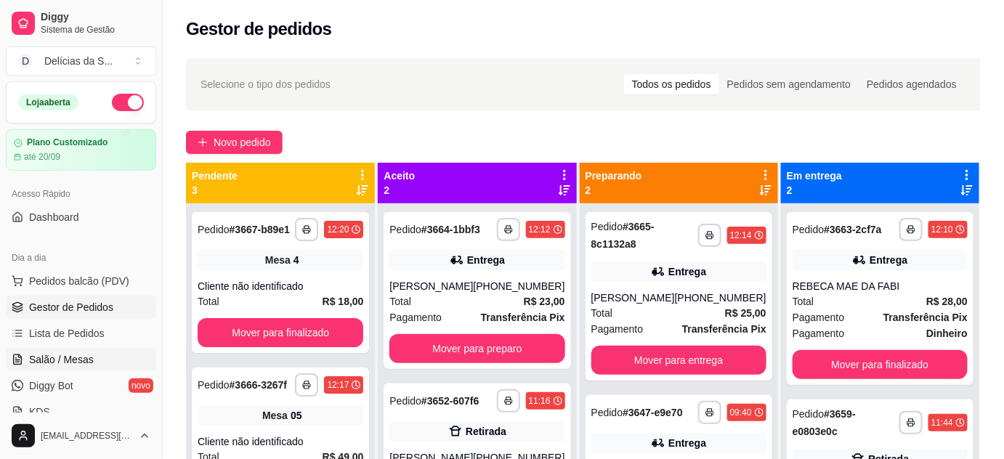
scroll to position [132, 0]
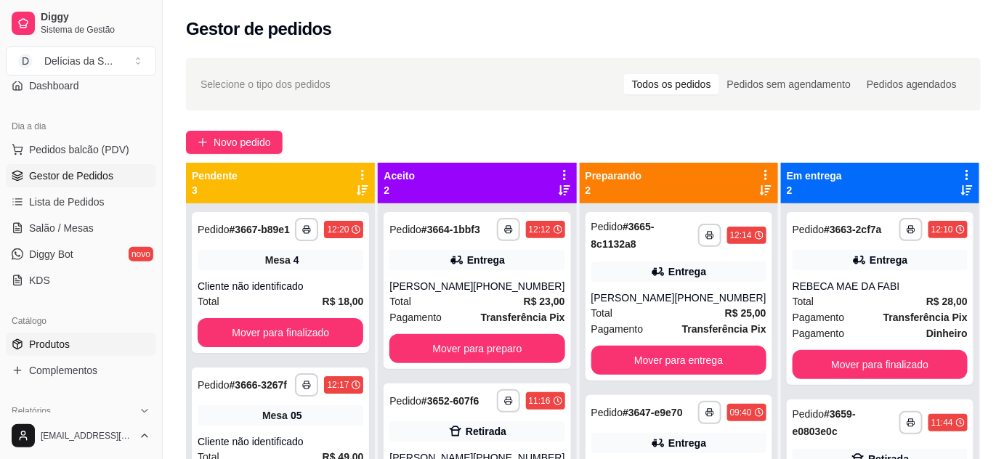
click at [81, 346] on link "Produtos" at bounding box center [81, 344] width 150 height 23
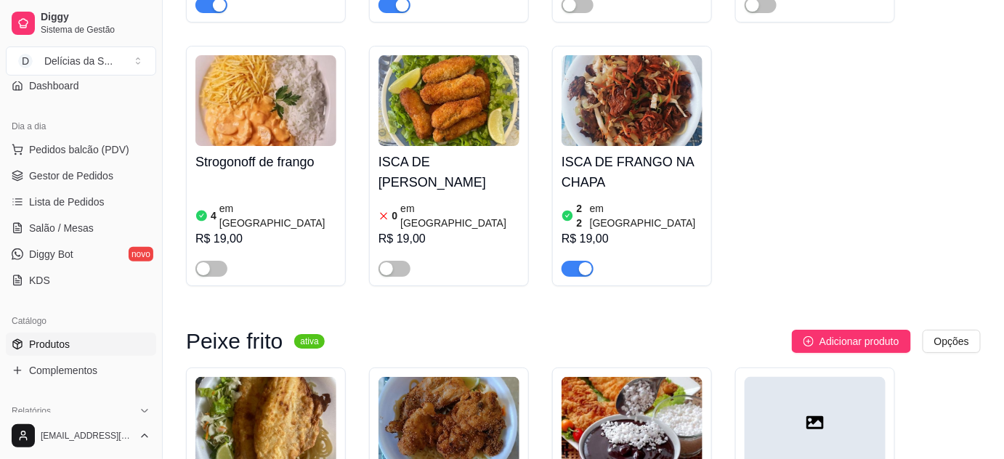
scroll to position [1849, 0]
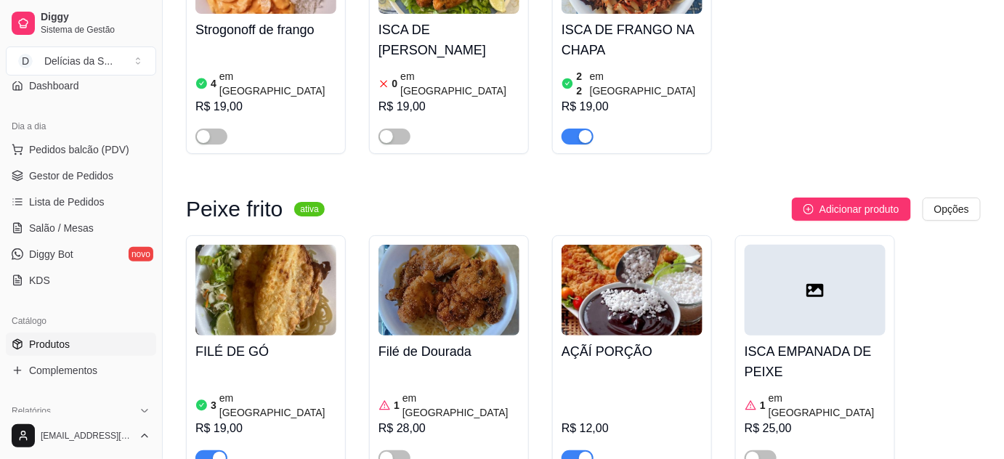
click at [572, 449] on div at bounding box center [578, 457] width 32 height 17
click at [573, 451] on span "button" at bounding box center [578, 459] width 32 height 16
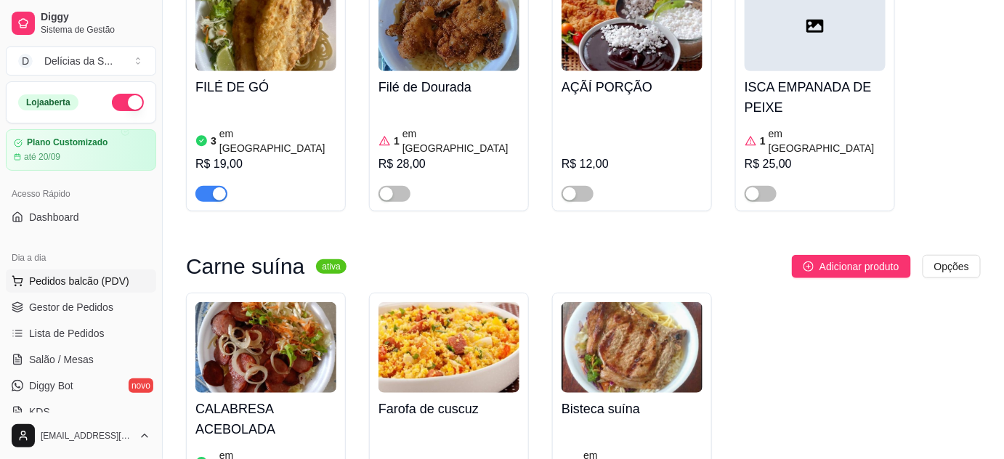
scroll to position [1982, 0]
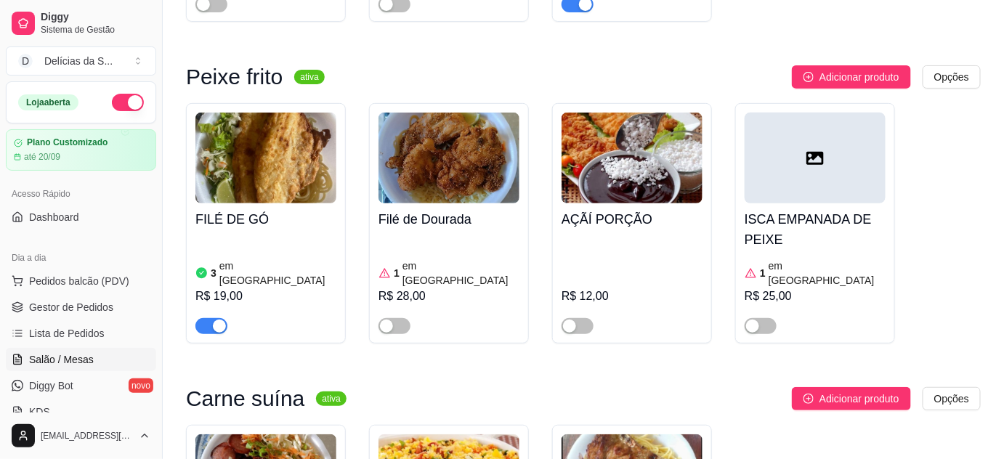
click at [75, 357] on span "Salão / Mesas" at bounding box center [61, 359] width 65 height 15
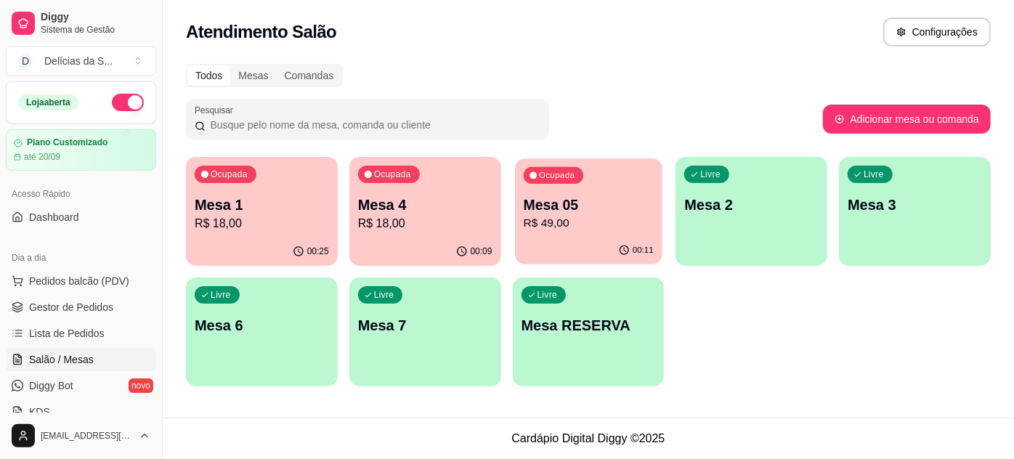
click at [554, 209] on p "Mesa 05" at bounding box center [588, 205] width 130 height 20
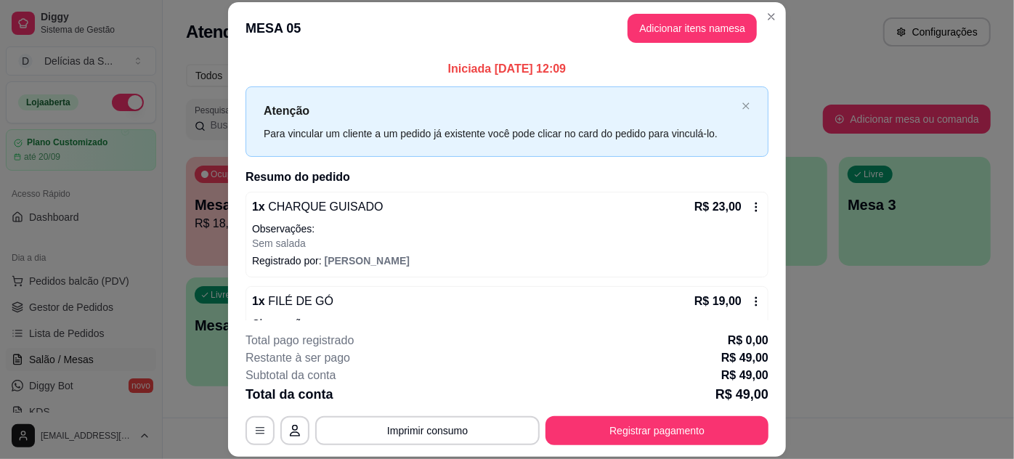
scroll to position [116, 0]
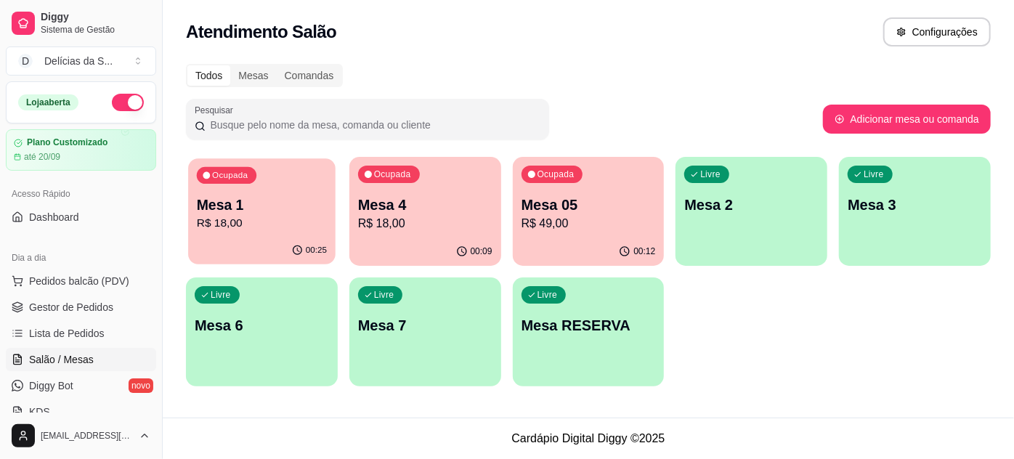
click at [238, 224] on p "R$ 18,00" at bounding box center [262, 223] width 130 height 17
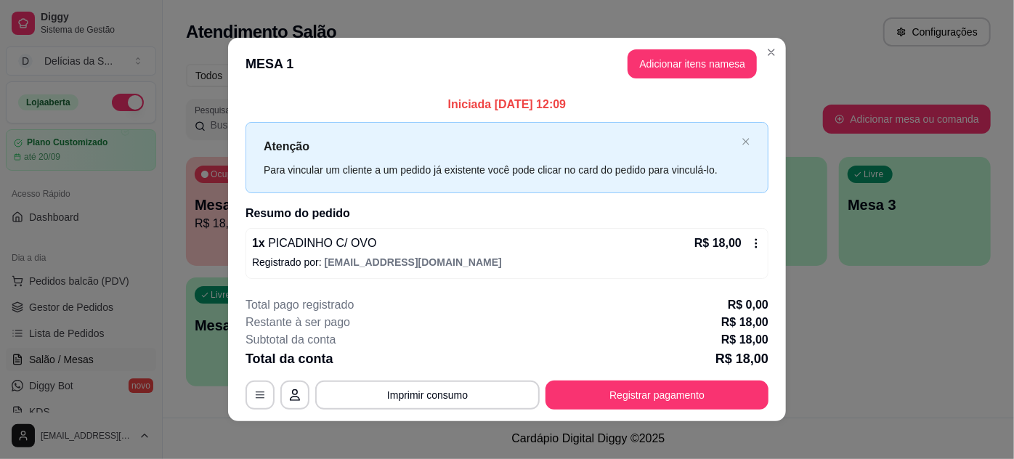
scroll to position [7, 0]
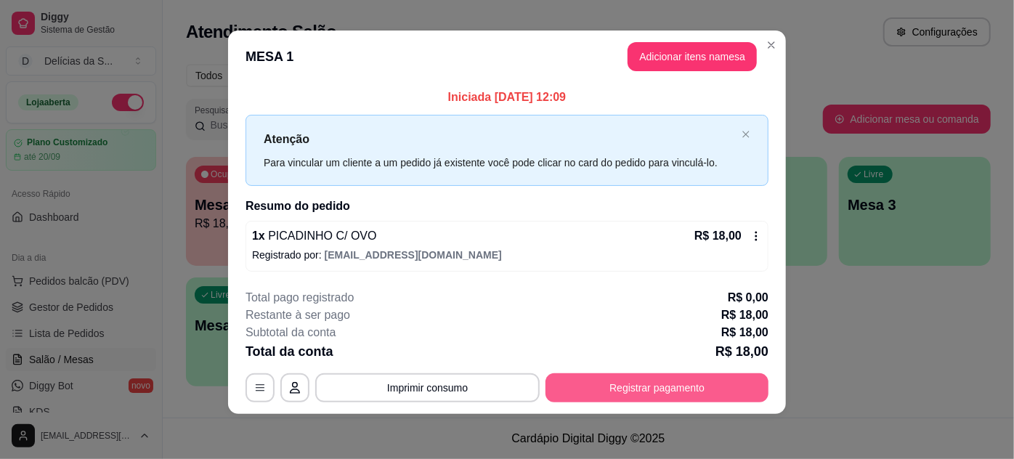
click at [629, 395] on button "Registrar pagamento" at bounding box center [657, 387] width 223 height 29
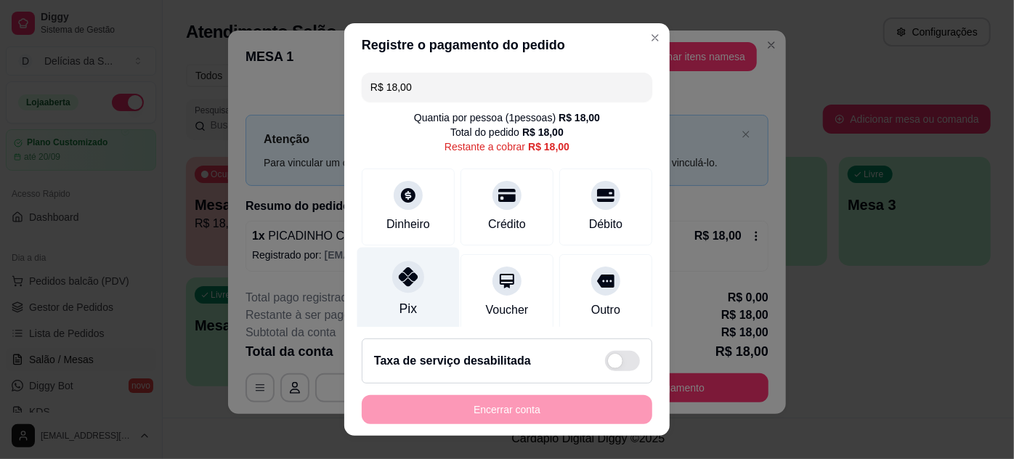
click at [398, 288] on div at bounding box center [408, 277] width 32 height 32
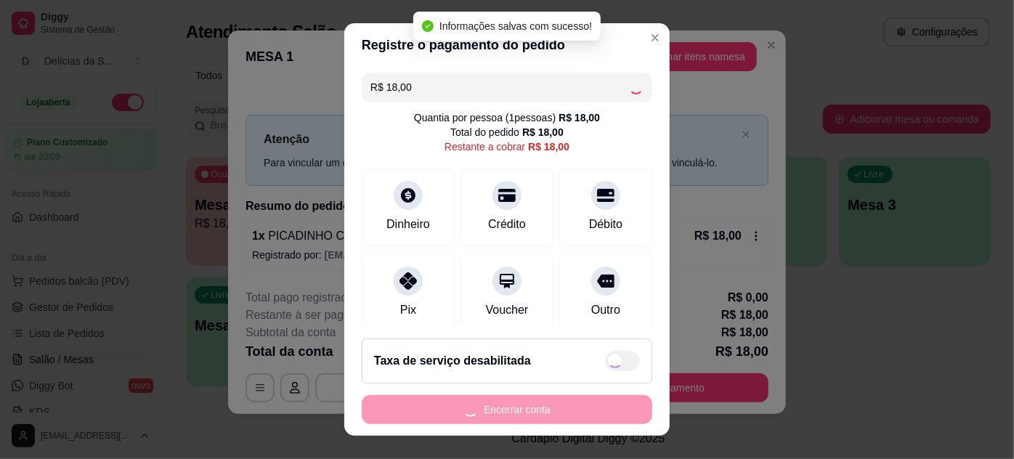
type input "R$ 0,00"
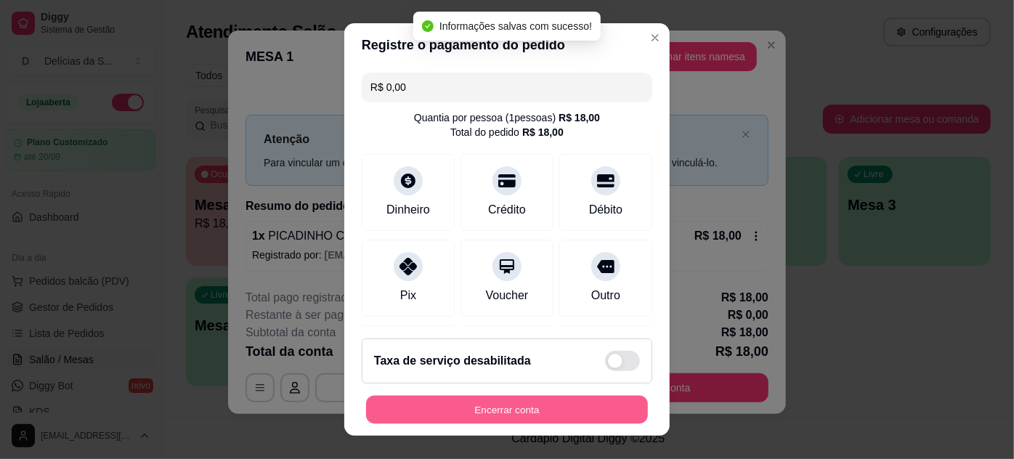
click at [578, 418] on button "Encerrar conta" at bounding box center [507, 410] width 282 height 28
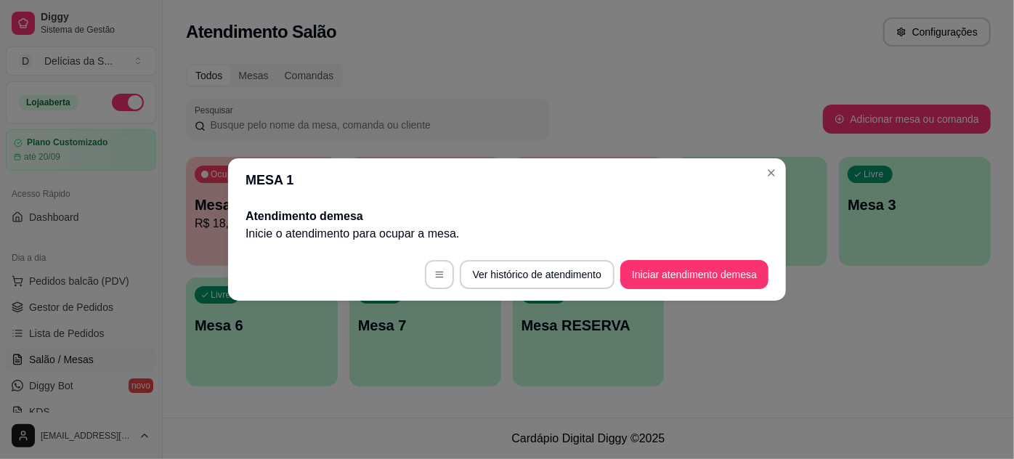
scroll to position [0, 0]
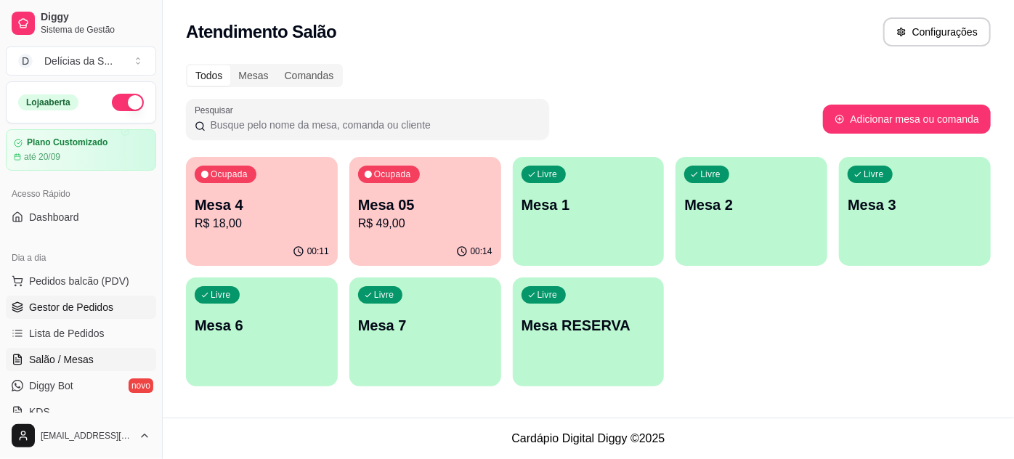
click at [104, 307] on span "Gestor de Pedidos" at bounding box center [71, 307] width 84 height 15
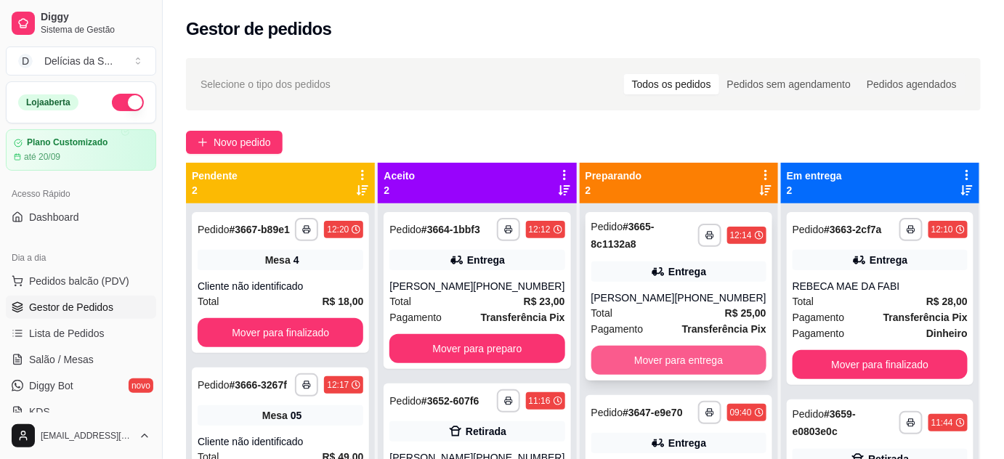
click at [682, 360] on button "Mover para entrega" at bounding box center [678, 360] width 175 height 29
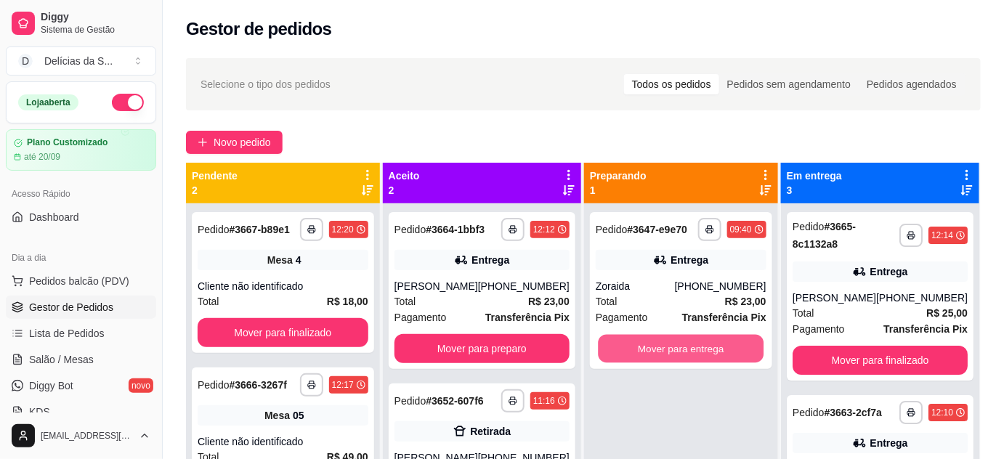
click at [682, 360] on button "Mover para entrega" at bounding box center [682, 349] width 166 height 28
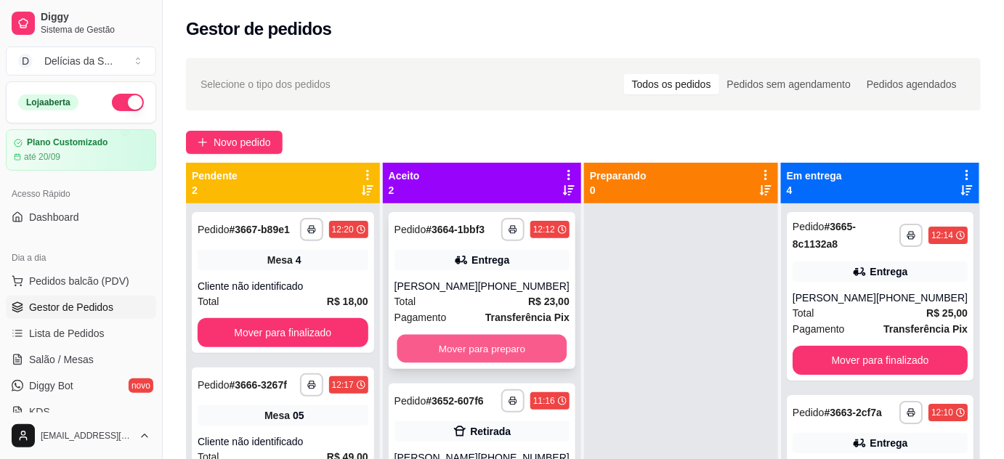
click at [541, 354] on button "Mover para preparo" at bounding box center [482, 349] width 170 height 28
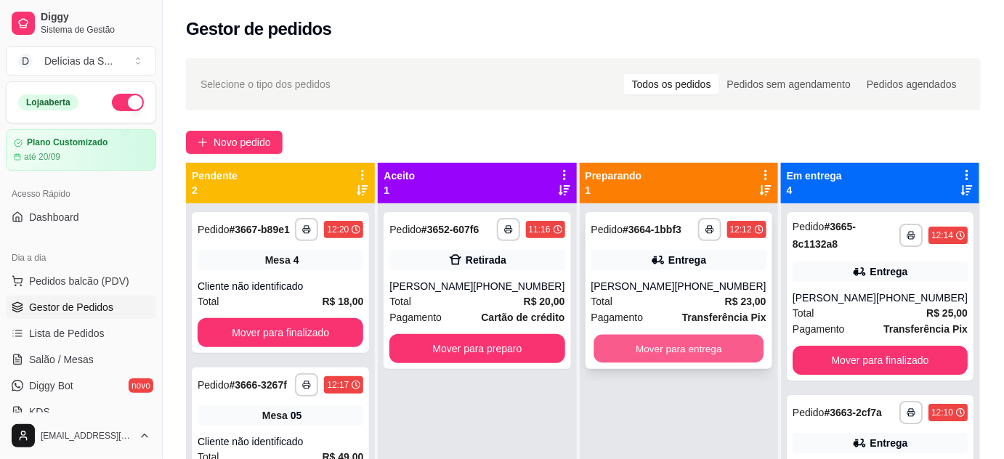
click at [692, 346] on button "Mover para entrega" at bounding box center [679, 349] width 170 height 28
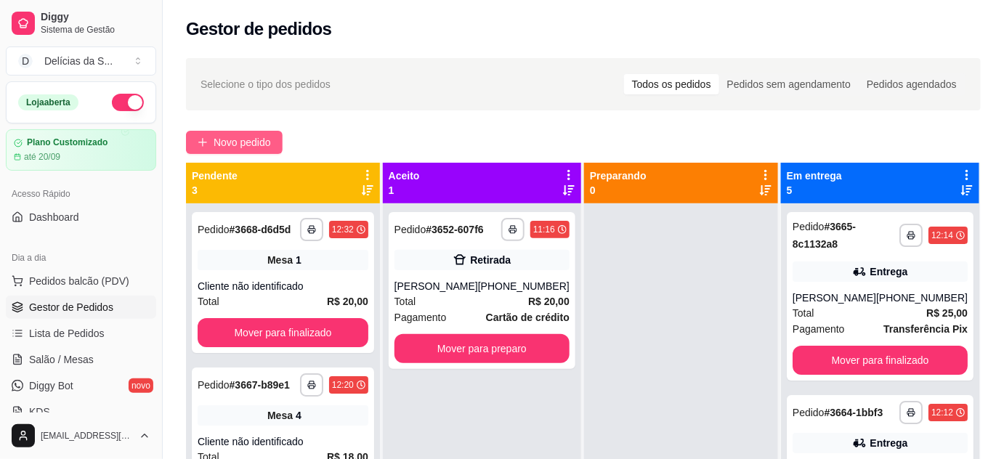
click at [242, 139] on span "Novo pedido" at bounding box center [242, 142] width 57 height 16
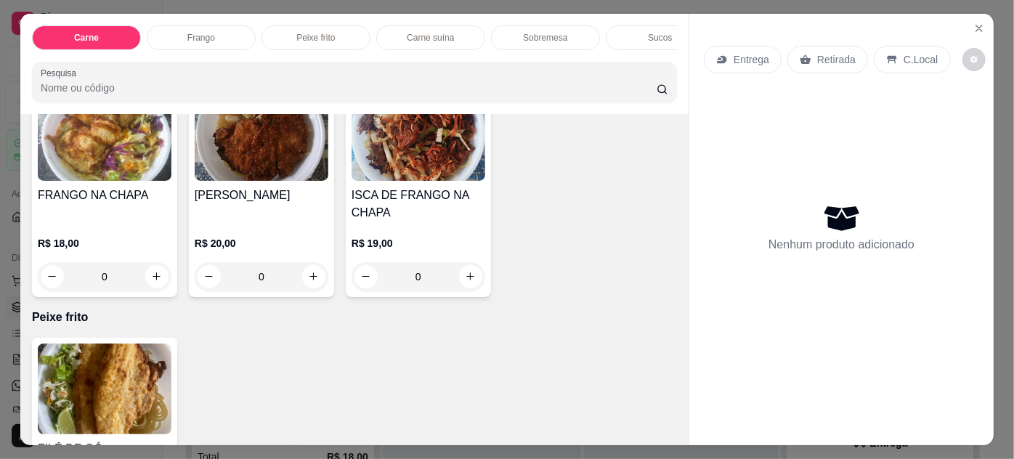
scroll to position [661, 0]
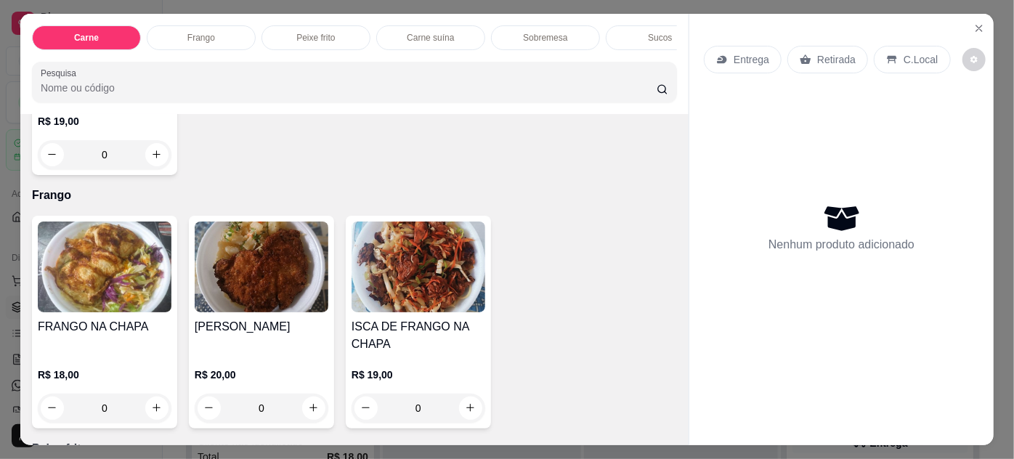
click at [237, 295] on img at bounding box center [262, 267] width 134 height 91
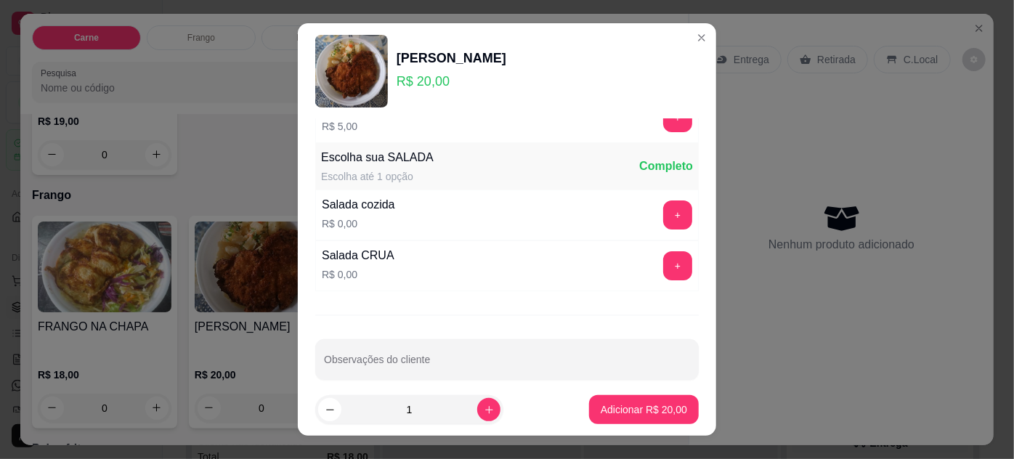
scroll to position [145, 0]
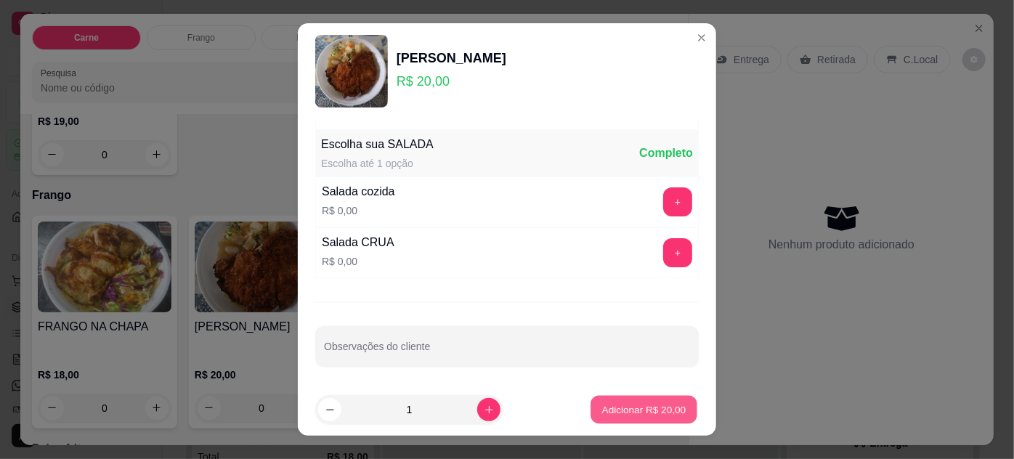
click at [610, 414] on p "Adicionar R$ 20,00" at bounding box center [644, 410] width 84 height 14
type input "1"
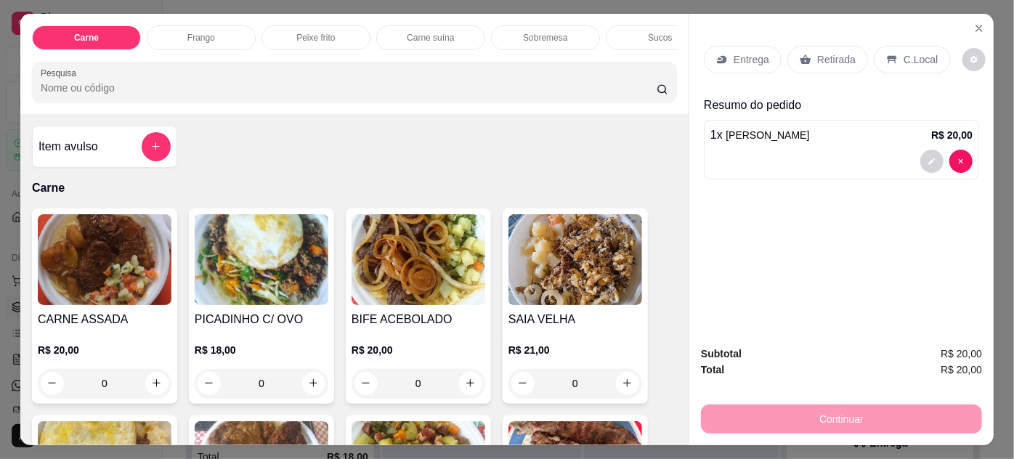
scroll to position [132, 0]
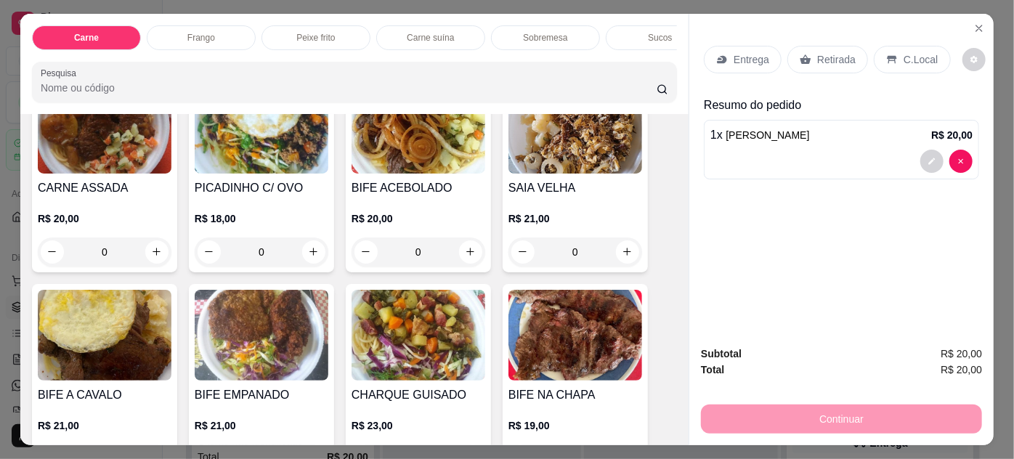
click at [94, 358] on img at bounding box center [105, 335] width 134 height 91
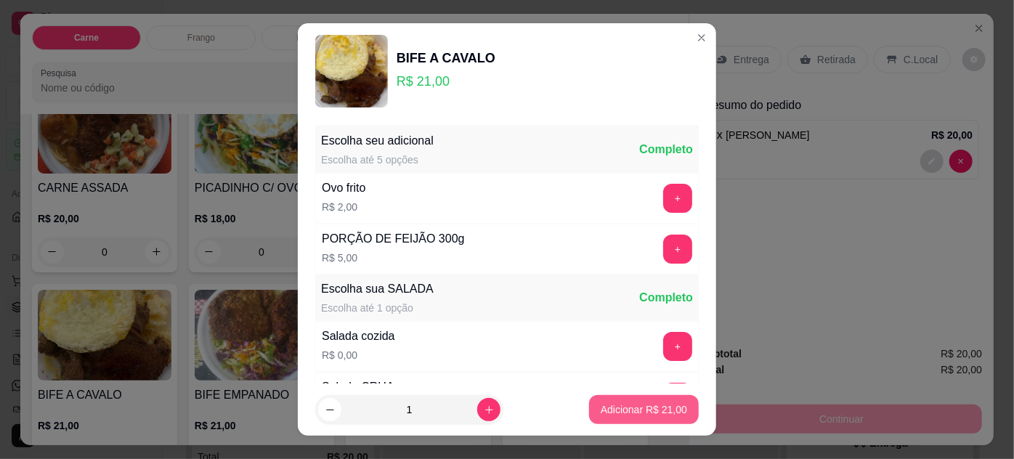
click at [602, 406] on p "Adicionar R$ 21,00" at bounding box center [644, 410] width 86 height 15
type input "1"
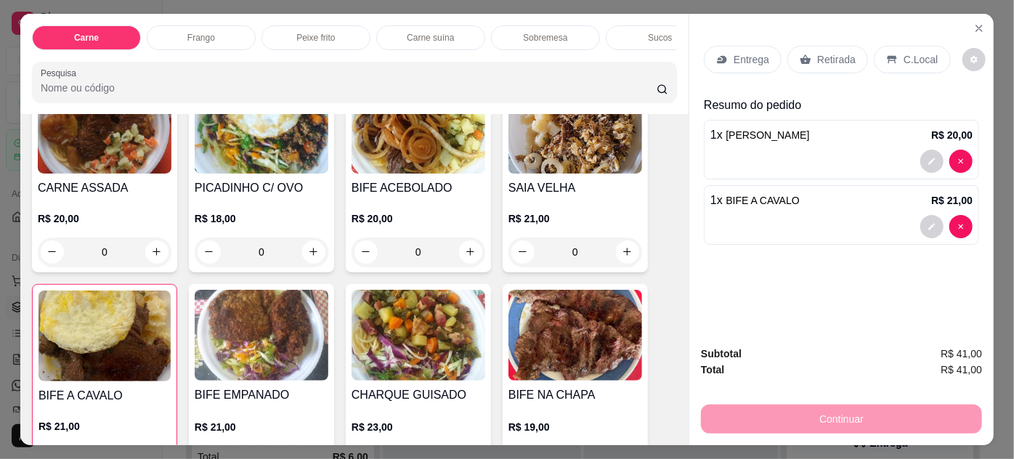
click at [734, 57] on p "Entrega" at bounding box center [752, 59] width 36 height 15
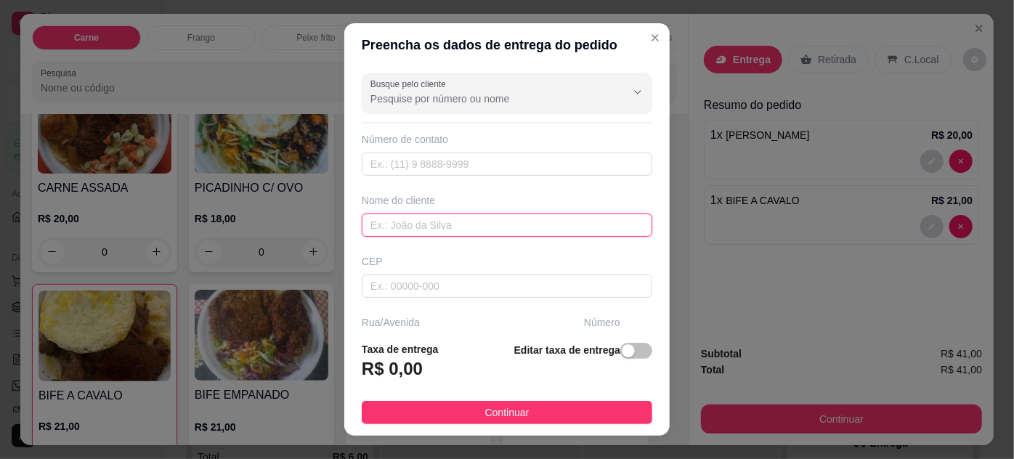
click at [407, 221] on input "text" at bounding box center [507, 225] width 291 height 23
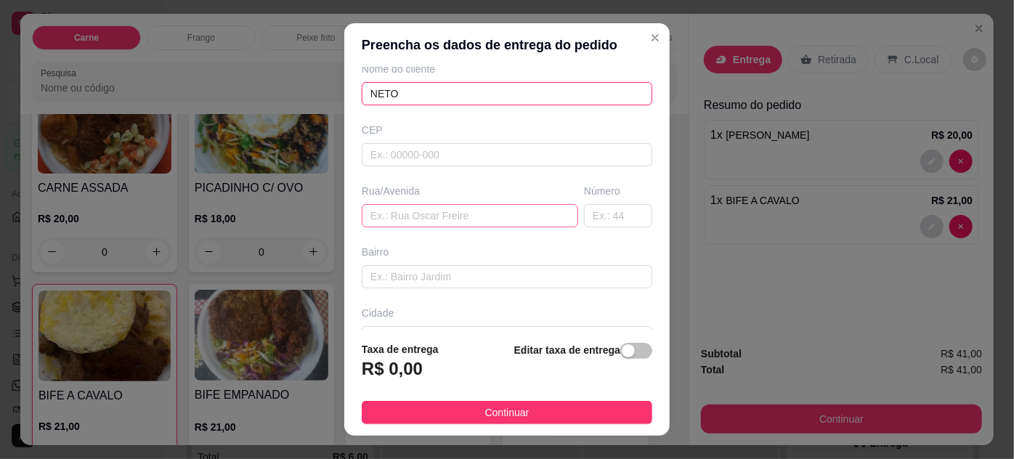
type input "NETO"
click at [412, 217] on input "text" at bounding box center [470, 215] width 217 height 23
type input "[DATE]"
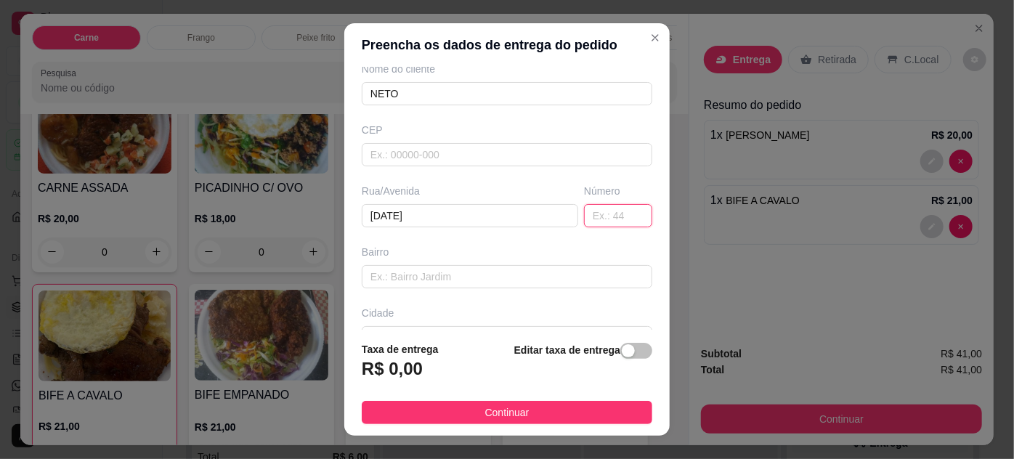
click at [593, 211] on input "text" at bounding box center [618, 215] width 68 height 23
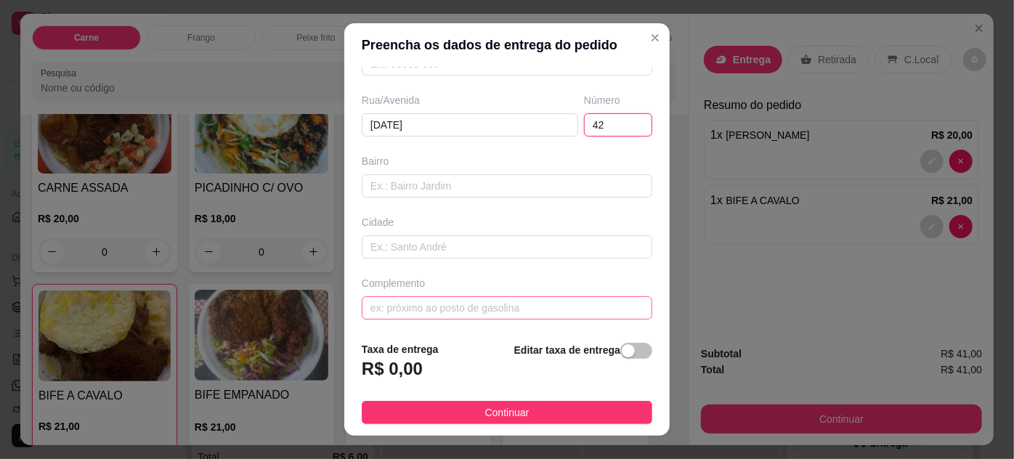
type input "42"
click at [477, 302] on input "text" at bounding box center [507, 307] width 291 height 23
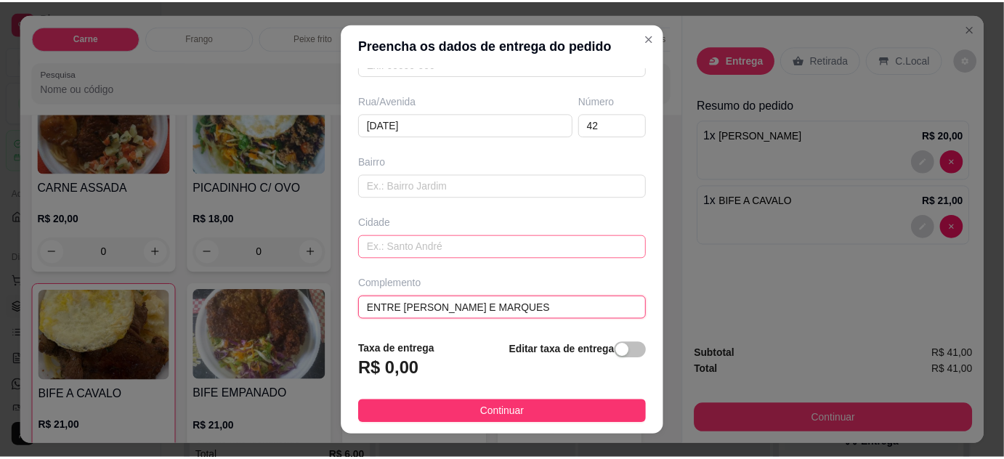
scroll to position [0, 0]
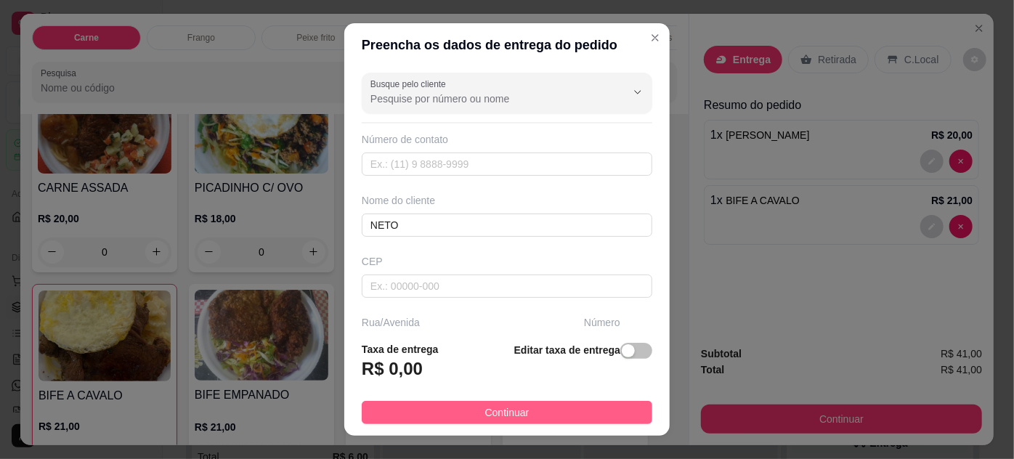
type input "ENTRE [PERSON_NAME] E MARQUES"
click at [567, 408] on button "Continuar" at bounding box center [507, 412] width 291 height 23
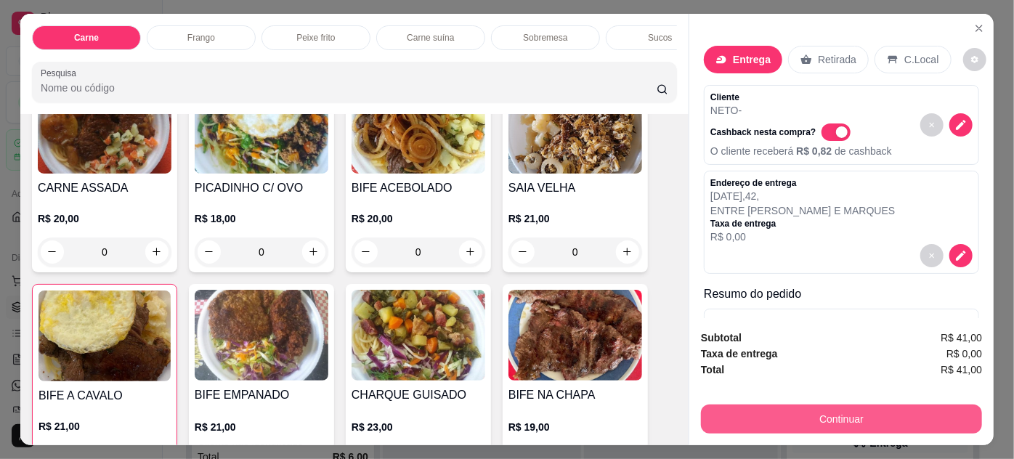
click at [770, 408] on button "Continuar" at bounding box center [841, 419] width 281 height 29
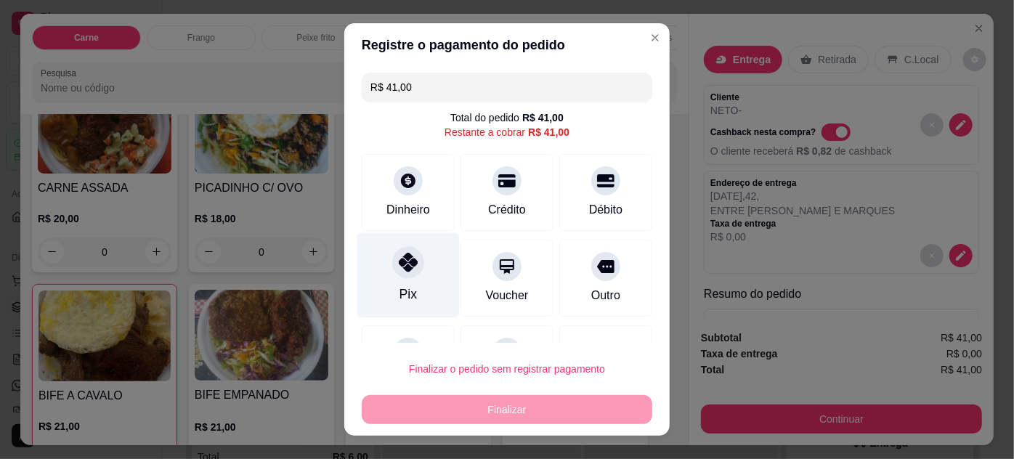
click at [405, 282] on div "Pix" at bounding box center [409, 275] width 102 height 85
type input "R$ 0,00"
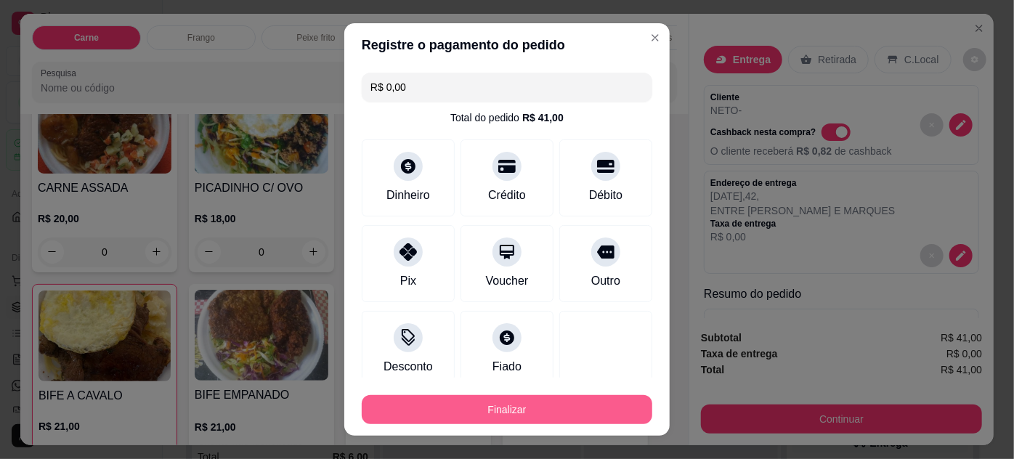
click at [472, 409] on button "Finalizar" at bounding box center [507, 409] width 291 height 29
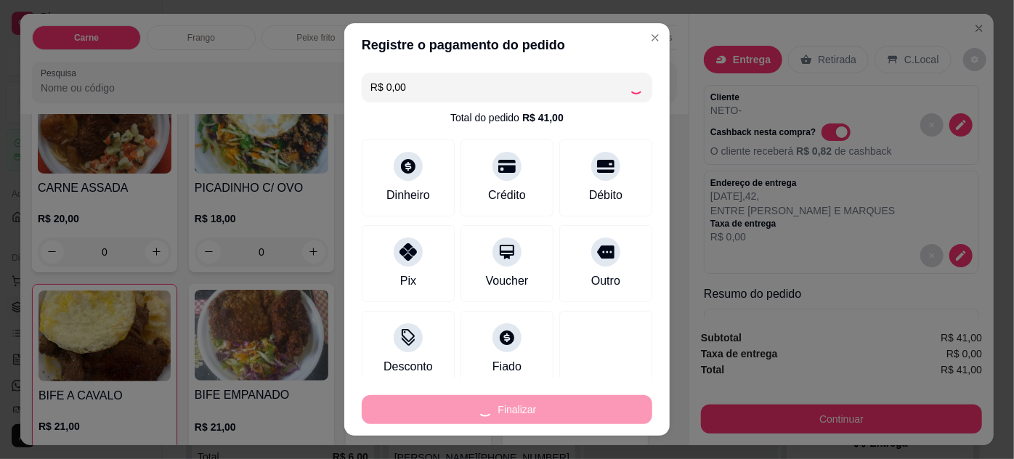
type input "0"
type input "-R$ 41,00"
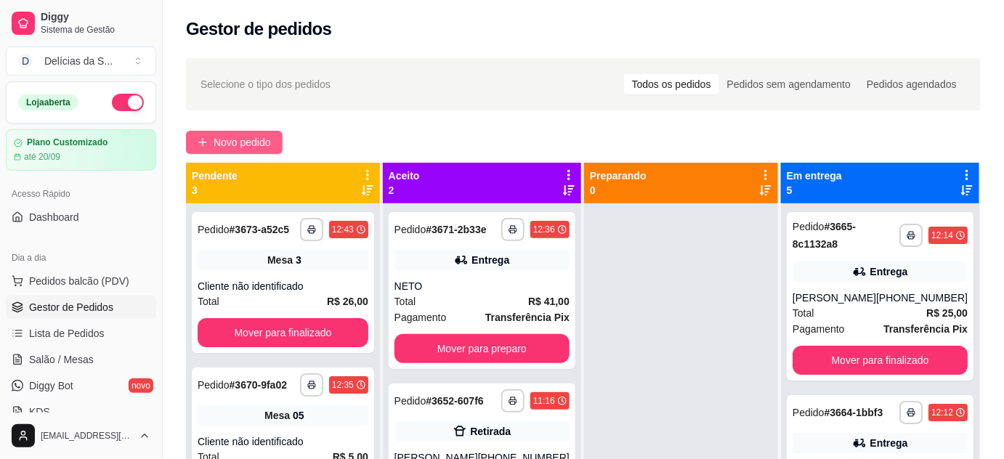
click at [270, 145] on span "Novo pedido" at bounding box center [242, 142] width 57 height 16
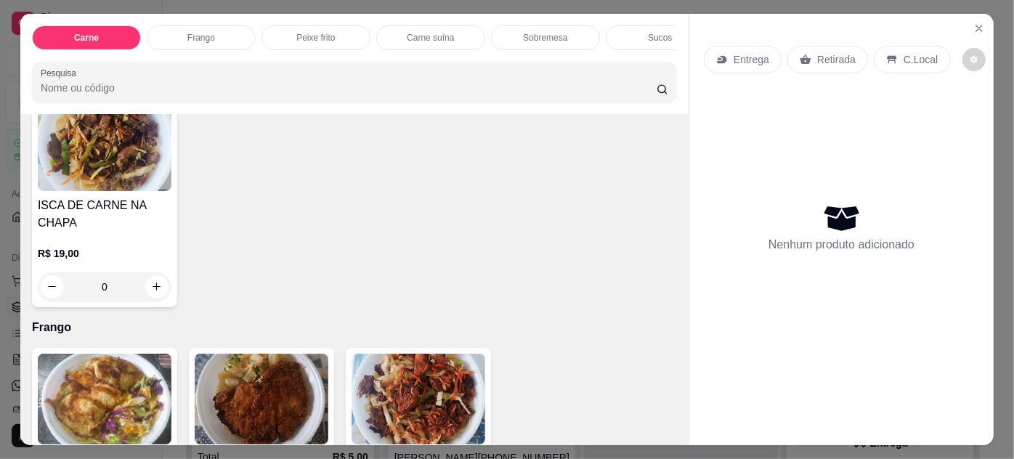
scroll to position [661, 0]
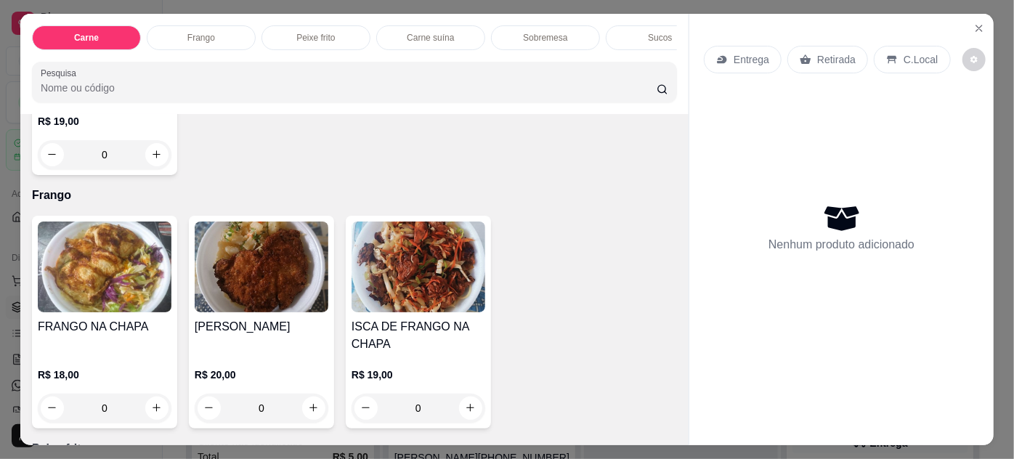
click at [118, 262] on img at bounding box center [105, 267] width 134 height 91
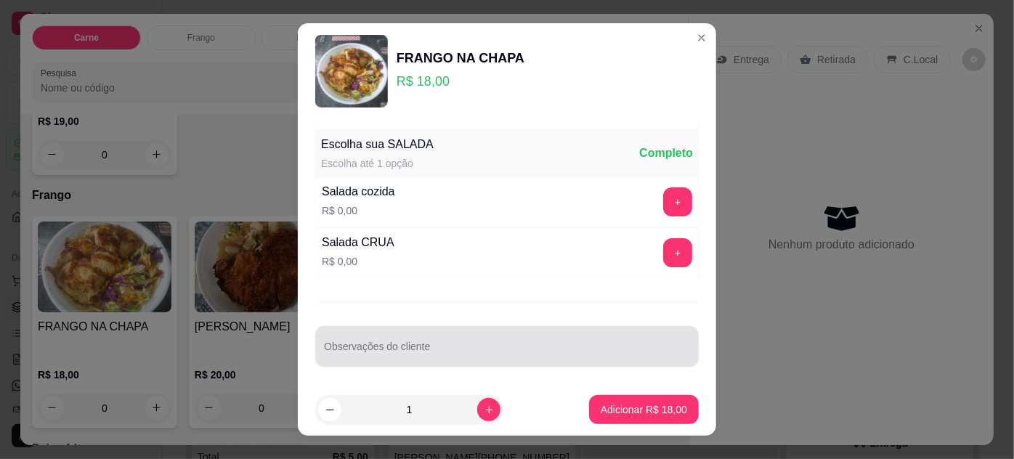
scroll to position [23, 0]
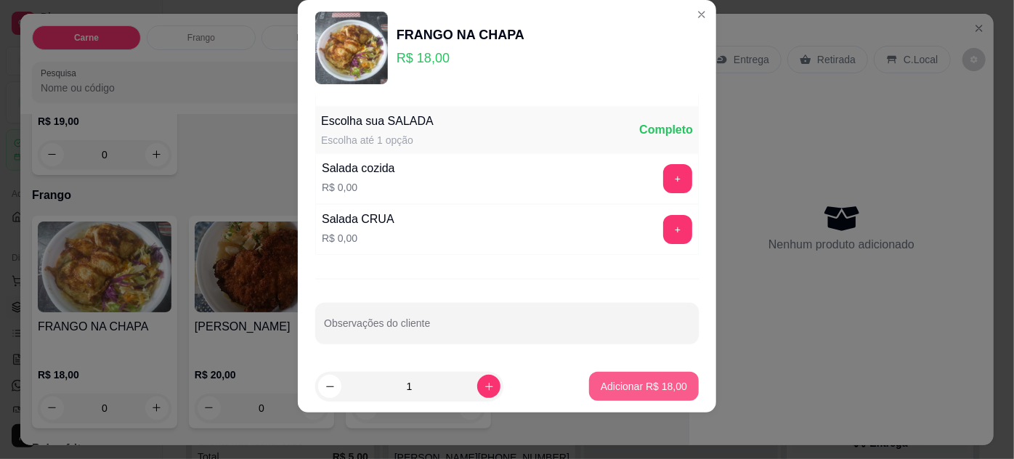
click at [601, 385] on p "Adicionar R$ 18,00" at bounding box center [644, 386] width 86 height 15
type input "1"
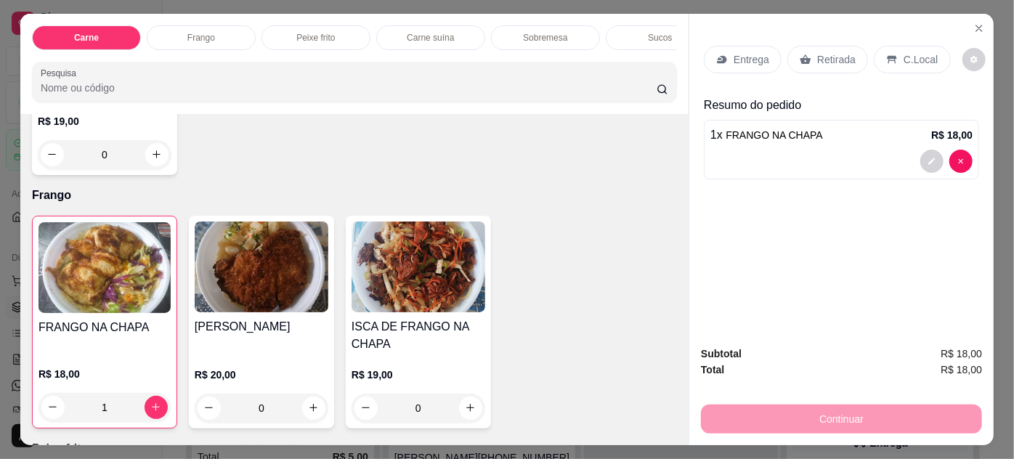
click at [740, 58] on p "Entrega" at bounding box center [752, 59] width 36 height 15
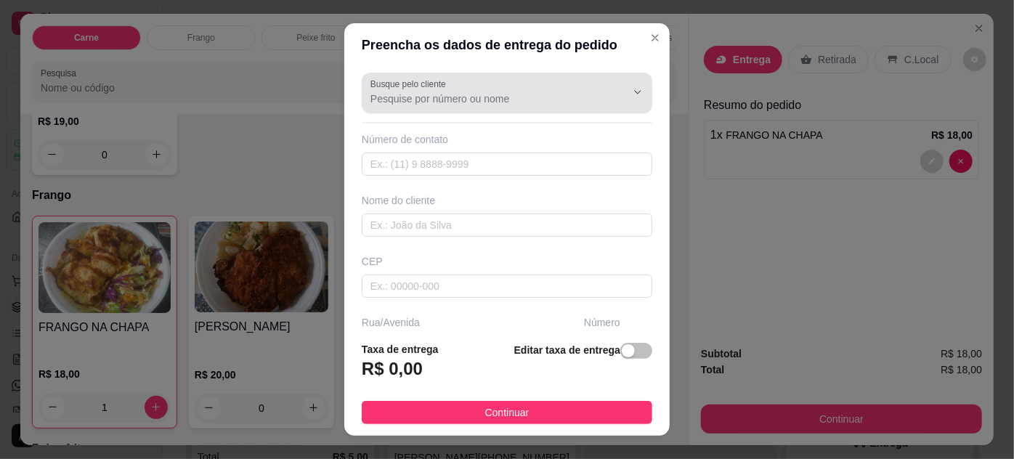
click at [498, 94] on input "Busque pelo cliente" at bounding box center [487, 99] width 233 height 15
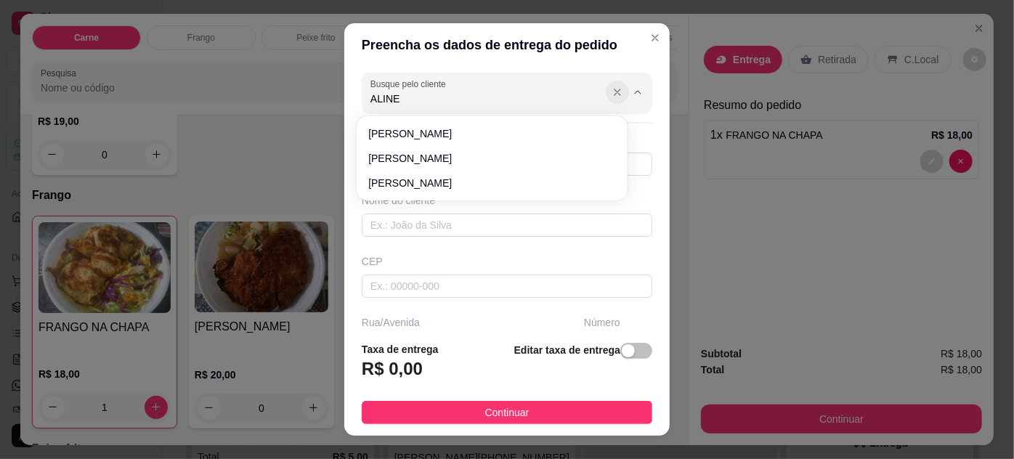
type input "ALINE"
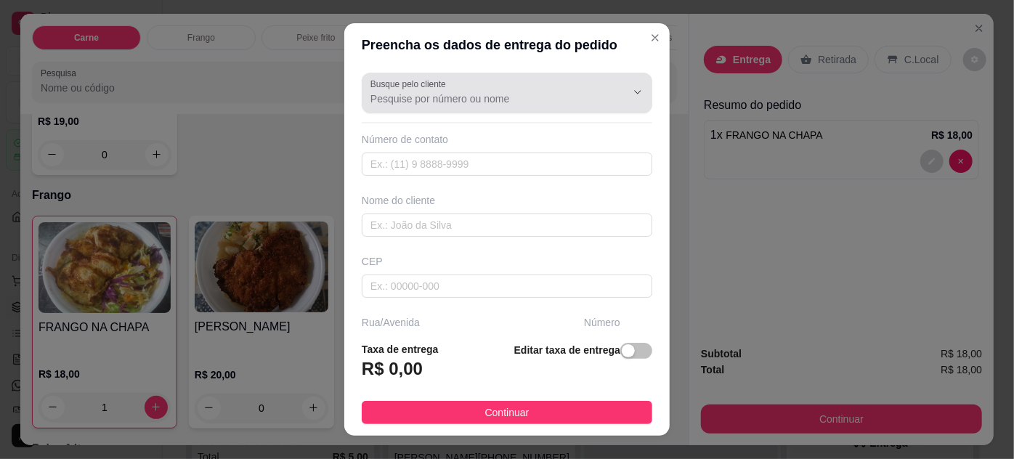
click at [615, 91] on icon "Show suggestions" at bounding box center [618, 92] width 6 height 6
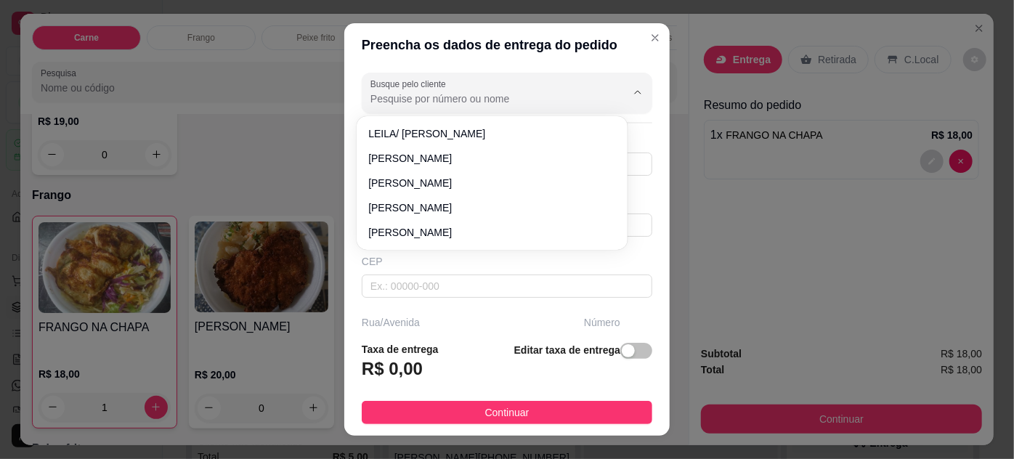
click at [595, 46] on header "Preencha os dados de entrega do pedido" at bounding box center [507, 45] width 326 height 44
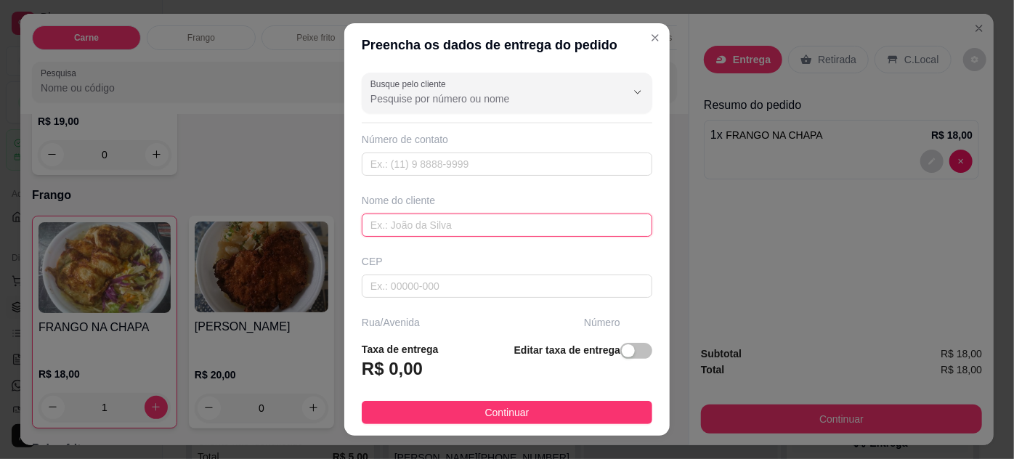
click at [445, 222] on input "text" at bounding box center [507, 225] width 291 height 23
type input "[PERSON_NAME]"
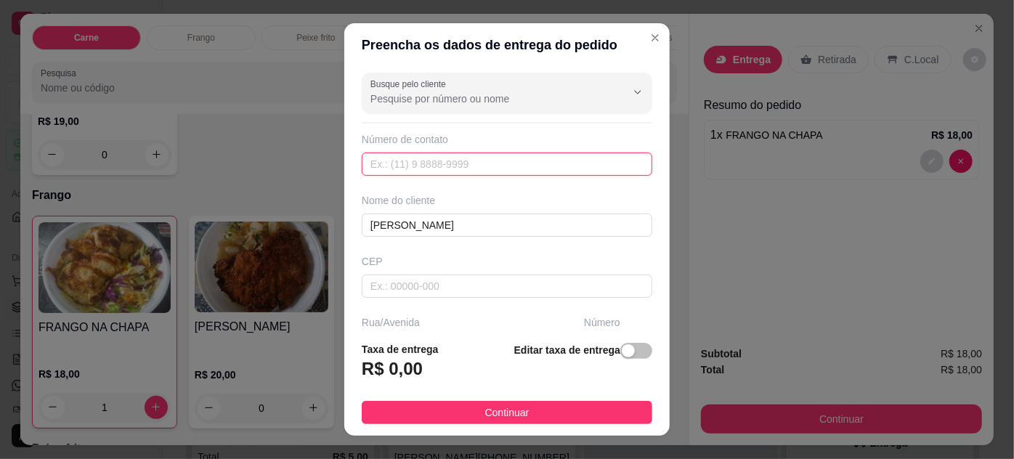
click at [456, 161] on input "text" at bounding box center [507, 164] width 291 height 23
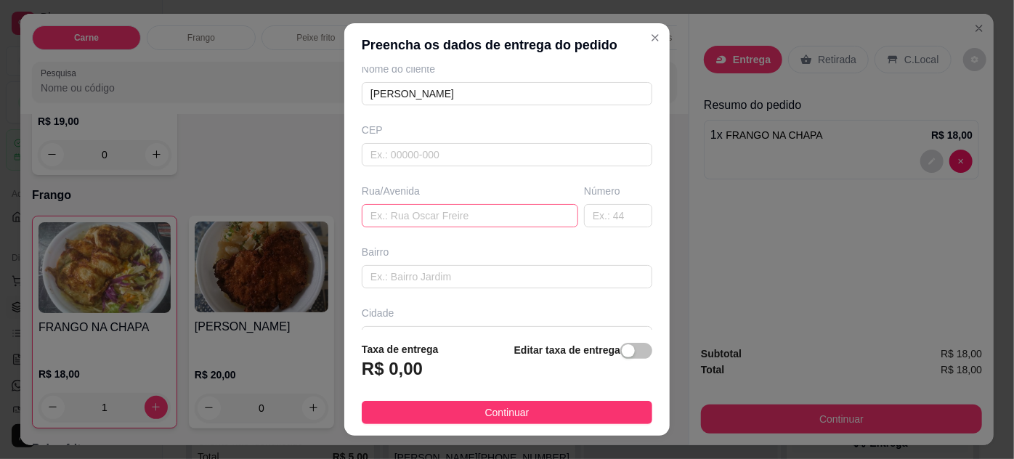
type input "[PHONE_NUMBER]"
click at [481, 210] on input "text" at bounding box center [470, 215] width 217 height 23
type input "TV.VILETA"
click at [584, 219] on input "text" at bounding box center [618, 215] width 68 height 23
type input "1197"
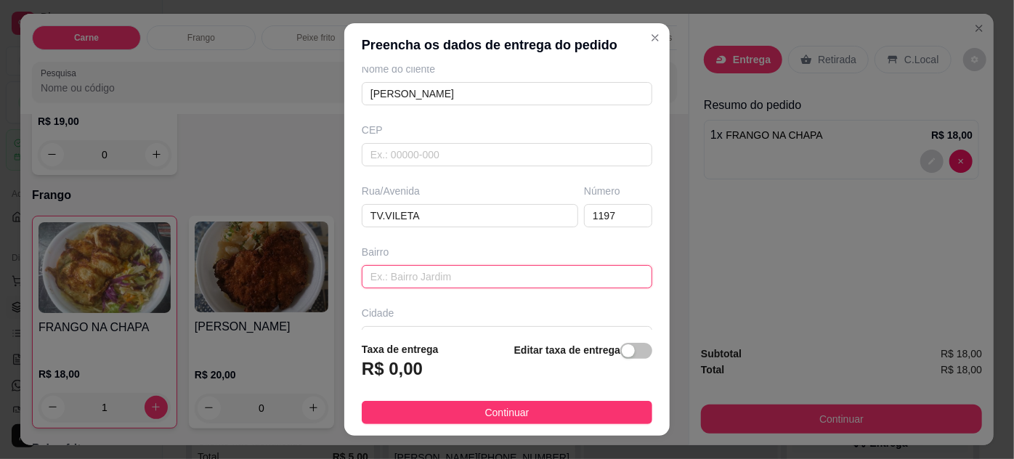
click at [504, 275] on input "text" at bounding box center [507, 276] width 291 height 23
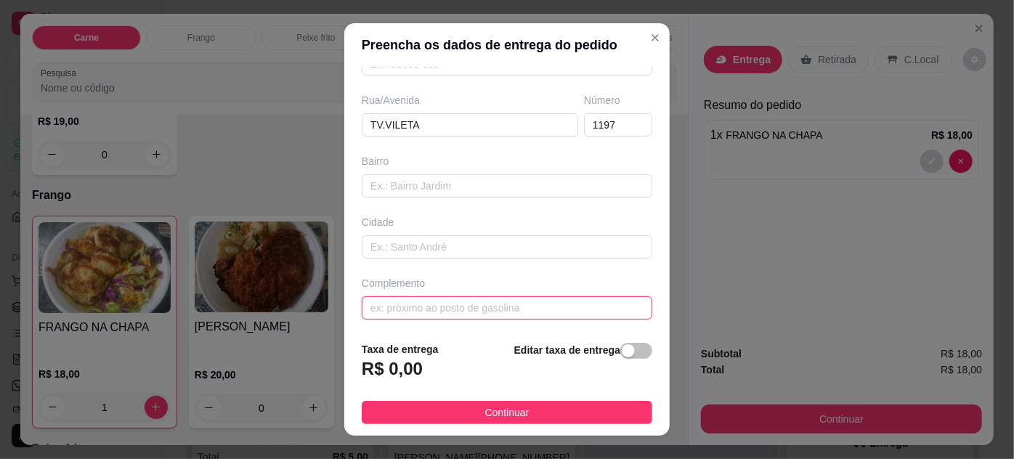
click at [443, 304] on input "text" at bounding box center [507, 307] width 291 height 23
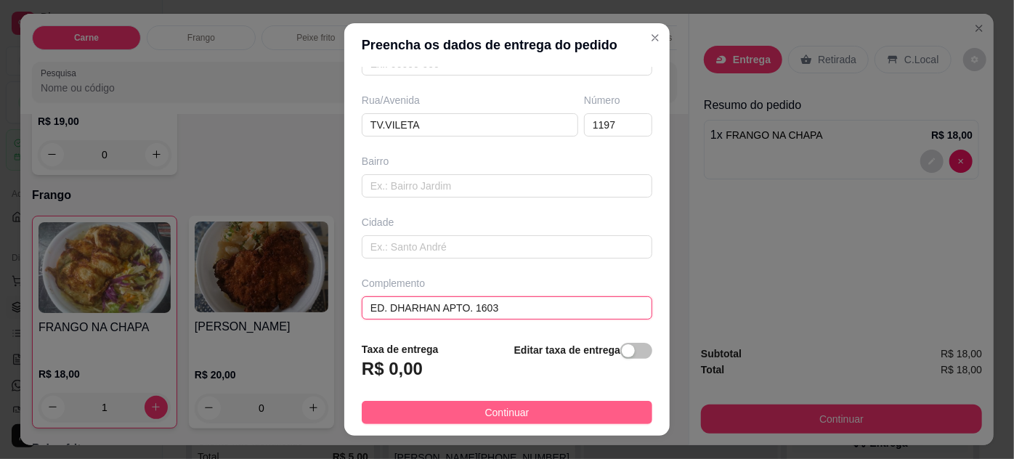
type input "ED. DHARHAN APTO. 1603"
click at [550, 412] on button "Continuar" at bounding box center [507, 412] width 291 height 23
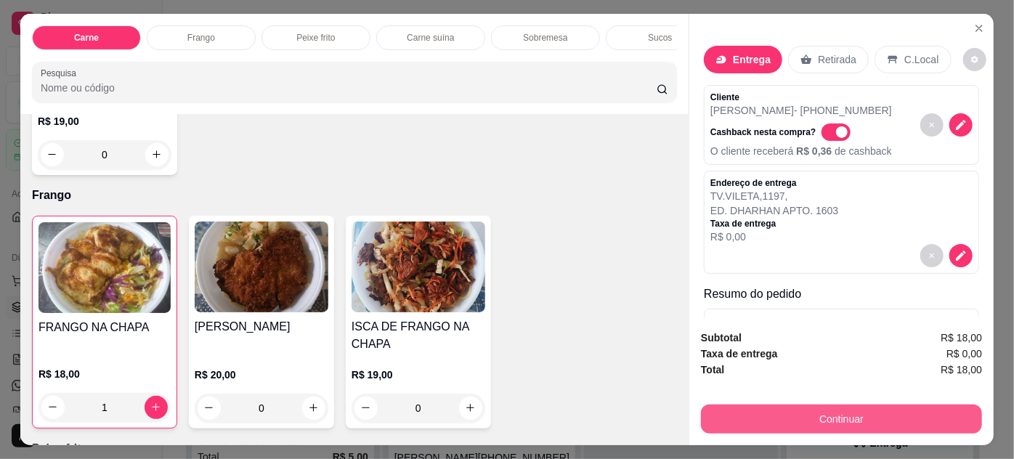
click at [752, 409] on button "Continuar" at bounding box center [841, 419] width 281 height 29
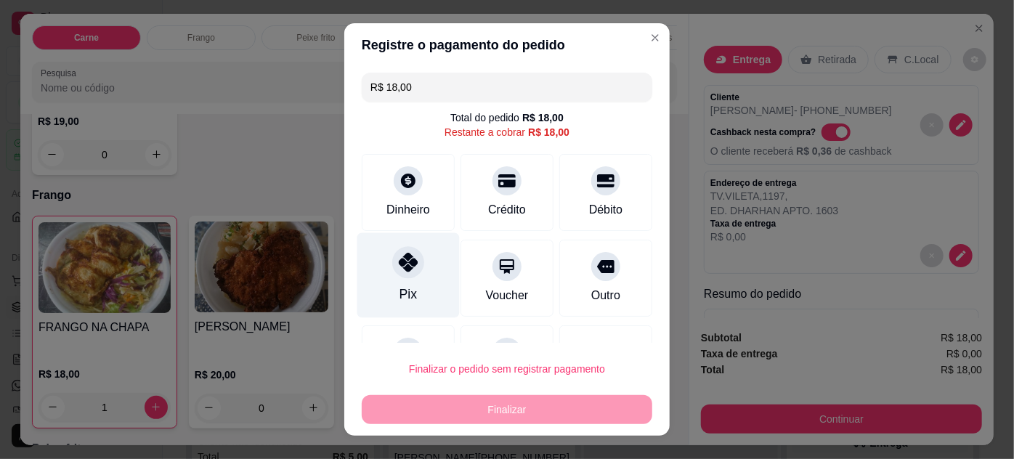
click at [424, 281] on div "Pix" at bounding box center [409, 275] width 102 height 85
type input "R$ 0,00"
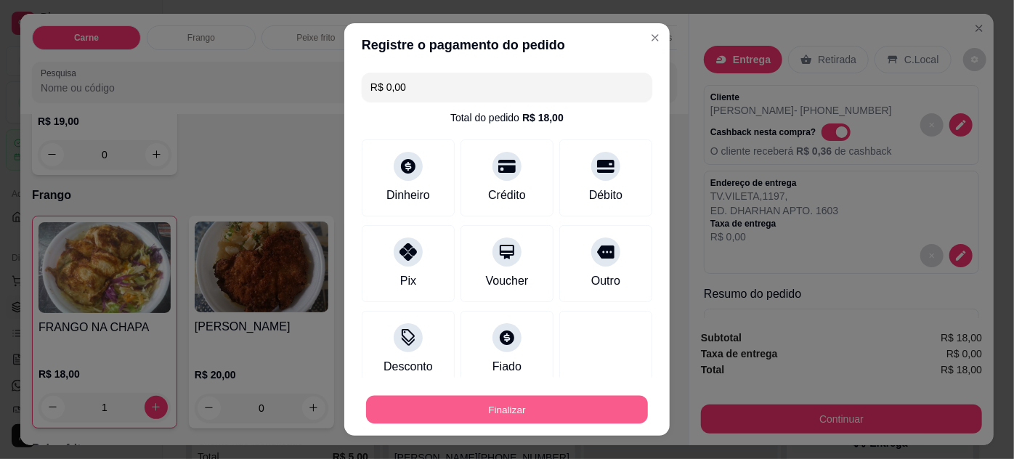
click at [484, 408] on button "Finalizar" at bounding box center [507, 410] width 282 height 28
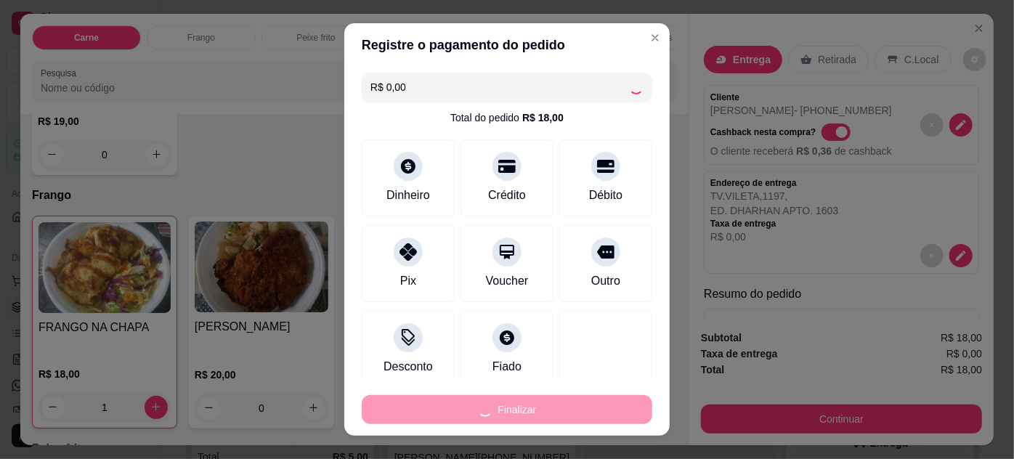
type input "0"
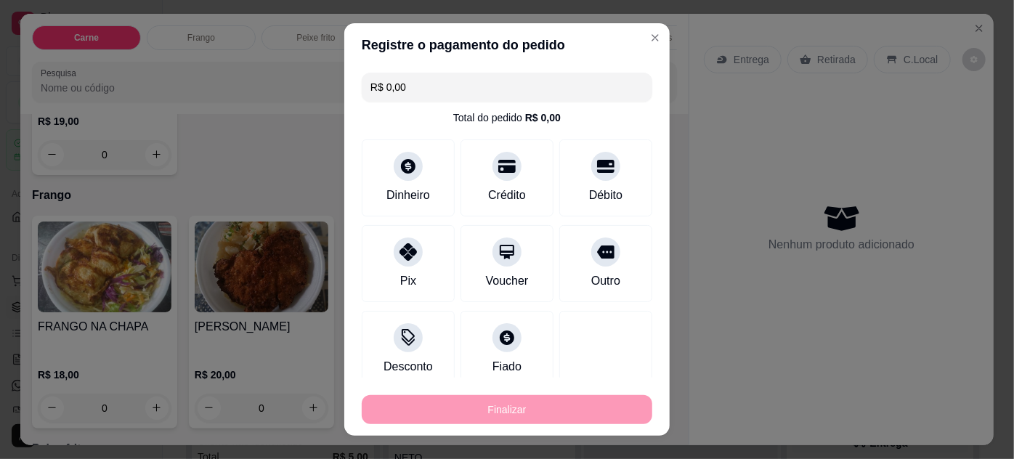
type input "-R$ 18,00"
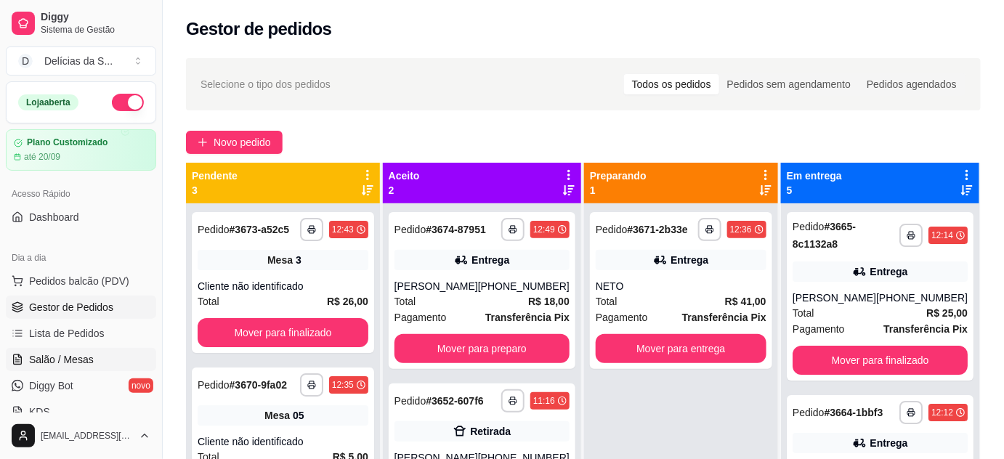
scroll to position [132, 0]
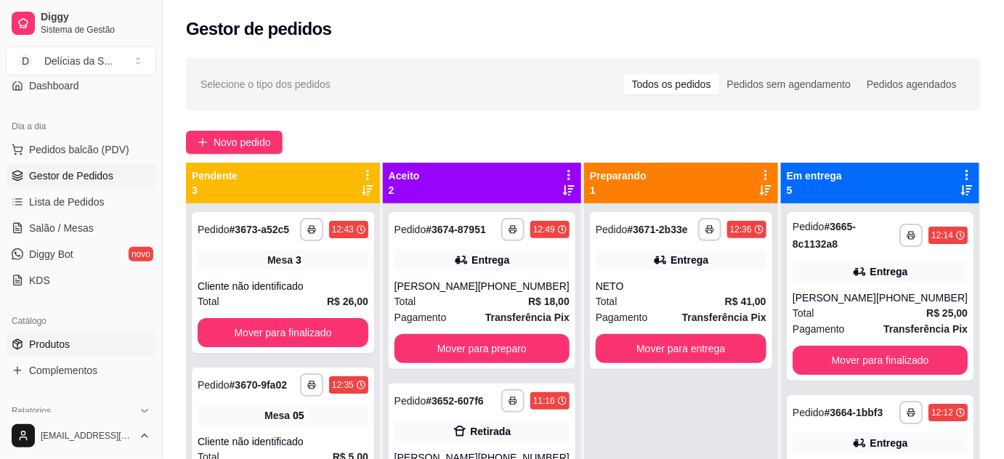
click at [48, 344] on span "Produtos" at bounding box center [49, 344] width 41 height 15
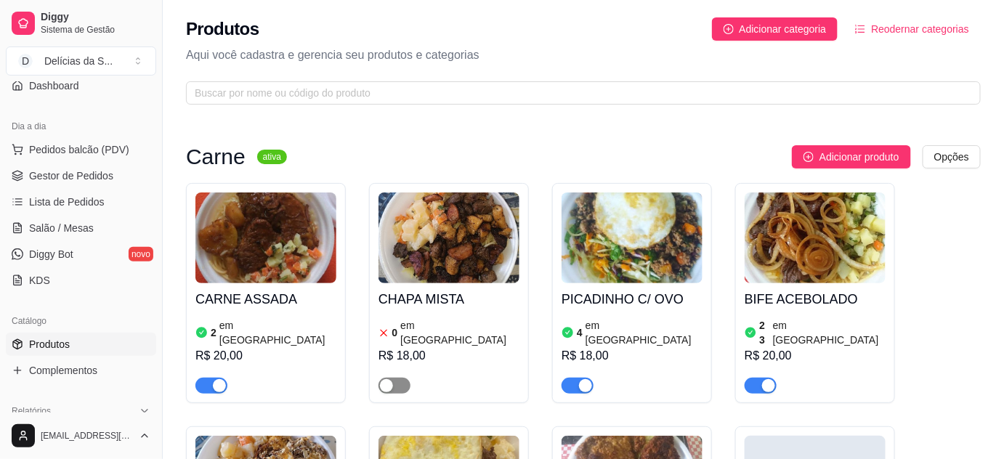
click at [399, 378] on span "button" at bounding box center [395, 386] width 32 height 16
click at [429, 278] on img at bounding box center [449, 238] width 141 height 91
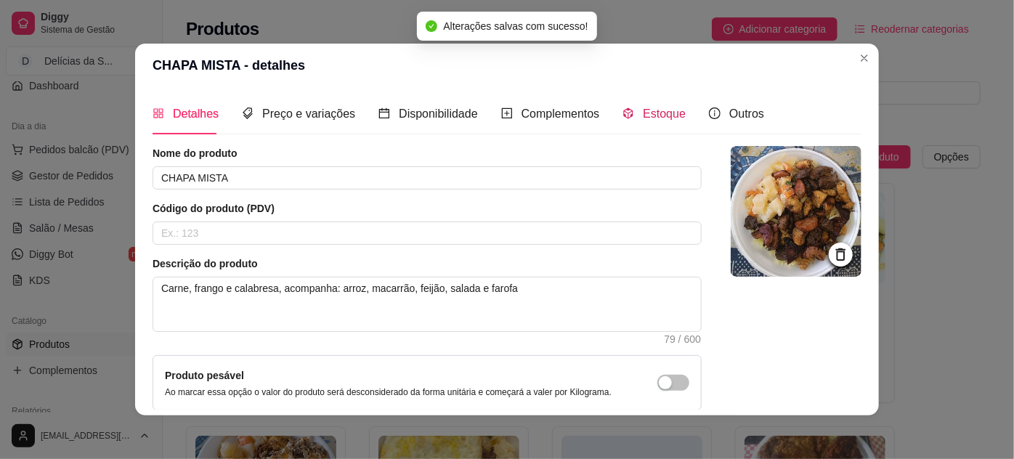
click at [623, 114] on icon "code-sandbox" at bounding box center [629, 114] width 12 height 12
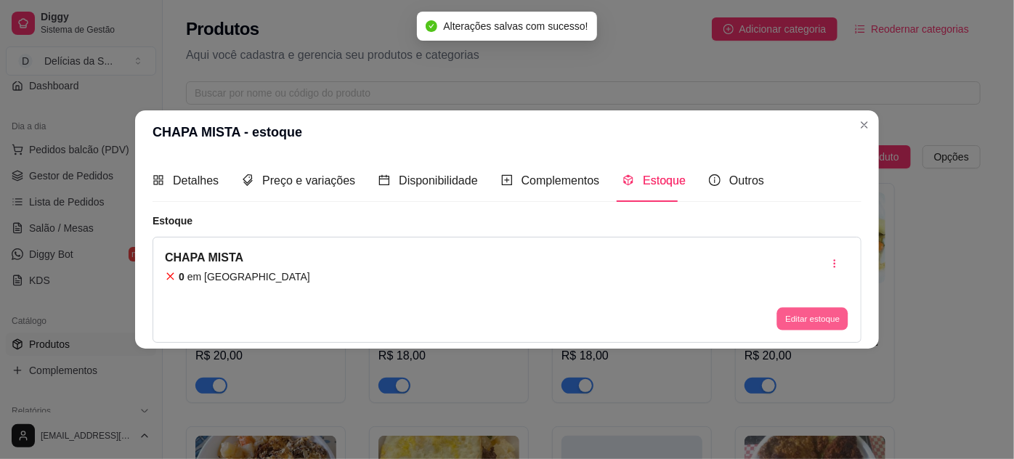
click at [812, 319] on button "Editar estoque" at bounding box center [812, 318] width 71 height 23
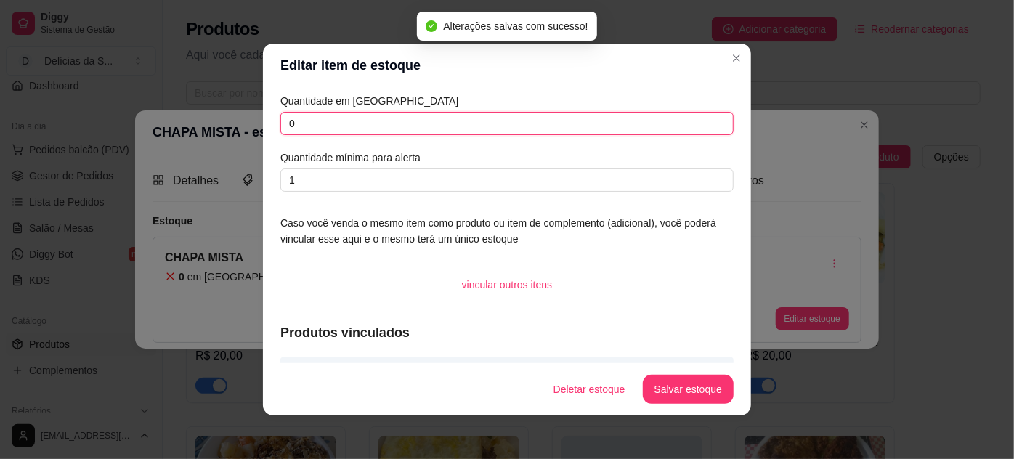
click at [669, 126] on input "0" at bounding box center [506, 123] width 453 height 23
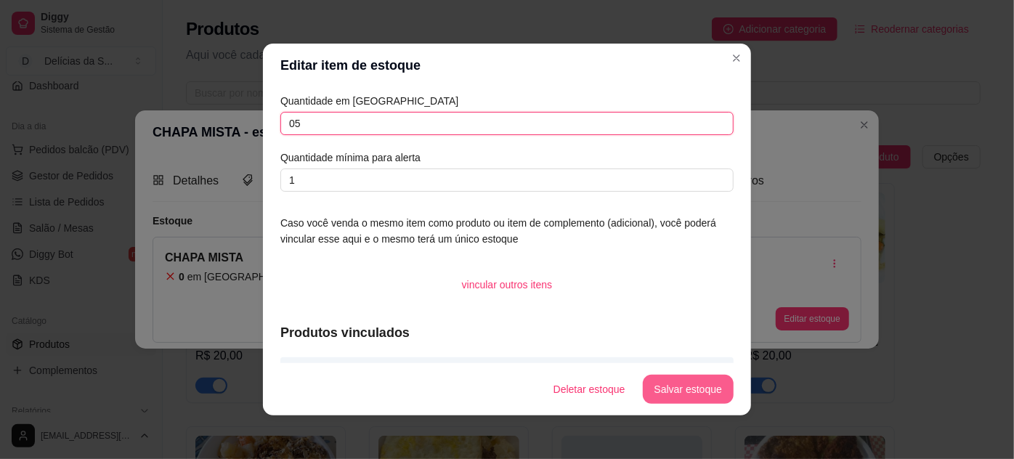
type input "05"
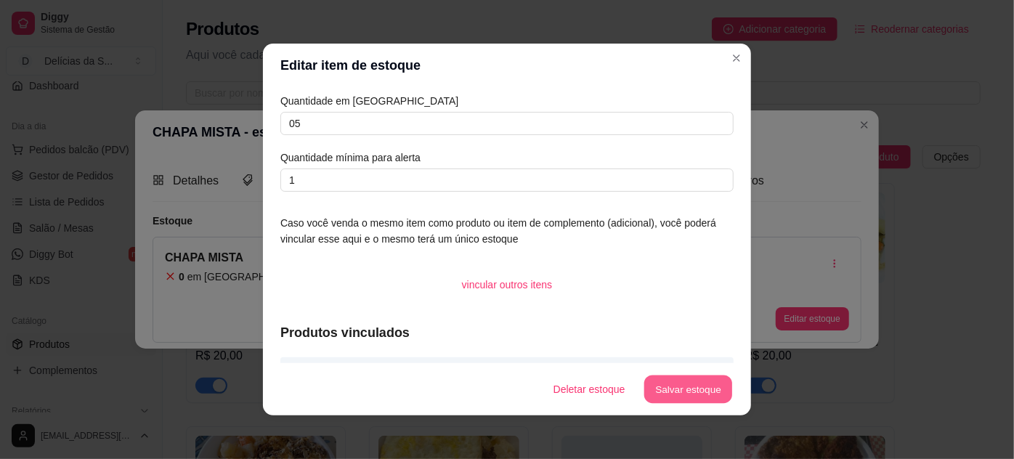
click at [686, 392] on button "Salvar estoque" at bounding box center [688, 390] width 89 height 28
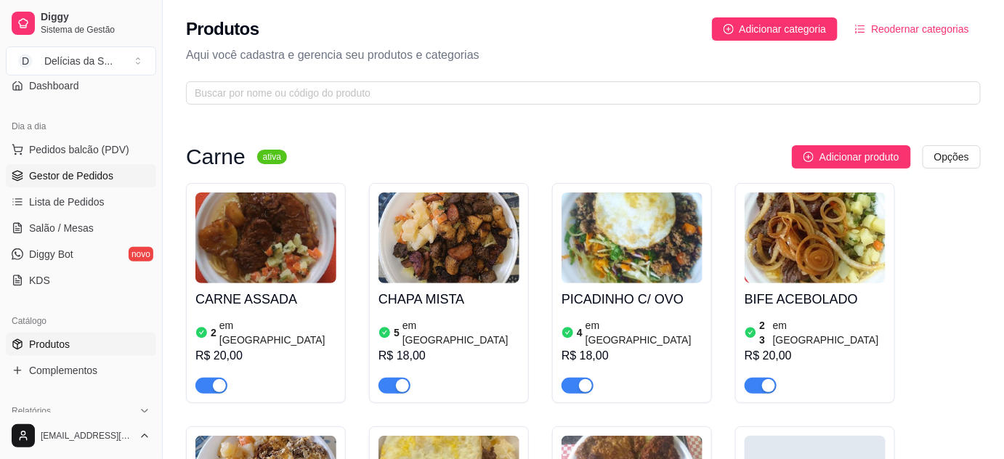
click at [76, 178] on span "Gestor de Pedidos" at bounding box center [71, 176] width 84 height 15
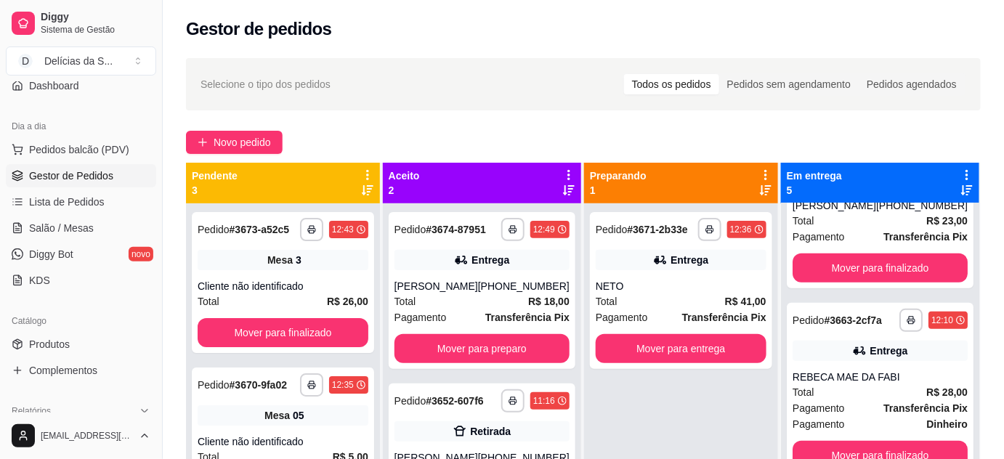
scroll to position [396, 0]
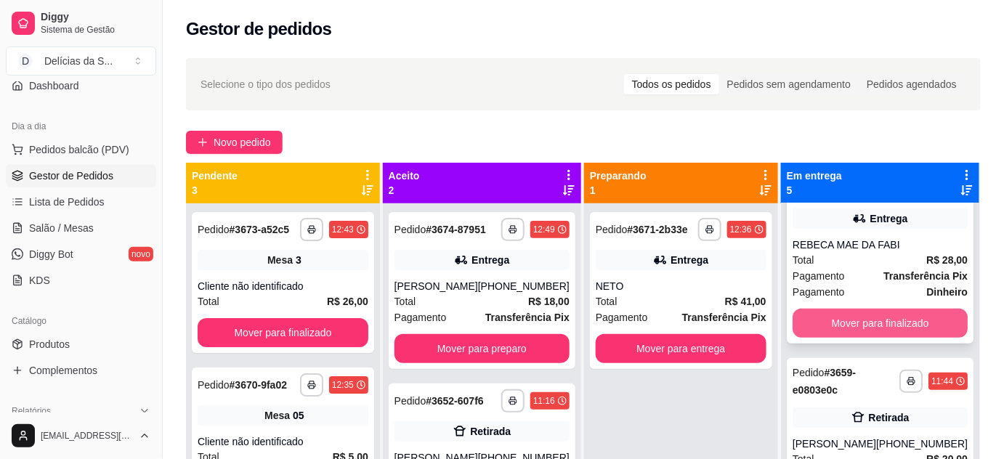
click at [844, 323] on button "Mover para finalizado" at bounding box center [880, 323] width 175 height 29
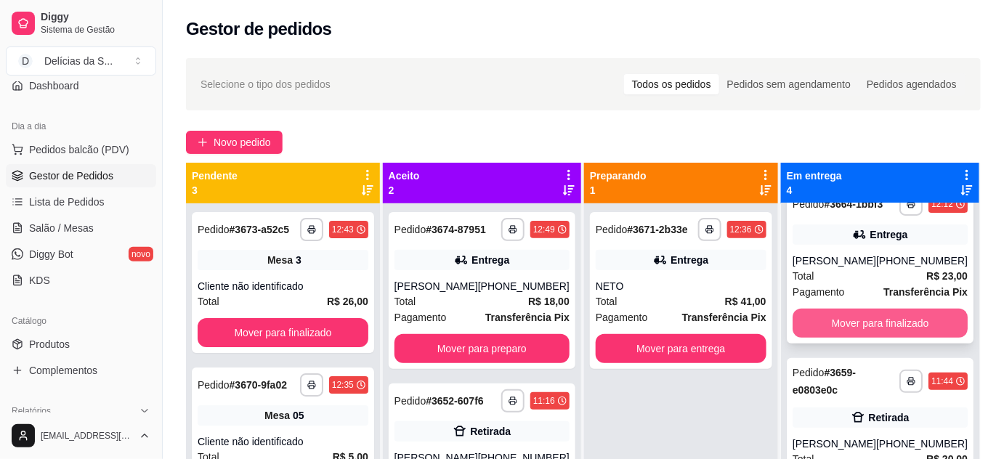
scroll to position [265, 0]
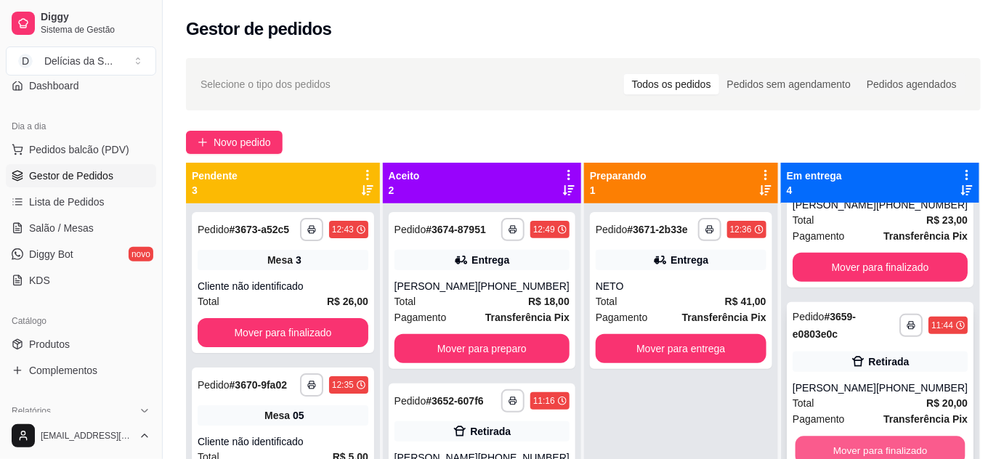
click at [864, 442] on button "Mover para finalizado" at bounding box center [880, 451] width 170 height 28
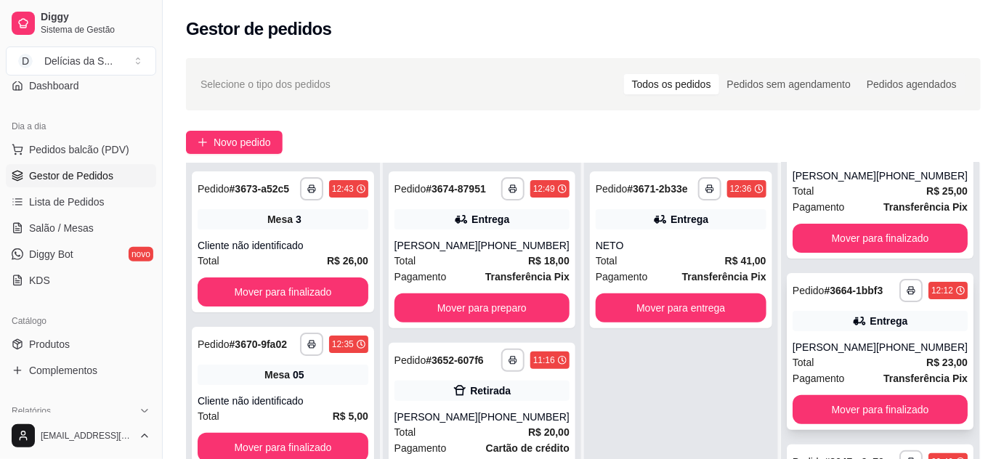
scroll to position [221, 0]
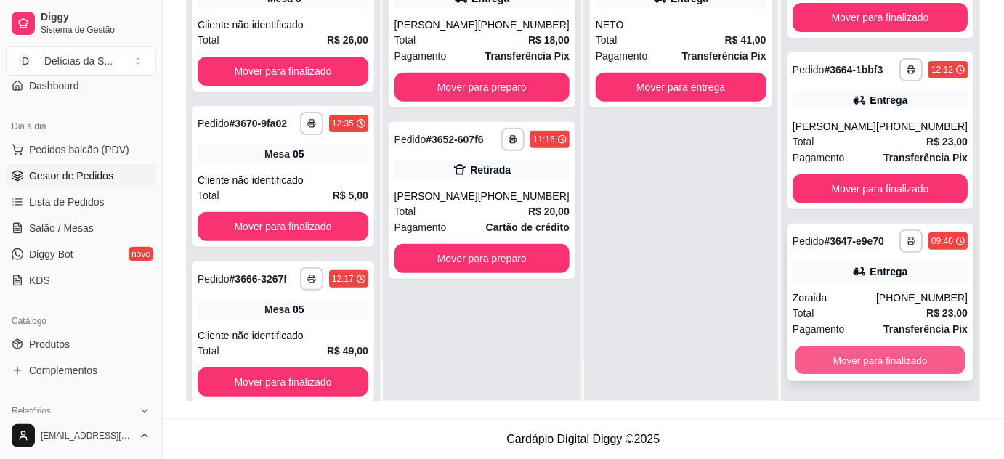
click at [873, 358] on button "Mover para finalizado" at bounding box center [880, 361] width 170 height 28
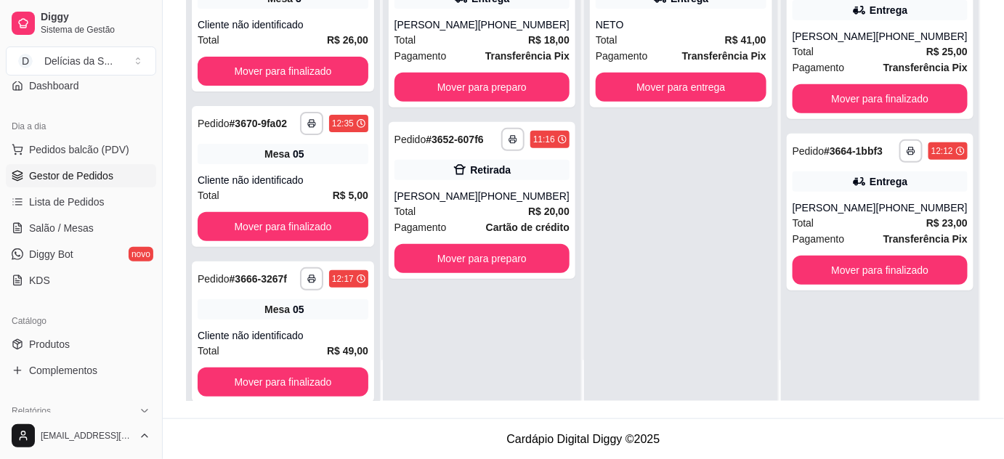
scroll to position [0, 0]
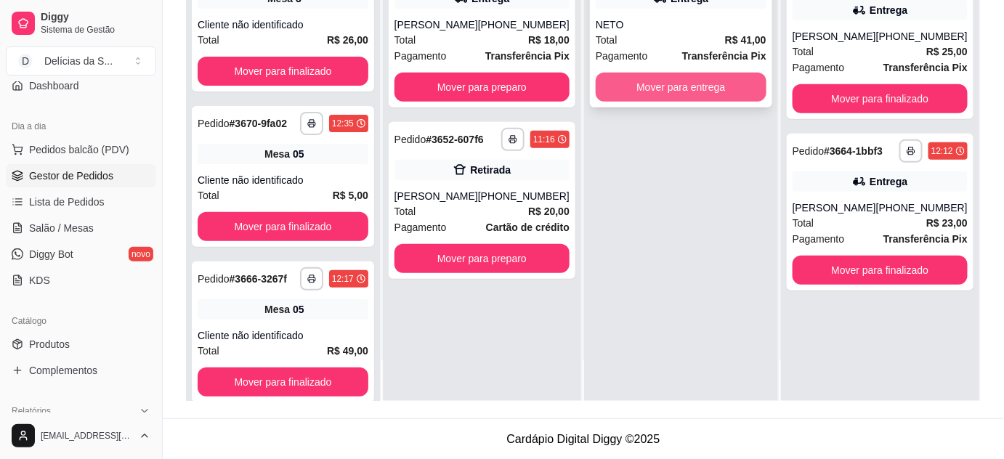
click at [658, 92] on button "Mover para entrega" at bounding box center [681, 87] width 171 height 29
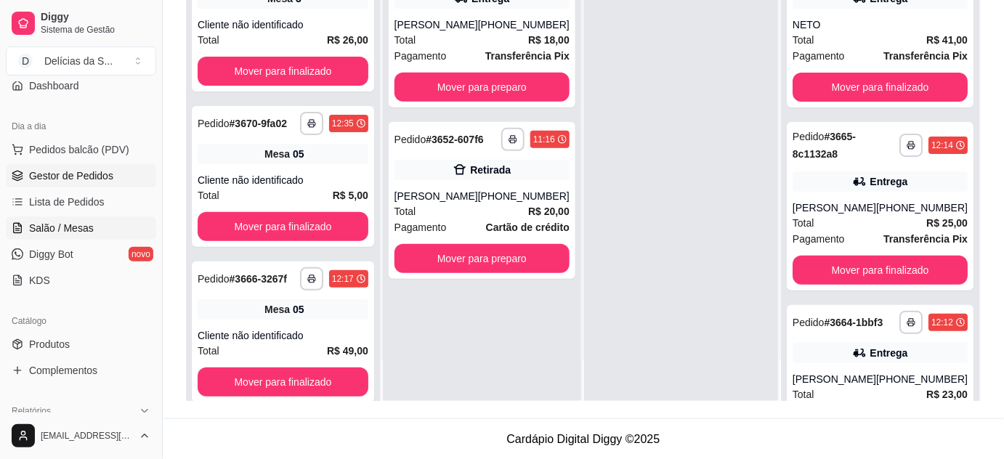
click at [89, 229] on span "Salão / Mesas" at bounding box center [61, 228] width 65 height 15
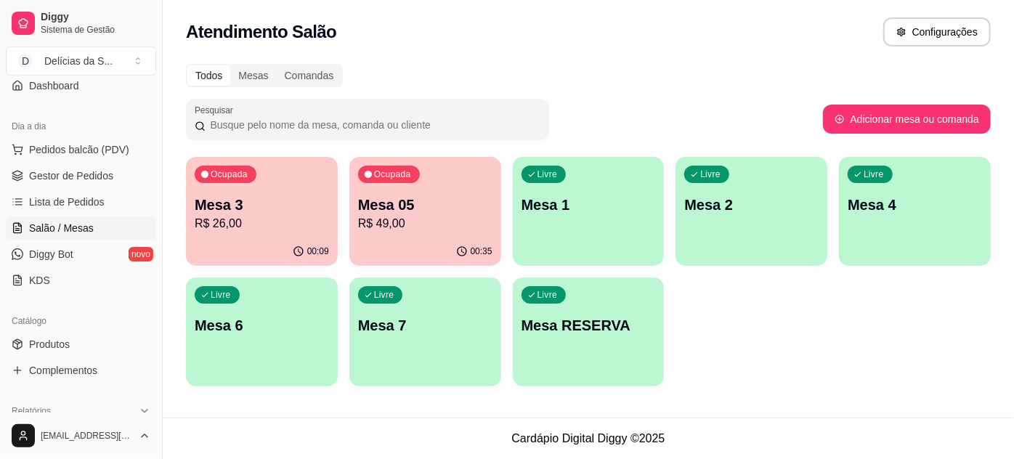
click at [436, 225] on p "R$ 49,00" at bounding box center [425, 223] width 134 height 17
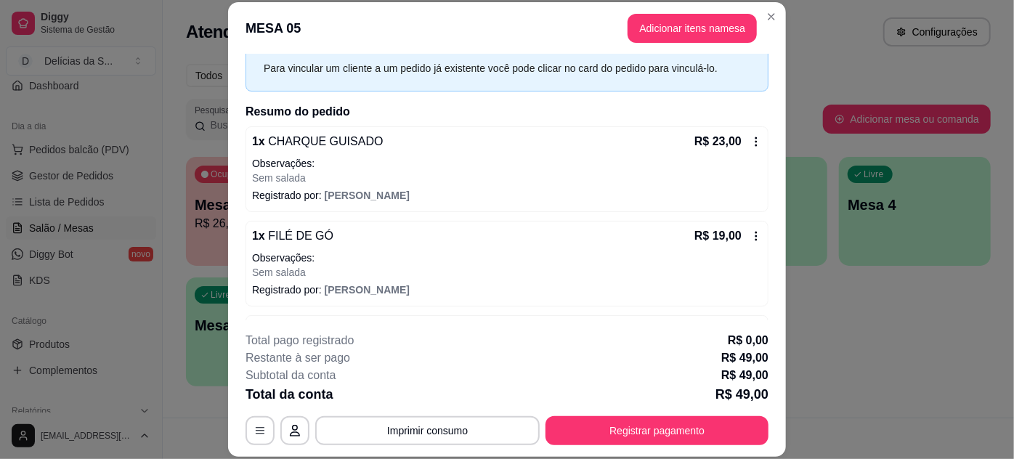
scroll to position [198, 0]
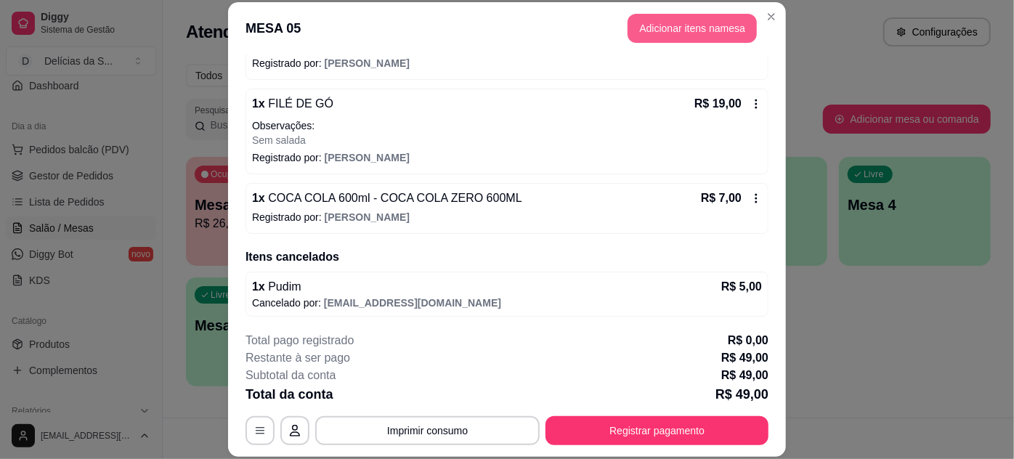
click at [695, 29] on button "Adicionar itens na mesa" at bounding box center [692, 28] width 129 height 29
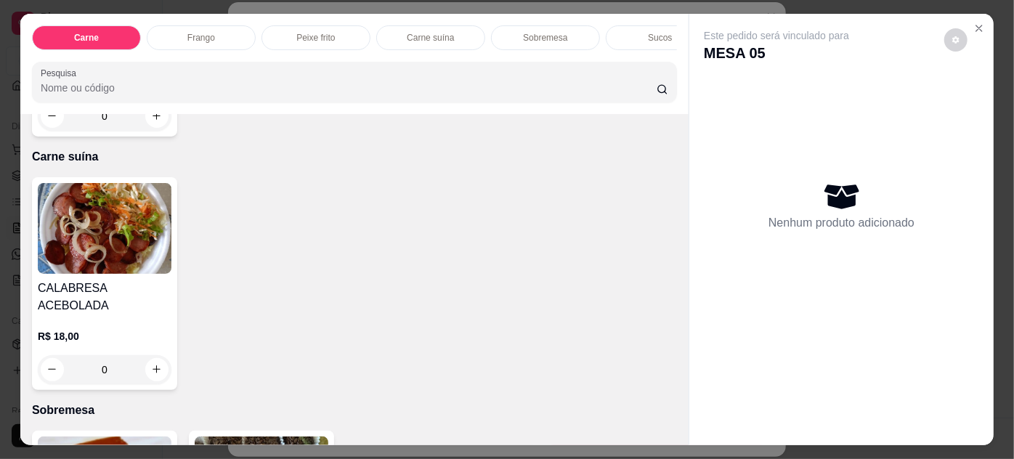
scroll to position [1321, 0]
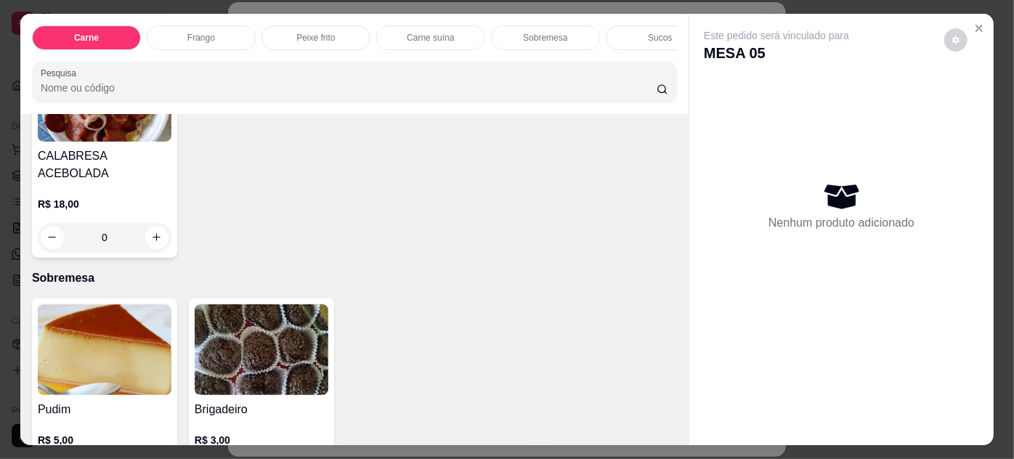
click at [251, 346] on img at bounding box center [262, 349] width 134 height 91
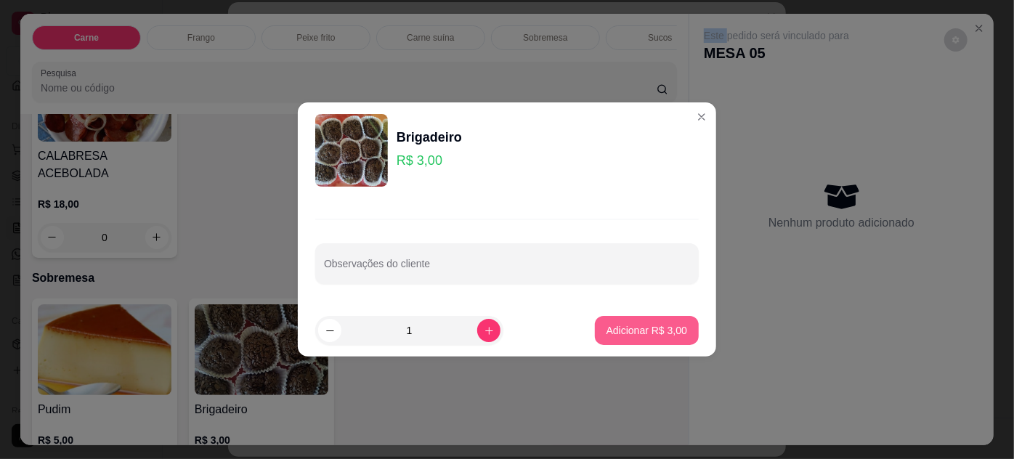
click at [610, 326] on p "Adicionar R$ 3,00" at bounding box center [647, 330] width 81 height 15
type input "1"
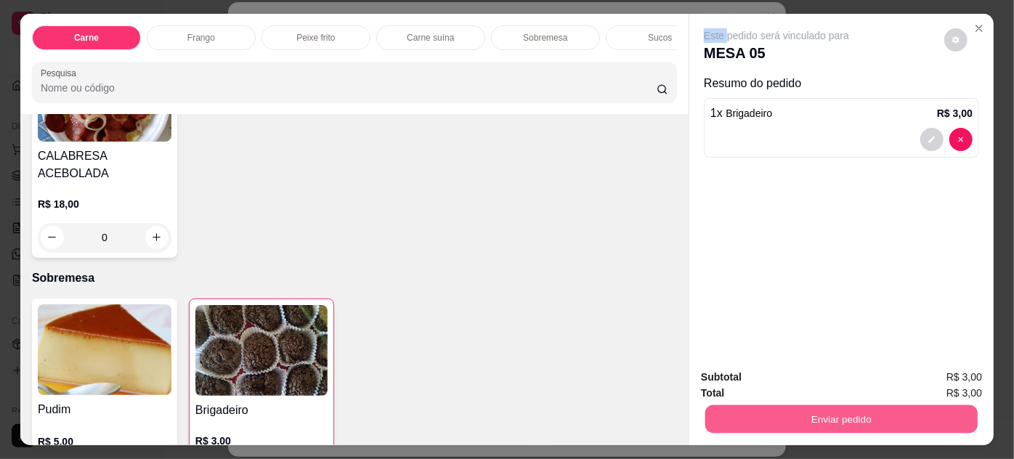
click at [828, 412] on button "Enviar pedido" at bounding box center [842, 419] width 272 height 28
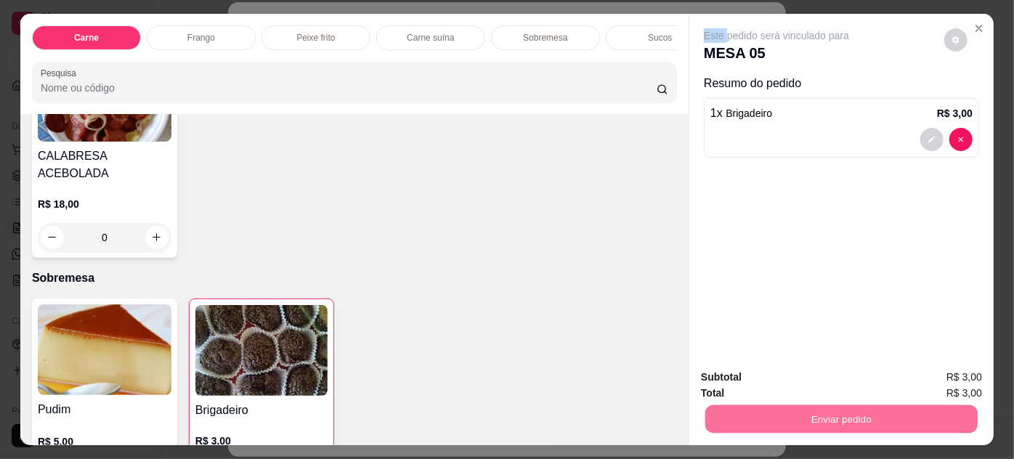
click at [795, 381] on button "Não registrar e enviar pedido" at bounding box center [794, 378] width 147 height 27
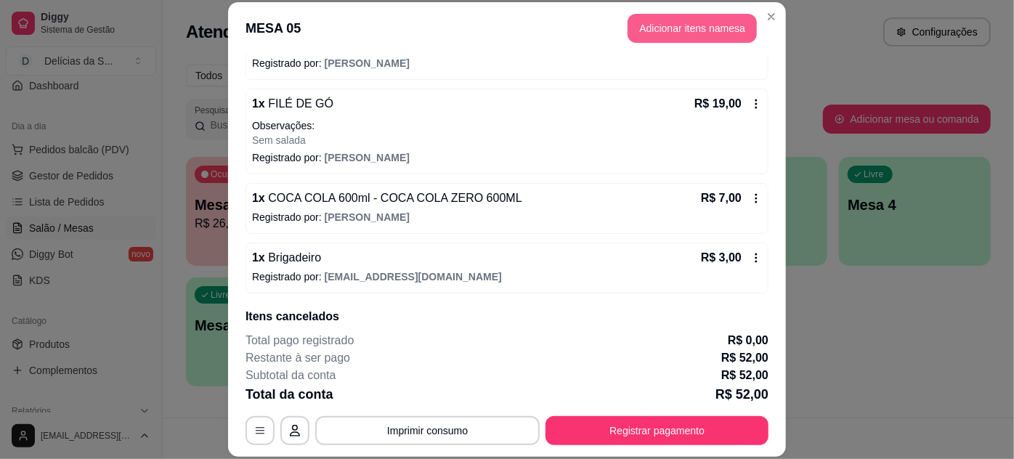
click at [666, 26] on button "Adicionar itens na mesa" at bounding box center [692, 28] width 129 height 29
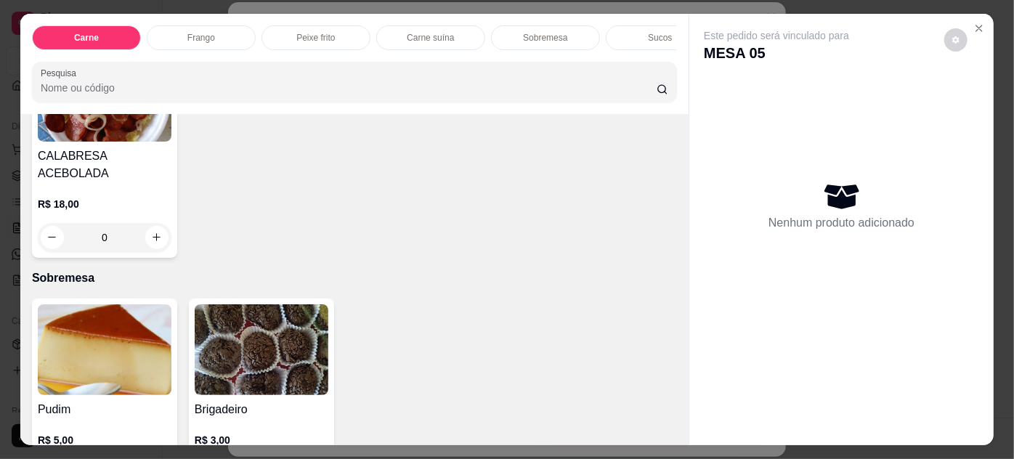
scroll to position [1453, 0]
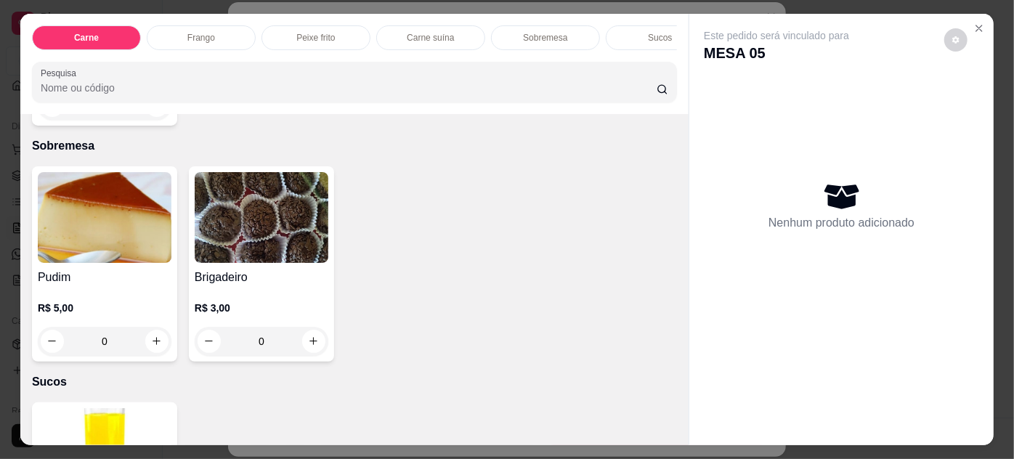
click at [302, 225] on img at bounding box center [262, 217] width 134 height 91
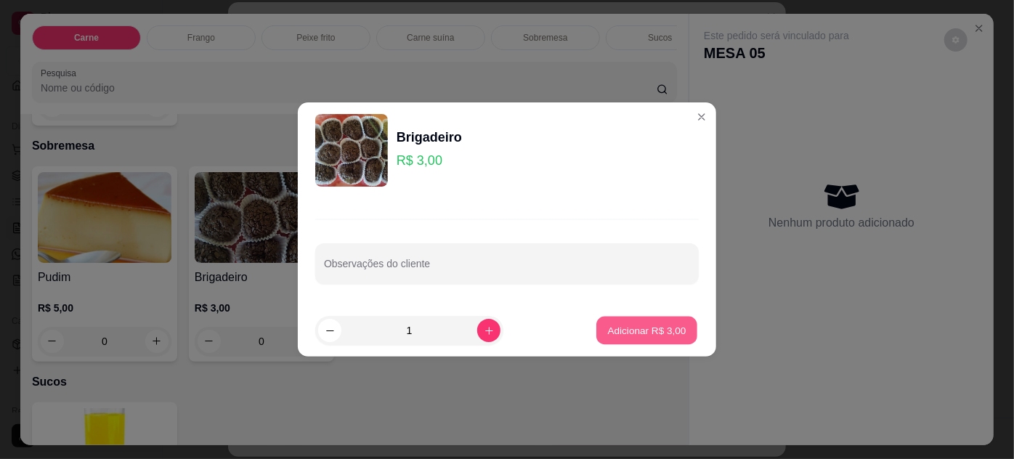
click at [611, 334] on p "Adicionar R$ 3,00" at bounding box center [646, 330] width 78 height 14
type input "1"
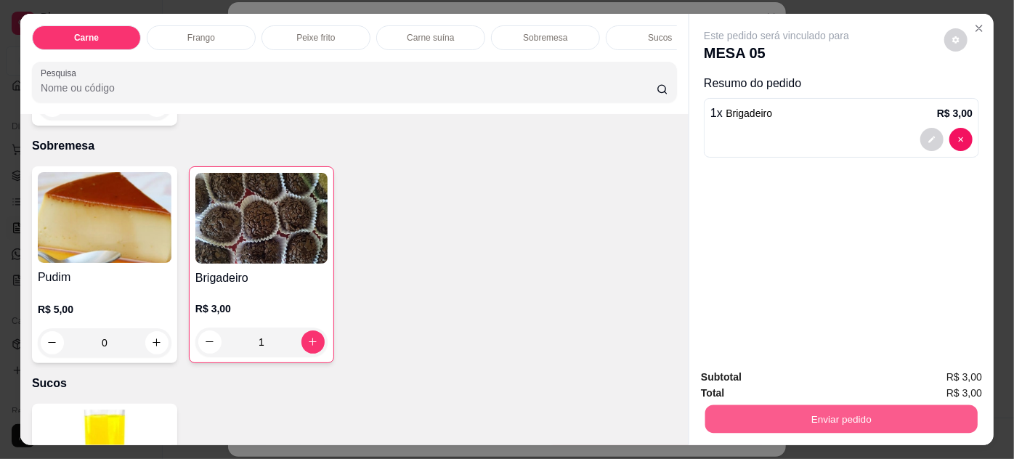
click at [781, 413] on button "Enviar pedido" at bounding box center [842, 419] width 272 height 28
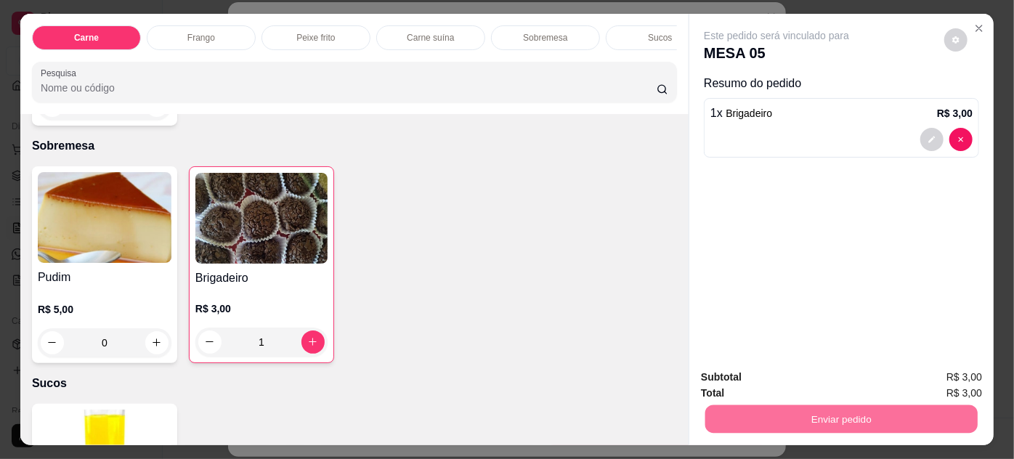
click at [791, 376] on button "Não registrar e enviar pedido" at bounding box center [794, 378] width 147 height 27
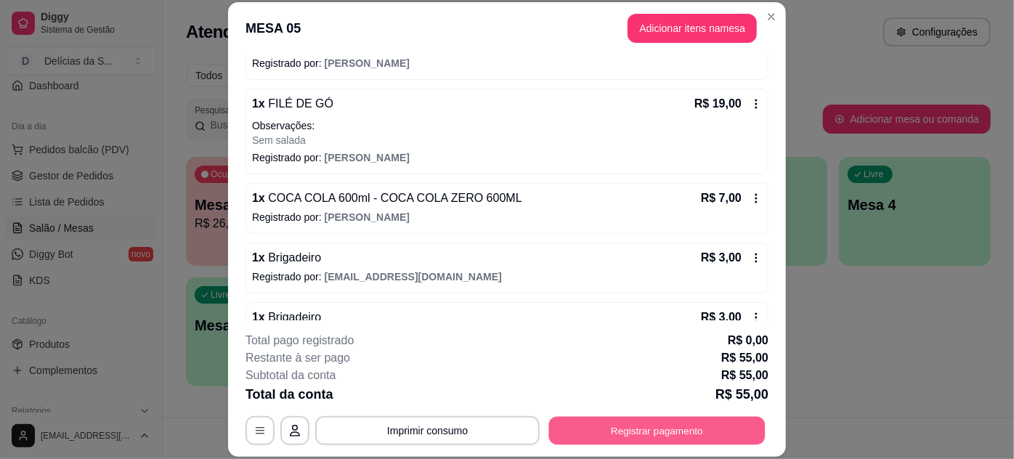
click at [617, 431] on button "Registrar pagamento" at bounding box center [657, 430] width 217 height 28
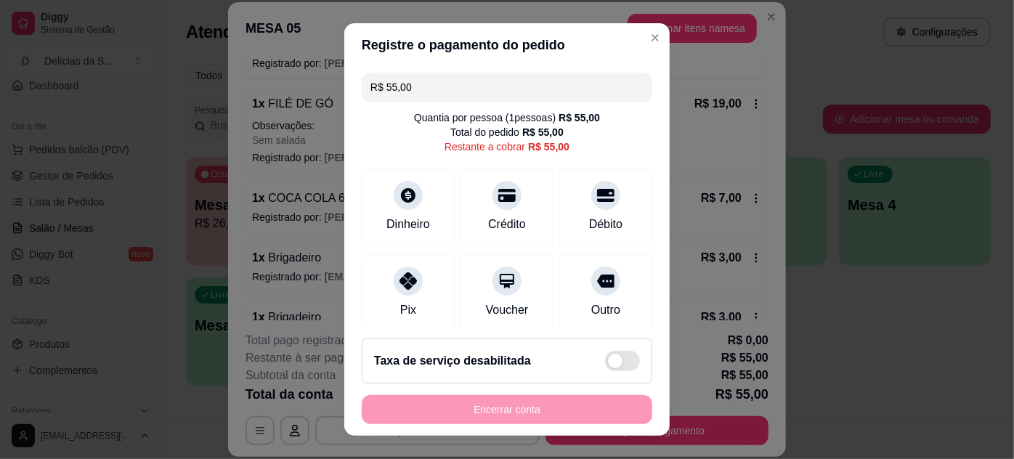
click at [474, 89] on input "R$ 55,00" at bounding box center [507, 87] width 273 height 29
click at [399, 292] on div "Pix" at bounding box center [409, 289] width 102 height 85
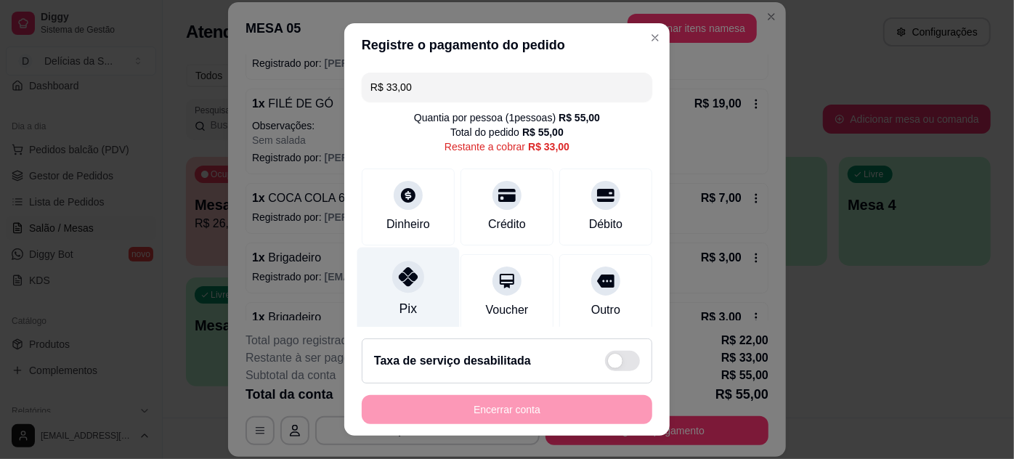
click at [400, 292] on div at bounding box center [408, 277] width 32 height 32
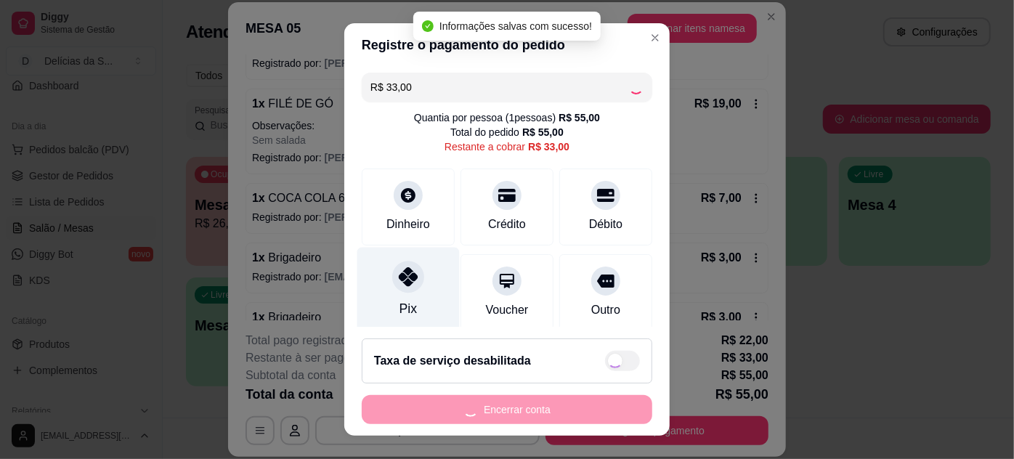
type input "R$ 0,00"
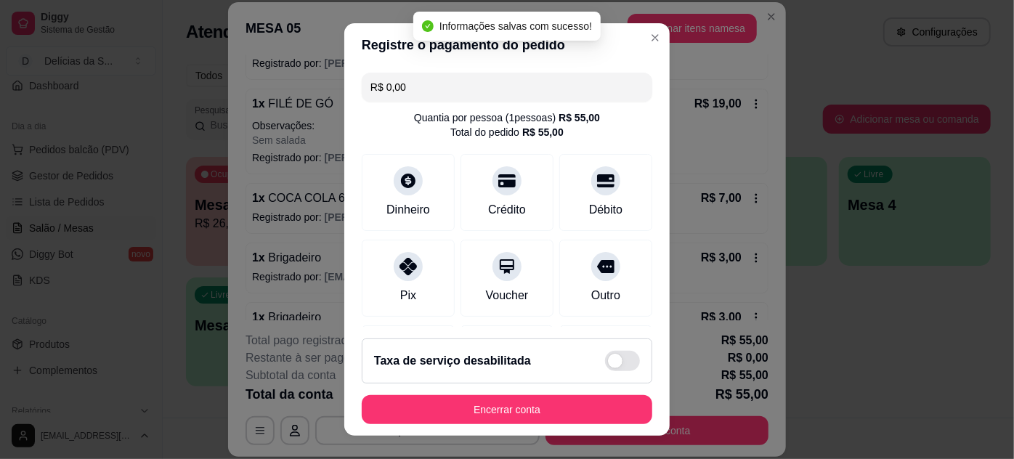
scroll to position [227, 0]
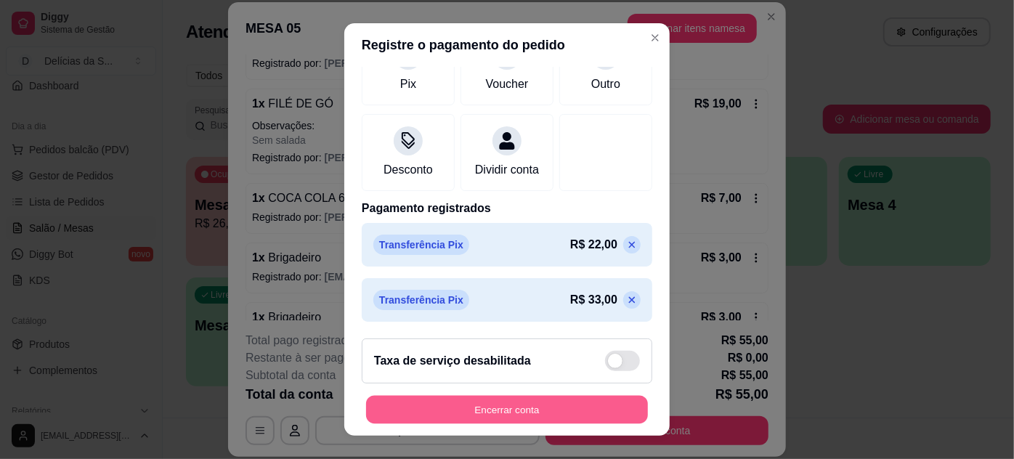
click at [530, 412] on button "Encerrar conta" at bounding box center [507, 410] width 282 height 28
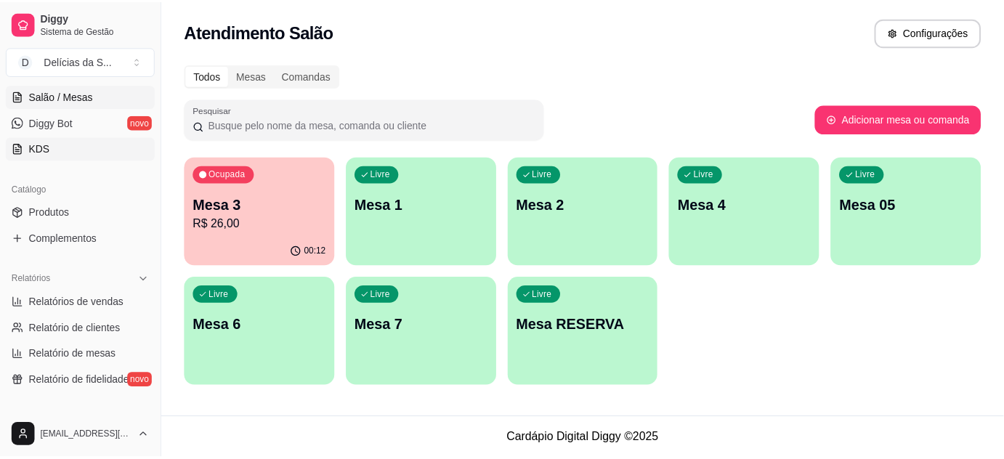
scroll to position [396, 0]
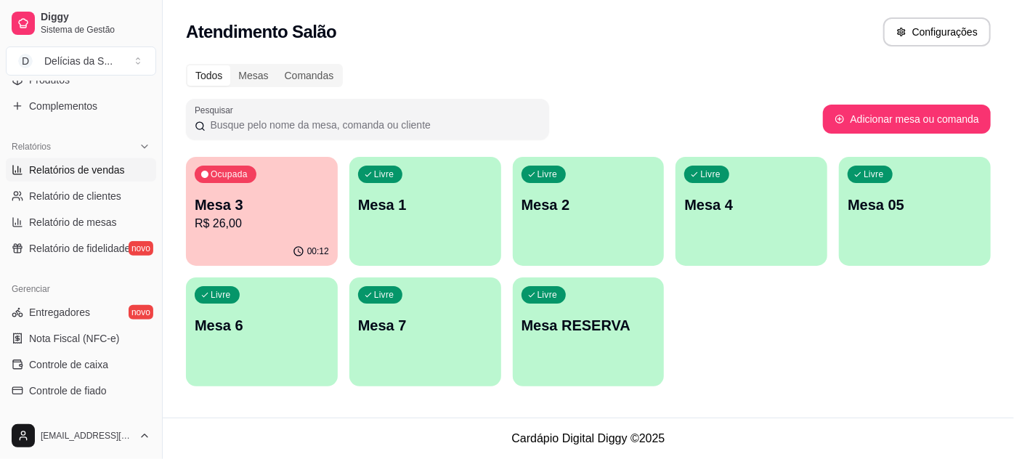
click at [81, 170] on span "Relatórios de vendas" at bounding box center [77, 170] width 96 height 15
select select "ALL"
select select "0"
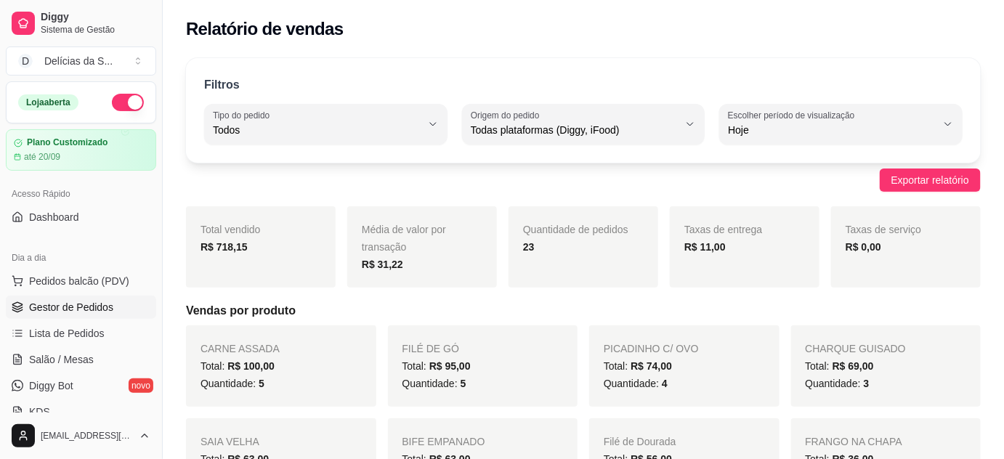
click at [99, 304] on span "Gestor de Pedidos" at bounding box center [71, 307] width 84 height 15
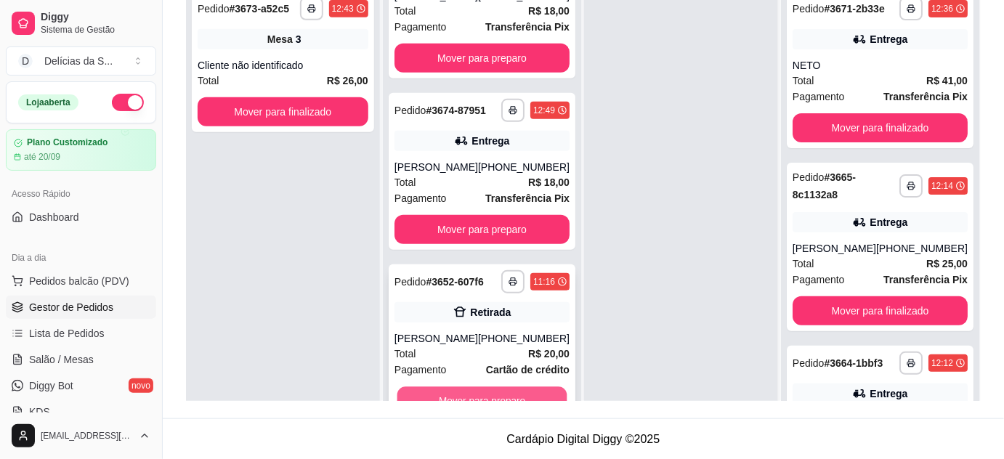
click at [512, 391] on button "Mover para preparo" at bounding box center [482, 401] width 170 height 28
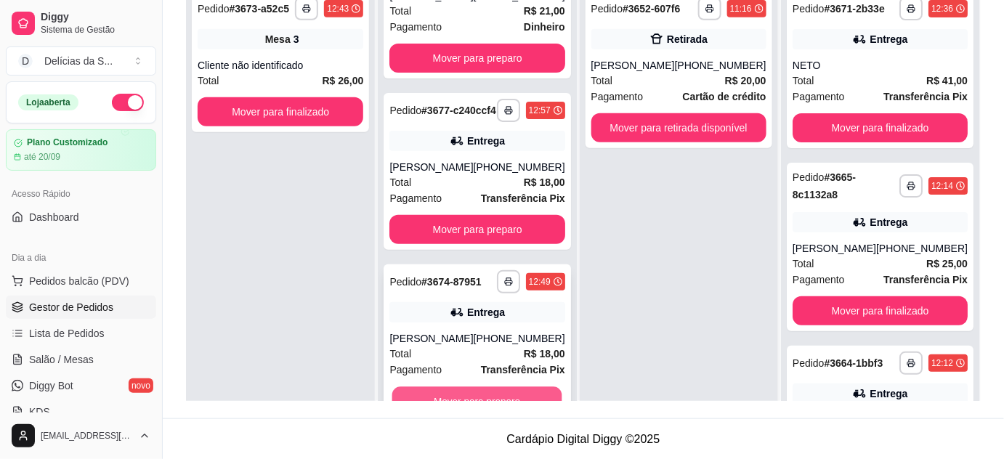
click at [541, 390] on button "Mover para preparo" at bounding box center [477, 401] width 170 height 28
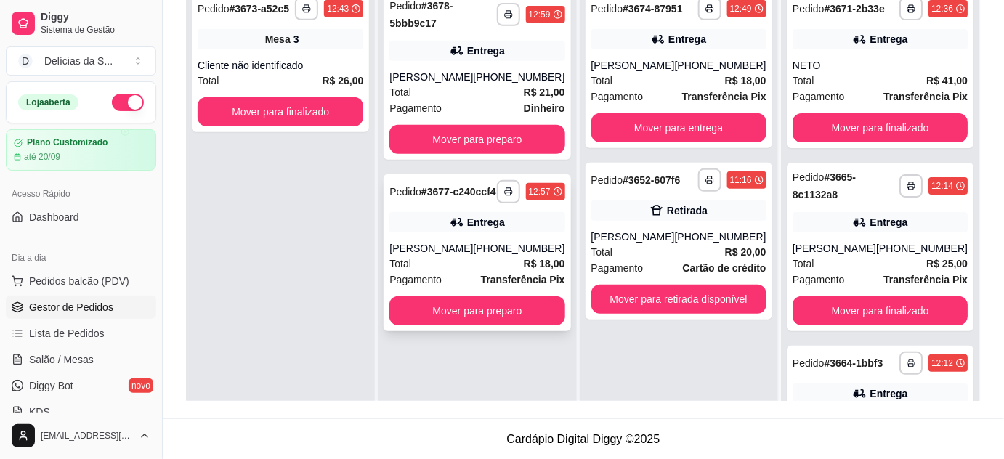
scroll to position [89, 0]
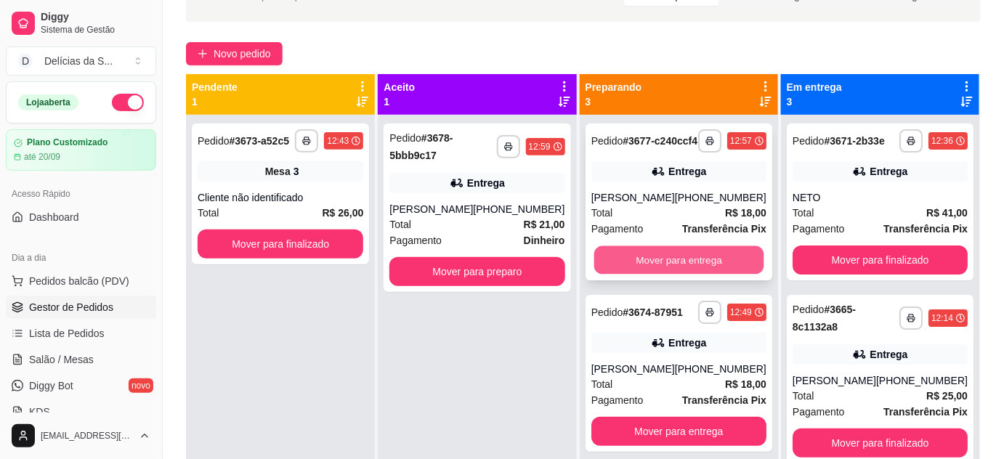
click at [716, 270] on button "Mover para entrega" at bounding box center [679, 260] width 170 height 28
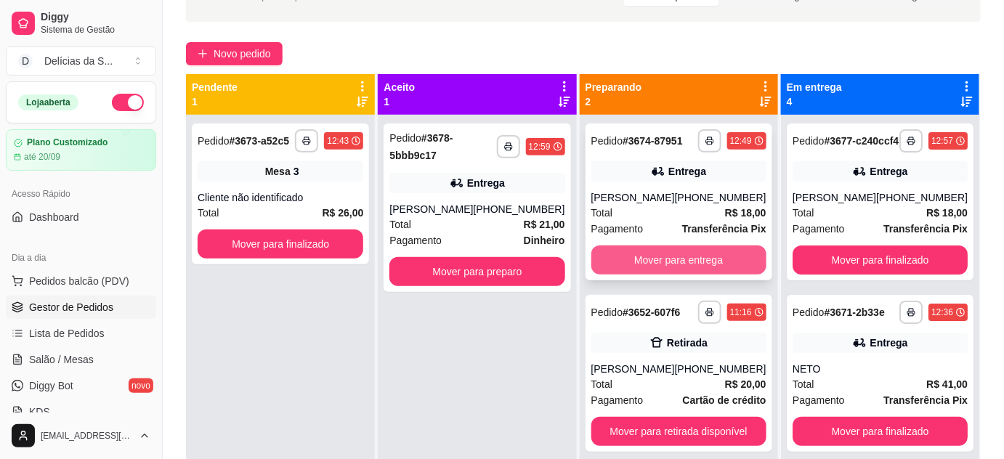
click at [719, 259] on button "Mover para entrega" at bounding box center [678, 260] width 175 height 29
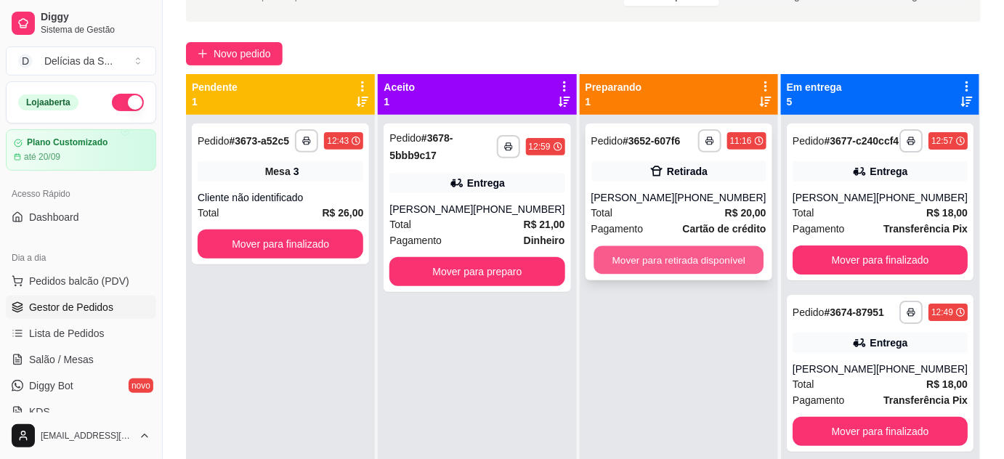
click at [715, 257] on button "Mover para retirada disponível" at bounding box center [679, 260] width 170 height 28
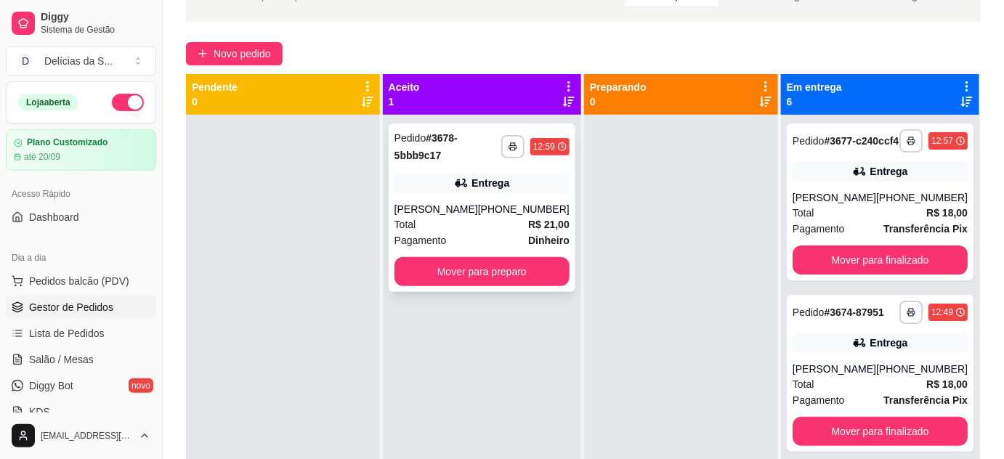
scroll to position [0, 0]
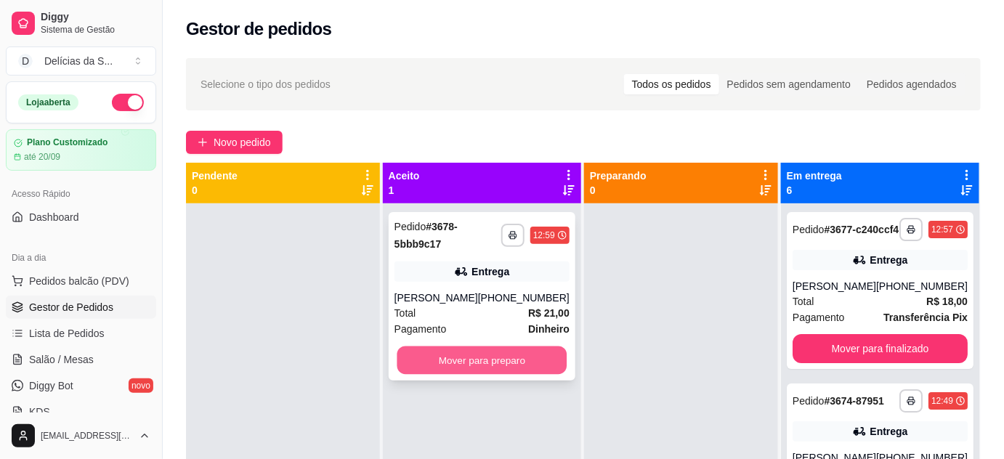
click at [533, 363] on button "Mover para preparo" at bounding box center [482, 361] width 170 height 28
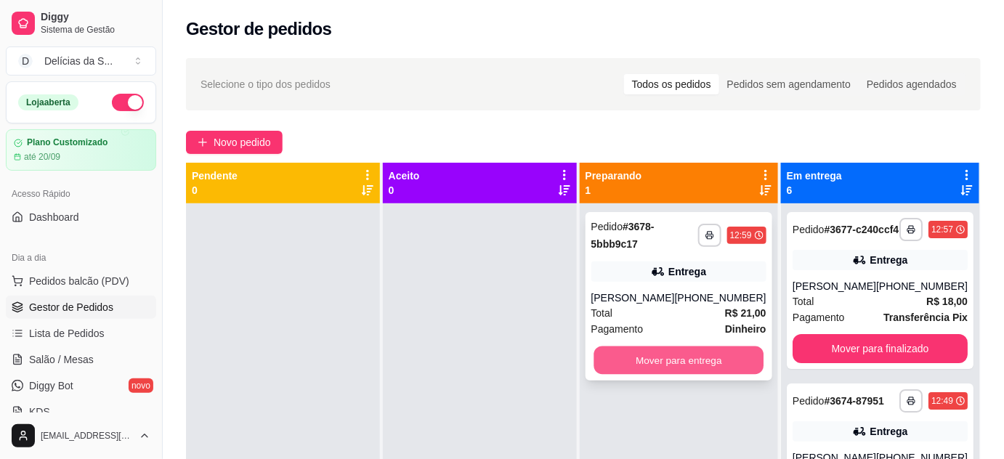
click at [680, 365] on button "Mover para entrega" at bounding box center [679, 361] width 170 height 28
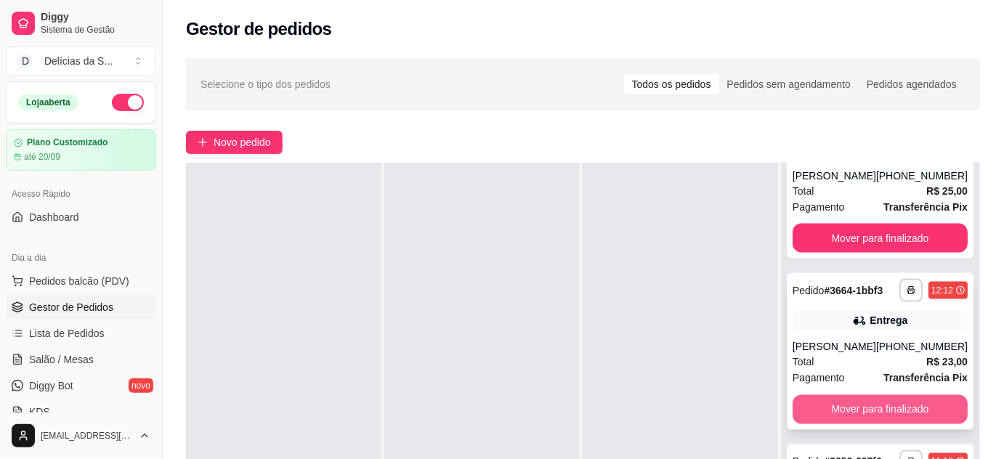
scroll to position [221, 0]
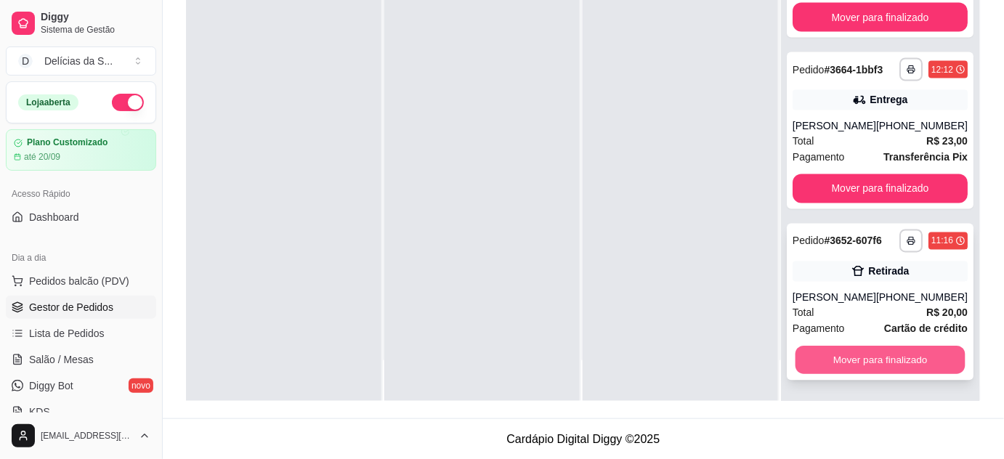
click at [899, 359] on button "Mover para finalizado" at bounding box center [880, 361] width 170 height 28
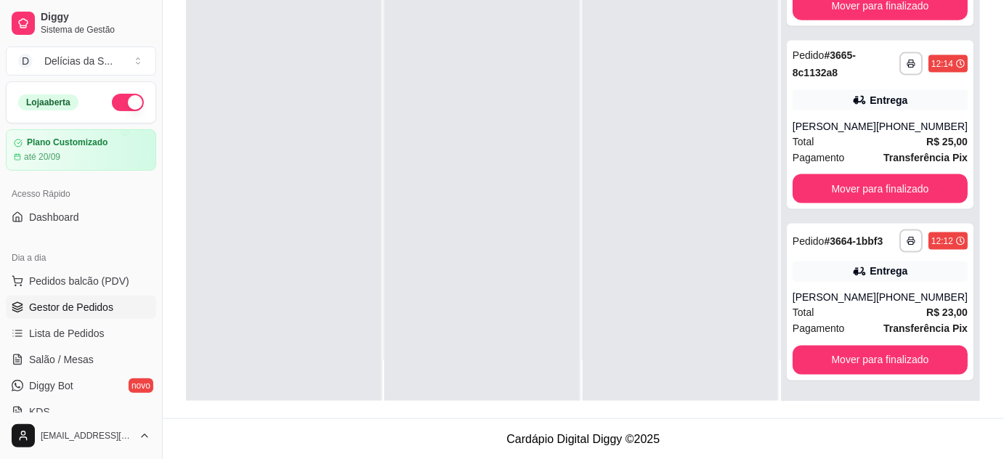
scroll to position [634, 0]
click at [899, 359] on button "Mover para finalizado" at bounding box center [880, 360] width 175 height 29
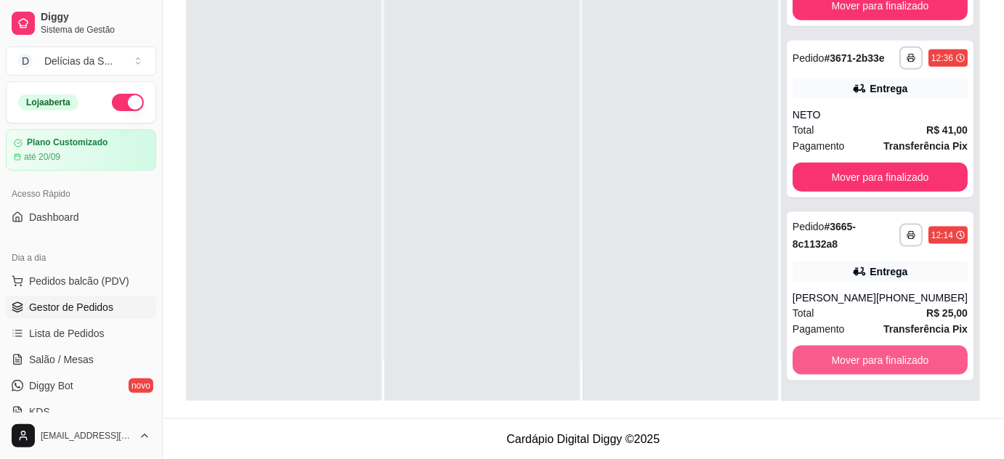
scroll to position [463, 0]
click at [899, 359] on button "Mover para finalizado" at bounding box center [880, 361] width 170 height 28
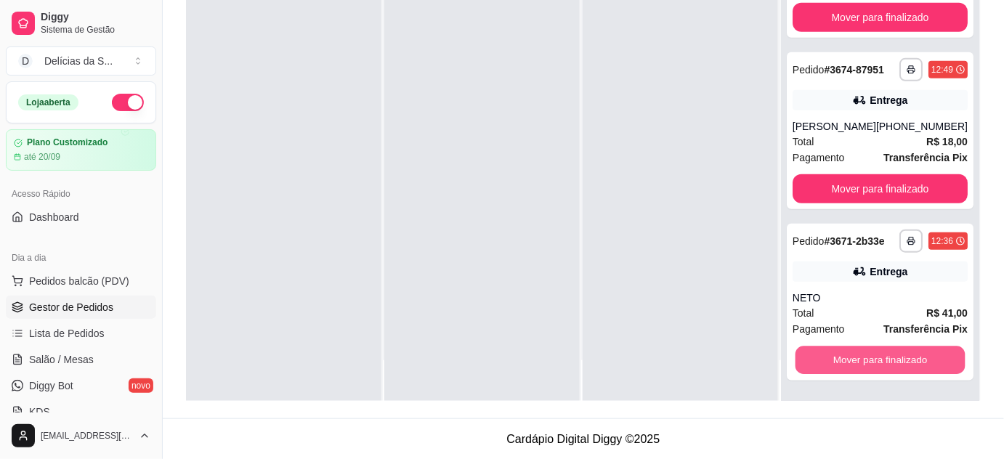
click at [899, 359] on button "Mover para finalizado" at bounding box center [880, 361] width 170 height 28
click at [899, 359] on button "Mover para finalizado" at bounding box center [880, 360] width 175 height 29
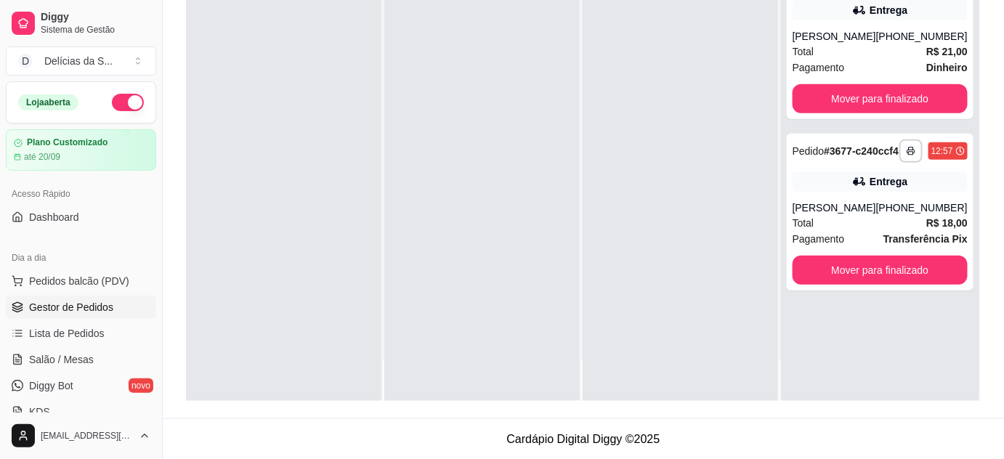
scroll to position [0, 0]
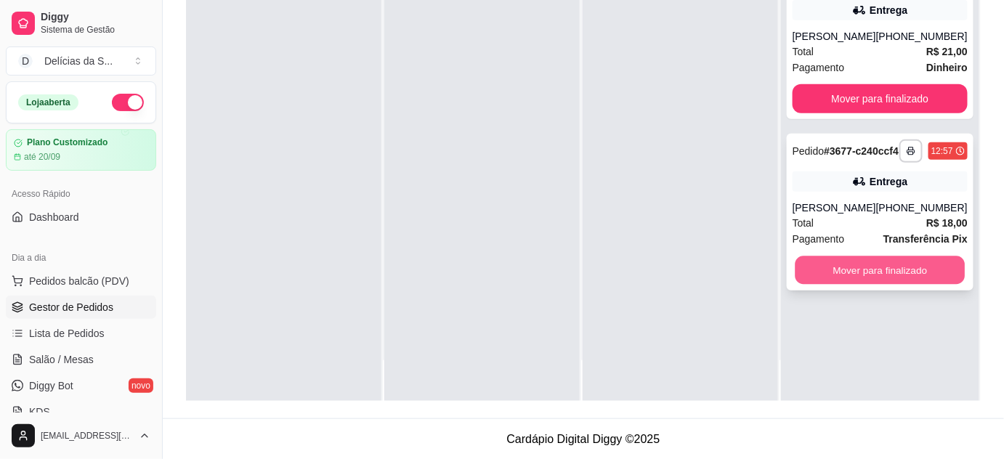
click at [883, 278] on button "Mover para finalizado" at bounding box center [880, 271] width 170 height 28
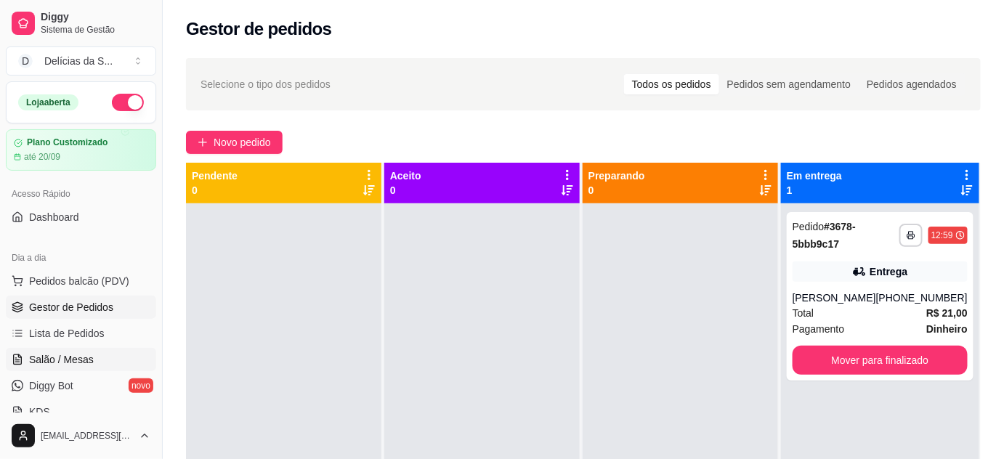
click at [92, 357] on link "Salão / Mesas" at bounding box center [81, 359] width 150 height 23
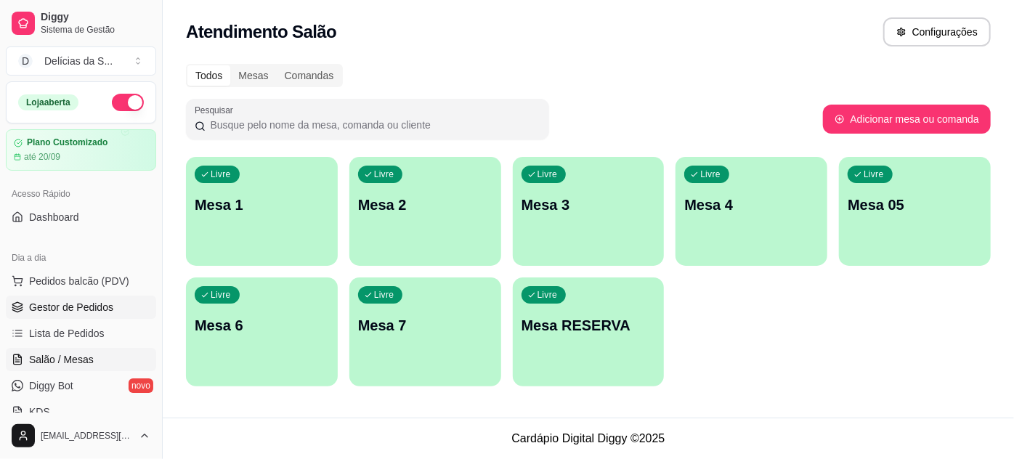
click at [92, 310] on span "Gestor de Pedidos" at bounding box center [71, 307] width 84 height 15
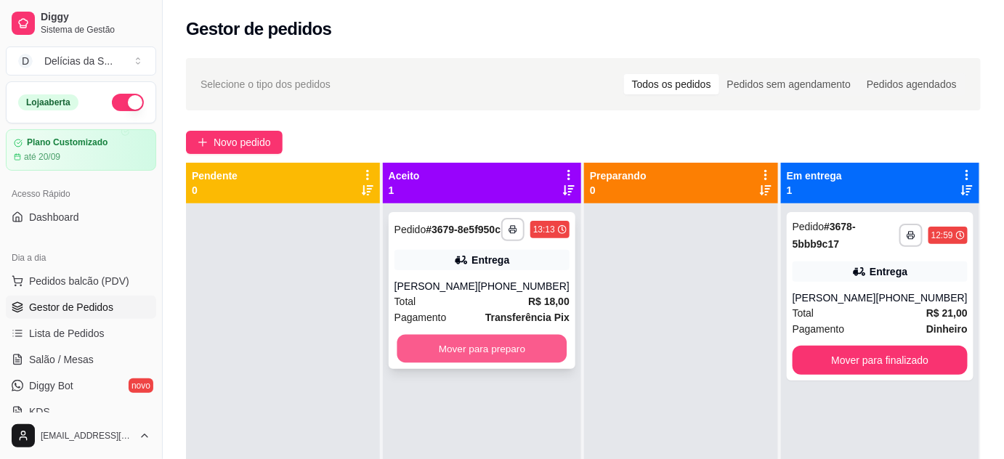
click at [532, 355] on button "Mover para preparo" at bounding box center [482, 349] width 170 height 28
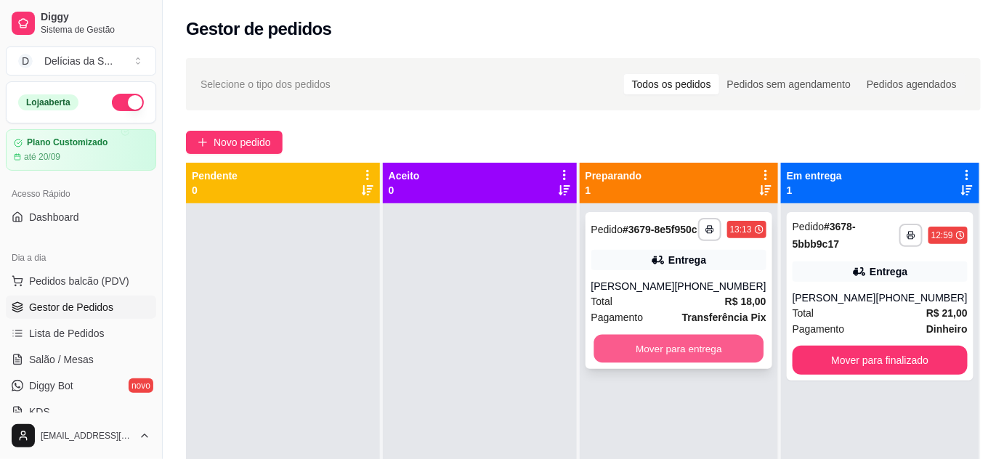
click at [630, 358] on button "Mover para entrega" at bounding box center [679, 349] width 170 height 28
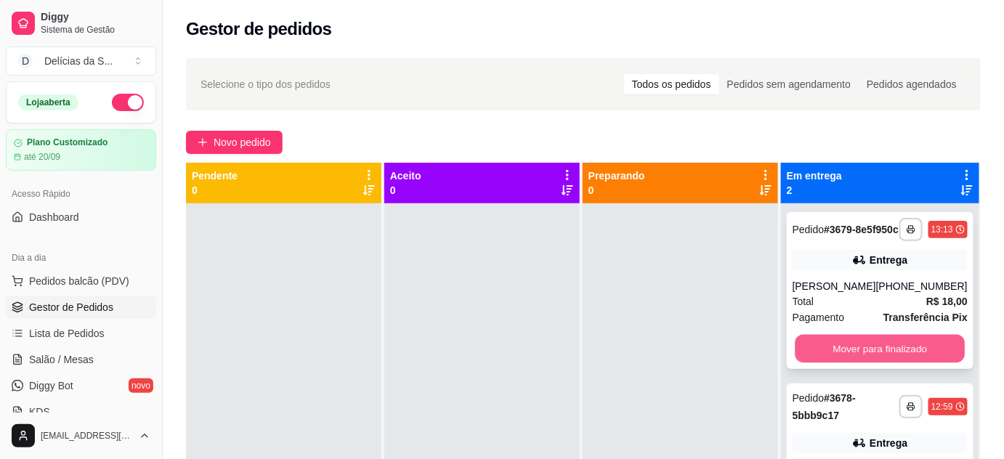
click at [930, 358] on button "Mover para finalizado" at bounding box center [880, 349] width 170 height 28
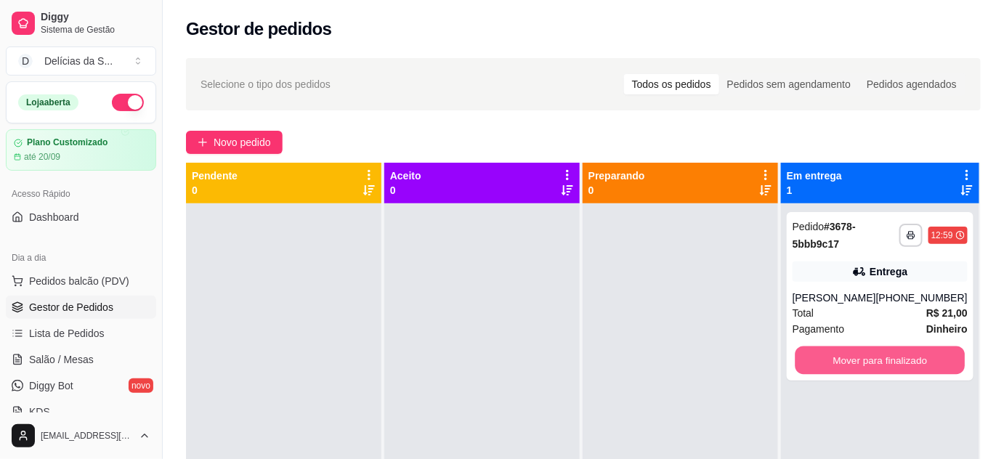
click at [930, 358] on button "Mover para finalizado" at bounding box center [880, 361] width 170 height 28
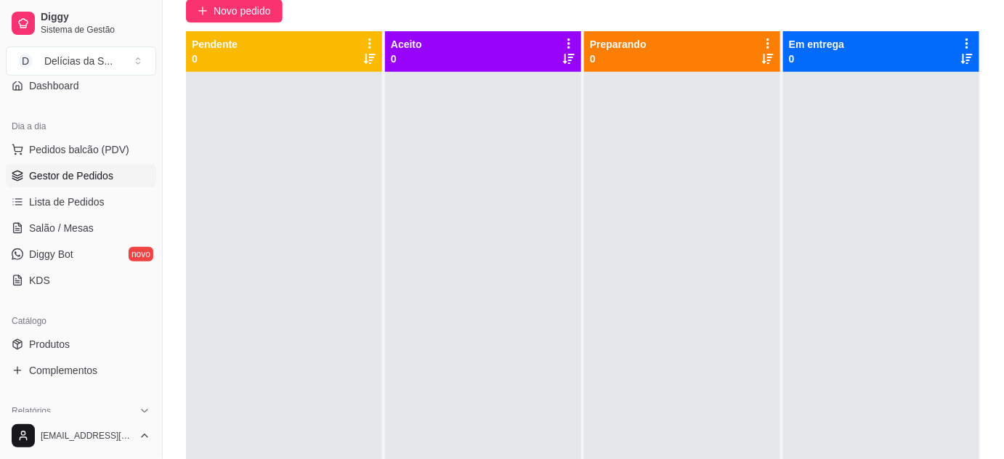
scroll to position [264, 0]
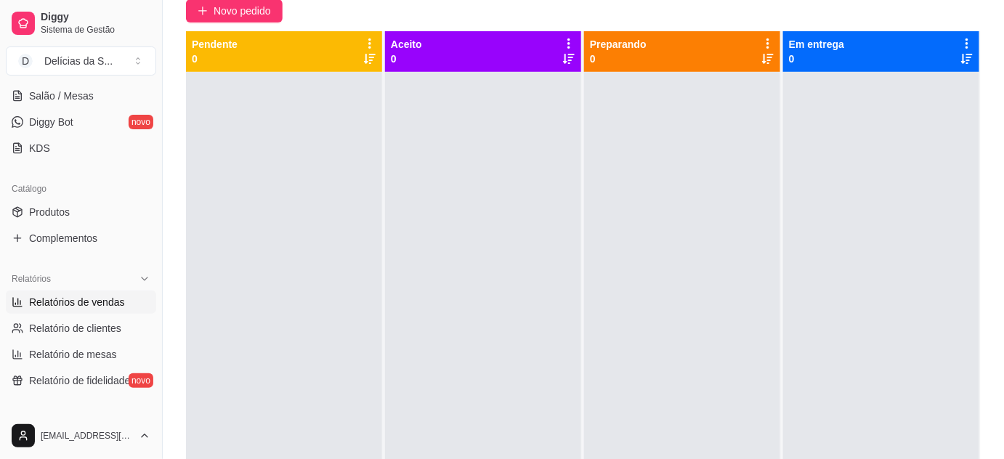
click at [65, 291] on link "Relatórios de vendas" at bounding box center [81, 302] width 150 height 23
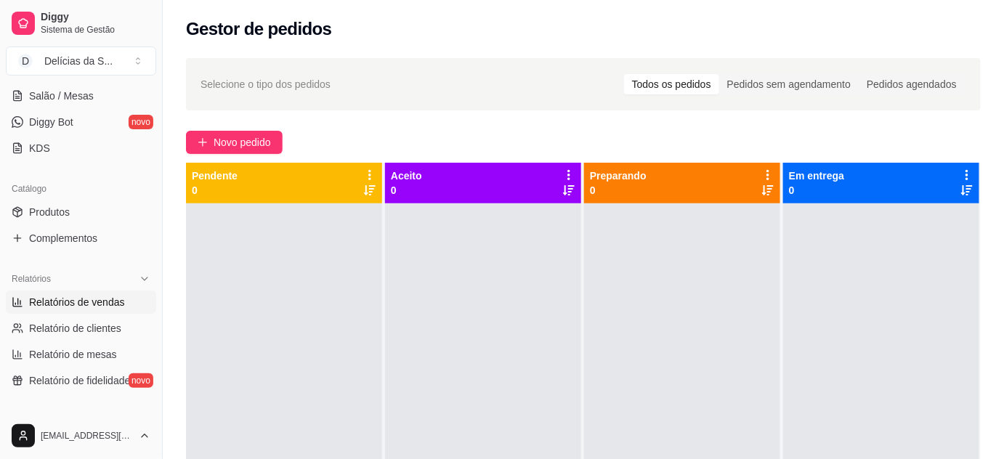
select select "ALL"
select select "0"
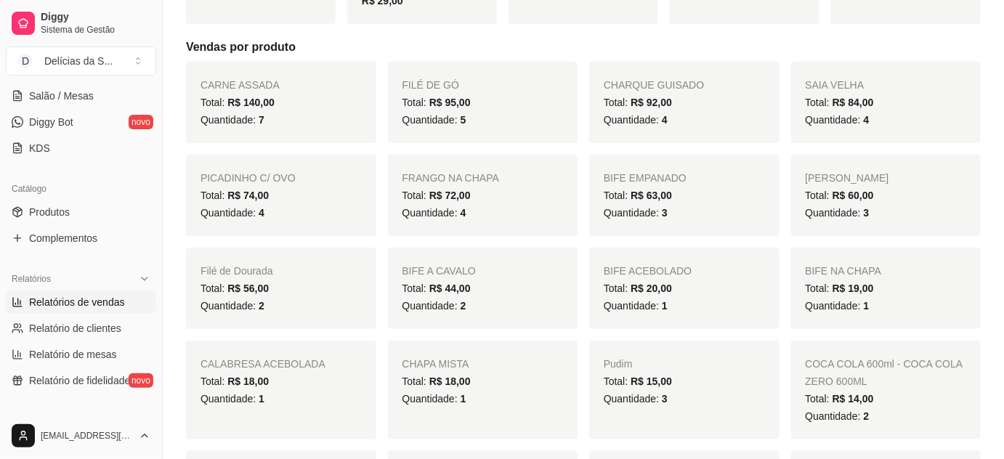
scroll to position [396, 0]
